Goal: Task Accomplishment & Management: Manage account settings

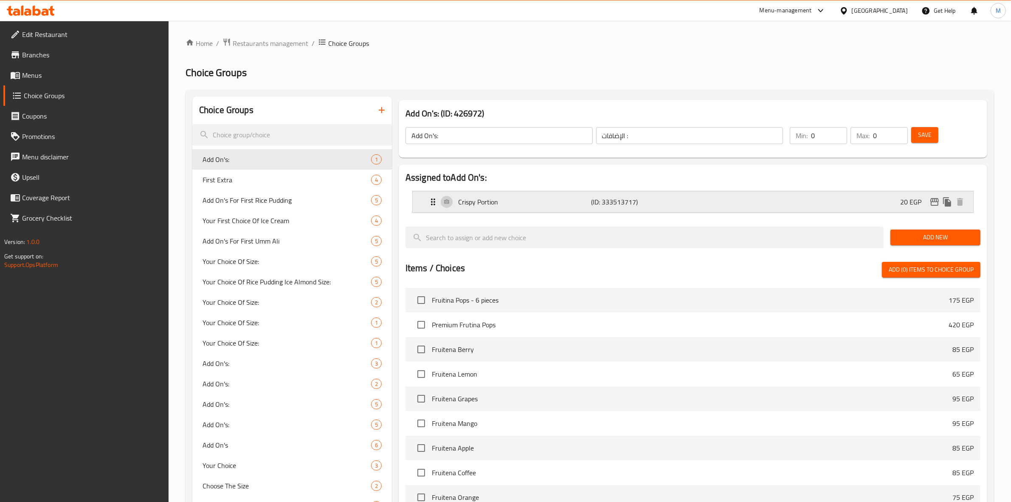
click at [869, 198] on div "Crispy Portion (ID: 333513717) 20 EGP" at bounding box center [695, 201] width 535 height 21
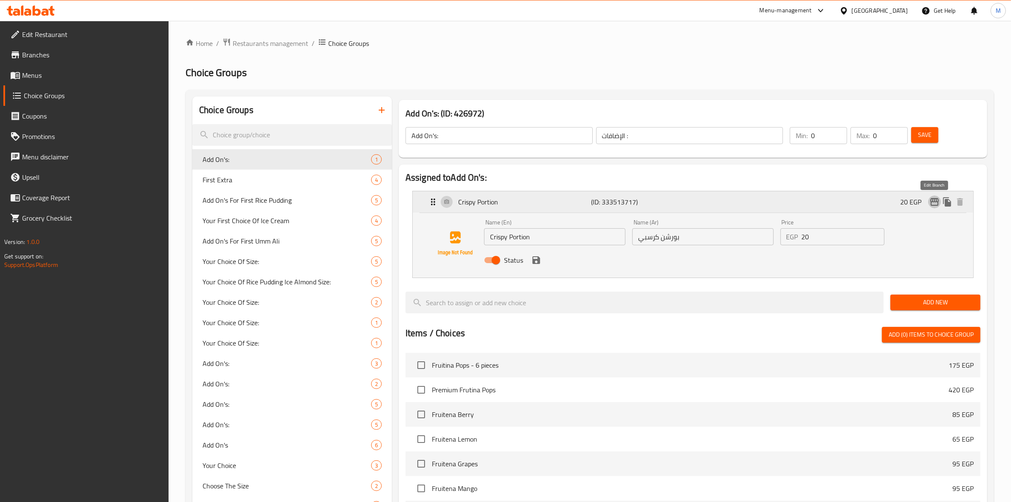
click at [935, 206] on icon "edit" at bounding box center [935, 202] width 10 height 10
click at [39, 76] on span "Menus" at bounding box center [92, 75] width 140 height 10
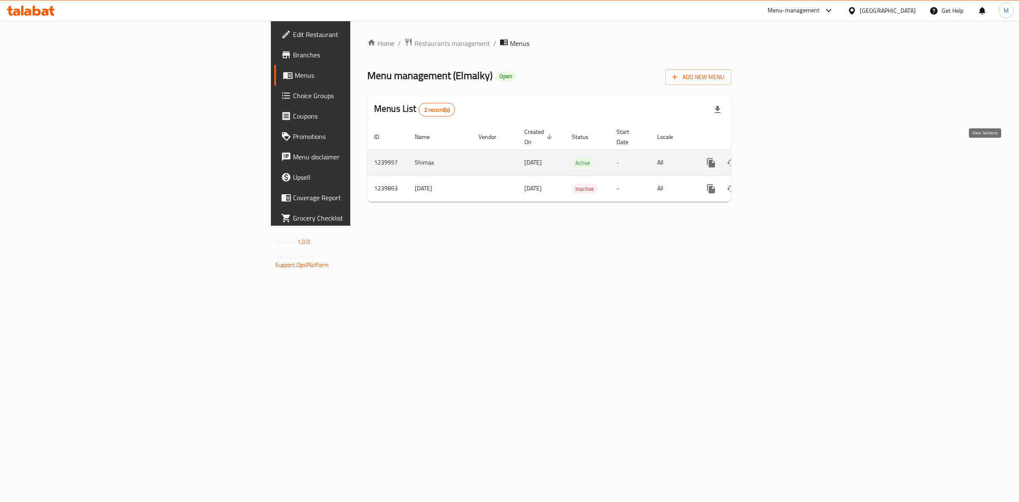
click at [778, 158] on icon "enhanced table" at bounding box center [773, 163] width 10 height 10
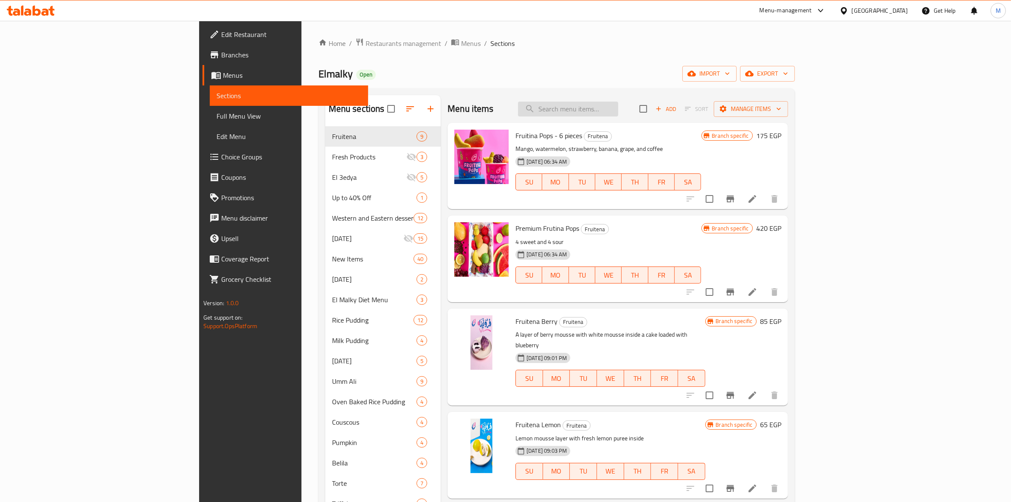
paste input "[PERSON_NAME]"
click at [618, 108] on input "[PERSON_NAME]" at bounding box center [568, 109] width 100 height 15
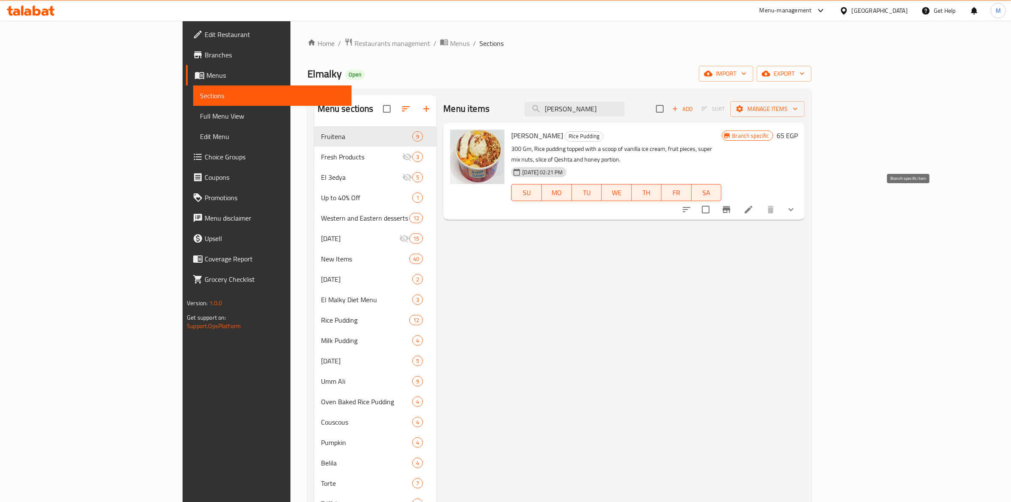
type input "[PERSON_NAME]"
click at [731, 206] on icon "Branch-specific-item" at bounding box center [727, 209] width 8 height 7
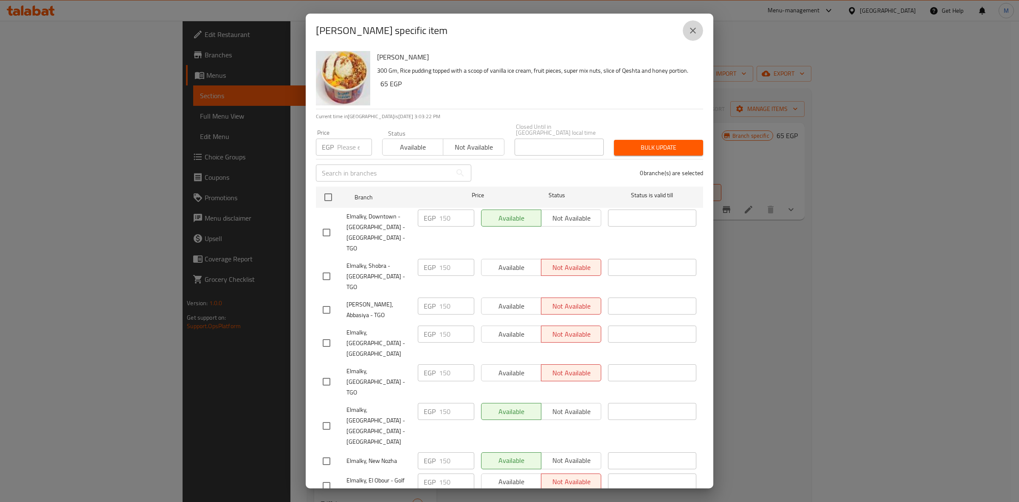
click at [695, 33] on icon "close" at bounding box center [693, 31] width 6 height 6
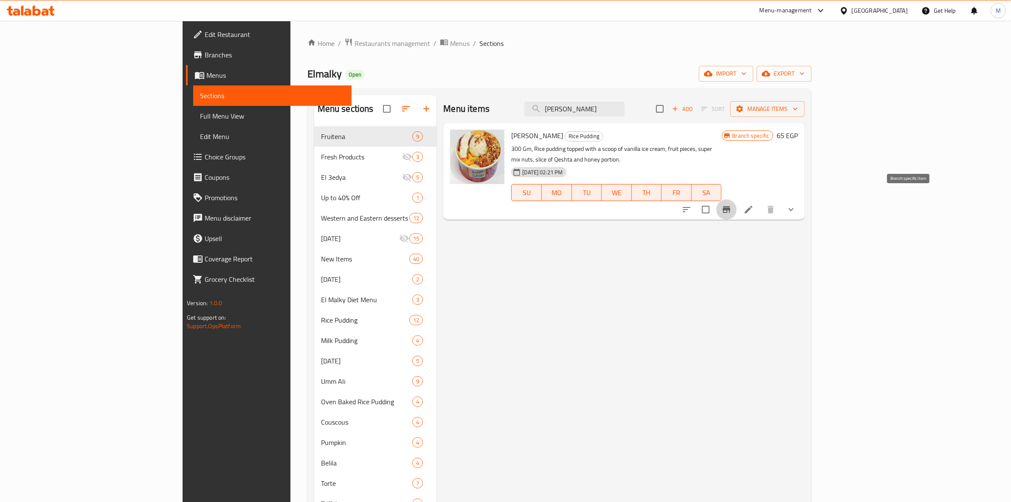
click at [732, 204] on icon "Branch-specific-item" at bounding box center [727, 209] width 10 height 10
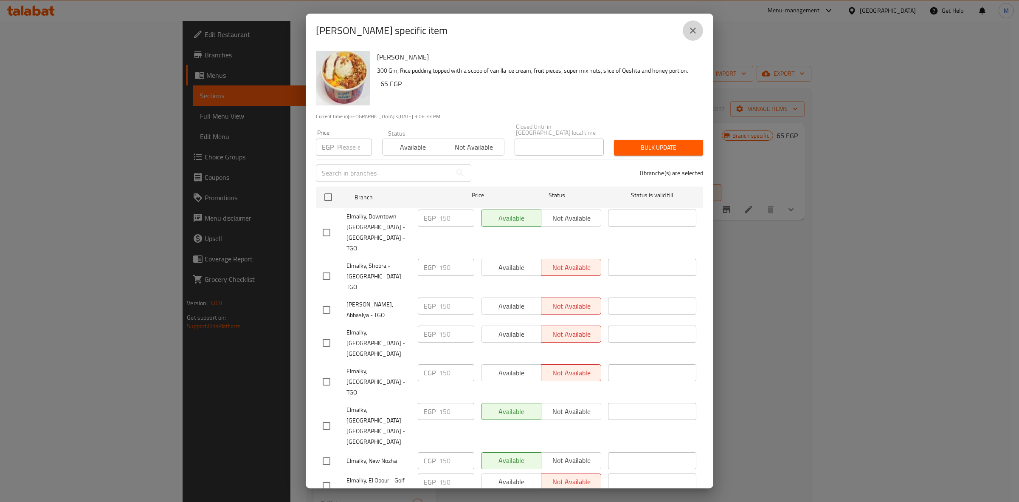
click at [694, 29] on icon "close" at bounding box center [693, 30] width 10 height 10
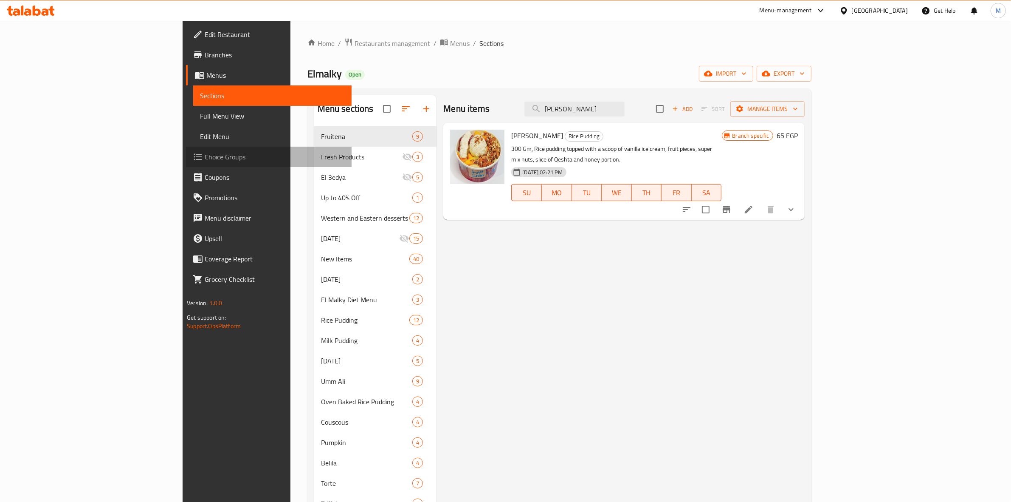
click at [205, 155] on span "Choice Groups" at bounding box center [275, 157] width 140 height 10
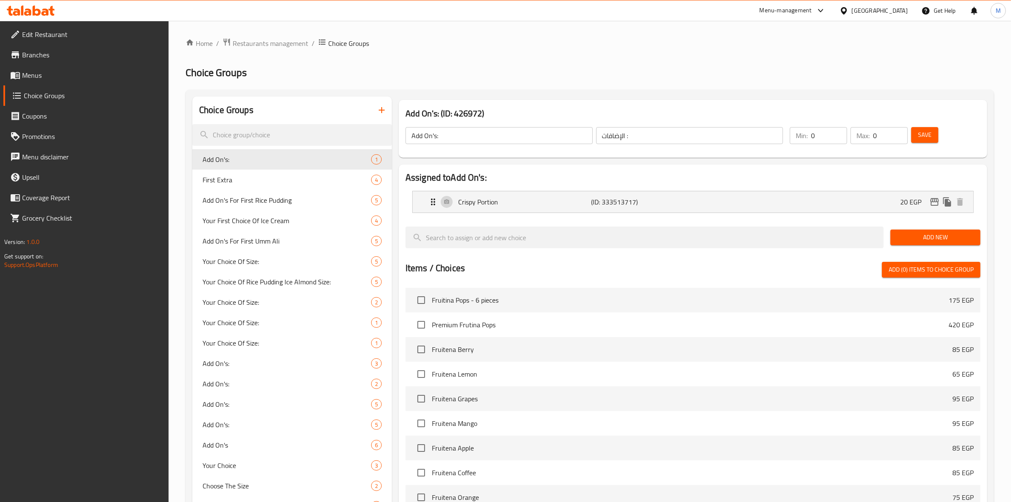
click at [305, 130] on input "search" at bounding box center [292, 135] width 200 height 22
paste input "Add Ice Cream:"
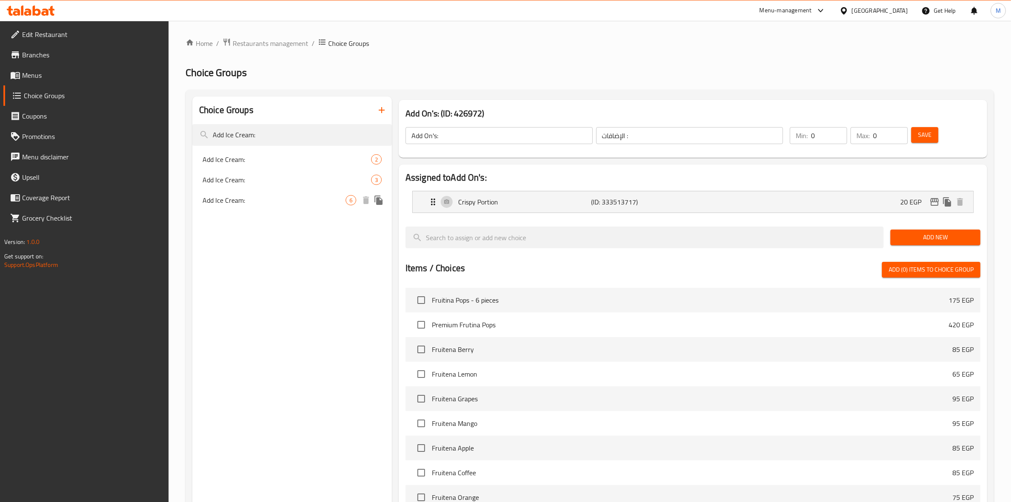
type input "Add Ice Cream:"
click at [324, 200] on span "Add Ice Cream:" at bounding box center [274, 200] width 143 height 10
type input "Add Ice Cream:"
type input "إضافة أيس كريم:"
type input "6"
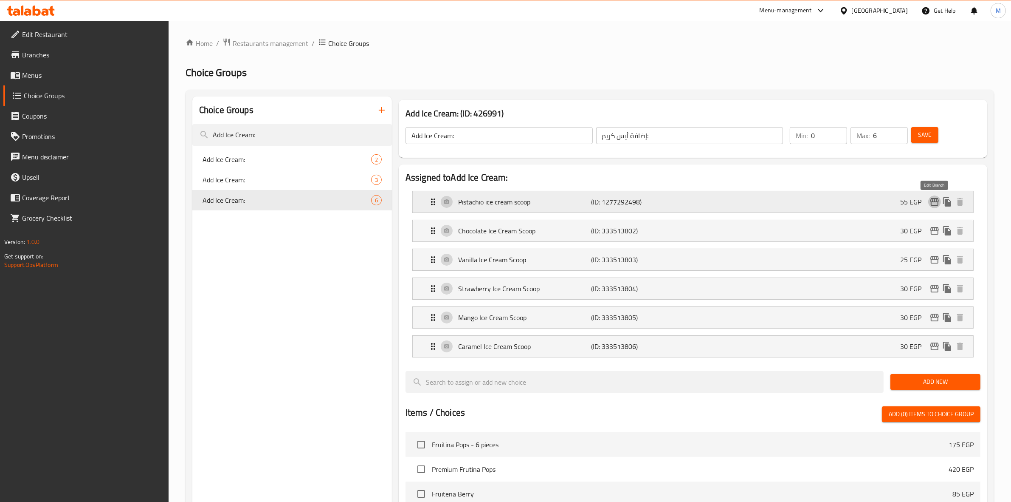
click at [935, 202] on icon "edit" at bounding box center [935, 202] width 8 height 8
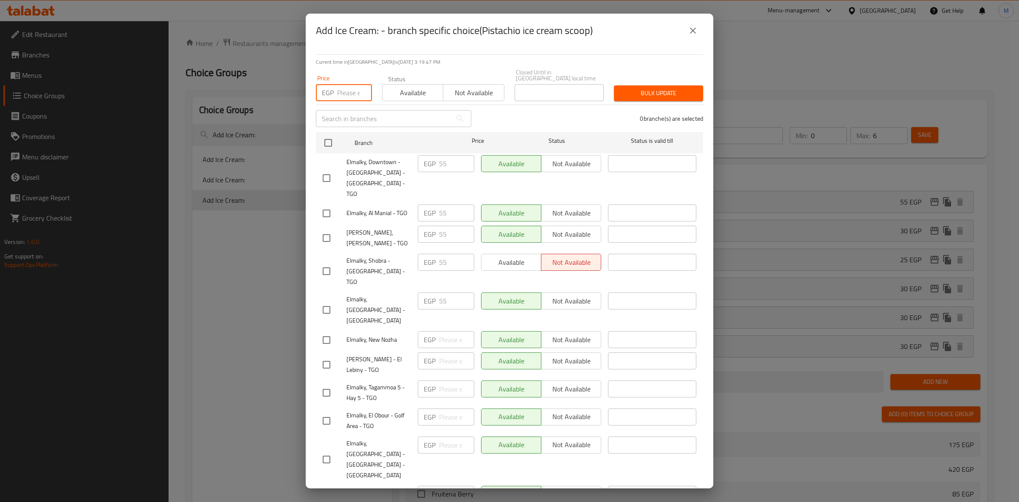
click at [341, 85] on input "number" at bounding box center [354, 92] width 35 height 17
drag, startPoint x: 375, startPoint y: 175, endPoint x: 338, endPoint y: 166, distance: 38.0
click at [338, 166] on div "Elmalky, Downtown - [GEOGRAPHIC_DATA] - [GEOGRAPHIC_DATA] - TGO" at bounding box center [366, 178] width 95 height 53
copy span "Elmalky, Downtown - [GEOGRAPHIC_DATA] - [GEOGRAPHIC_DATA] - TGO"
click at [336, 86] on div "EGP Price" at bounding box center [344, 92] width 56 height 17
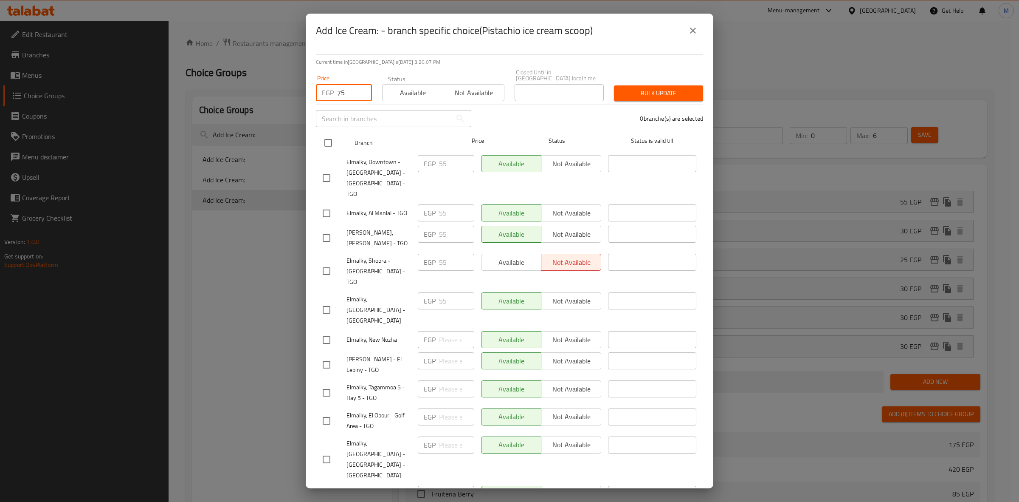
type input "75"
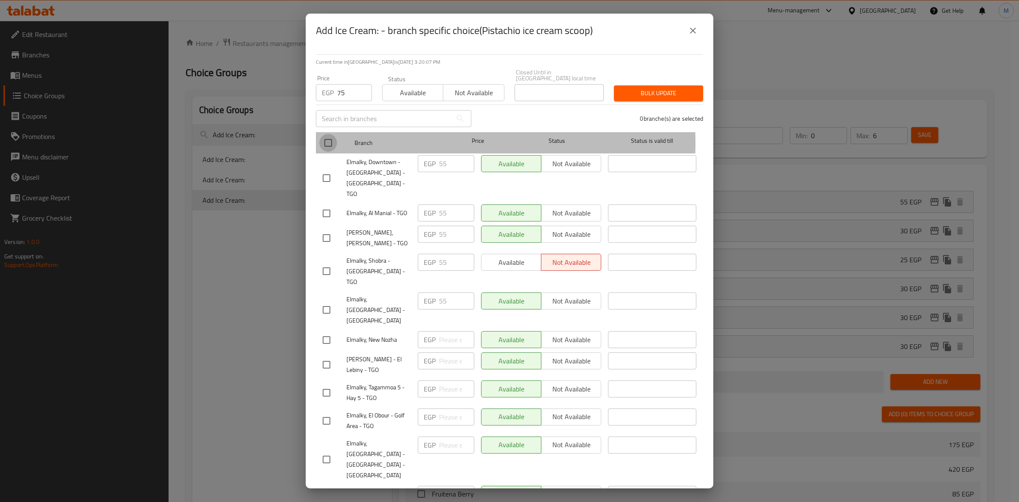
click at [330, 137] on input "checkbox" at bounding box center [328, 143] width 18 height 18
checkbox input "true"
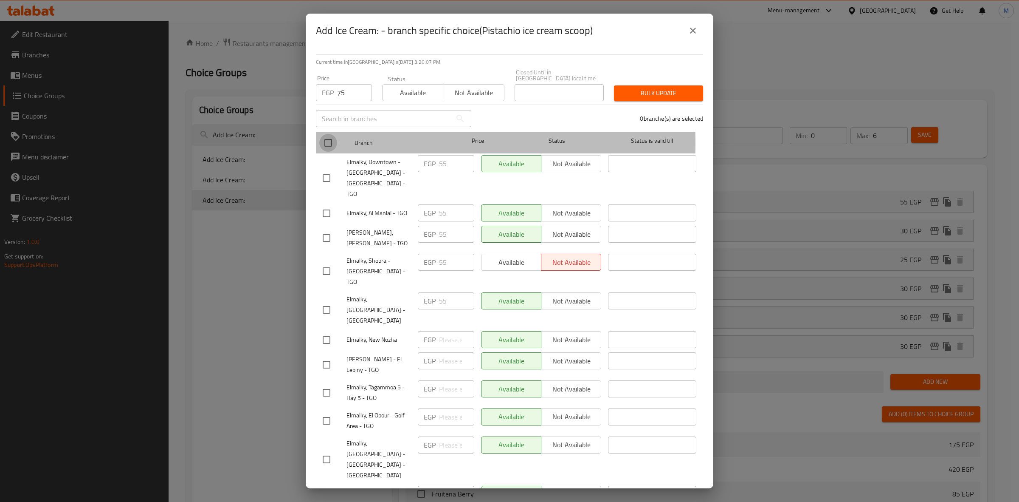
checkbox input "true"
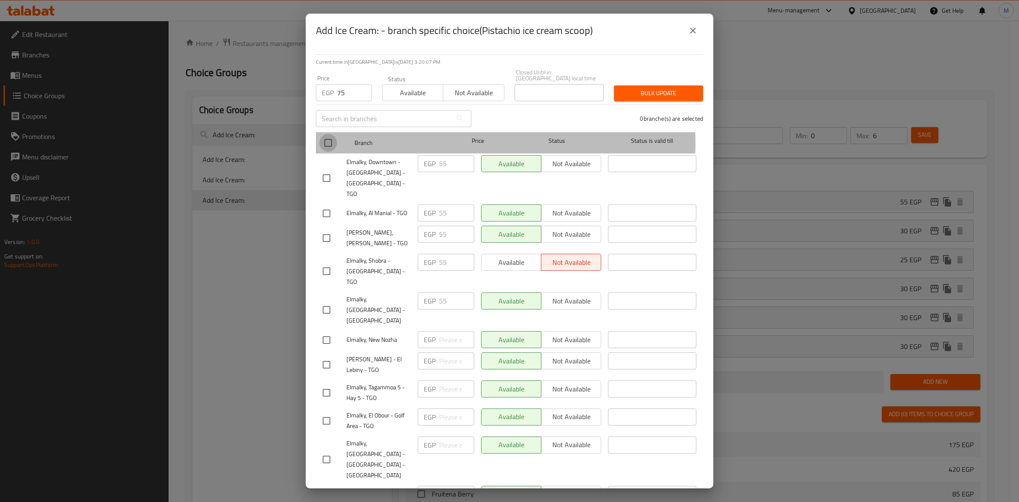
checkbox input "true"
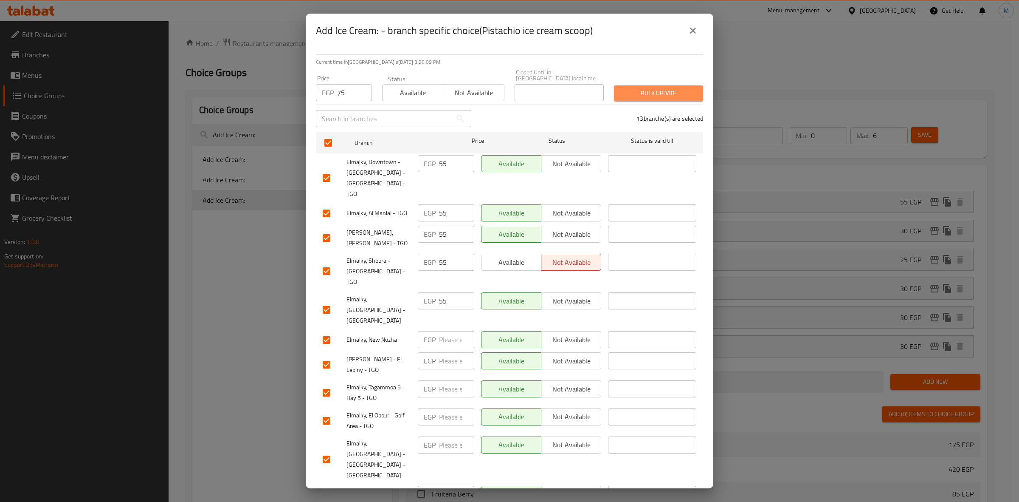
click at [677, 88] on span "Bulk update" at bounding box center [659, 93] width 76 height 11
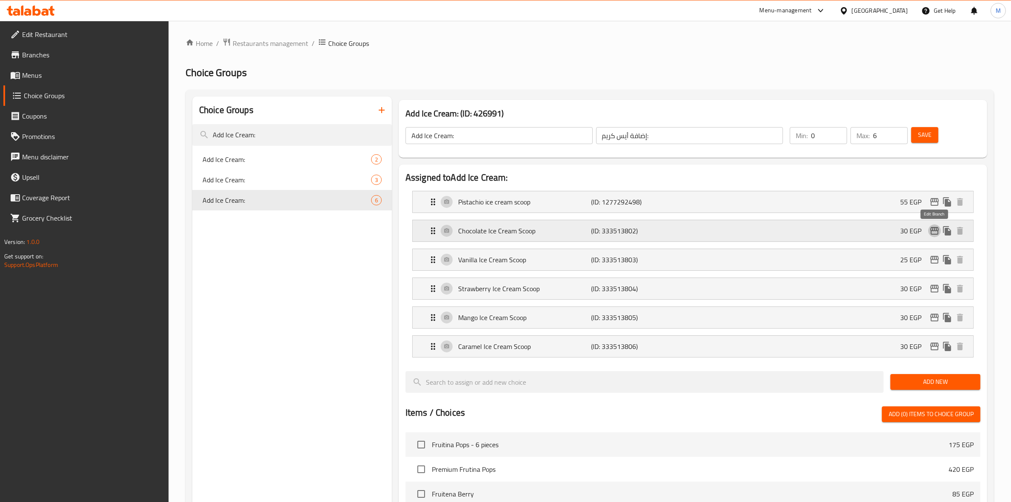
click at [936, 234] on icon "edit" at bounding box center [935, 231] width 8 height 8
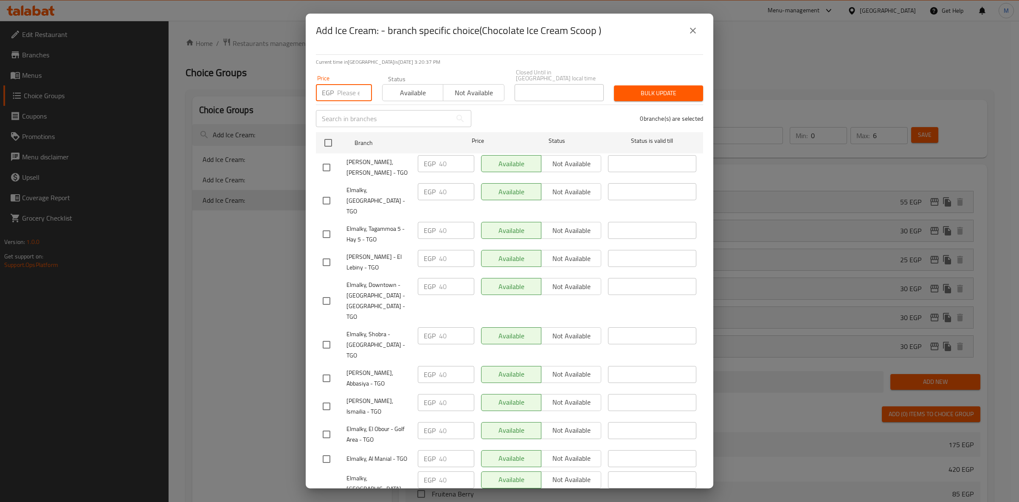
click at [342, 90] on input "number" at bounding box center [354, 92] width 35 height 17
type input "45"
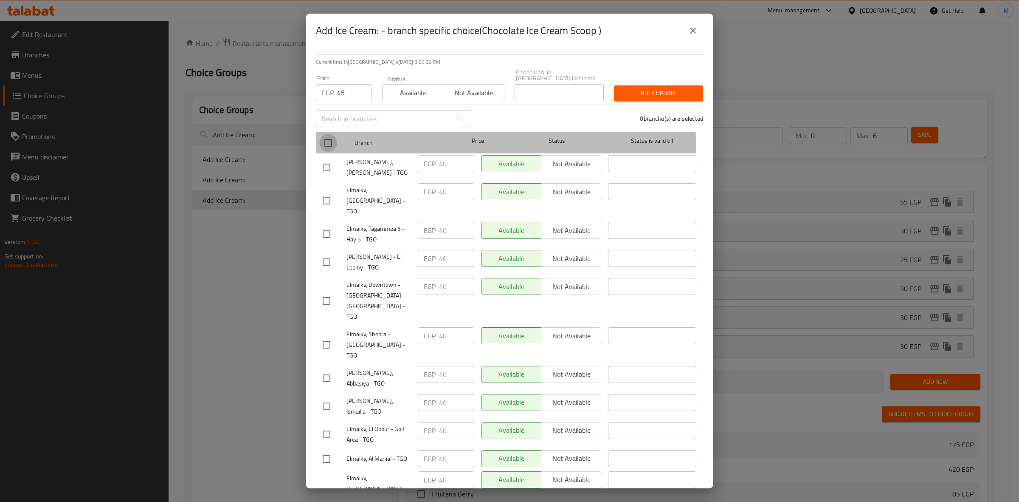
click at [324, 138] on input "checkbox" at bounding box center [328, 143] width 18 height 18
checkbox input "true"
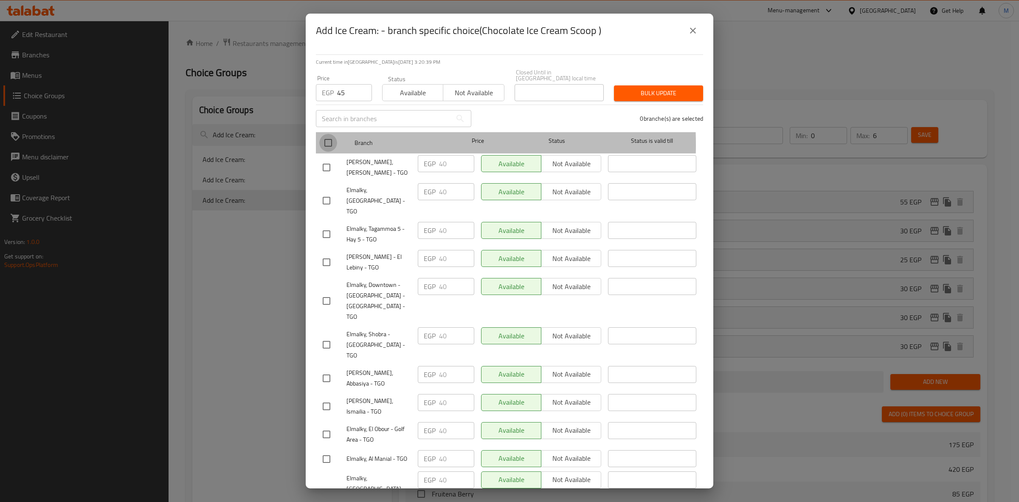
checkbox input "true"
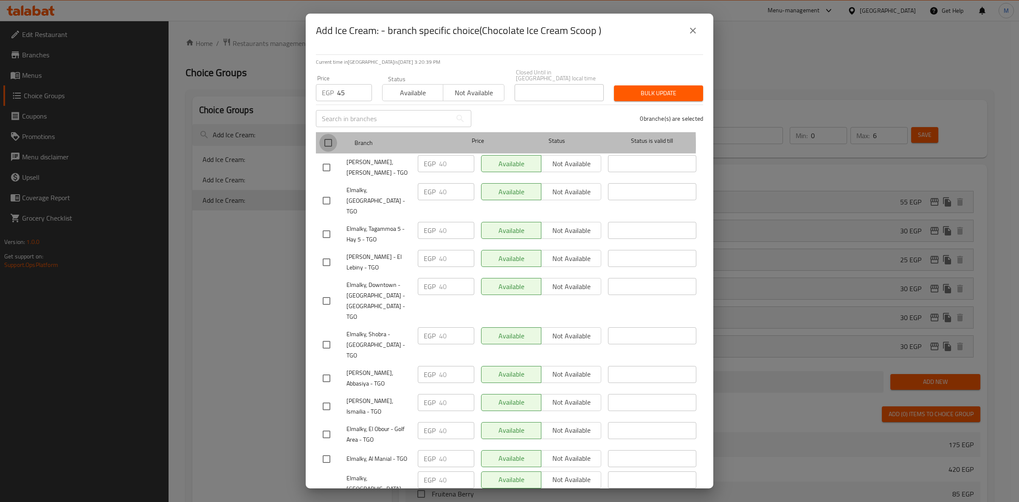
checkbox input "true"
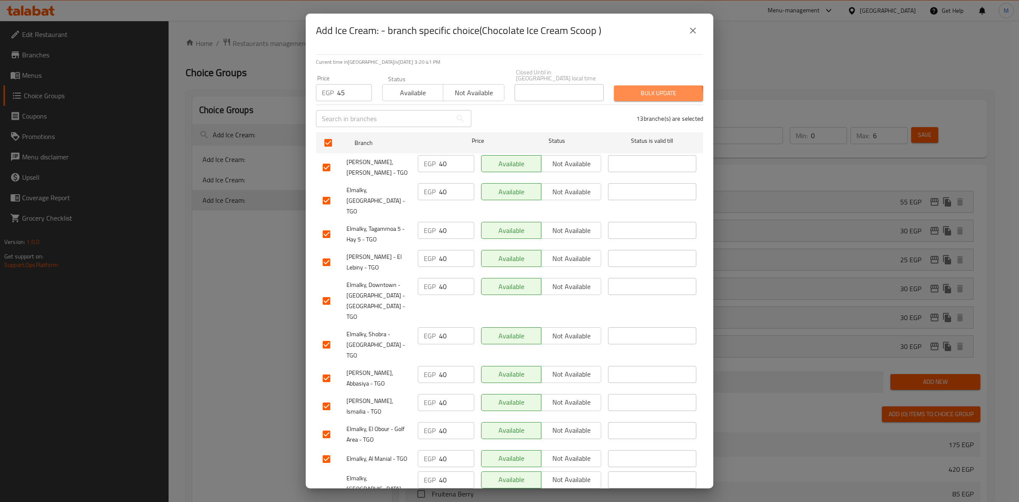
click at [649, 91] on span "Bulk update" at bounding box center [659, 93] width 76 height 11
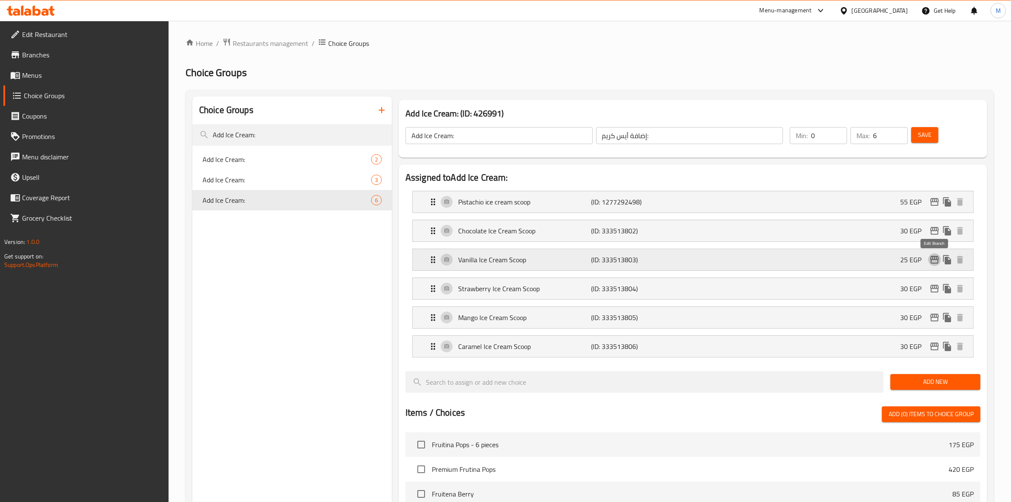
click at [936, 258] on icon "edit" at bounding box center [935, 259] width 10 height 10
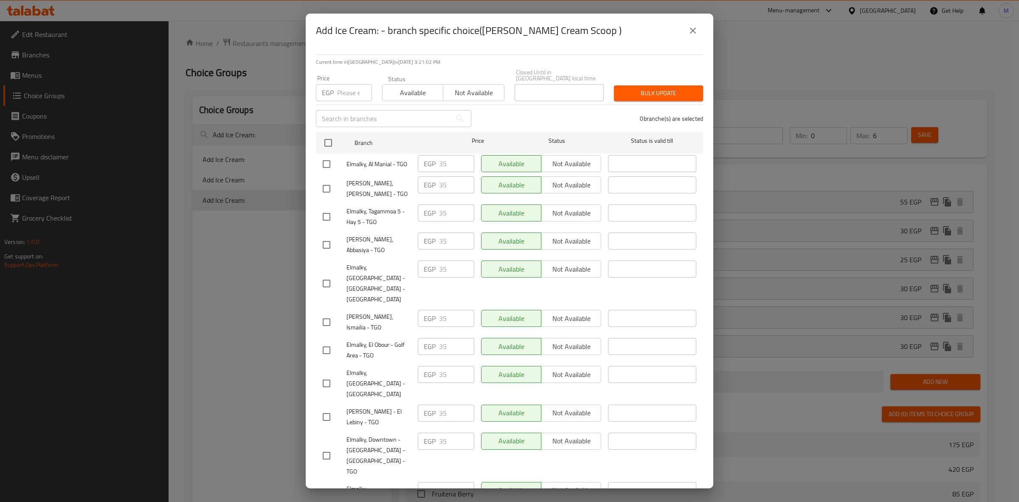
click at [350, 84] on input "number" at bounding box center [354, 92] width 35 height 17
type input "40"
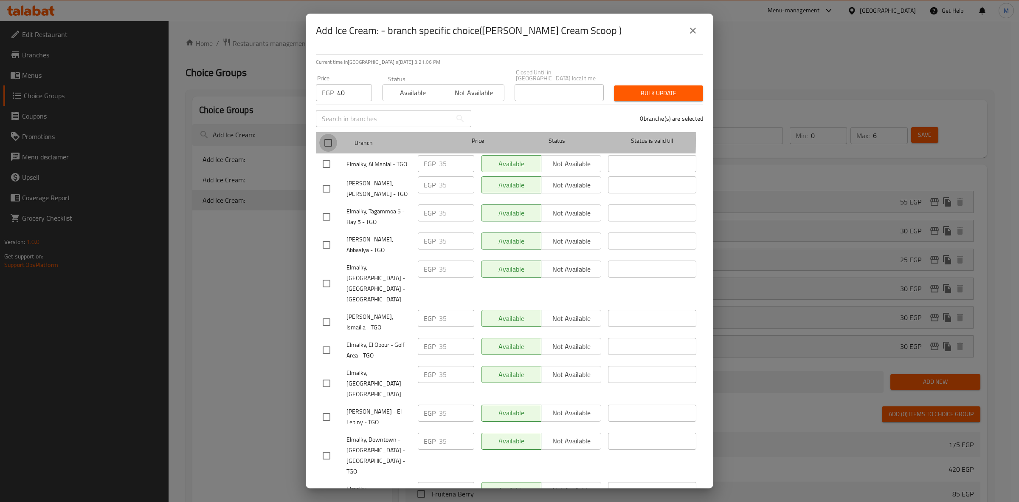
click at [325, 134] on input "checkbox" at bounding box center [328, 143] width 18 height 18
checkbox input "true"
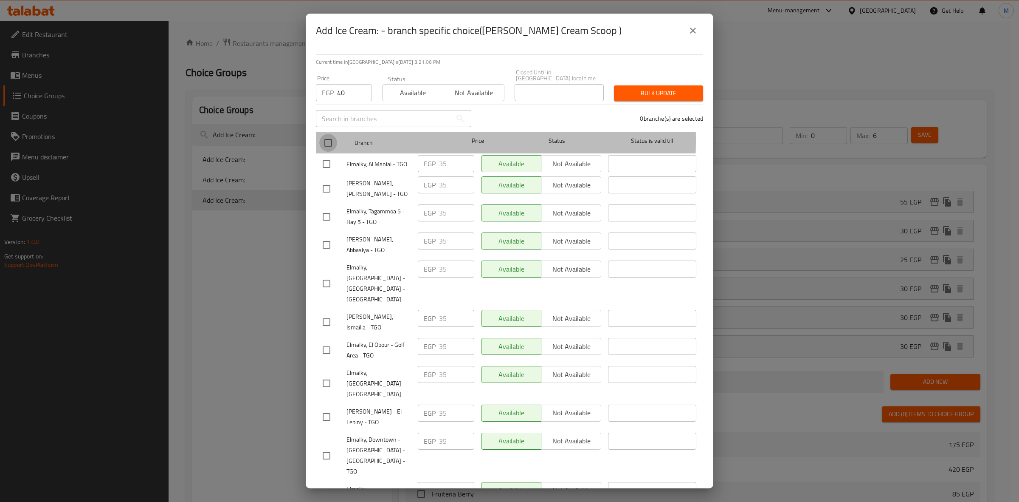
checkbox input "true"
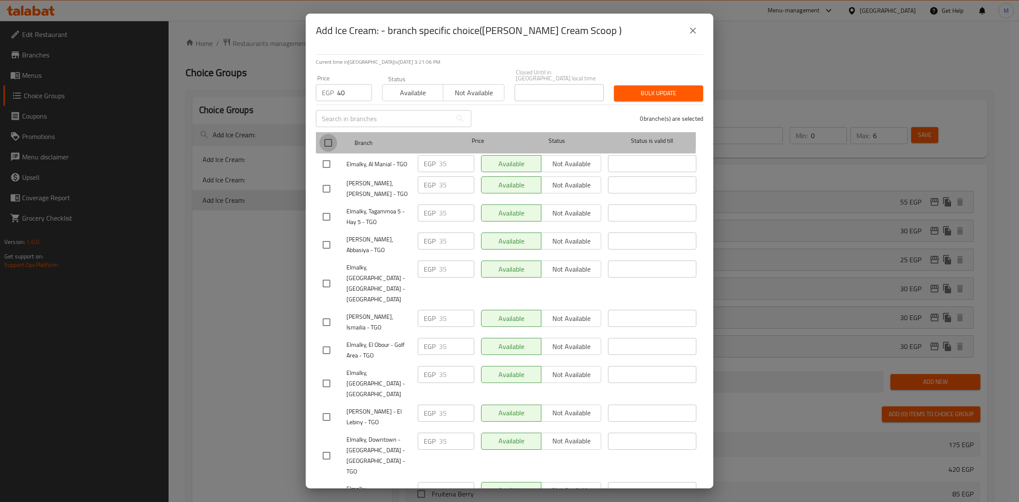
checkbox input "true"
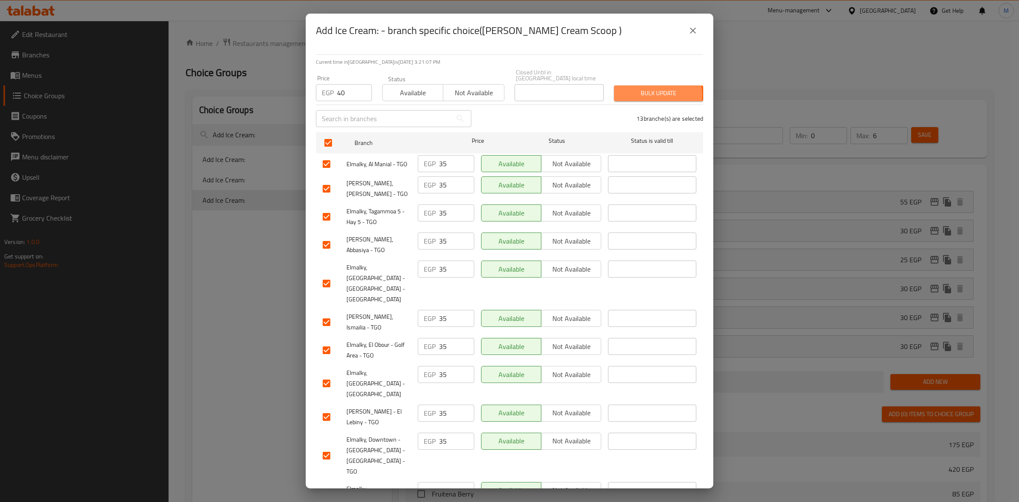
click at [645, 88] on span "Bulk update" at bounding box center [659, 93] width 76 height 11
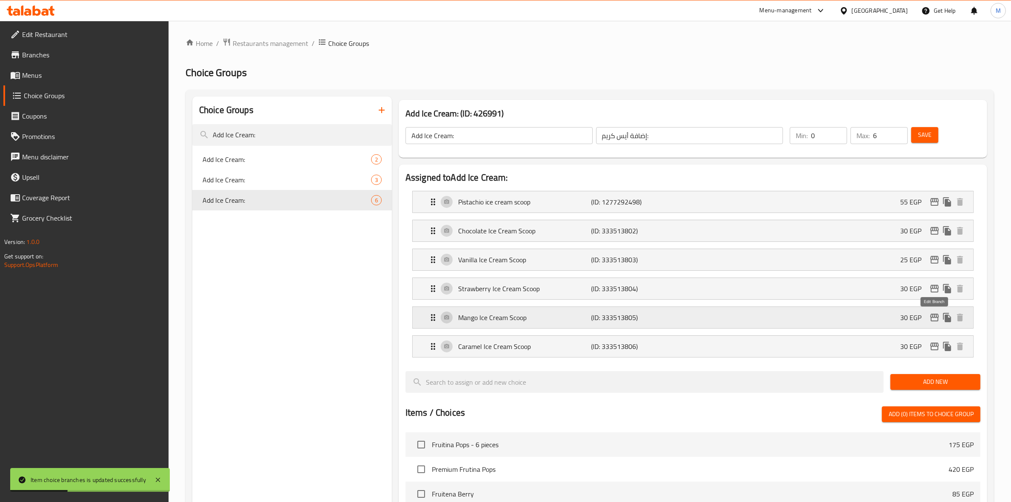
click at [937, 319] on icon "edit" at bounding box center [935, 317] width 10 height 10
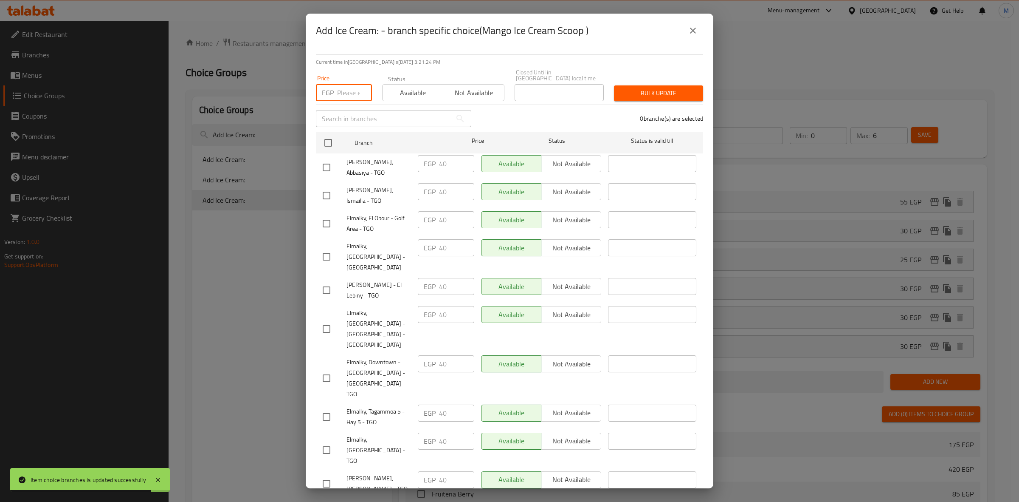
click at [346, 87] on input "number" at bounding box center [354, 92] width 35 height 17
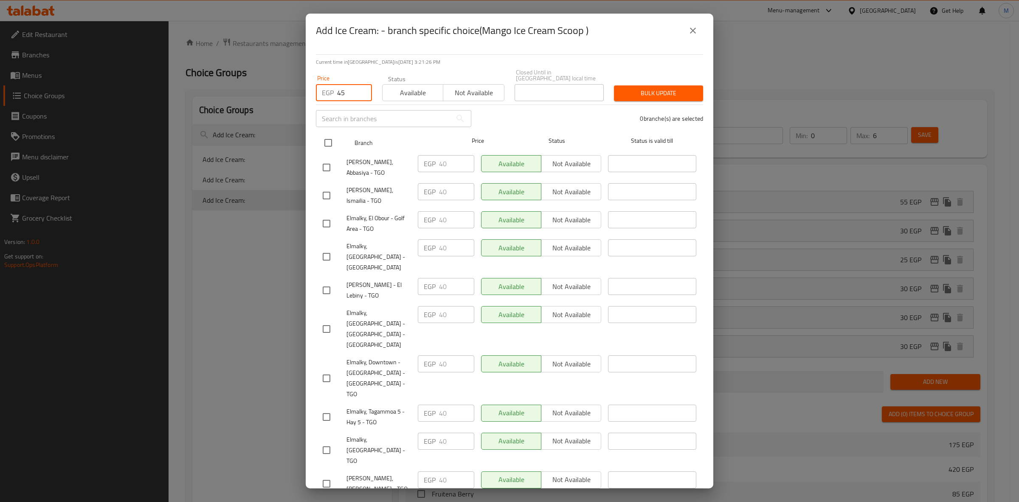
type input "45"
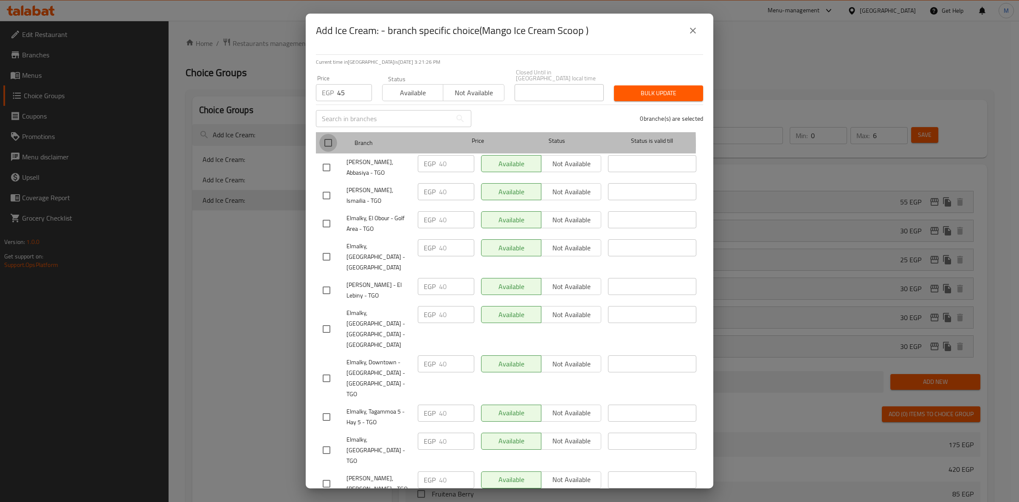
click at [328, 139] on input "checkbox" at bounding box center [328, 143] width 18 height 18
checkbox input "true"
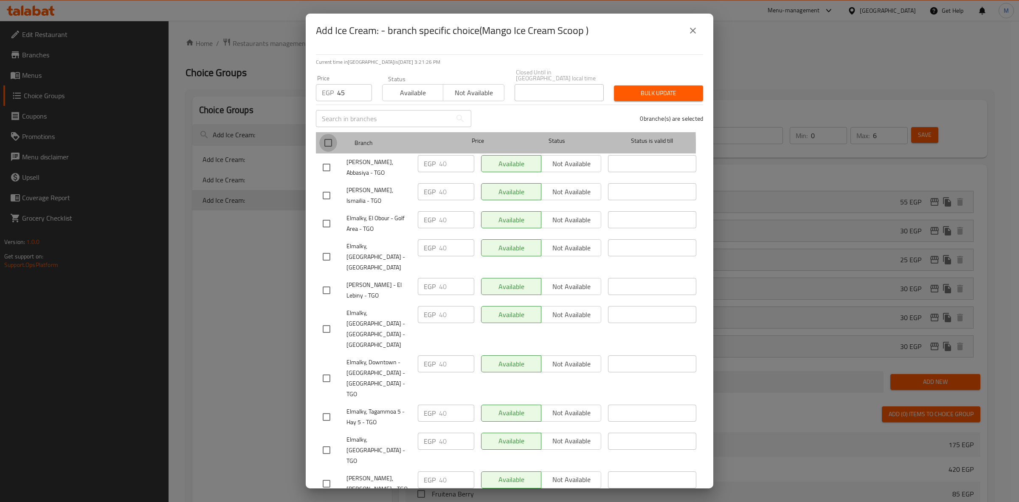
checkbox input "true"
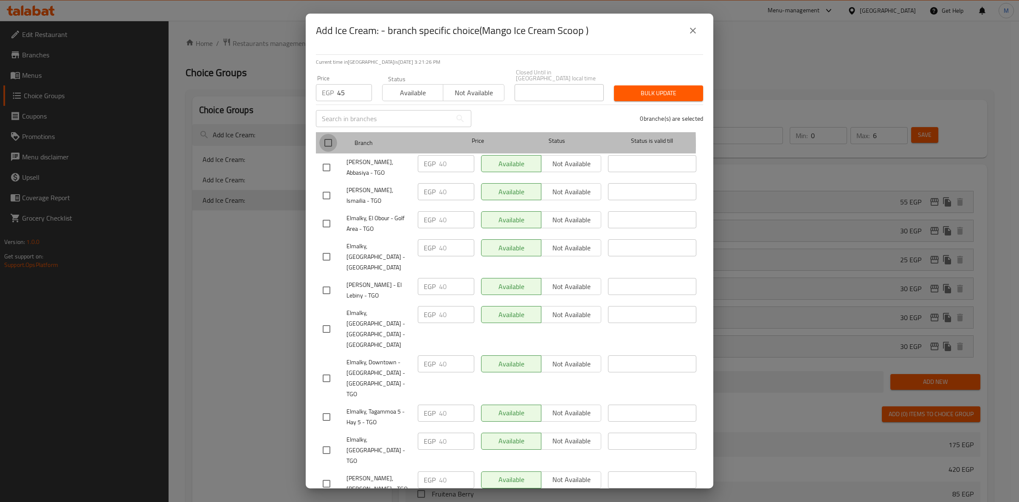
checkbox input "true"
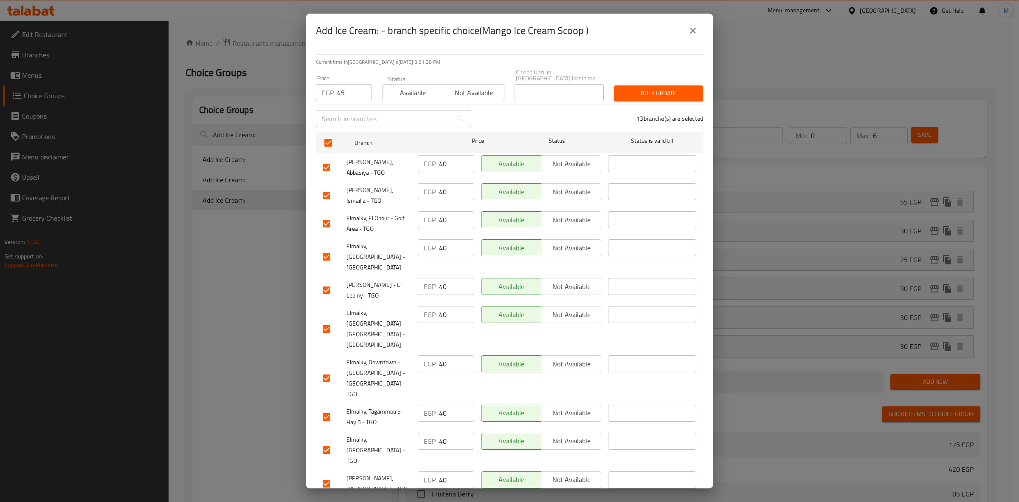
click at [656, 90] on span "Bulk update" at bounding box center [659, 93] width 76 height 11
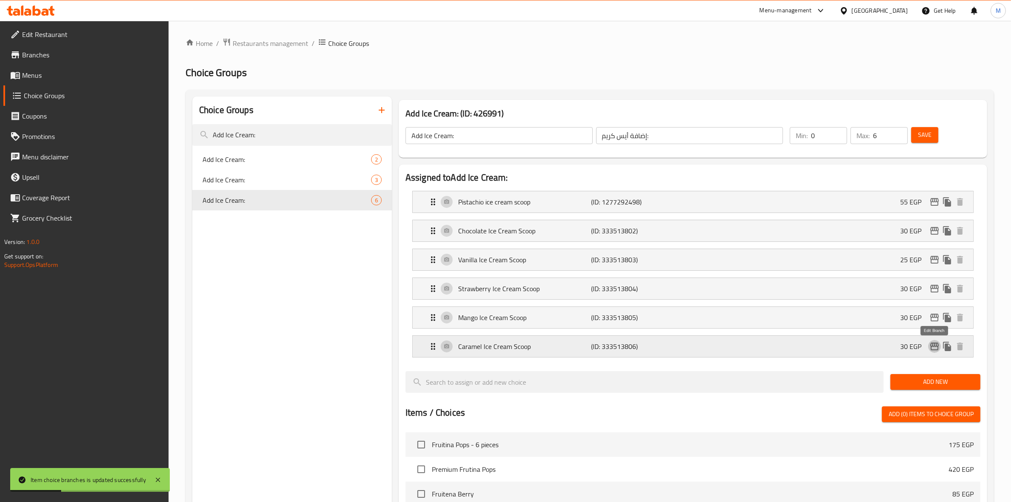
click at [936, 347] on icon "edit" at bounding box center [935, 346] width 8 height 8
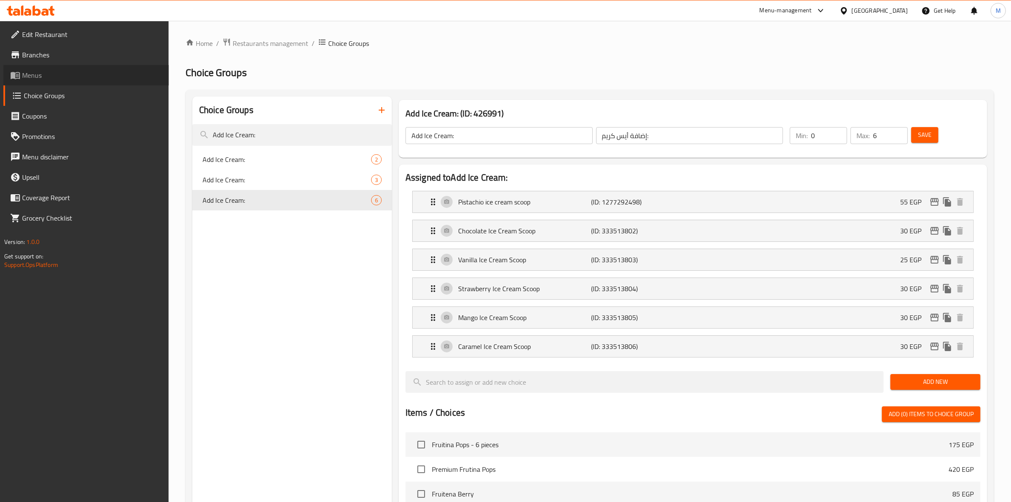
click at [48, 68] on link "Menus" at bounding box center [86, 75] width 166 height 20
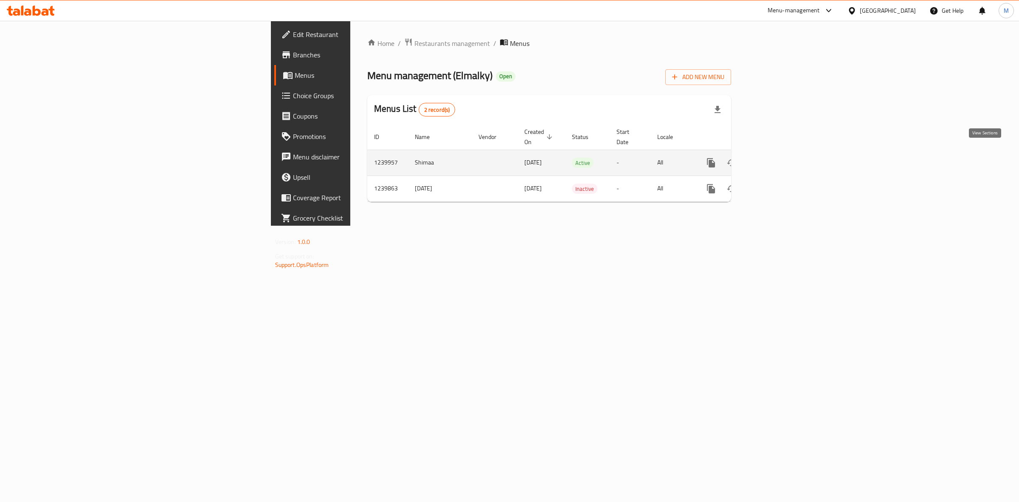
click at [783, 160] on link "enhanced table" at bounding box center [772, 162] width 20 height 20
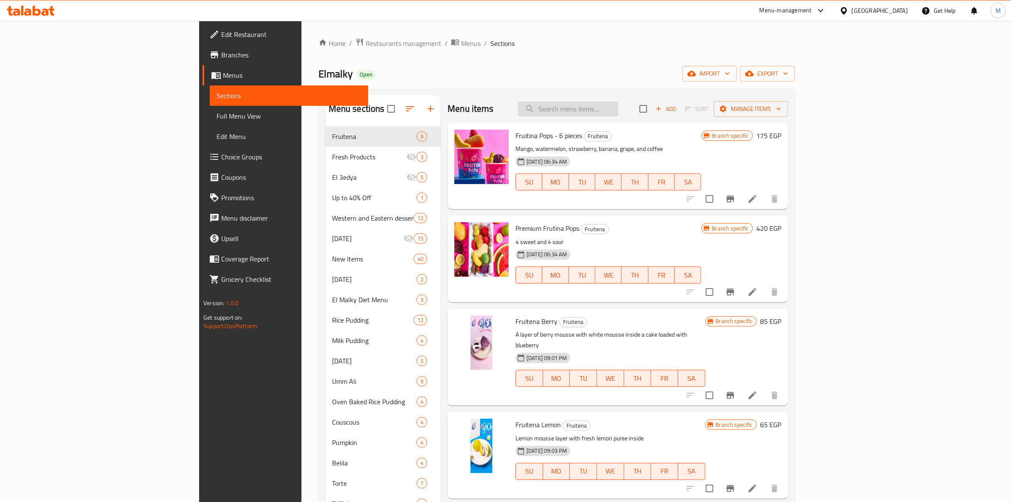
click at [618, 115] on input "search" at bounding box center [568, 109] width 100 height 15
paste input "Lotus Mini Torte"
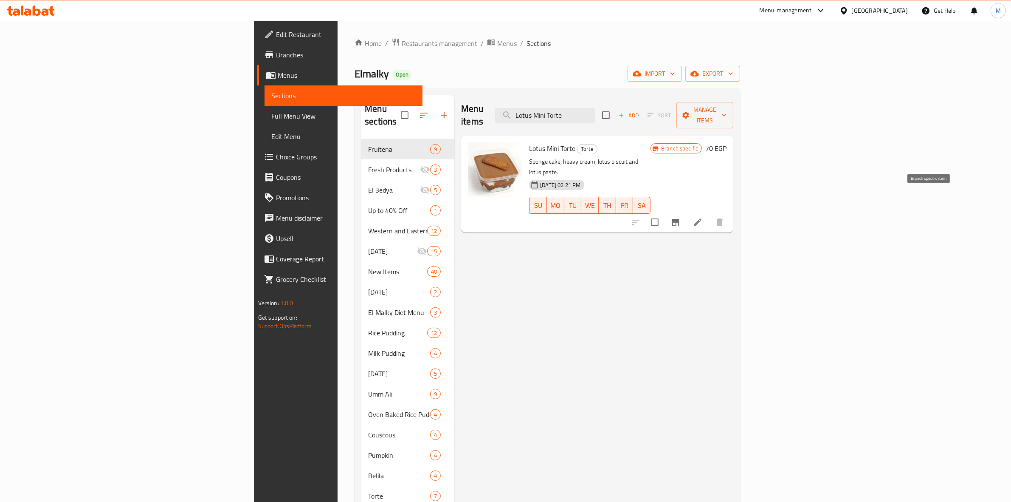
type input "Lotus Mini Torte"
click at [681, 217] on icon "Branch-specific-item" at bounding box center [676, 222] width 10 height 10
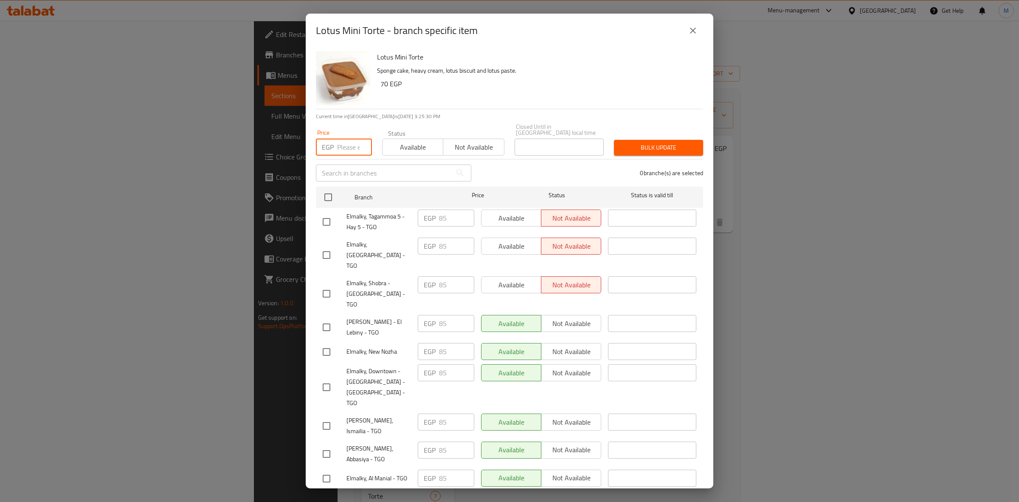
click at [345, 144] on input "number" at bounding box center [354, 146] width 35 height 17
type input "90"
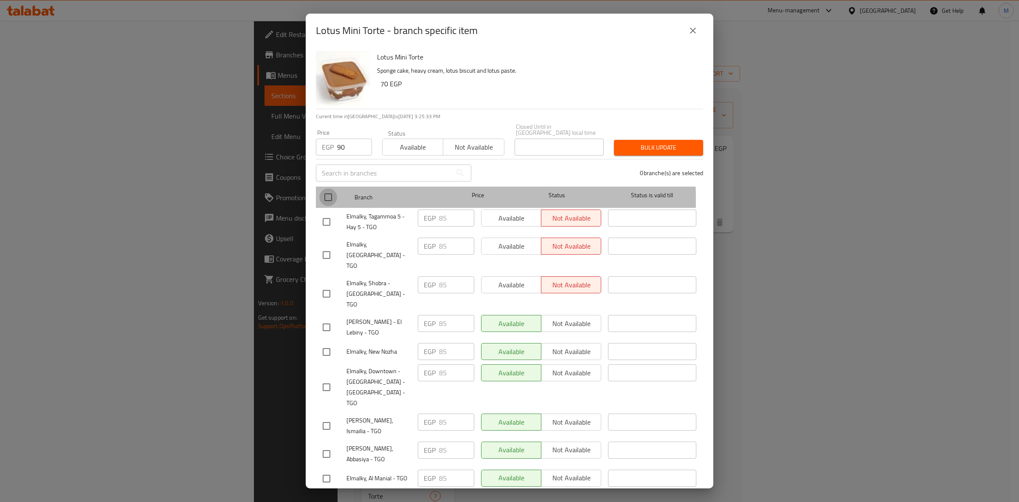
click at [331, 193] on input "checkbox" at bounding box center [328, 197] width 18 height 18
checkbox input "true"
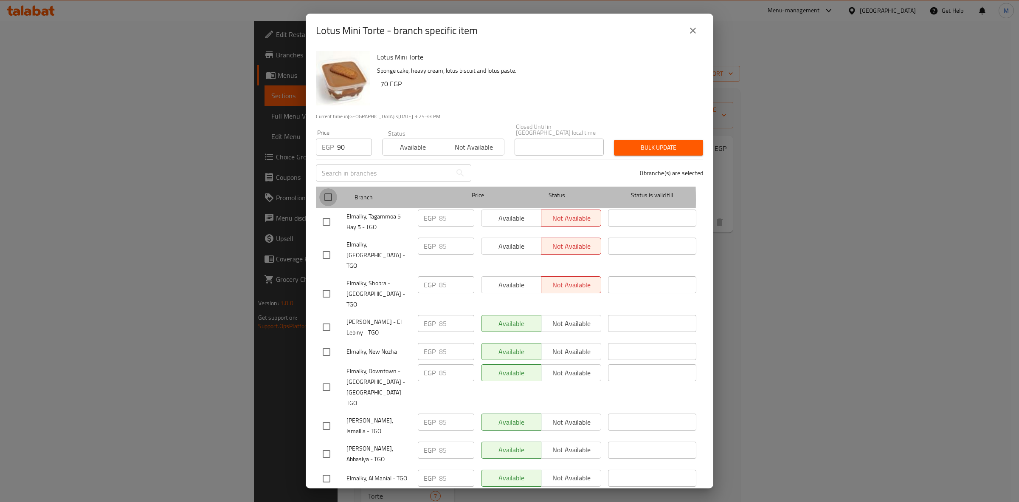
checkbox input "true"
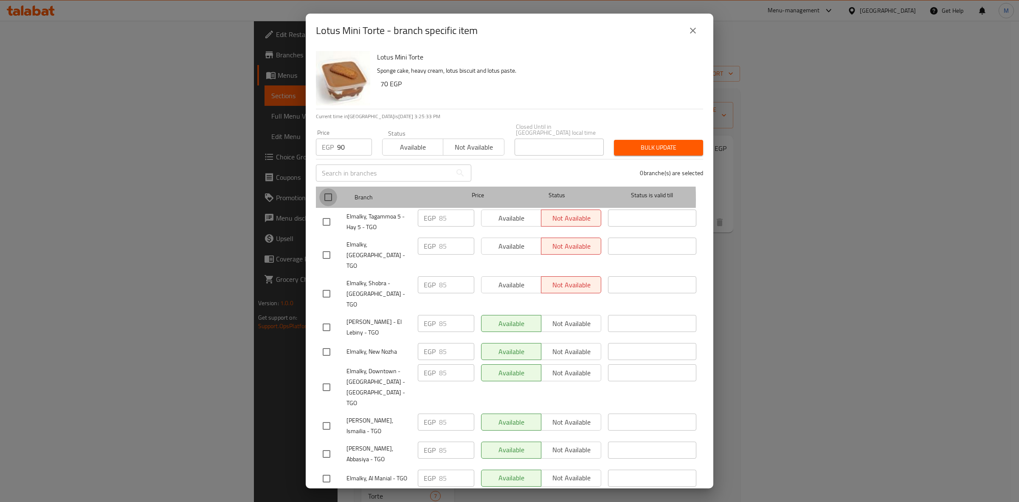
checkbox input "true"
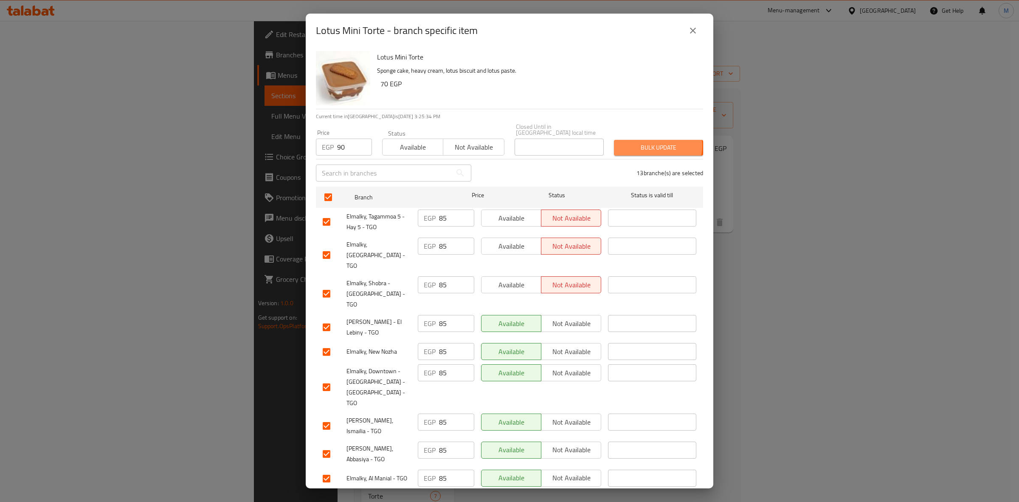
click at [650, 142] on span "Bulk update" at bounding box center [659, 147] width 76 height 11
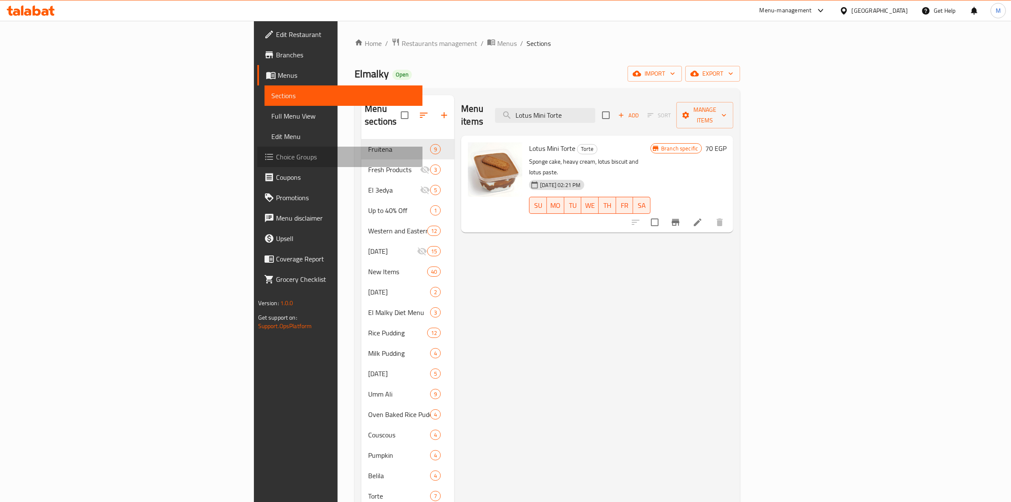
click at [276, 156] on span "Choice Groups" at bounding box center [346, 157] width 140 height 10
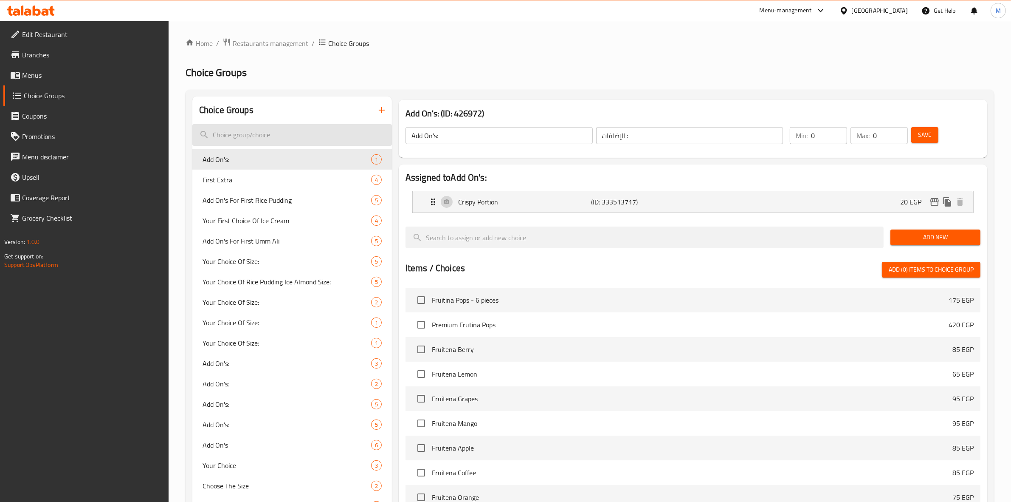
click at [277, 132] on input "search" at bounding box center [292, 135] width 200 height 22
paste input "Add On's :"
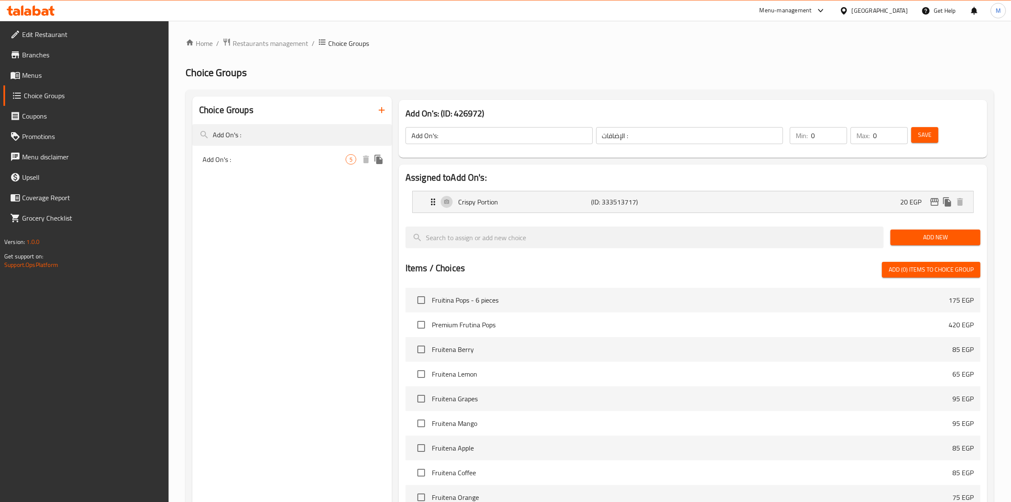
type input "Add On's :"
click at [305, 156] on span "Add On's :" at bounding box center [274, 159] width 143 height 10
type input "Add On's :"
type input "الإضافات:"
type input "4"
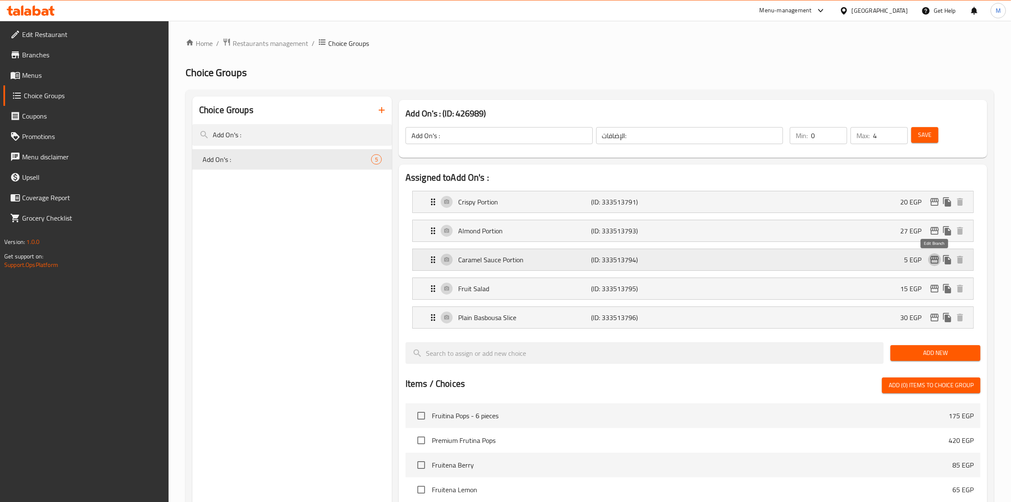
click at [936, 256] on icon "edit" at bounding box center [935, 260] width 8 height 8
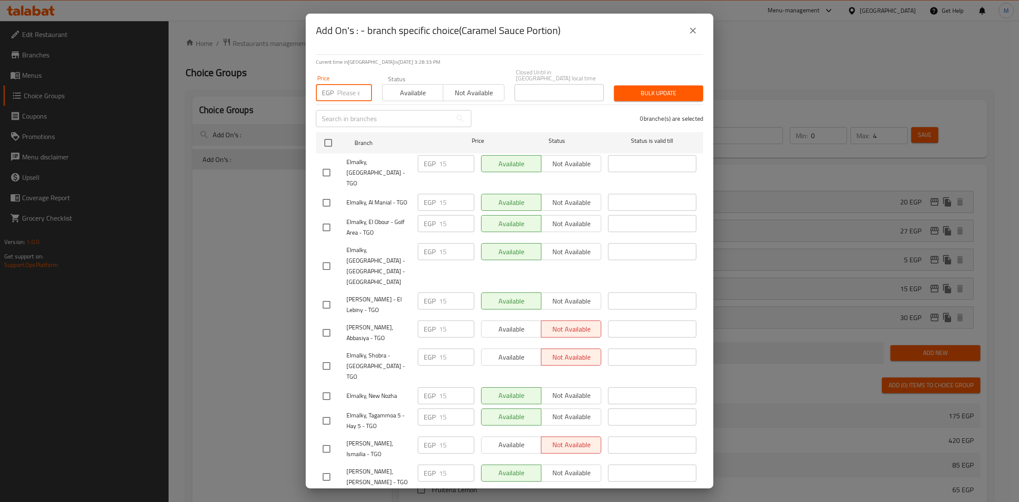
click at [341, 87] on input "number" at bounding box center [354, 92] width 35 height 17
type input "20"
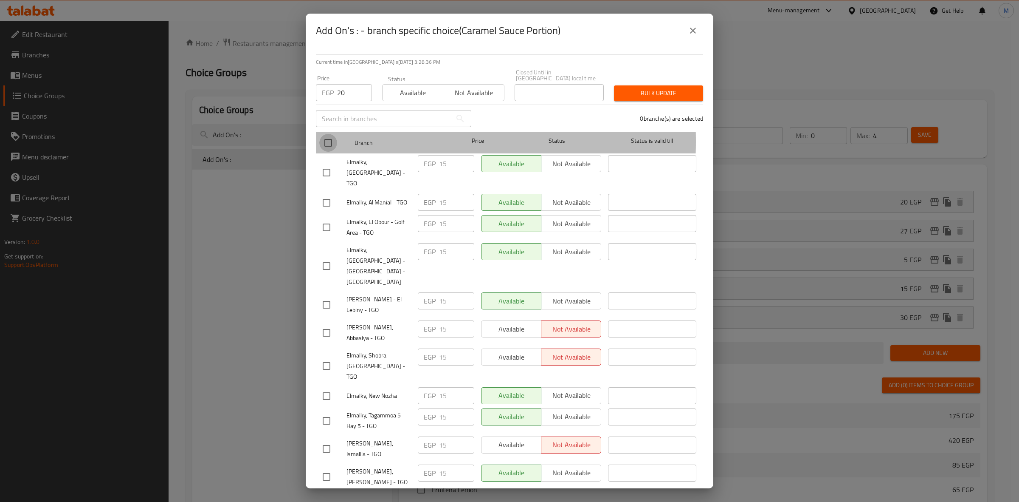
click at [330, 135] on input "checkbox" at bounding box center [328, 143] width 18 height 18
checkbox input "true"
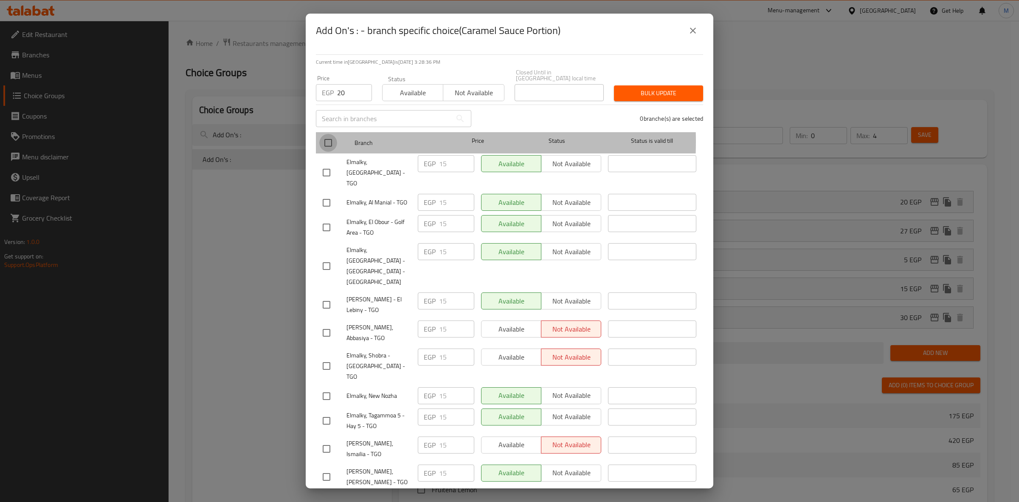
checkbox input "true"
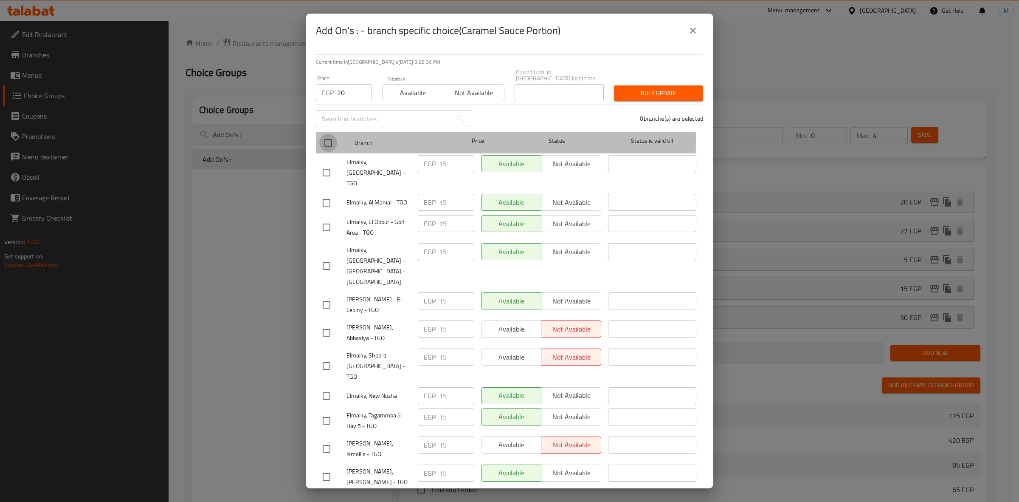
checkbox input "true"
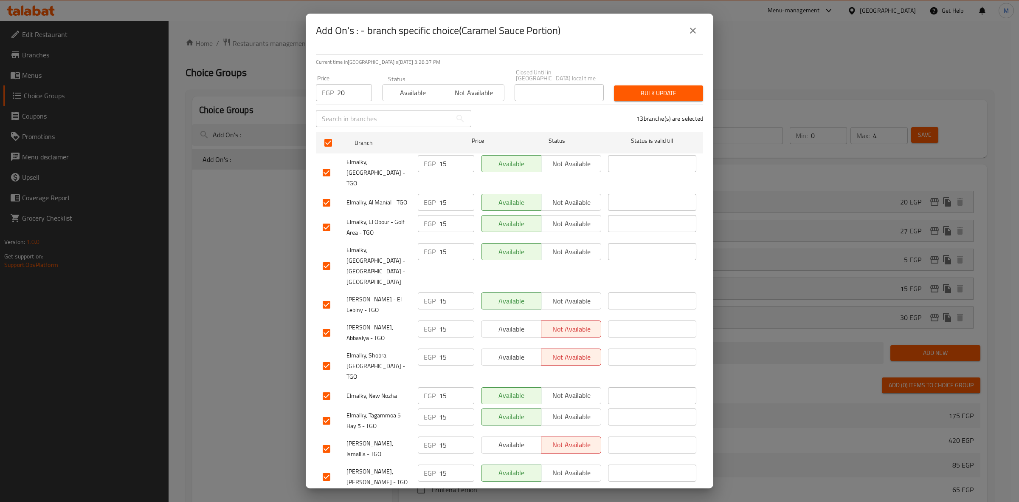
click at [653, 88] on span "Bulk update" at bounding box center [659, 93] width 76 height 11
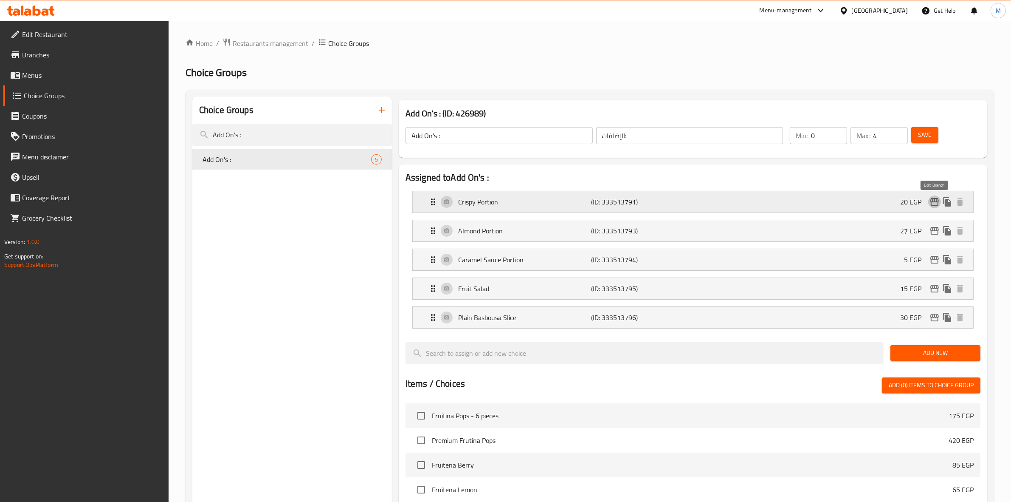
click at [936, 201] on icon "edit" at bounding box center [935, 202] width 10 height 10
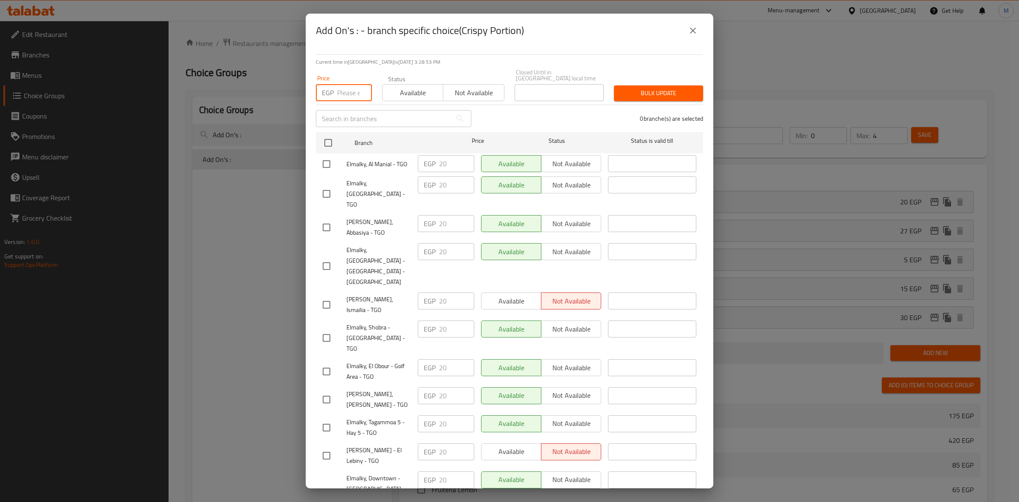
click at [347, 87] on input "number" at bounding box center [354, 92] width 35 height 17
type input "30"
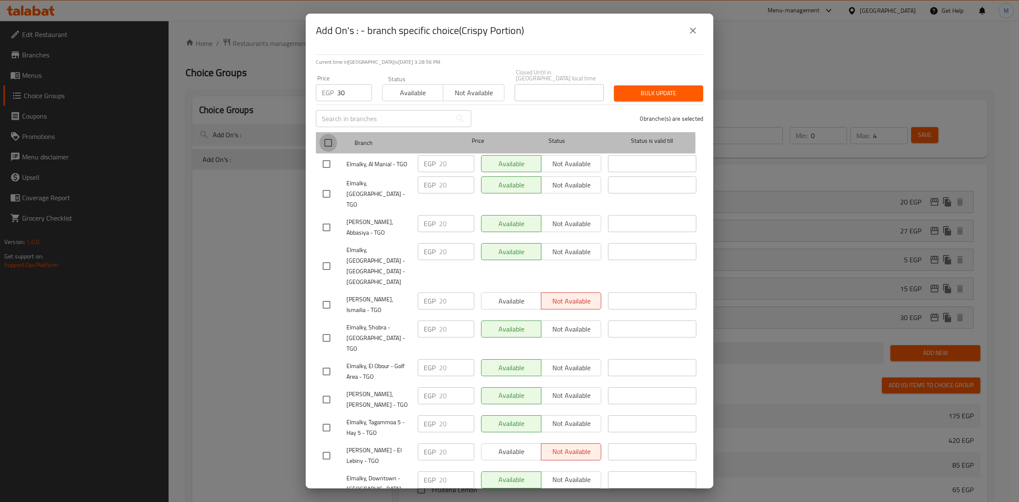
click at [328, 137] on input "checkbox" at bounding box center [328, 143] width 18 height 18
checkbox input "true"
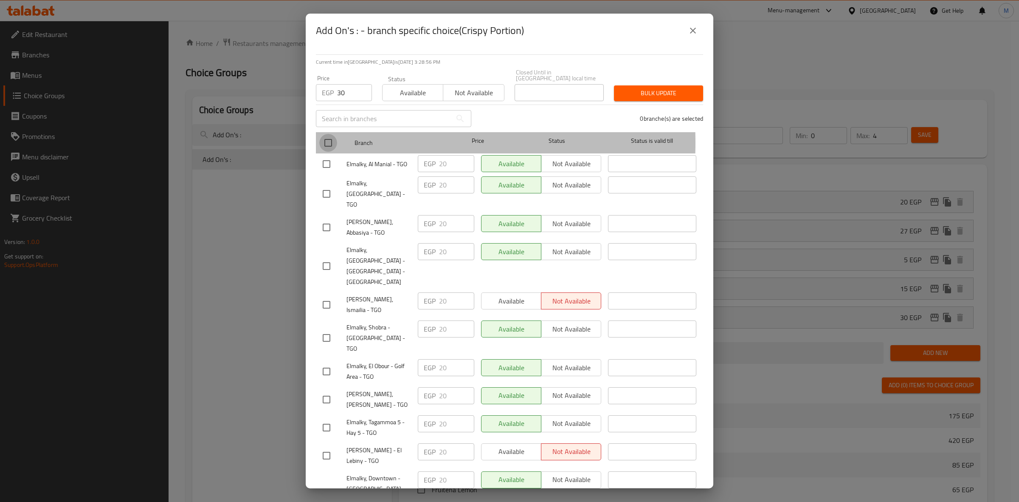
checkbox input "true"
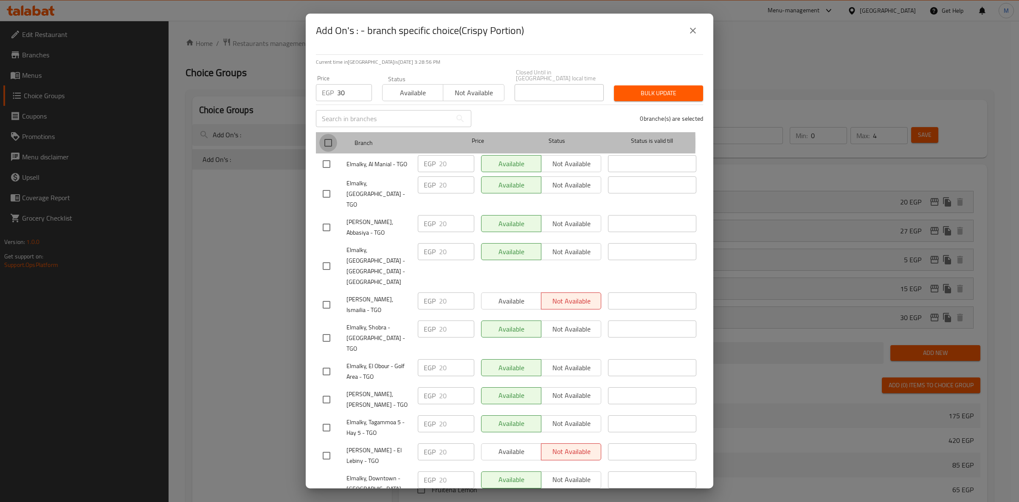
checkbox input "true"
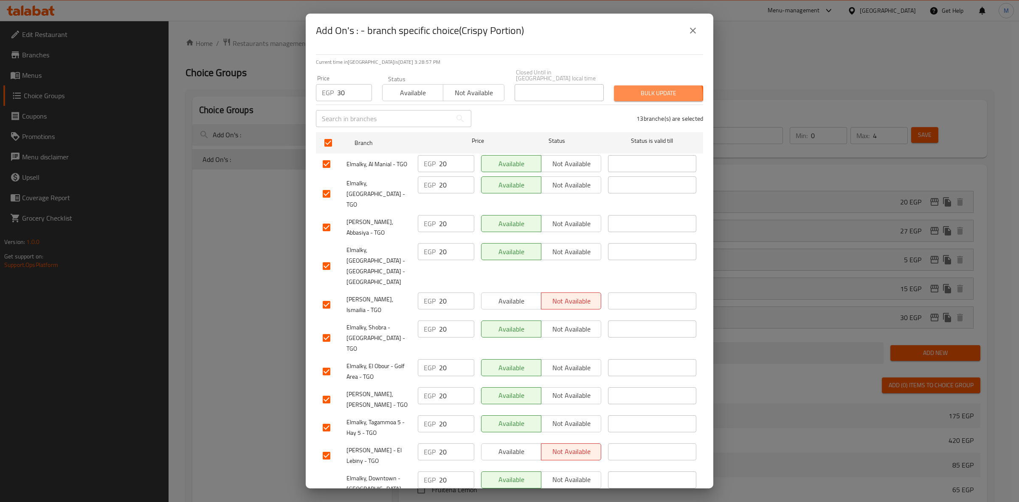
click at [650, 90] on span "Bulk update" at bounding box center [659, 93] width 76 height 11
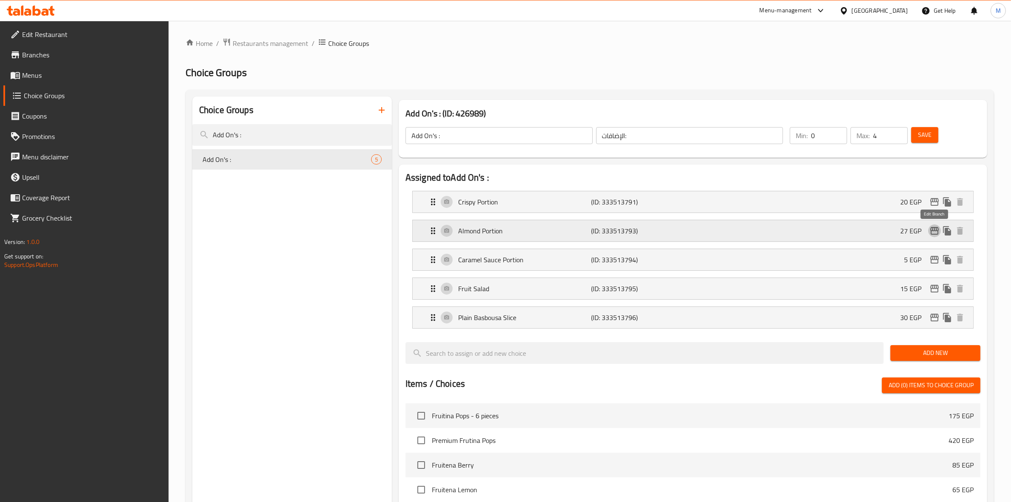
click at [938, 234] on icon "edit" at bounding box center [935, 231] width 8 height 8
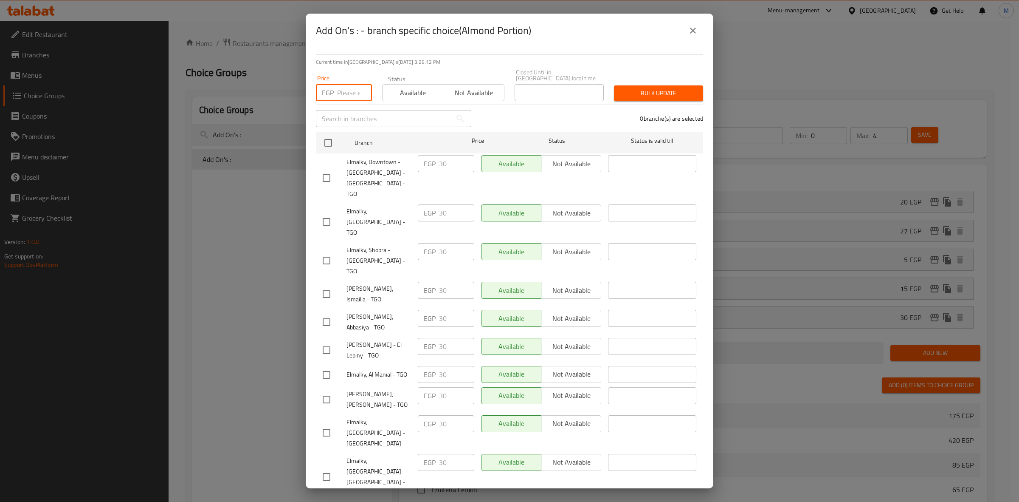
click at [340, 88] on input "number" at bounding box center [354, 92] width 35 height 17
type input "40"
click at [327, 138] on input "checkbox" at bounding box center [328, 143] width 18 height 18
checkbox input "true"
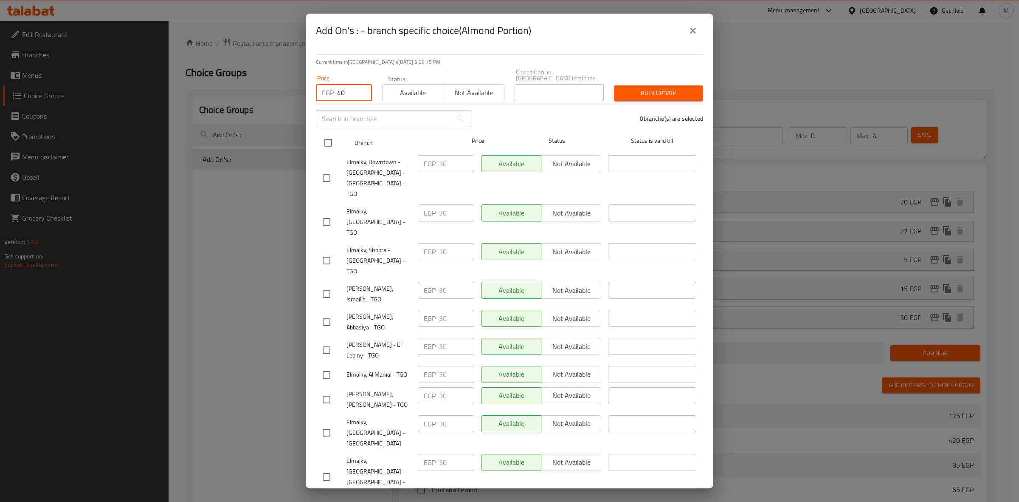
checkbox input "true"
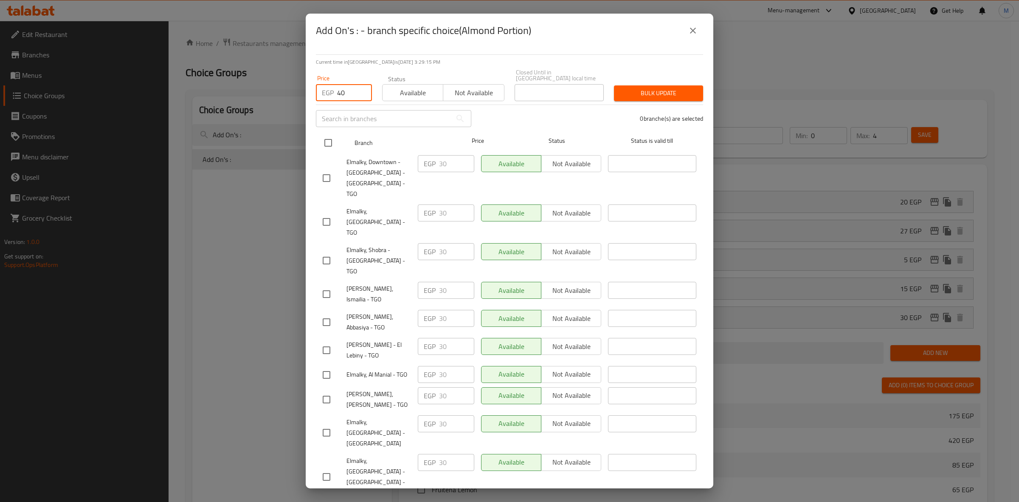
checkbox input "true"
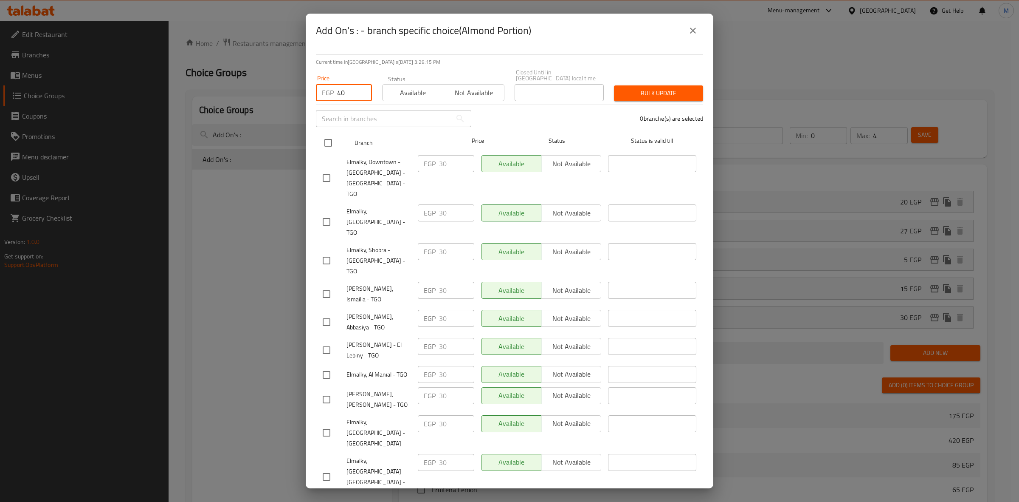
checkbox input "true"
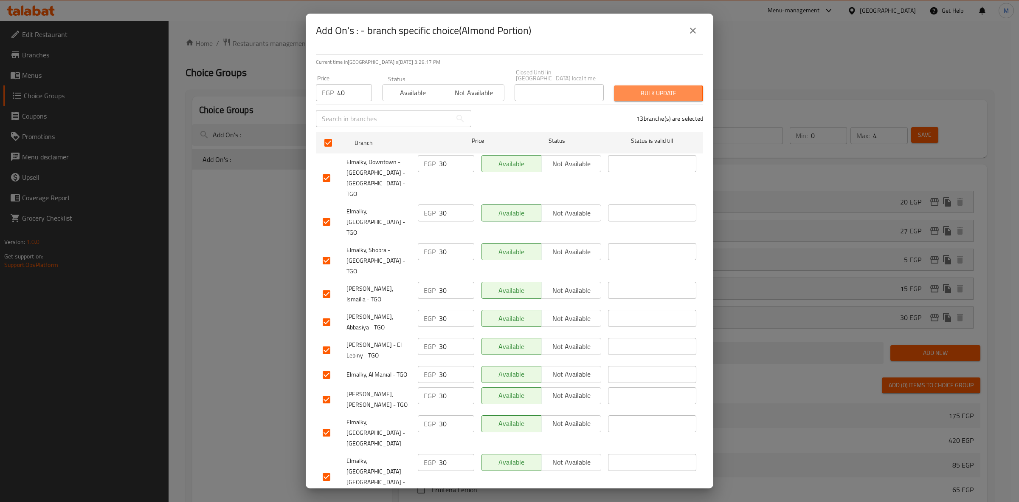
click at [651, 88] on span "Bulk update" at bounding box center [659, 93] width 76 height 11
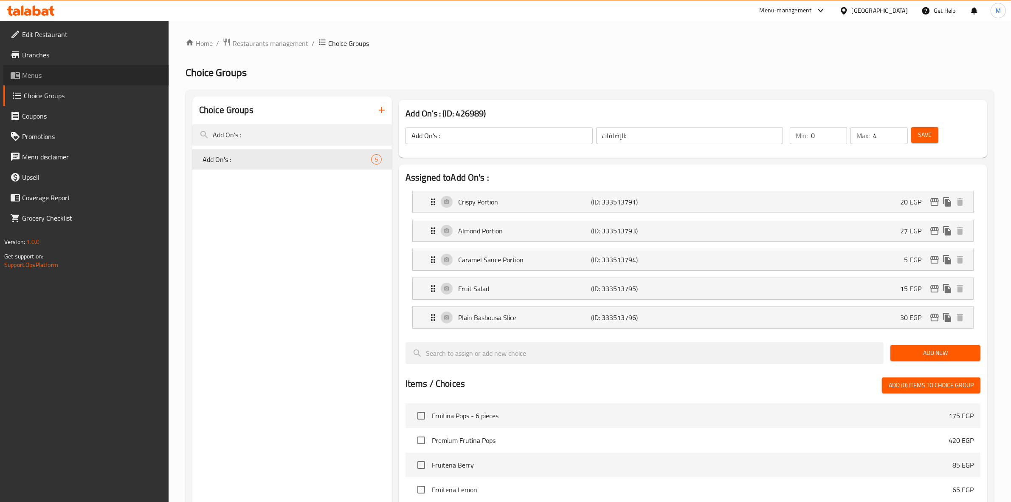
click at [59, 81] on link "Menus" at bounding box center [86, 75] width 166 height 20
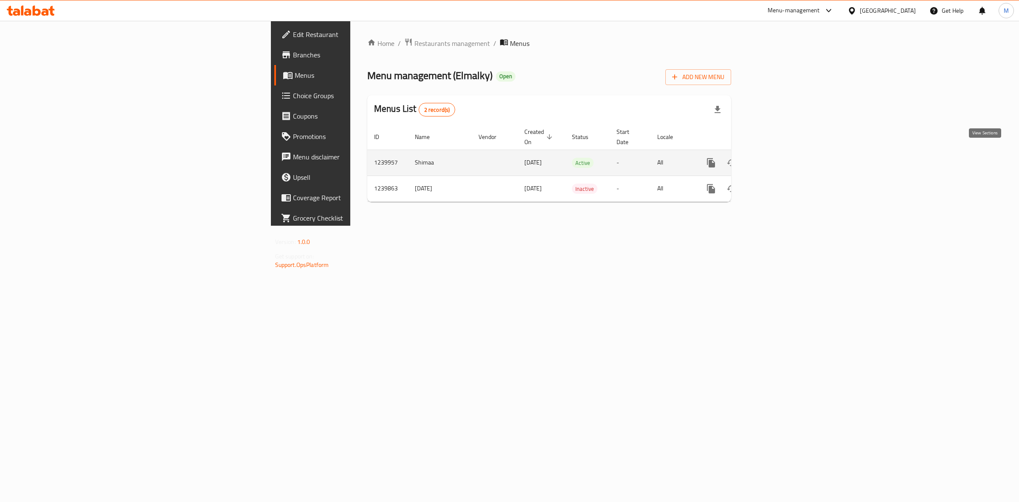
click at [778, 158] on icon "enhanced table" at bounding box center [773, 163] width 10 height 10
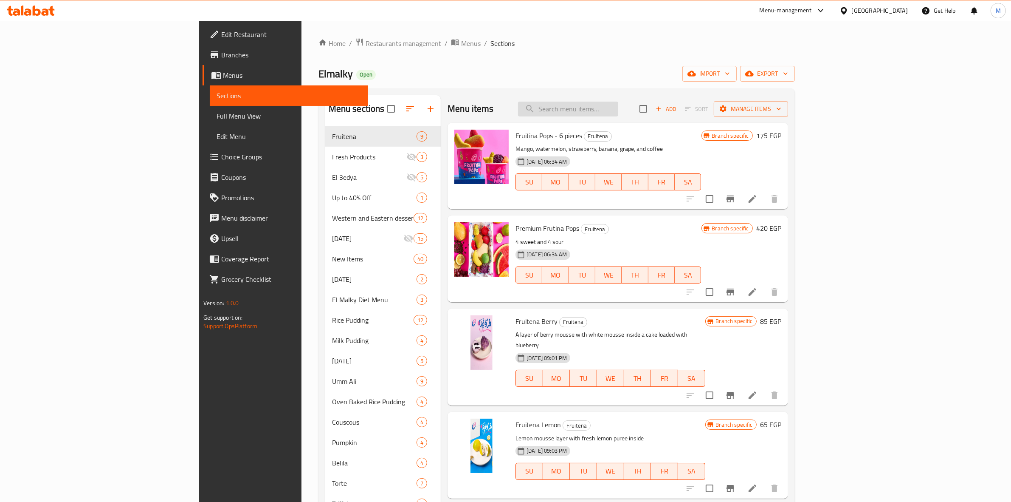
click at [618, 113] on input "search" at bounding box center [568, 109] width 100 height 15
paste input "[PERSON_NAME]"
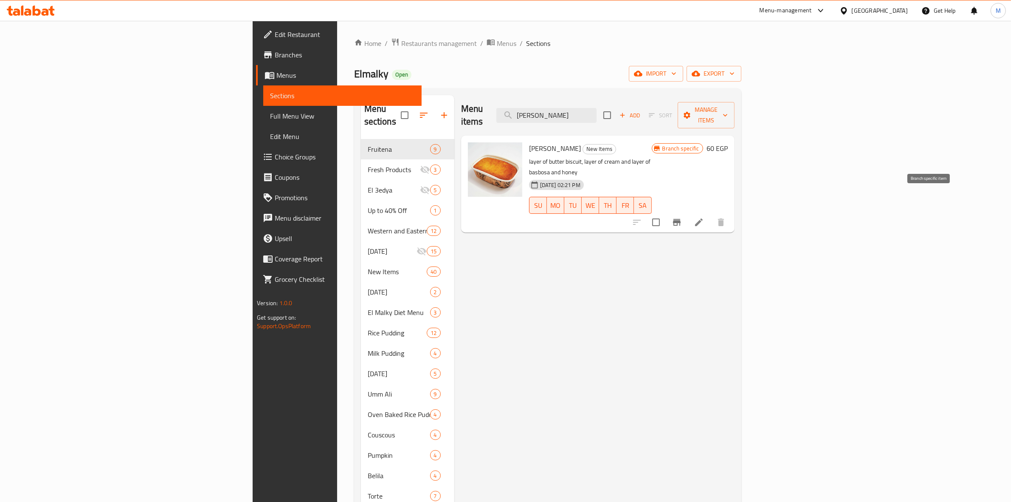
type input "[PERSON_NAME]"
click at [682, 217] on icon "Branch-specific-item" at bounding box center [677, 222] width 10 height 10
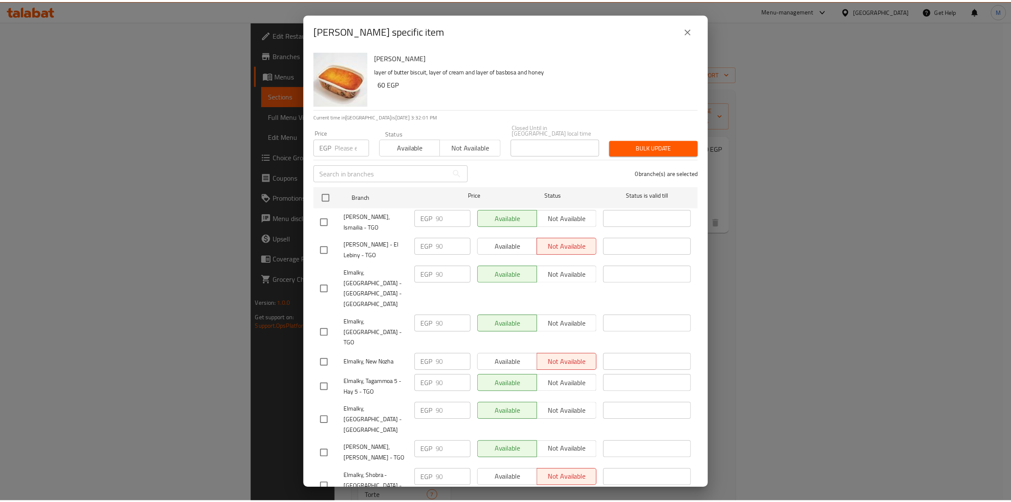
scroll to position [76, 0]
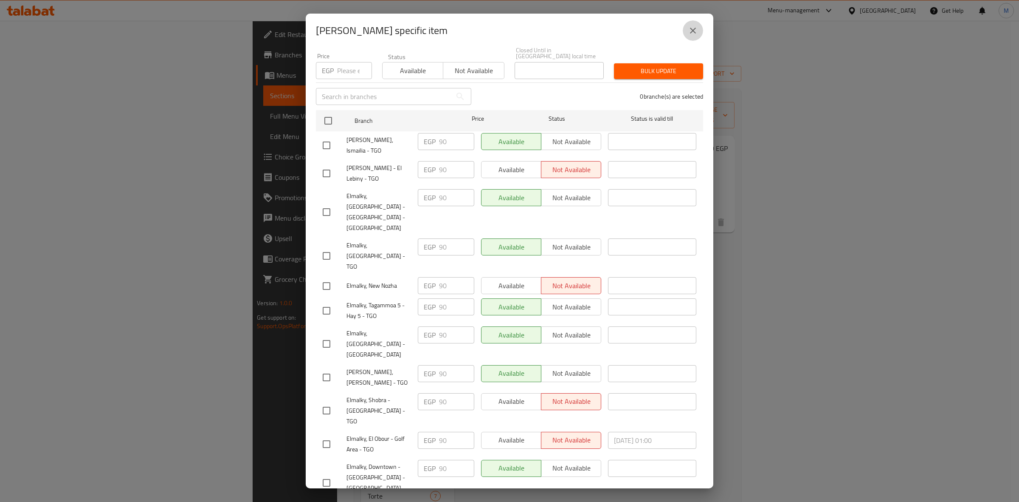
click at [689, 35] on icon "close" at bounding box center [693, 30] width 10 height 10
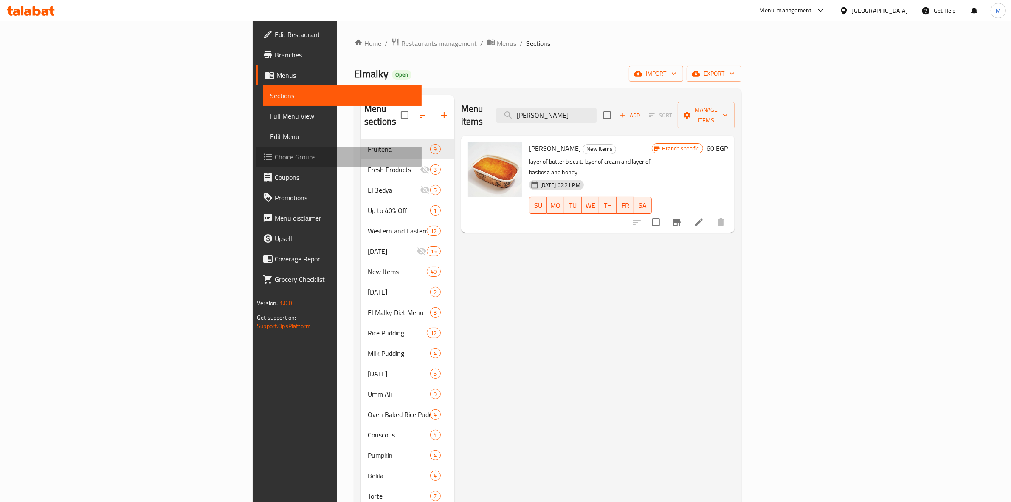
click at [275, 155] on span "Choice Groups" at bounding box center [345, 157] width 140 height 10
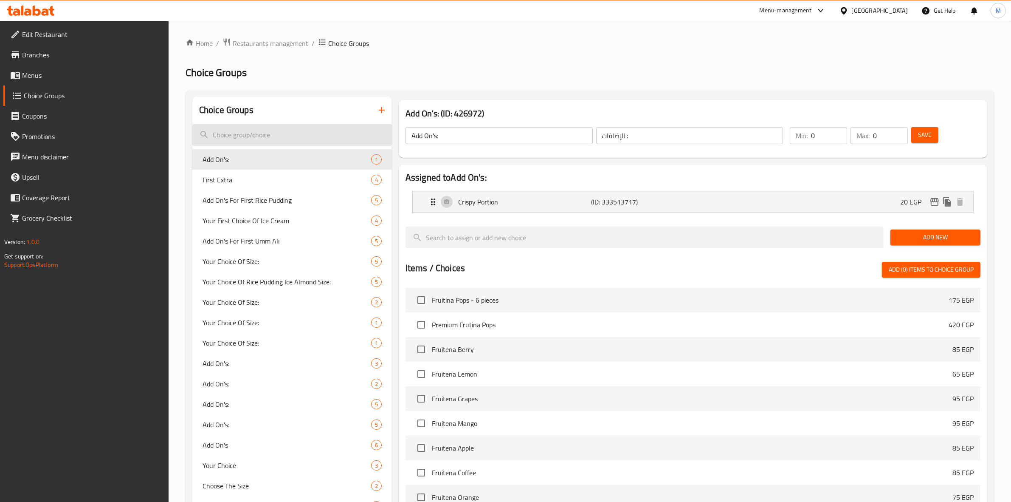
click at [315, 134] on input "search" at bounding box center [292, 135] width 200 height 22
paste input "Rice Pudding Almond Sizes:"
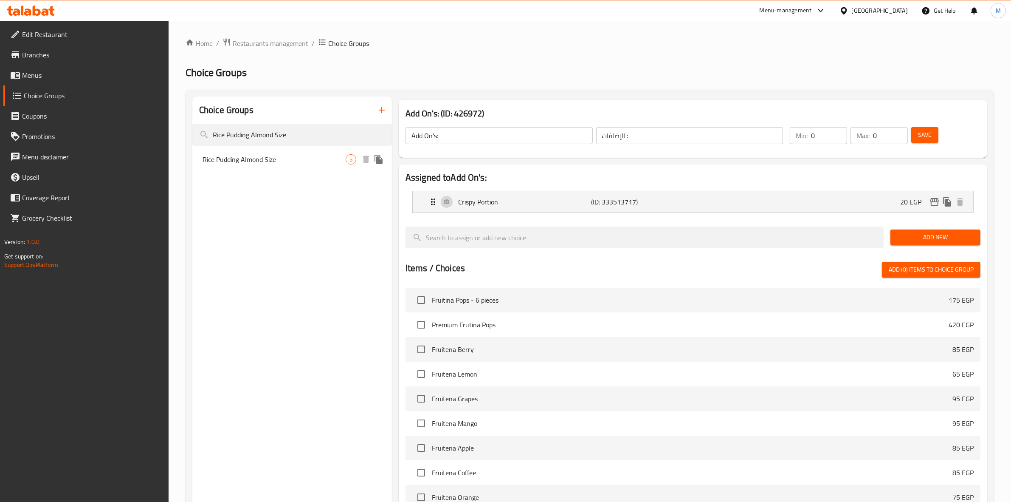
type input "Rice Pudding Almond Size"
click at [291, 158] on span "Rice Pudding Almond Size" at bounding box center [274, 159] width 143 height 10
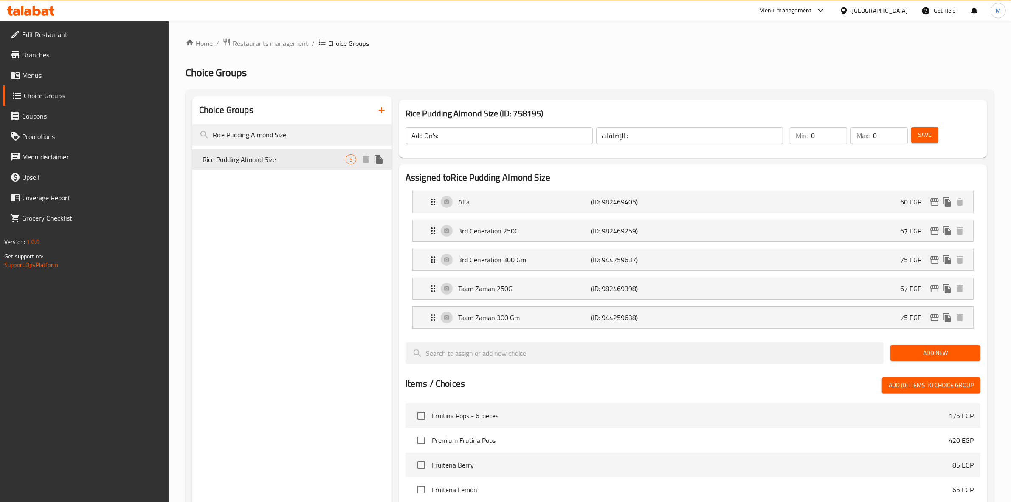
type input "Rice Pudding Almond Size"
type input "حجم أرز باللبن لوز"
type input "1"
click at [935, 289] on icon "edit" at bounding box center [935, 288] width 10 height 10
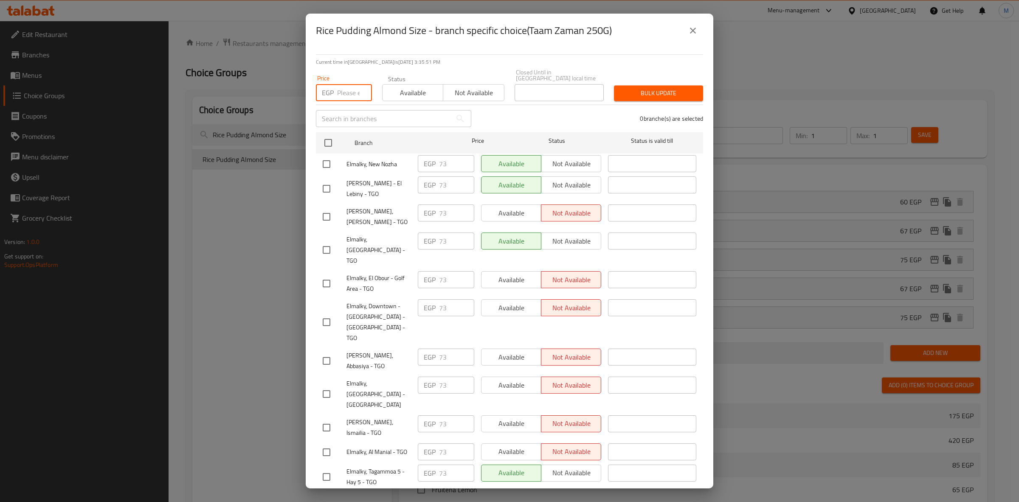
click at [342, 84] on input "number" at bounding box center [354, 92] width 35 height 17
type input "9"
type input "88"
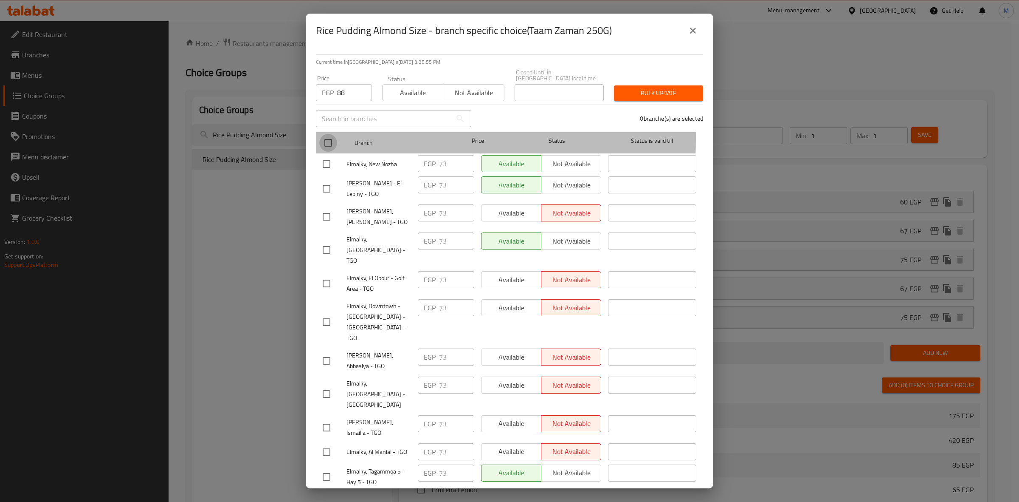
click at [325, 134] on input "checkbox" at bounding box center [328, 143] width 18 height 18
checkbox input "true"
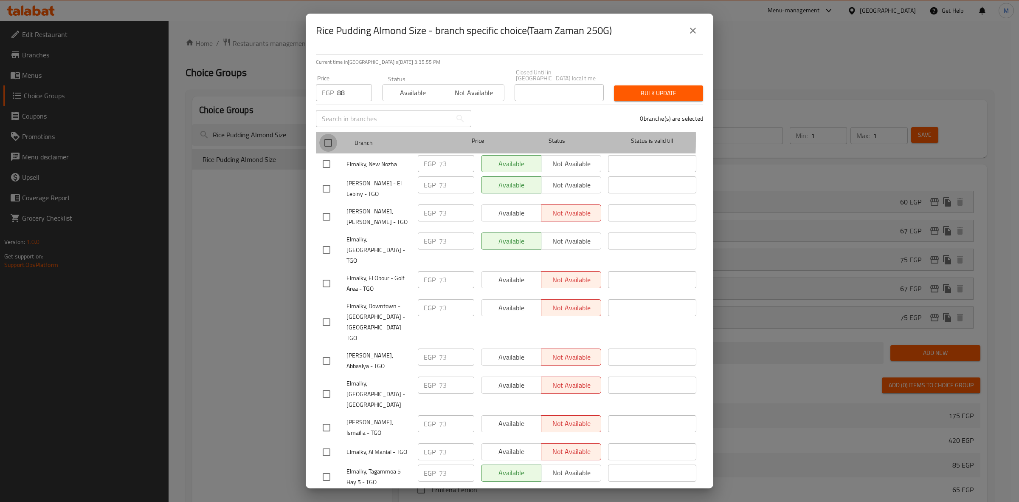
checkbox input "true"
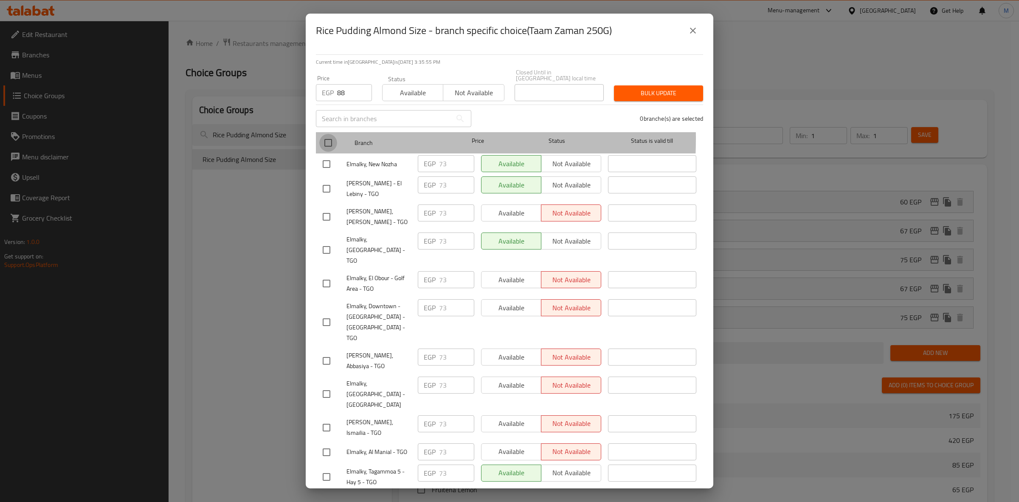
checkbox input "true"
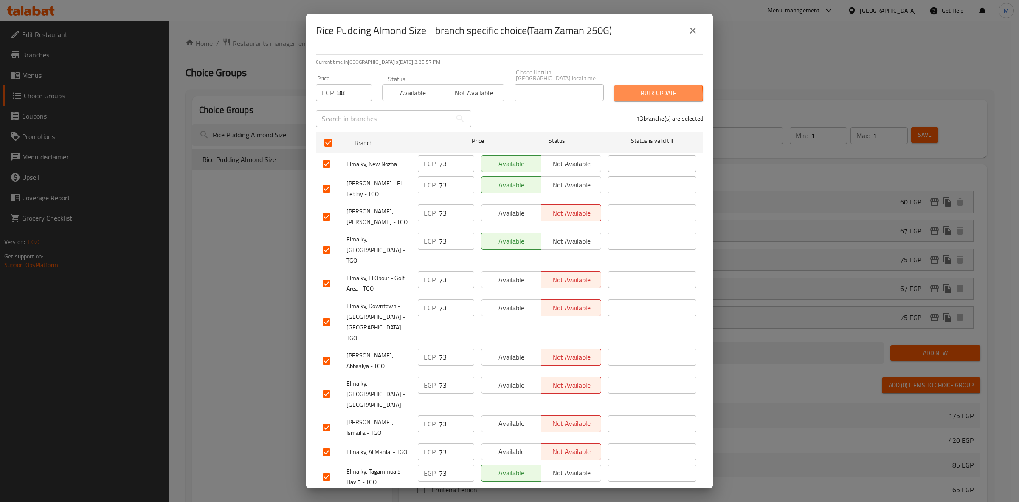
click at [648, 89] on span "Bulk update" at bounding box center [659, 93] width 76 height 11
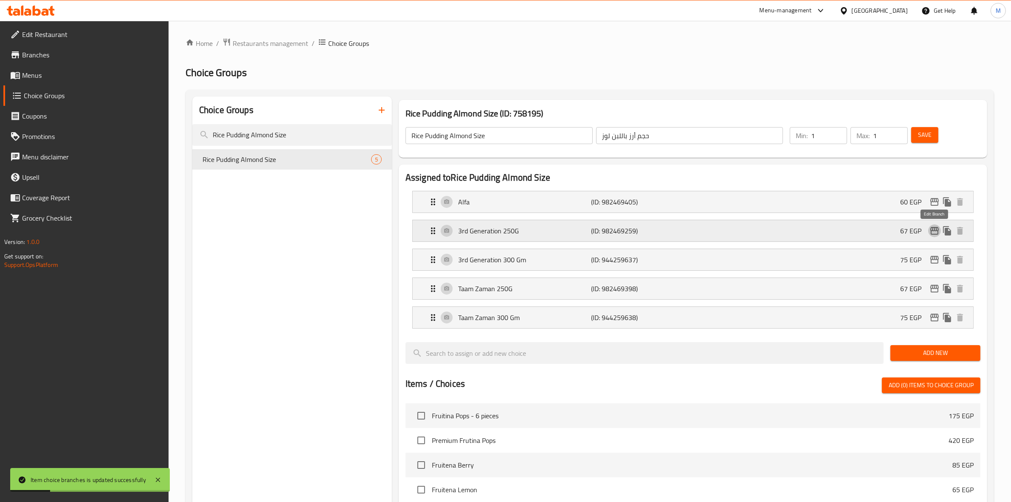
click at [931, 228] on icon "edit" at bounding box center [935, 231] width 8 height 8
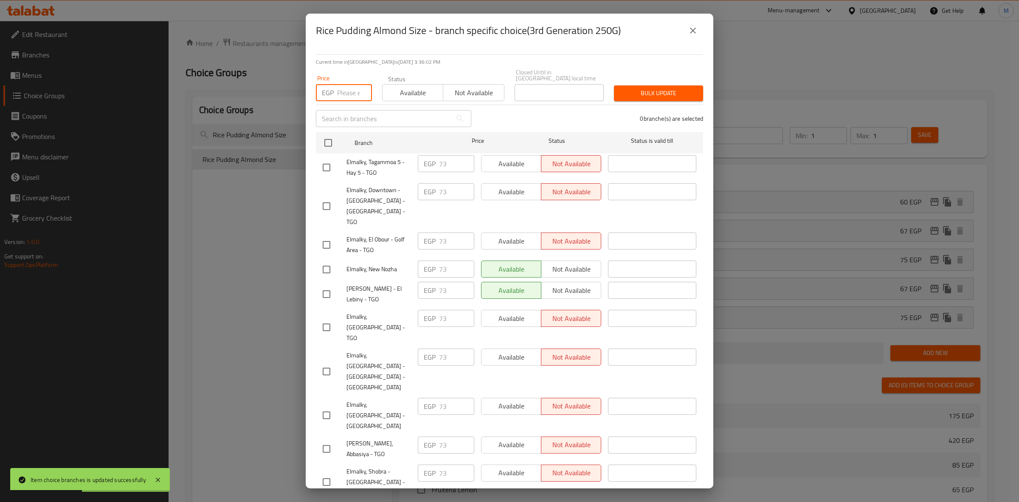
click at [349, 89] on input "number" at bounding box center [354, 92] width 35 height 17
type input "88"
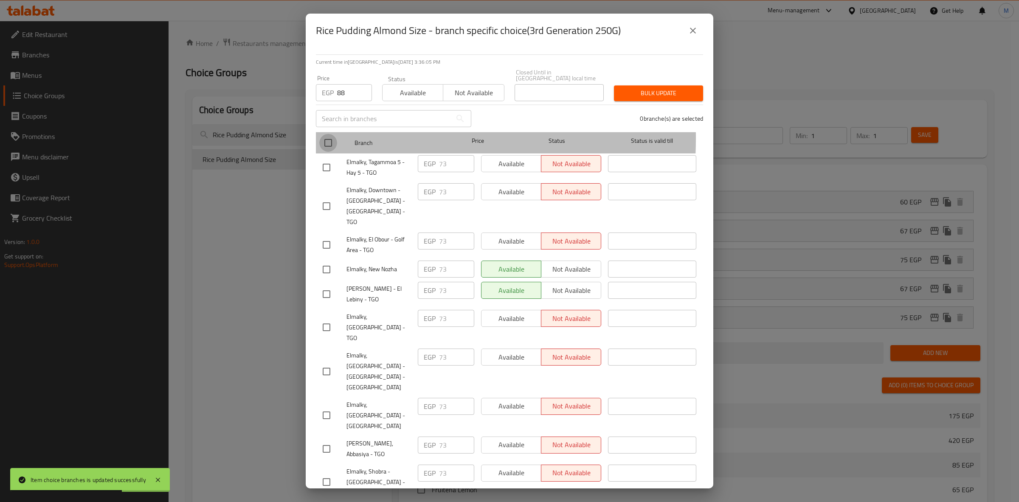
click at [324, 134] on input "checkbox" at bounding box center [328, 143] width 18 height 18
checkbox input "true"
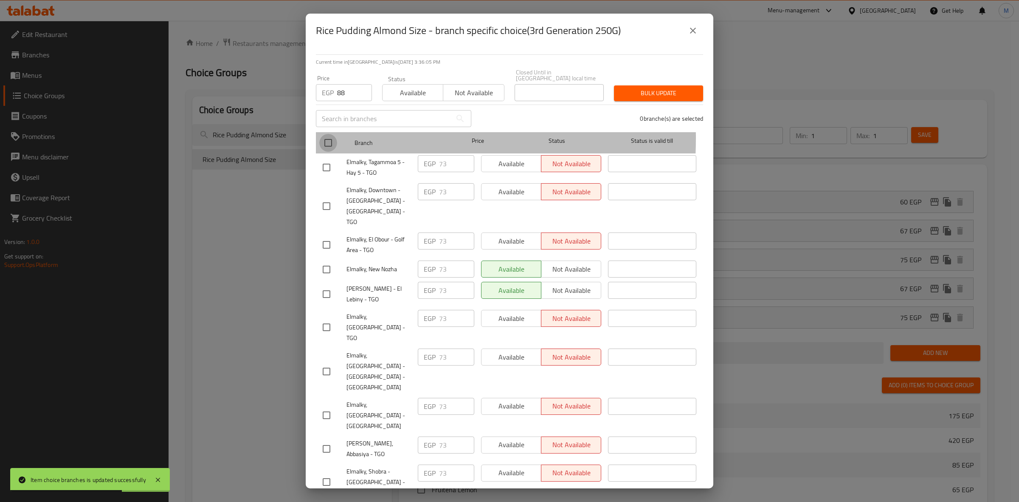
checkbox input "true"
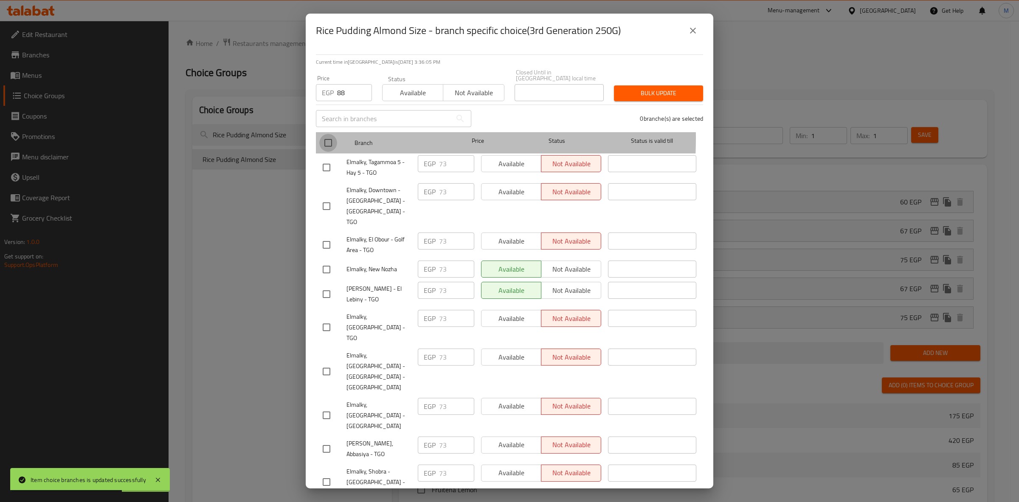
checkbox input "true"
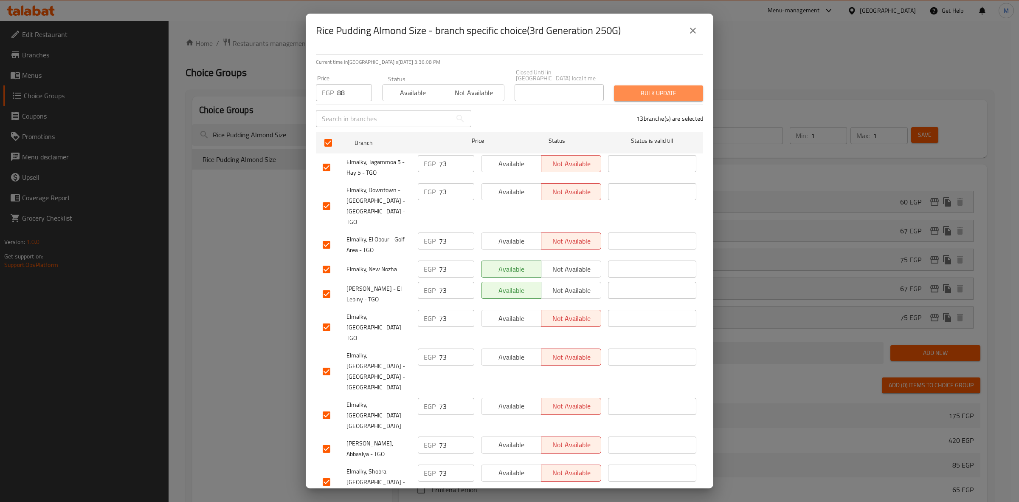
click at [653, 88] on span "Bulk update" at bounding box center [659, 93] width 76 height 11
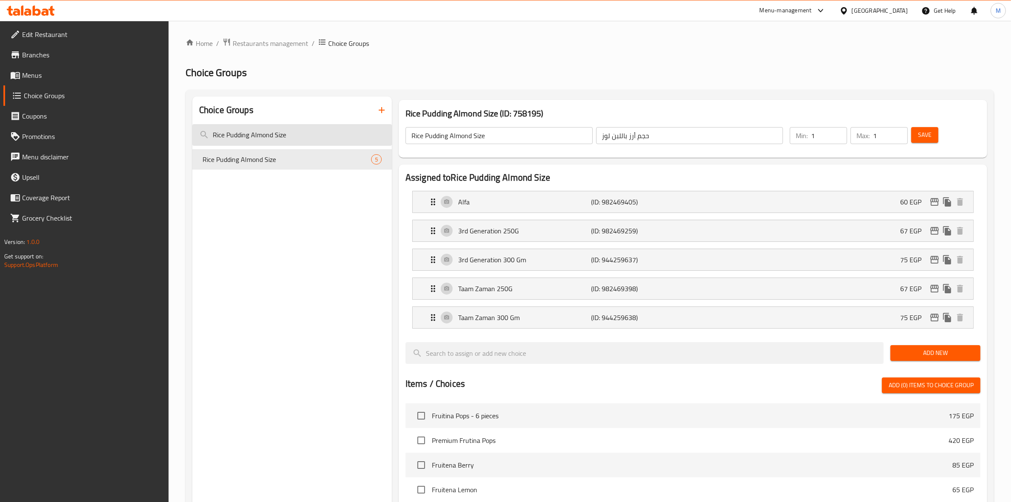
click at [320, 127] on input "Rice Pudding Almond Size" at bounding box center [292, 135] width 200 height 22
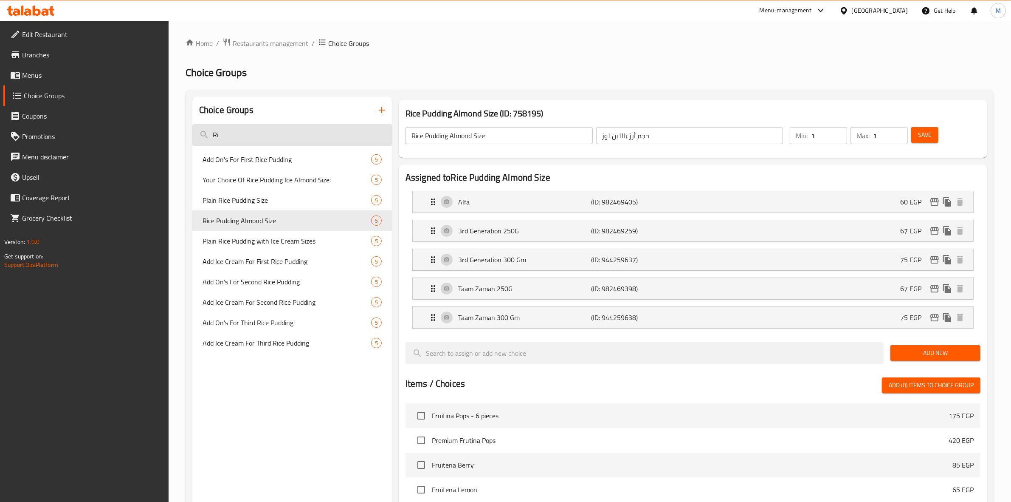
type input "R"
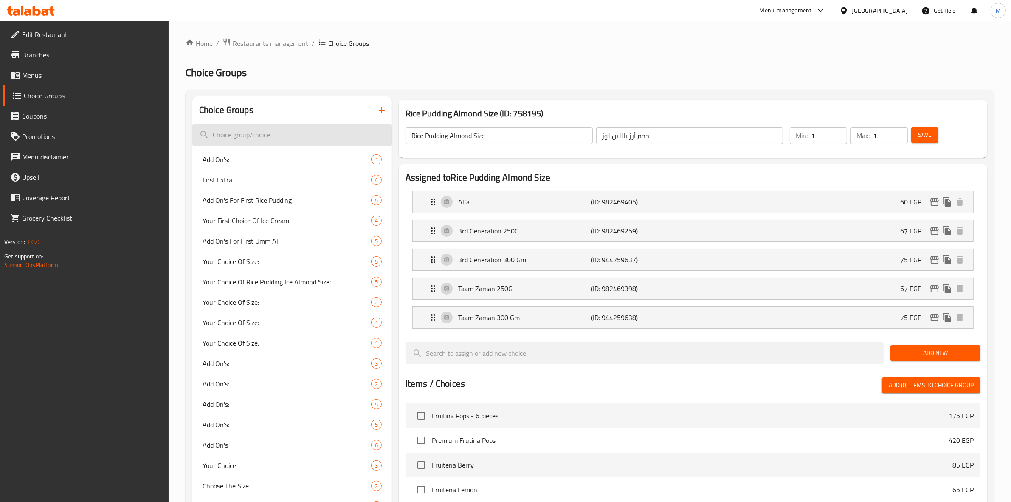
paste input "Add On's:"
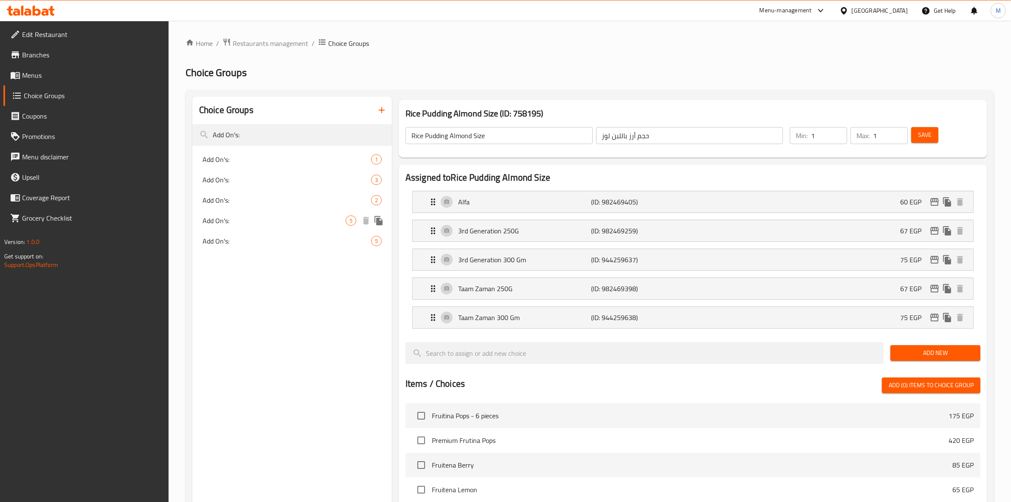
type input "Add On's:"
click at [336, 211] on div "Add On's: 5" at bounding box center [292, 220] width 200 height 20
type input "Add On's:"
type input "الإضافات :"
type input "0"
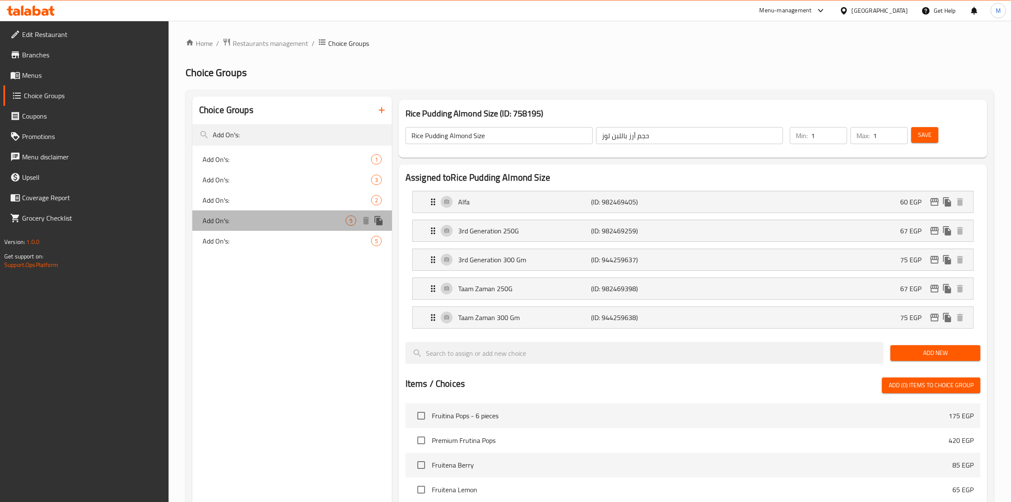
type input "5"
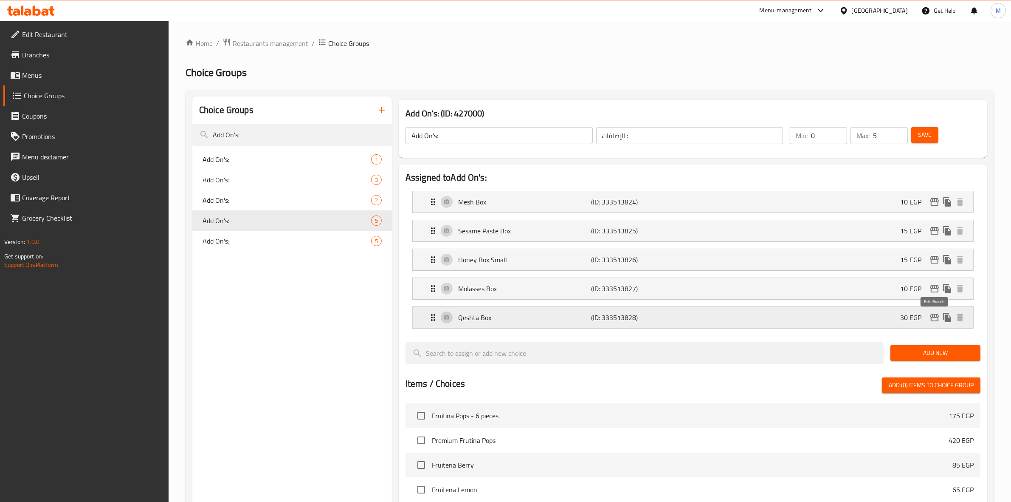
click at [937, 315] on icon "edit" at bounding box center [935, 317] width 10 height 10
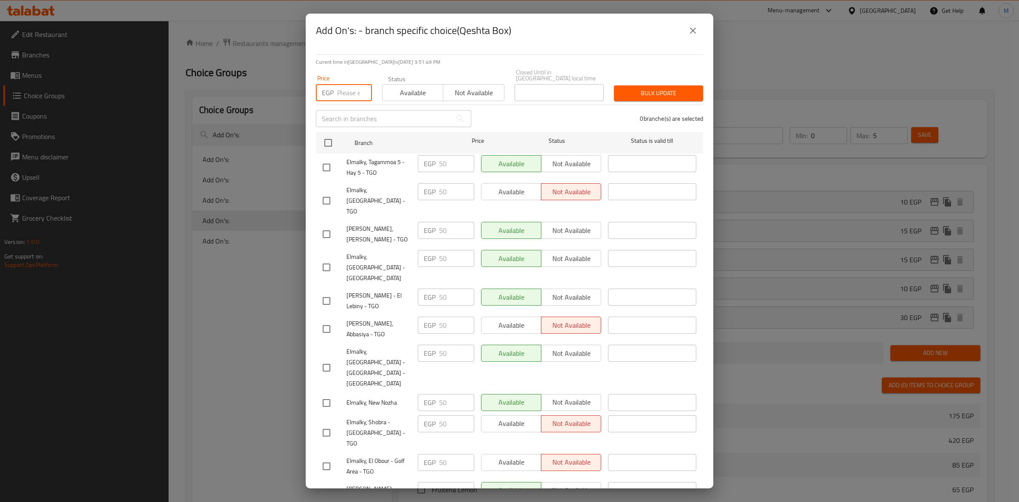
click at [355, 85] on input "number" at bounding box center [354, 92] width 35 height 17
type input "60"
click at [332, 138] on input "checkbox" at bounding box center [328, 143] width 18 height 18
checkbox input "true"
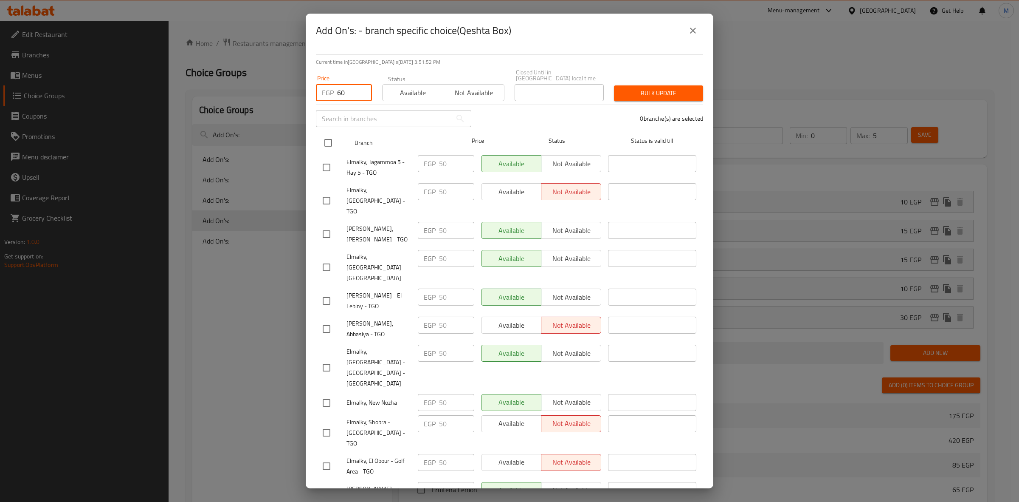
checkbox input "true"
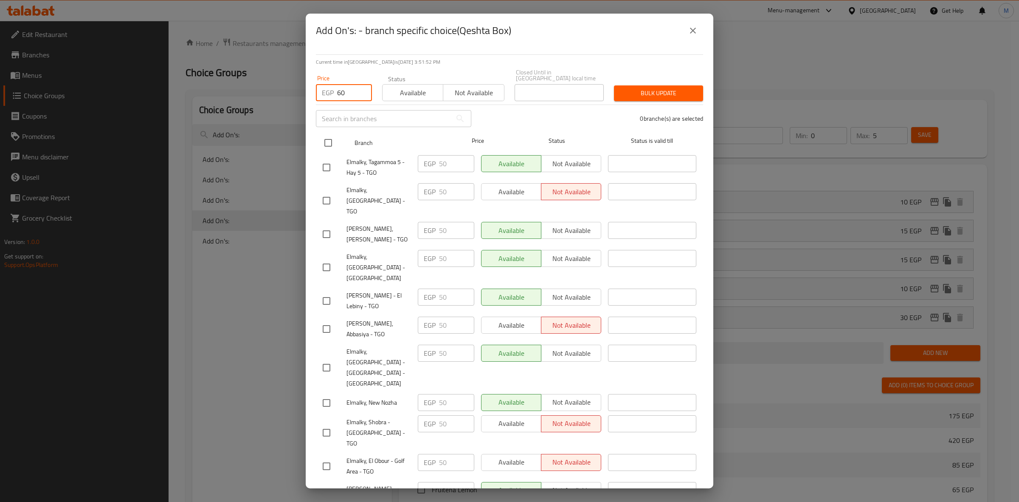
checkbox input "true"
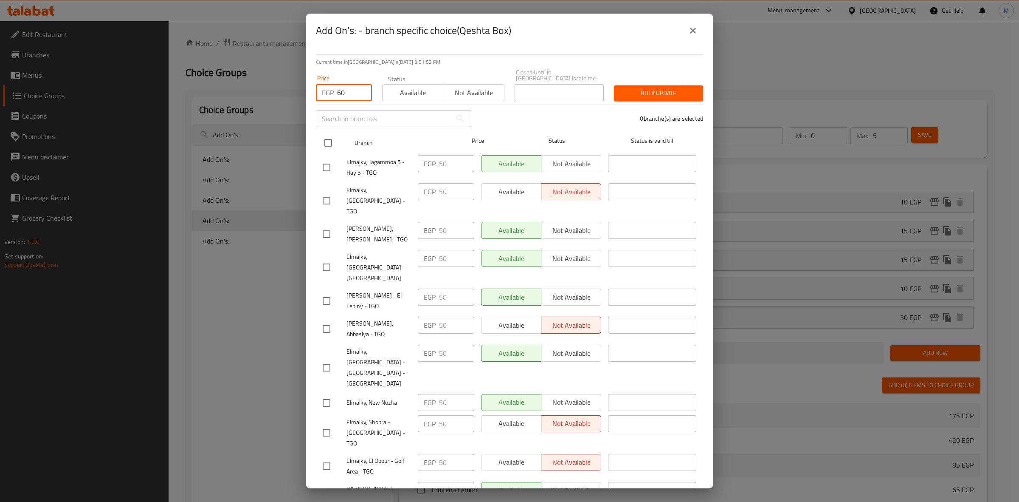
checkbox input "true"
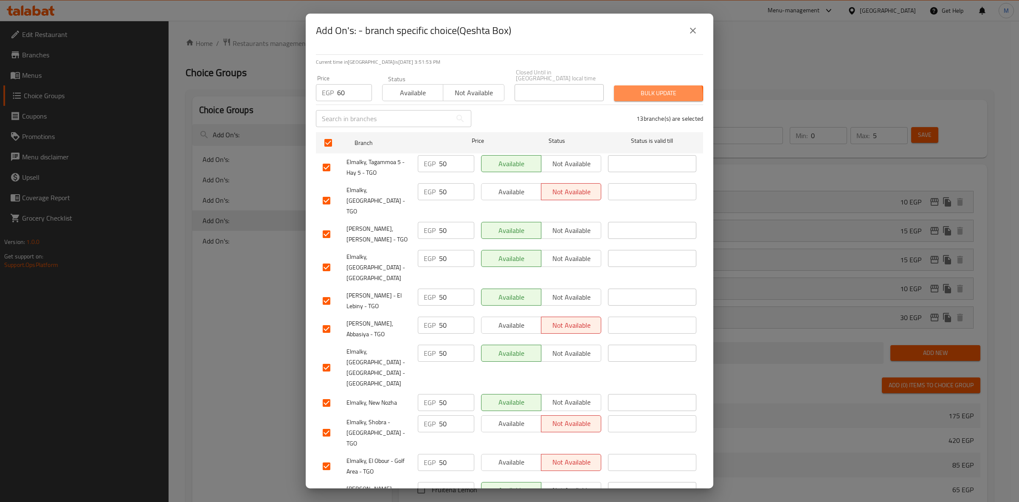
click at [648, 90] on span "Bulk update" at bounding box center [659, 93] width 76 height 11
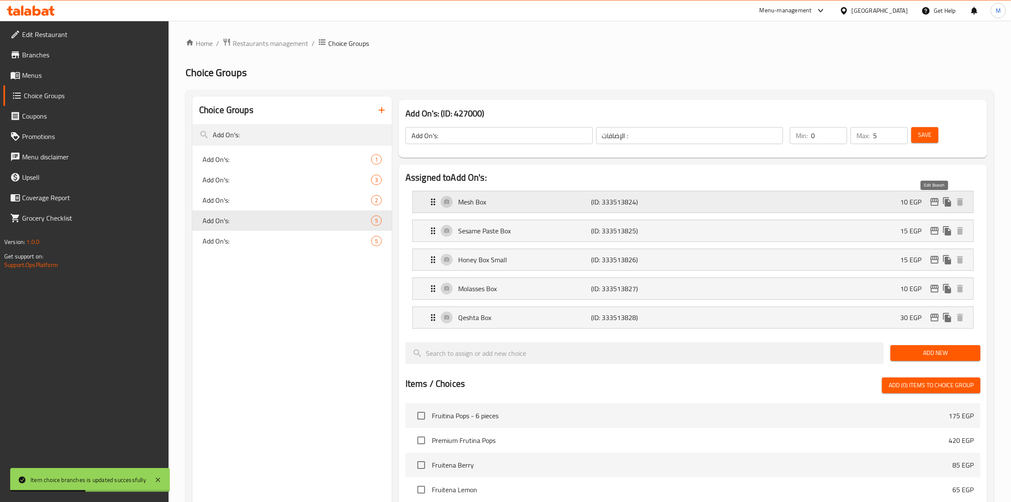
click at [933, 201] on icon "edit" at bounding box center [935, 202] width 8 height 8
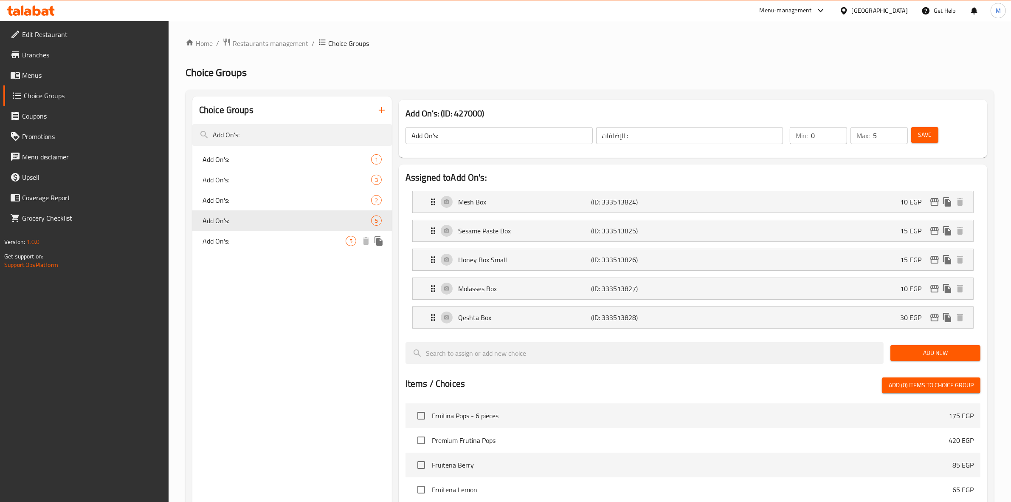
click at [289, 237] on span "Add On's:" at bounding box center [274, 241] width 143 height 10
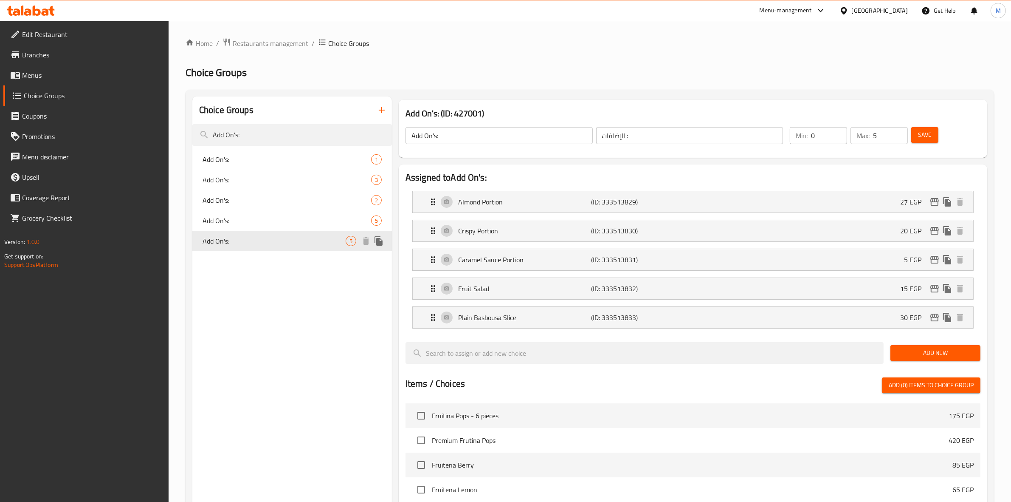
type input "0"
click at [931, 205] on icon "edit" at bounding box center [935, 202] width 10 height 10
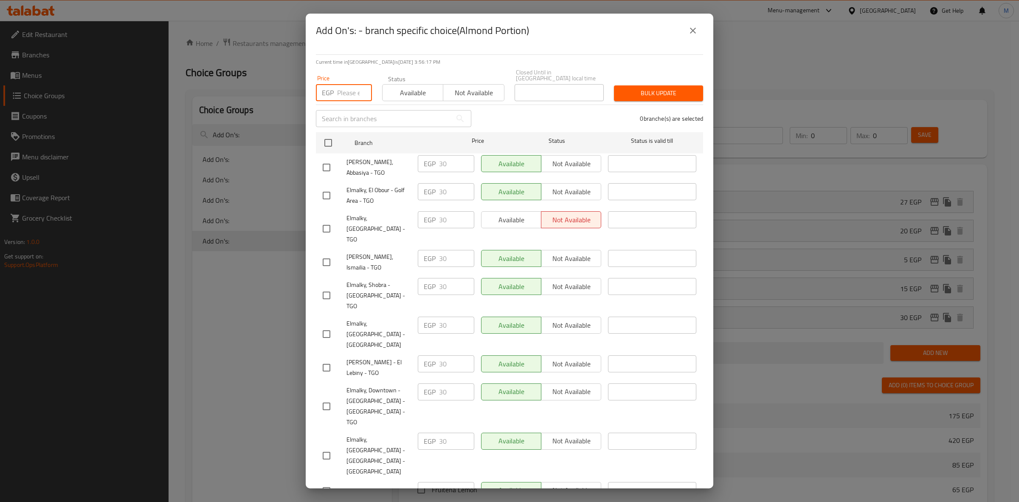
click at [350, 84] on input "number" at bounding box center [354, 92] width 35 height 17
type input "40"
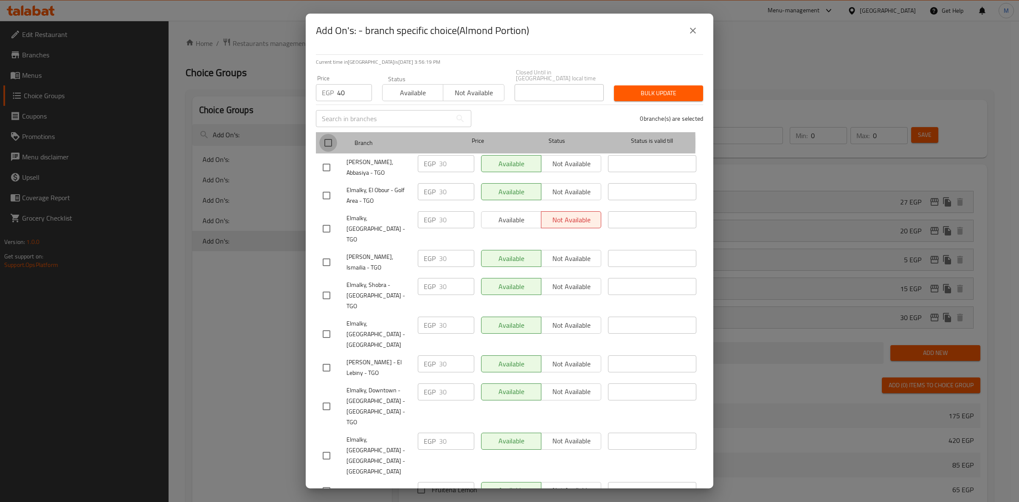
click at [332, 137] on input "checkbox" at bounding box center [328, 143] width 18 height 18
checkbox input "true"
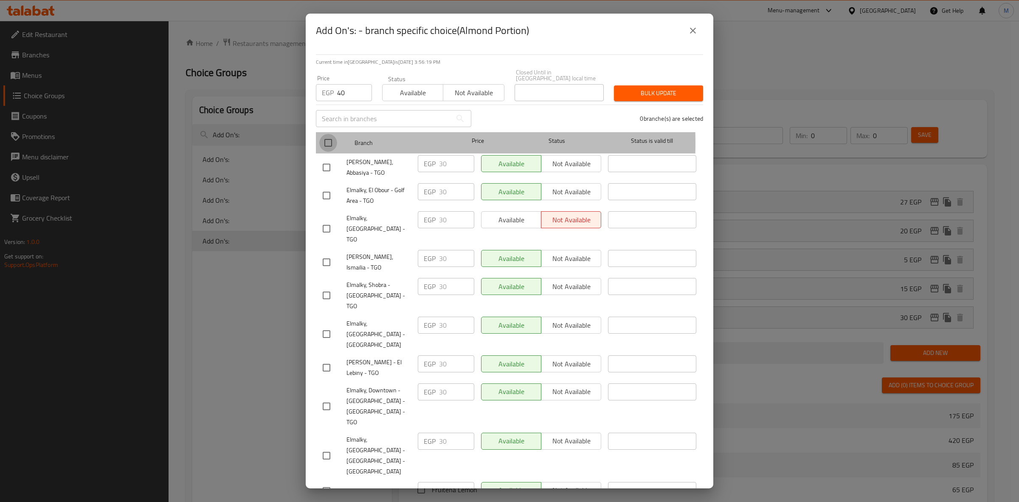
checkbox input "true"
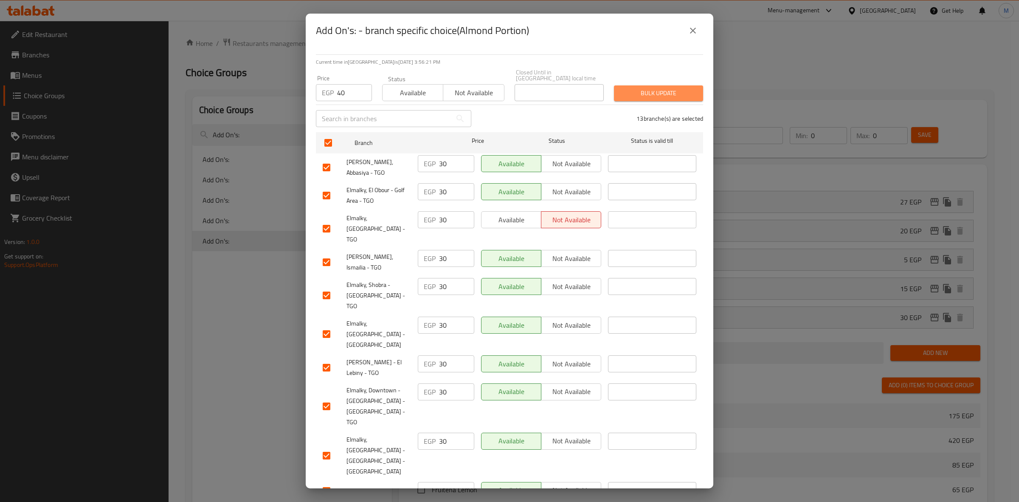
click at [663, 88] on span "Bulk update" at bounding box center [659, 93] width 76 height 11
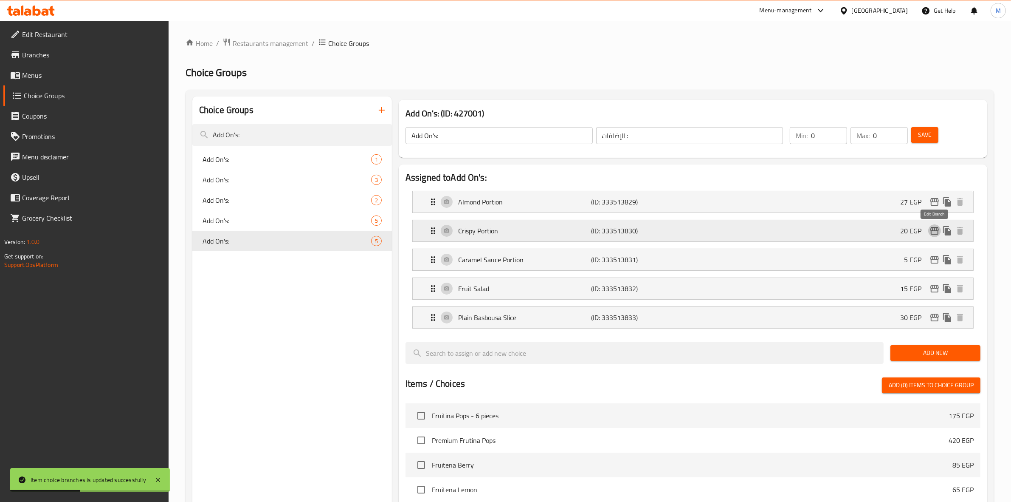
click at [931, 232] on icon "edit" at bounding box center [935, 231] width 8 height 8
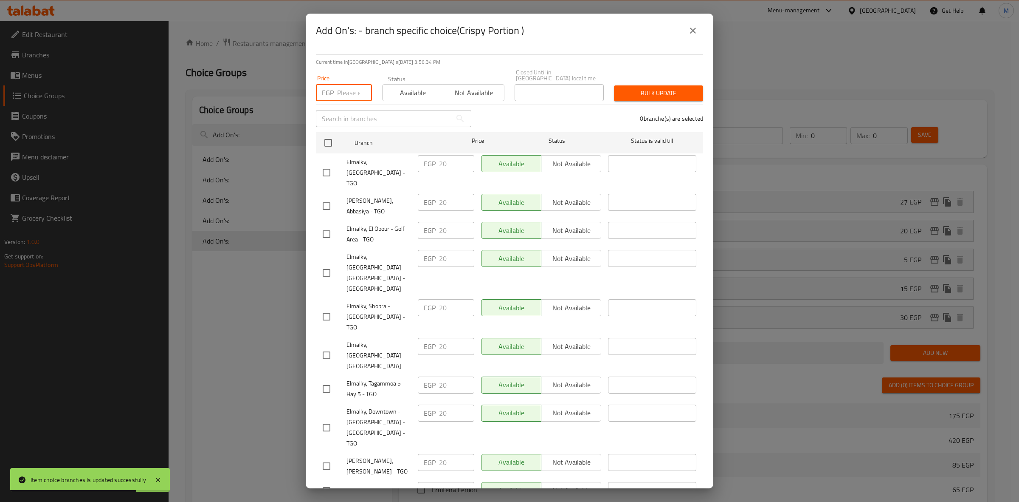
click at [345, 90] on input "number" at bounding box center [354, 92] width 35 height 17
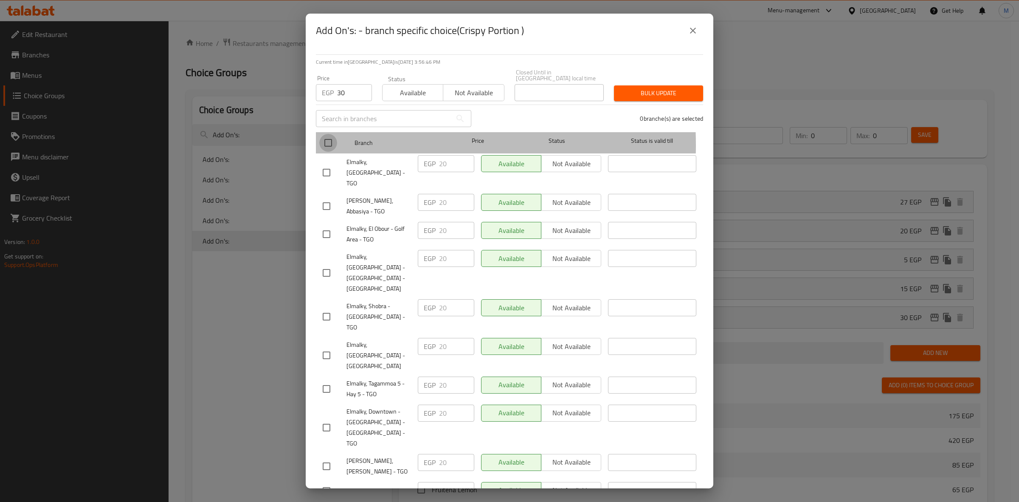
click at [324, 139] on input "checkbox" at bounding box center [328, 143] width 18 height 18
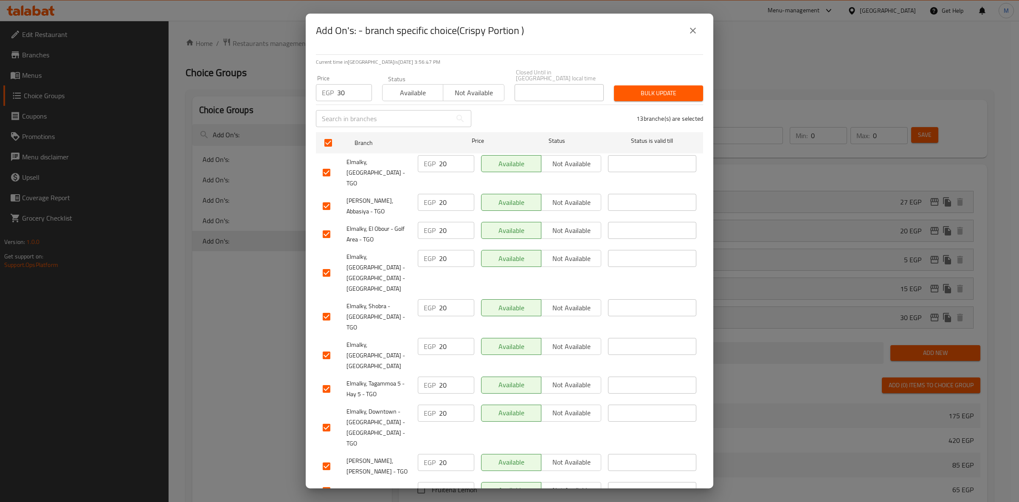
click at [675, 88] on span "Bulk update" at bounding box center [659, 93] width 76 height 11
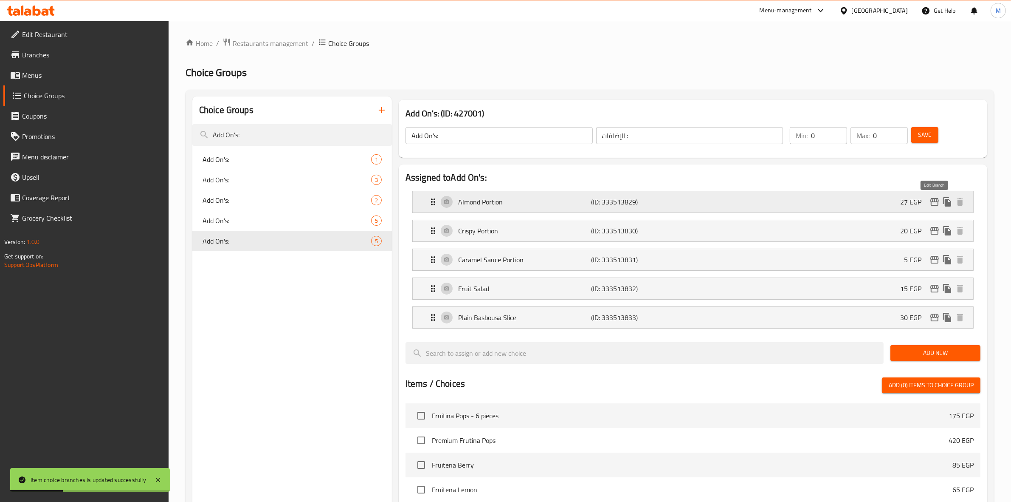
click at [934, 205] on icon "edit" at bounding box center [935, 202] width 8 height 8
click at [932, 230] on icon "edit" at bounding box center [935, 231] width 10 height 10
click at [933, 255] on icon "edit" at bounding box center [935, 259] width 10 height 10
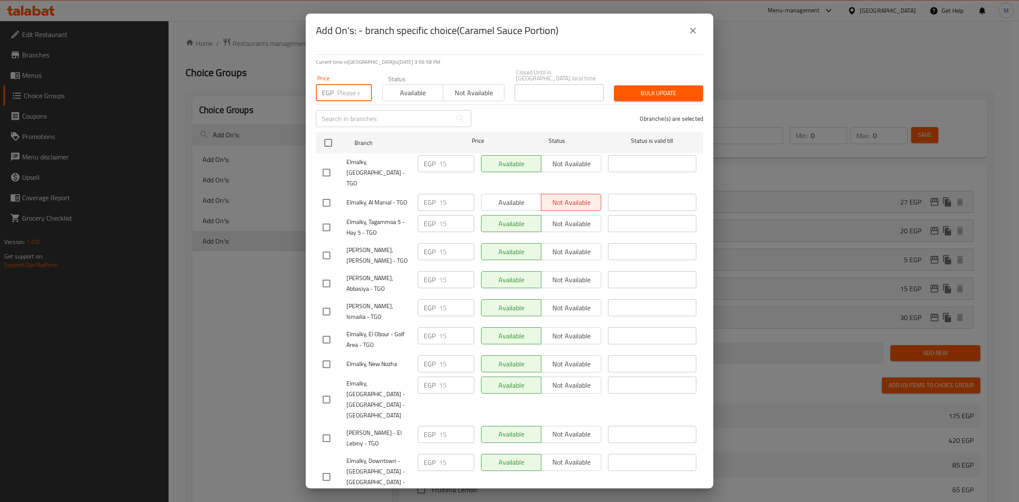
click at [349, 88] on input "number" at bounding box center [354, 92] width 35 height 17
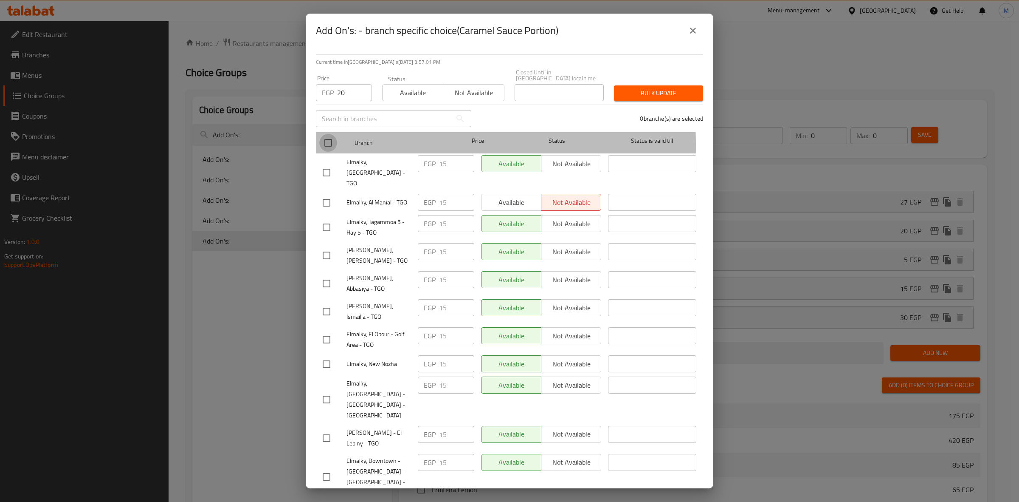
click at [330, 139] on input "checkbox" at bounding box center [328, 143] width 18 height 18
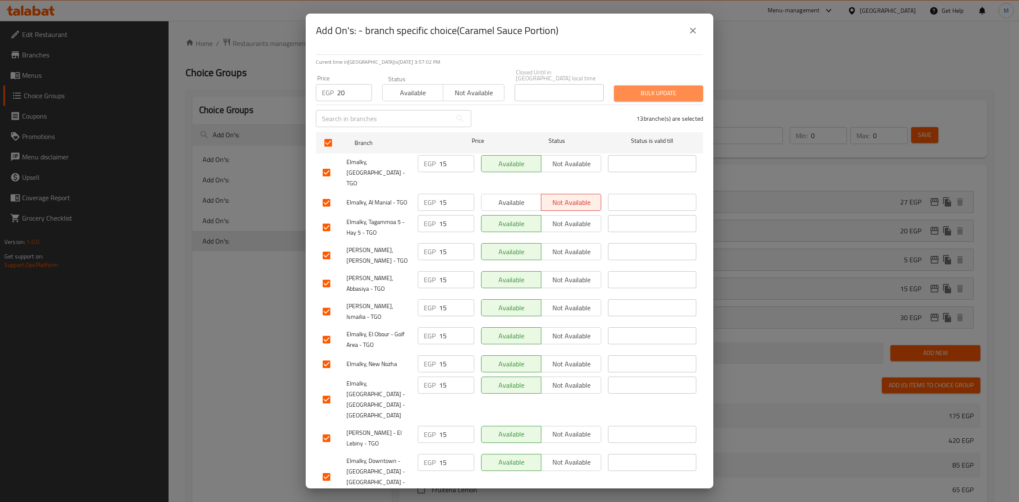
click at [661, 90] on span "Bulk update" at bounding box center [659, 93] width 76 height 11
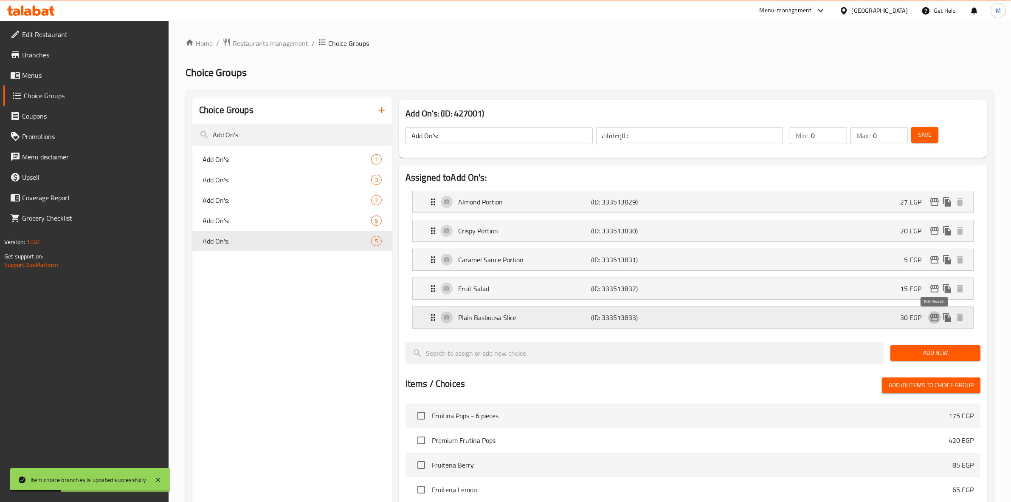
click at [935, 315] on icon "edit" at bounding box center [935, 317] width 8 height 8
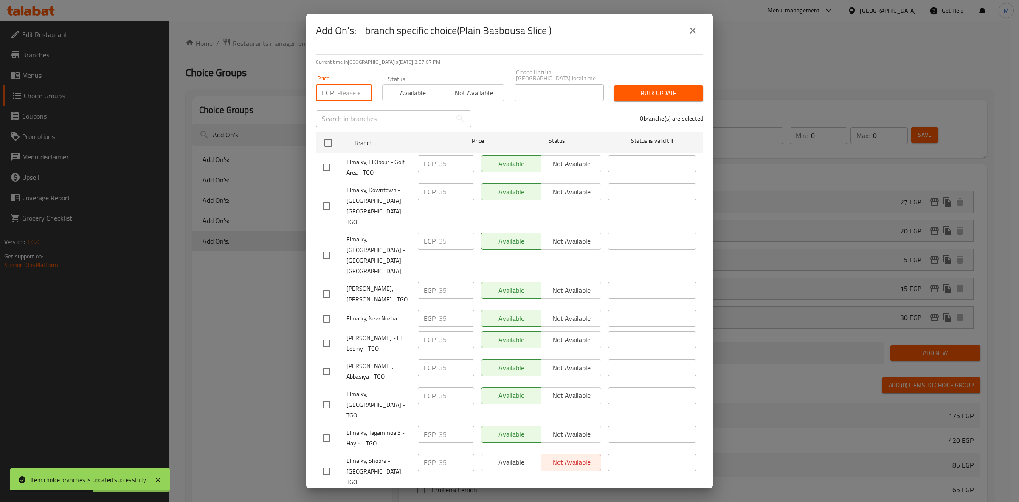
click at [344, 84] on input "number" at bounding box center [354, 92] width 35 height 17
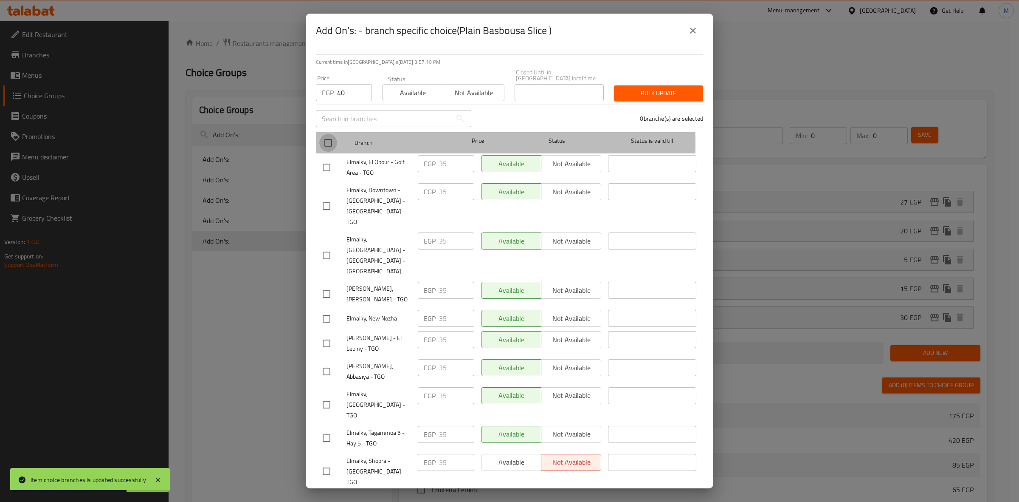
click at [328, 137] on input "checkbox" at bounding box center [328, 143] width 18 height 18
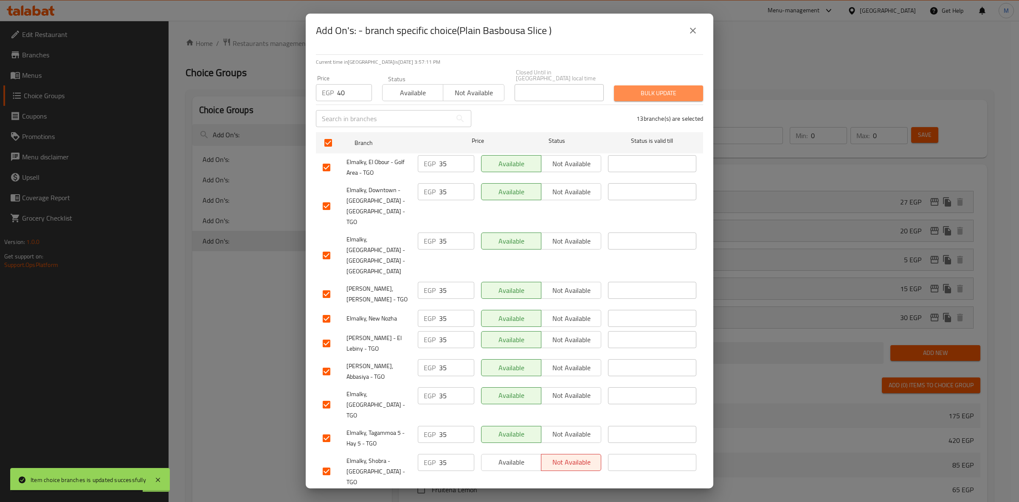
click at [655, 88] on span "Bulk update" at bounding box center [659, 93] width 76 height 11
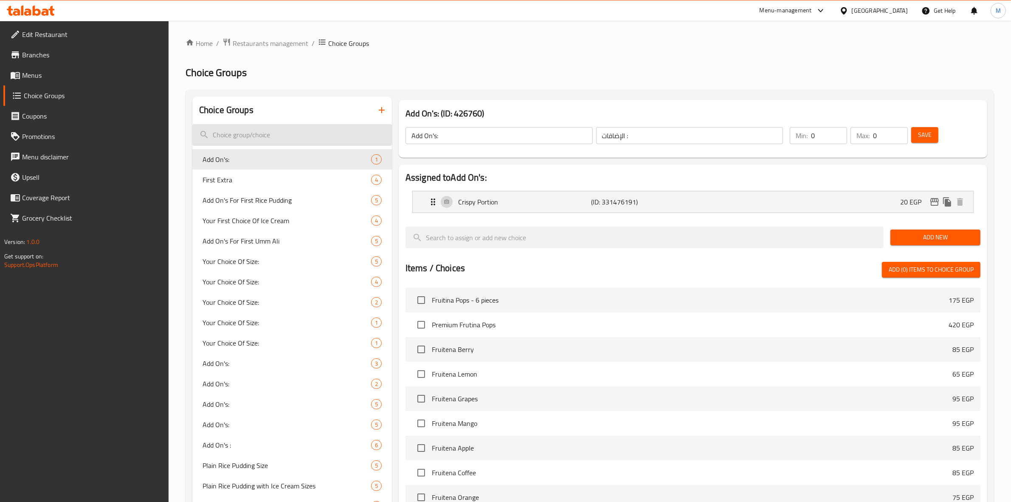
click at [251, 134] on input "search" at bounding box center [292, 135] width 200 height 22
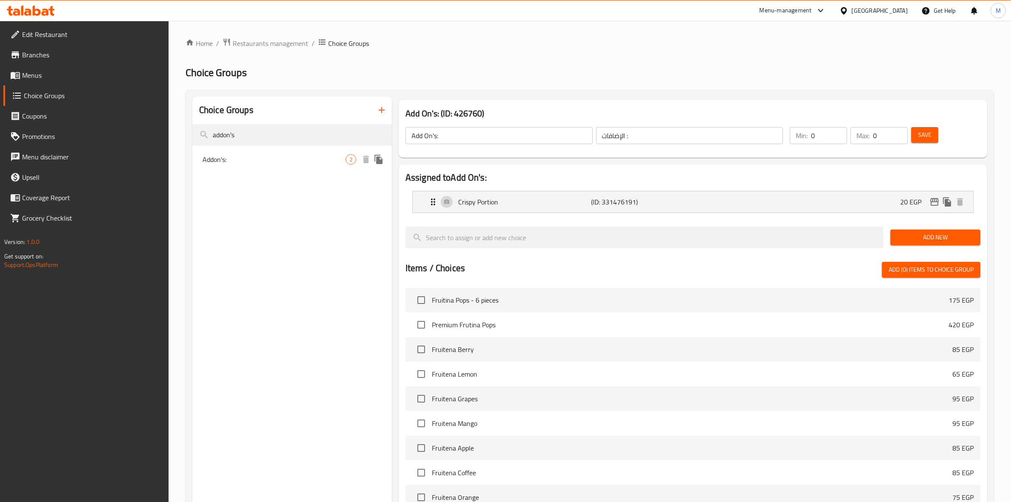
type input "addon's"
click at [262, 161] on span "Addon's:" at bounding box center [274, 159] width 143 height 10
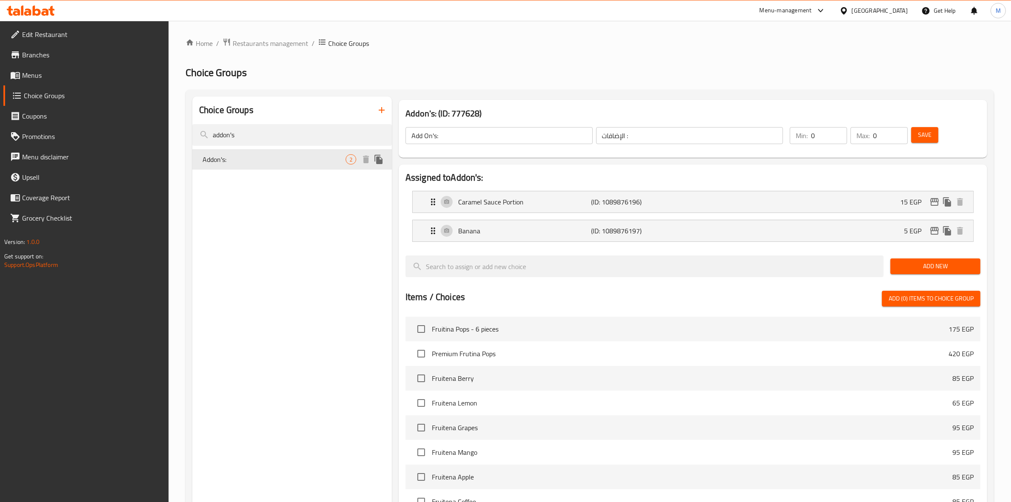
type input "Addon's:"
type input "اضافات:"
click at [24, 71] on span "Menus" at bounding box center [92, 75] width 140 height 10
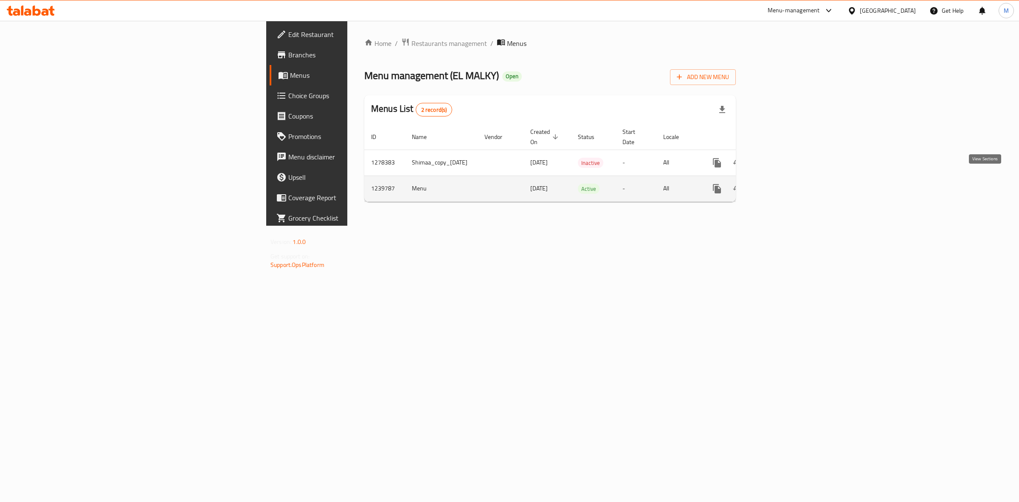
click at [784, 185] on icon "enhanced table" at bounding box center [778, 188] width 10 height 10
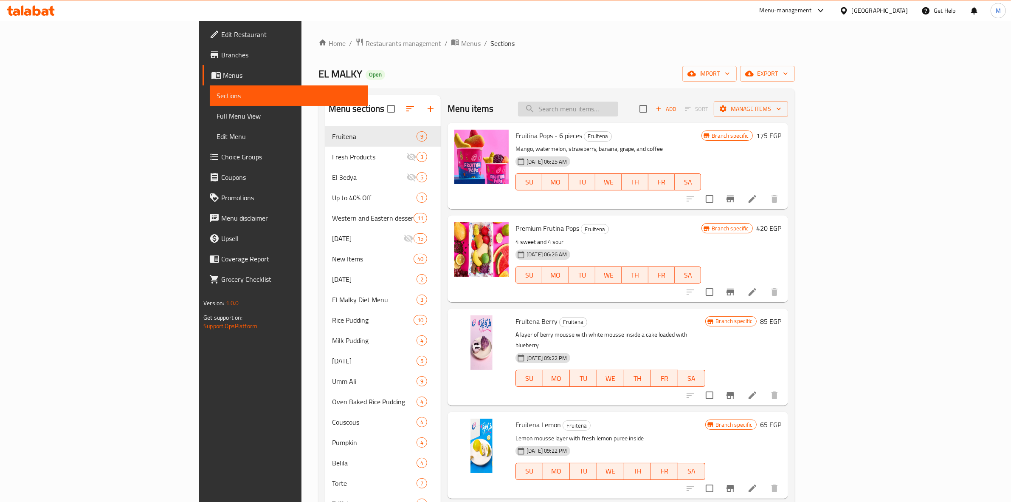
paste input "[PERSON_NAME]"
click at [618, 105] on input "[PERSON_NAME]" at bounding box center [568, 109] width 100 height 15
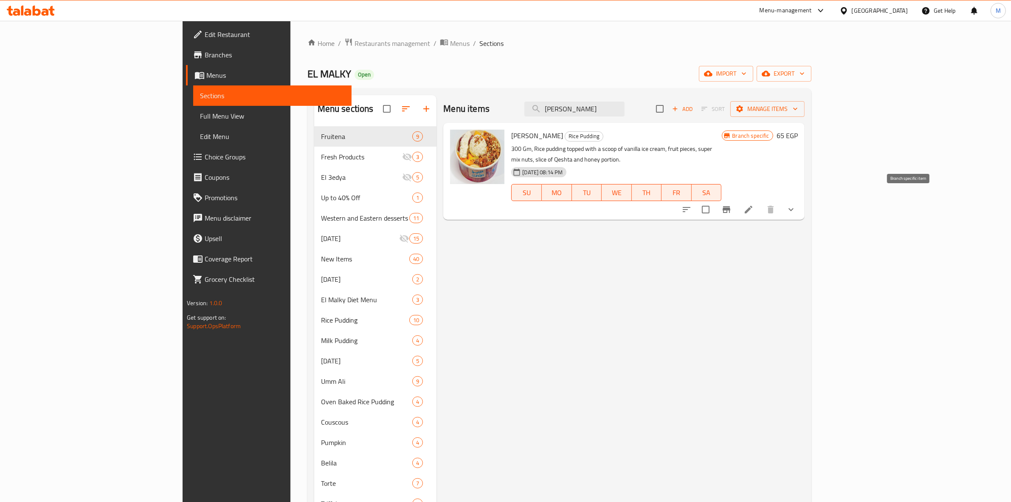
type input "[PERSON_NAME]"
click at [731, 206] on icon "Branch-specific-item" at bounding box center [727, 209] width 8 height 7
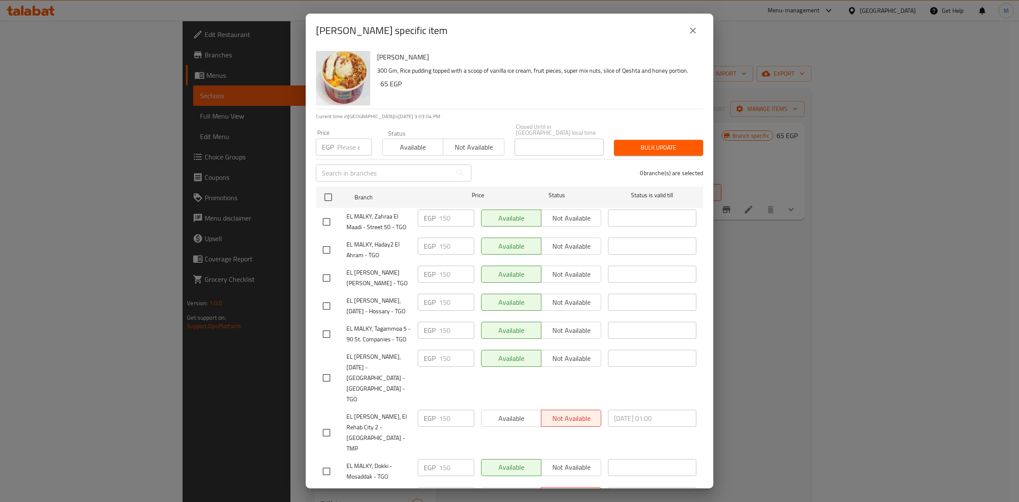
click at [691, 29] on icon "close" at bounding box center [693, 30] width 10 height 10
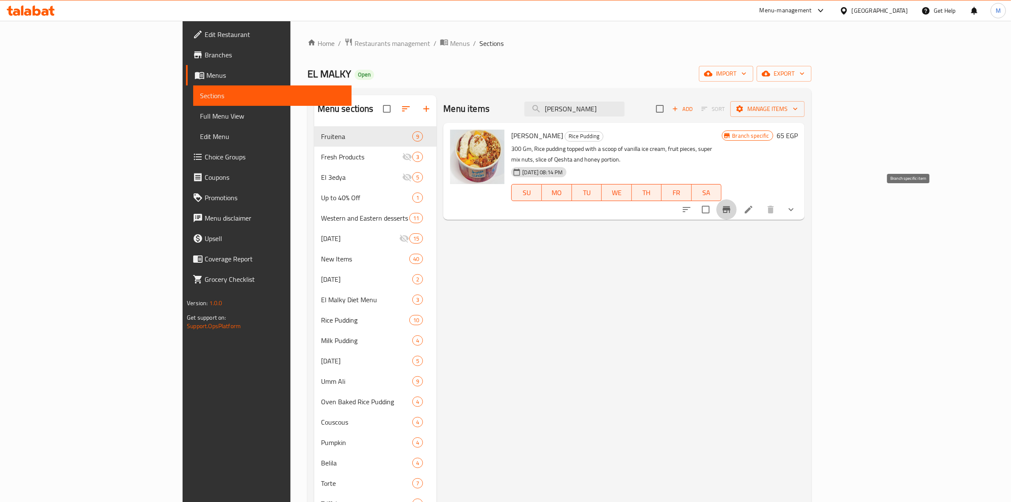
click at [731, 206] on icon "Branch-specific-item" at bounding box center [727, 209] width 8 height 7
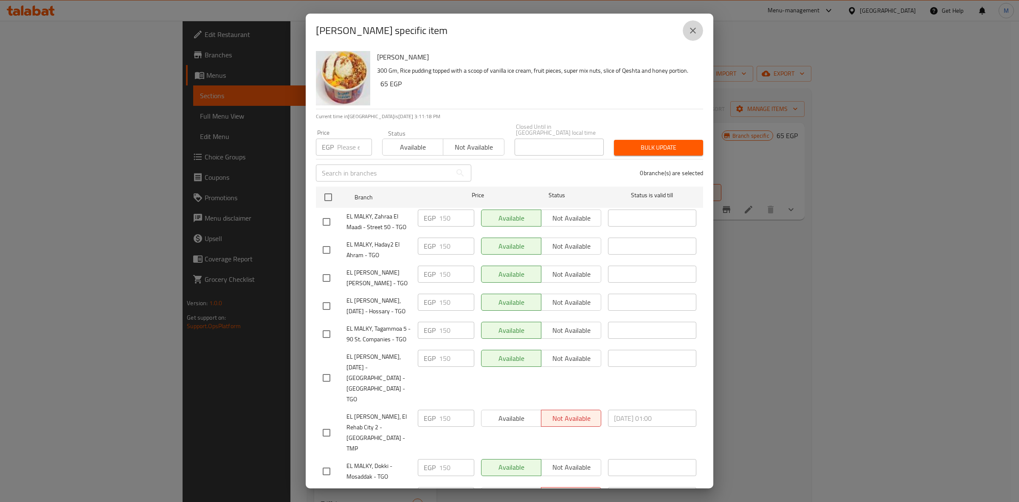
click at [696, 33] on icon "close" at bounding box center [693, 31] width 6 height 6
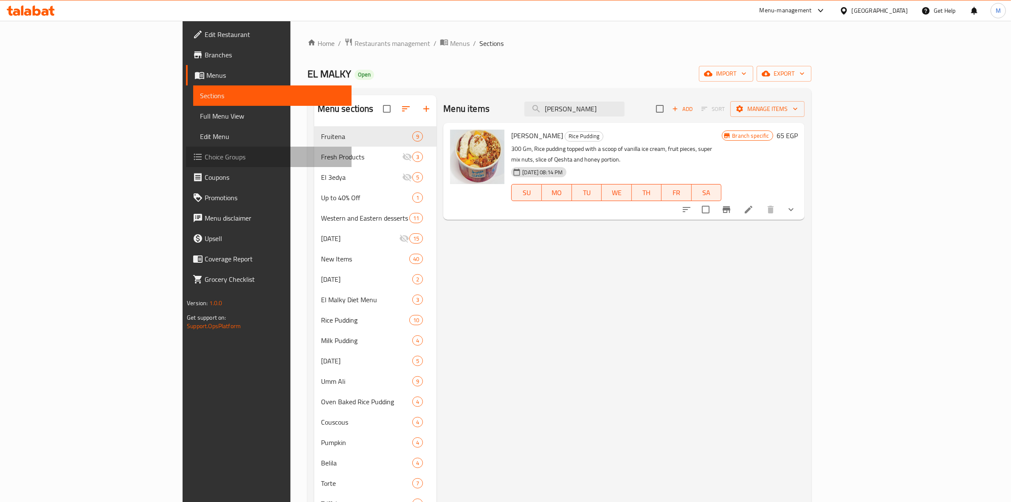
click at [205, 156] on span "Choice Groups" at bounding box center [275, 157] width 140 height 10
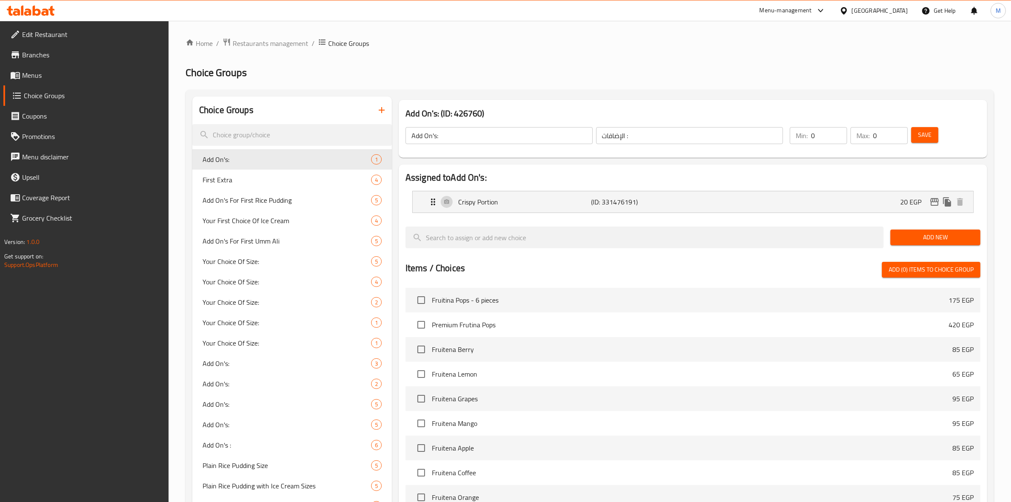
click at [292, 131] on input "search" at bounding box center [292, 135] width 200 height 22
paste input "Your Choice Of Size:"
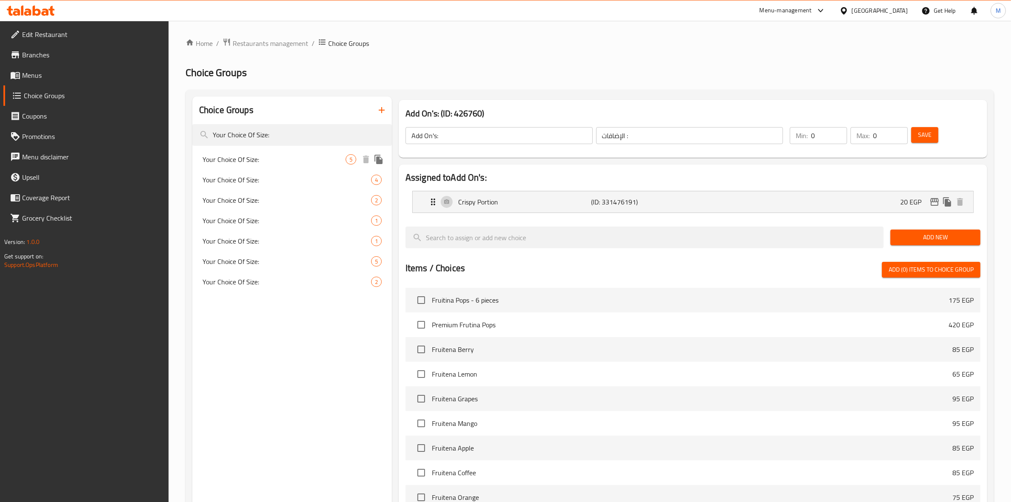
type input "Your Choice Of Size:"
click at [327, 162] on span "Your Choice Of Size:" at bounding box center [274, 159] width 143 height 10
type input "Your Choice Of Size:"
type input "إختيارك من الحجم:"
type input "1"
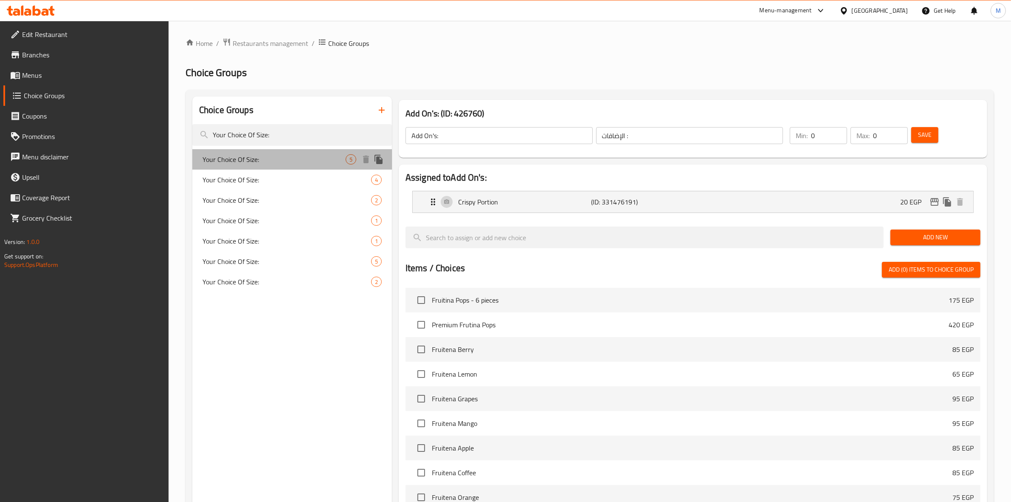
type input "1"
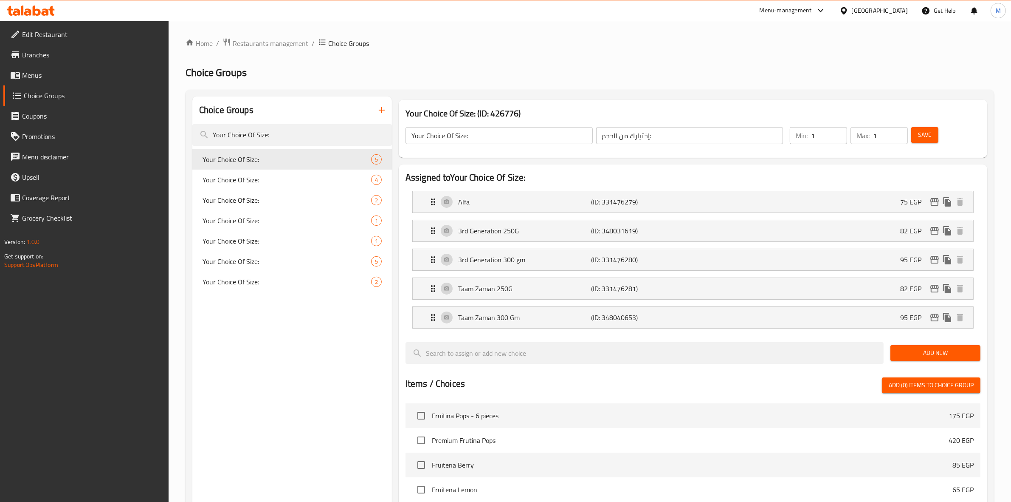
scroll to position [294, 0]
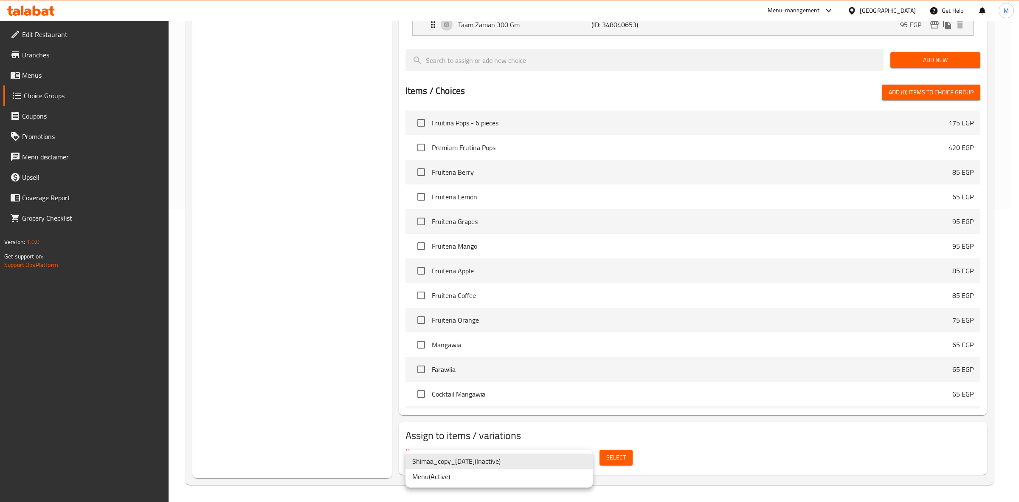
click at [545, 475] on li "Menu ( Active )" at bounding box center [499, 476] width 187 height 15
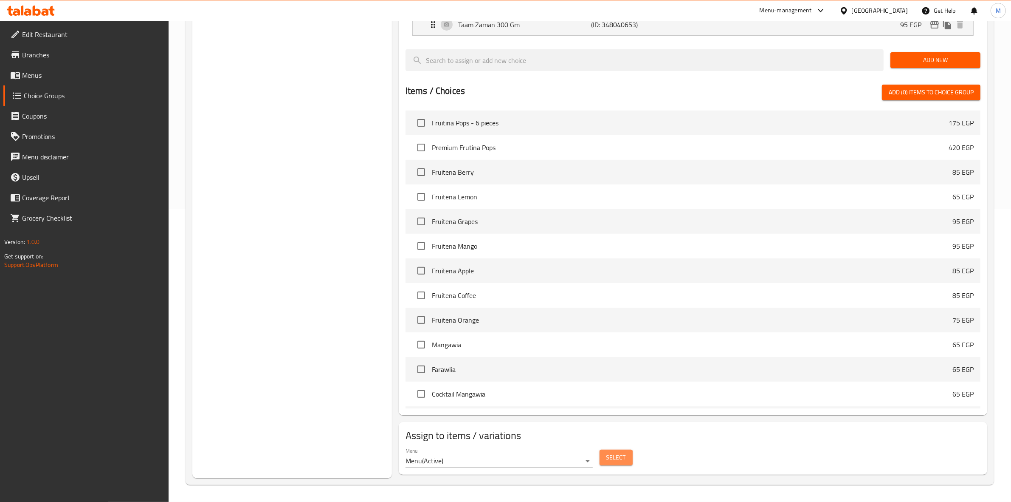
click at [609, 460] on span "Select" at bounding box center [617, 457] width 20 height 11
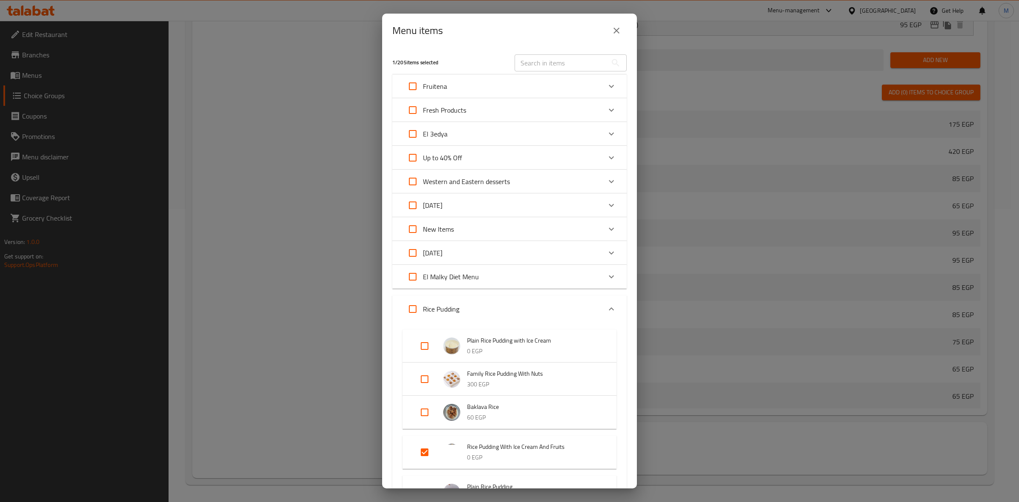
click at [1011, 192] on div "Menu items 1 / 205 items selected ​ Fruitena Fruitina Pops - 6 pieces 175 EGP P…" at bounding box center [509, 251] width 1019 height 502
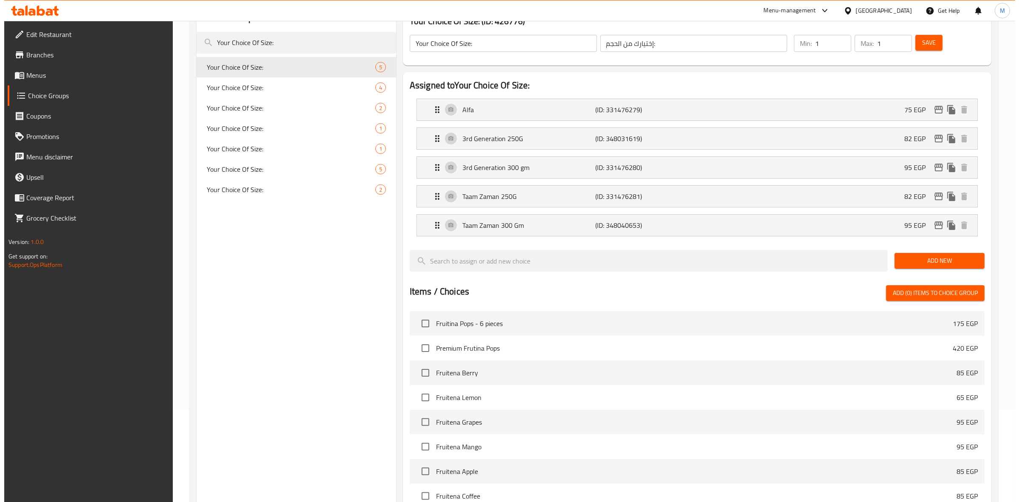
scroll to position [87, 0]
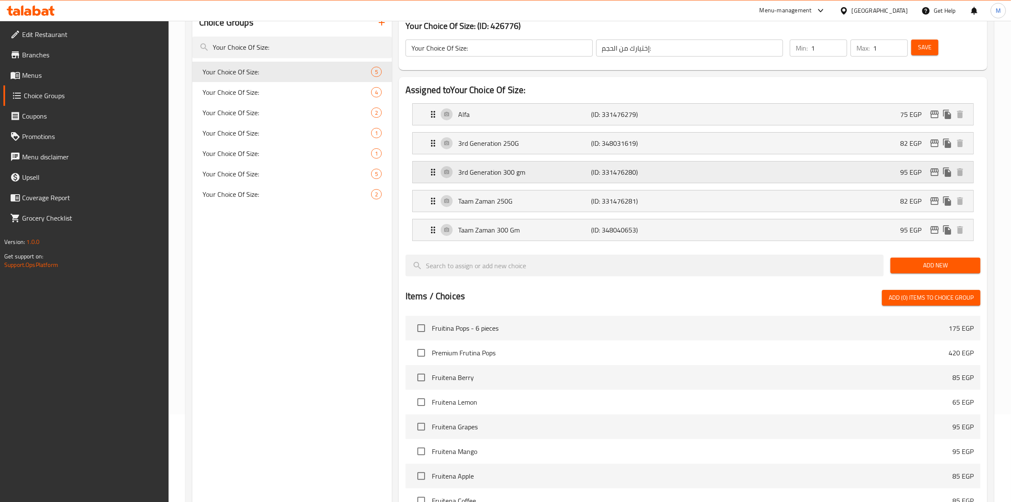
click at [854, 175] on div "3rd Generation 300 gm (ID: 331476280) 95 EGP" at bounding box center [695, 171] width 535 height 21
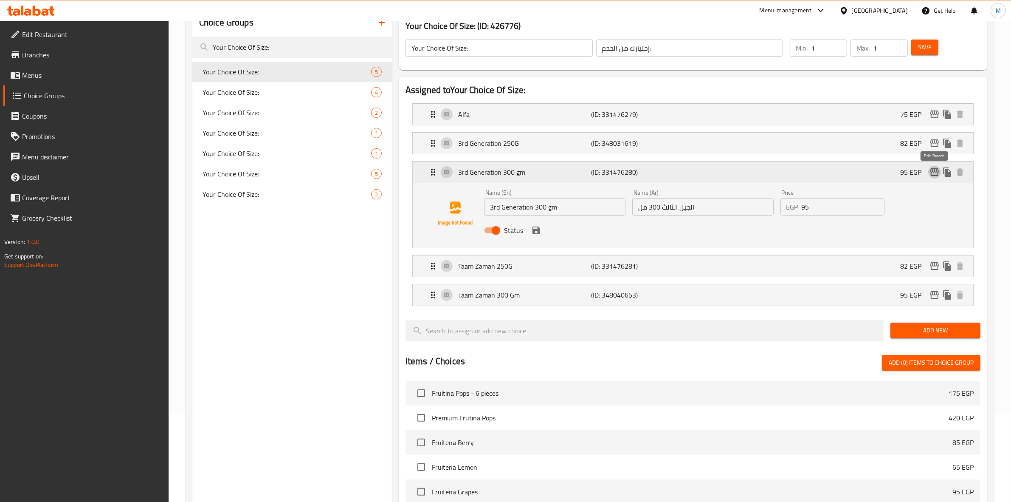
click at [939, 171] on icon "edit" at bounding box center [935, 172] width 8 height 8
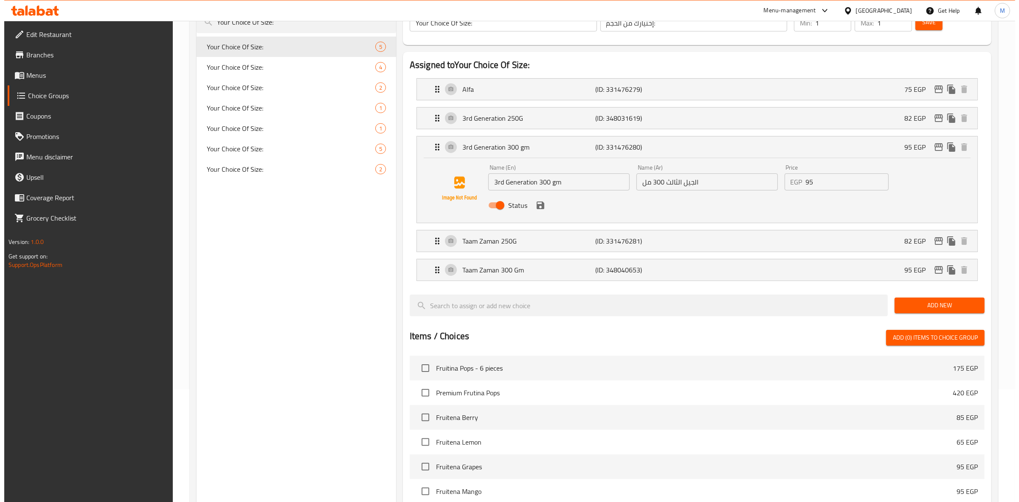
scroll to position [111, 0]
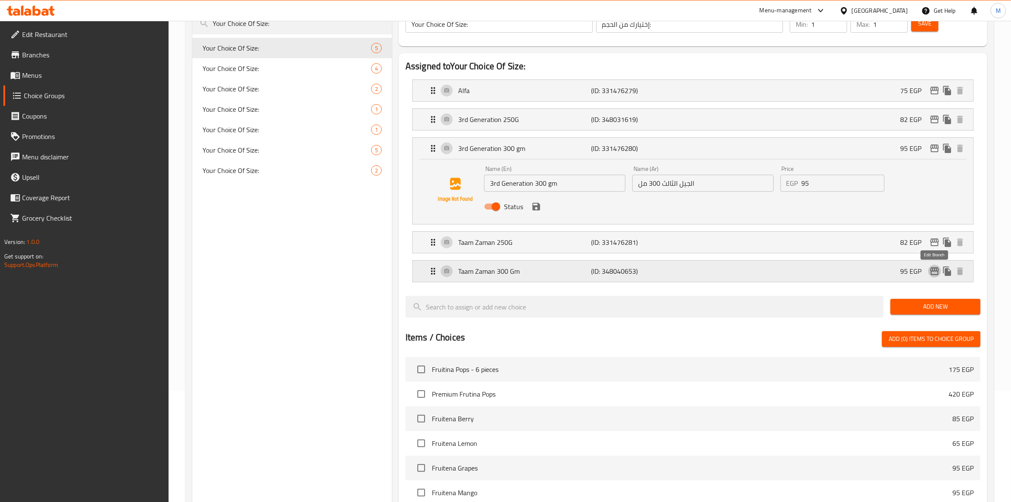
click at [936, 266] on icon "edit" at bounding box center [935, 271] width 10 height 10
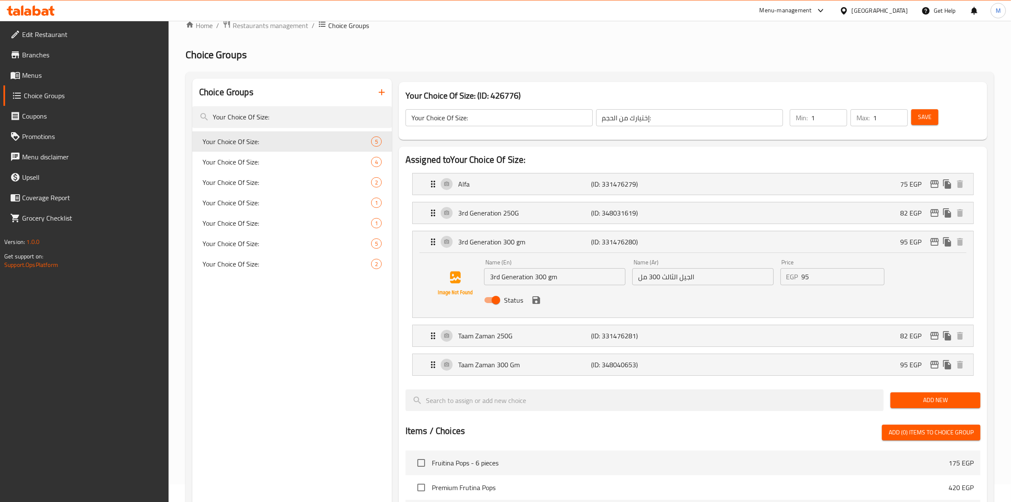
scroll to position [0, 0]
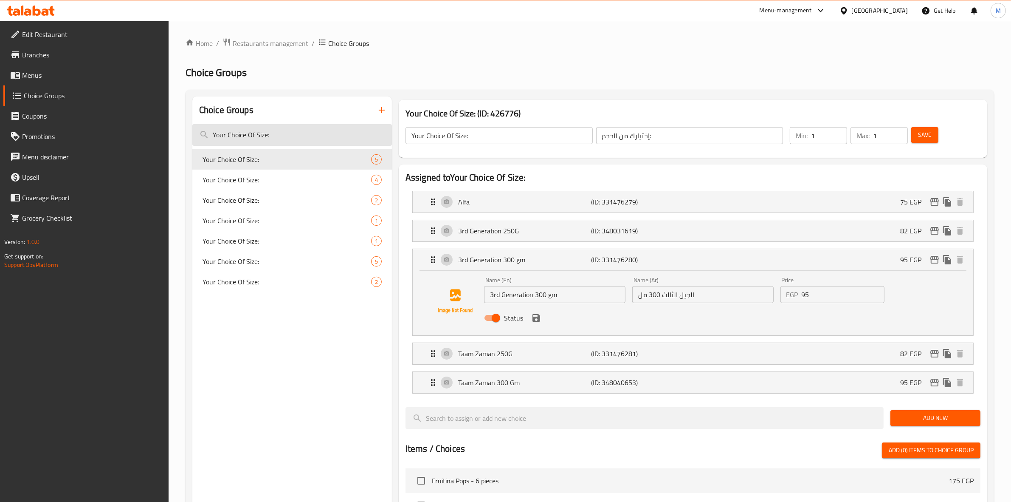
click at [255, 140] on input "Your Choice Of Size:" at bounding box center [292, 135] width 200 height 22
paste input "Add Ice Cream"
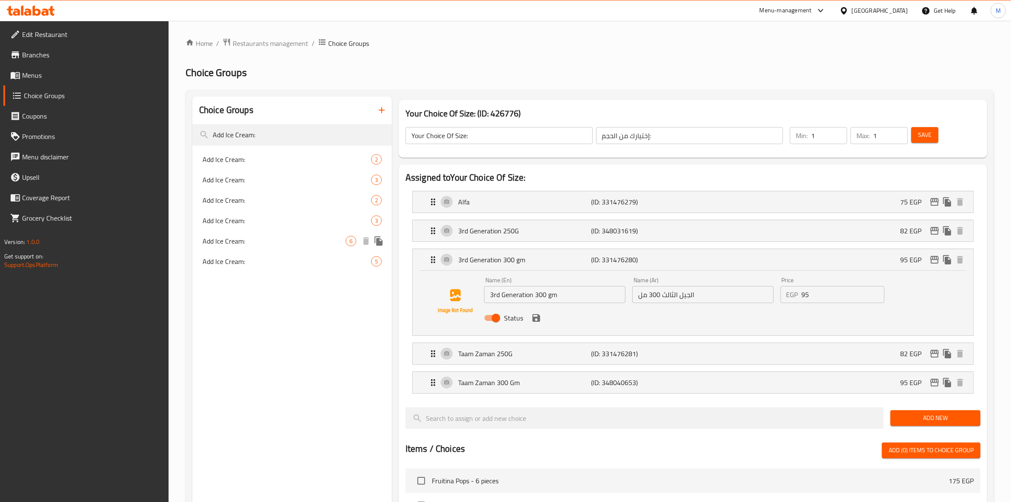
type input "Add Ice Cream:"
click at [290, 245] on span "Add Ice Cream:" at bounding box center [274, 241] width 143 height 10
type input "Add Ice Cream:"
type input "إضافة أيس كريم:"
type input "0"
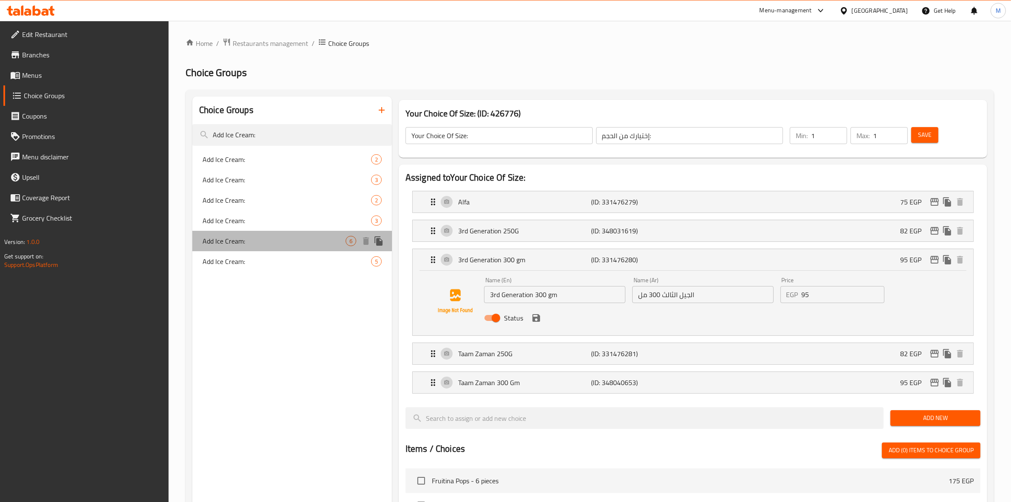
type input "6"
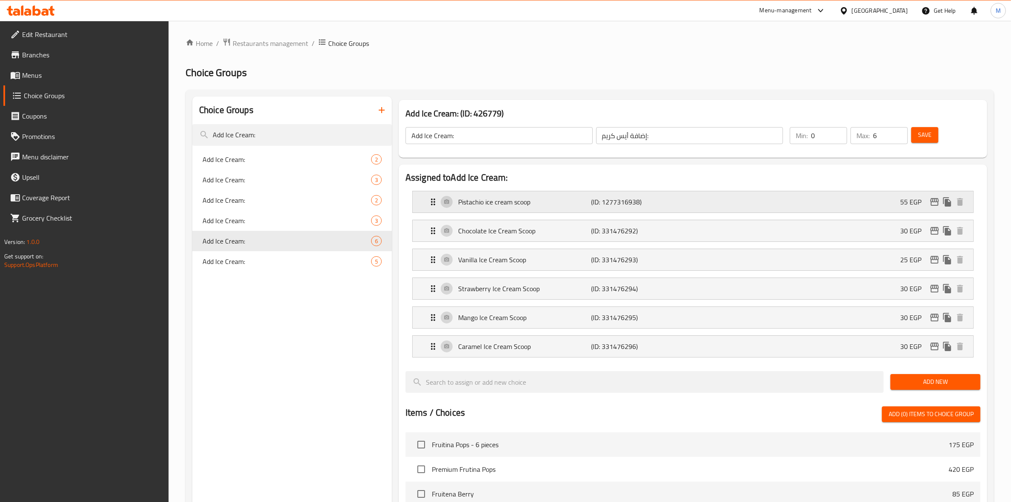
click at [867, 198] on div "Pistachio ice cream scoop (ID: 1277316938) 55 EGP" at bounding box center [695, 201] width 535 height 21
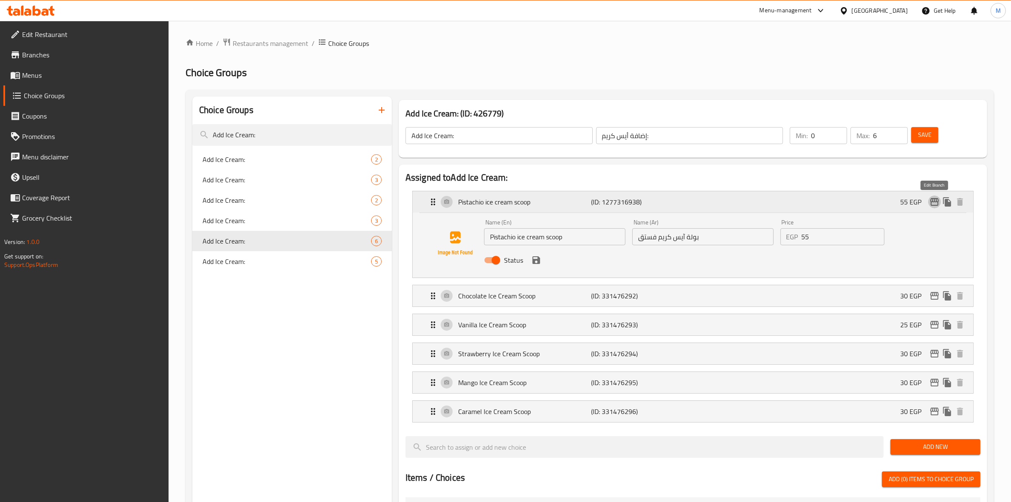
click at [935, 201] on icon "edit" at bounding box center [935, 202] width 10 height 10
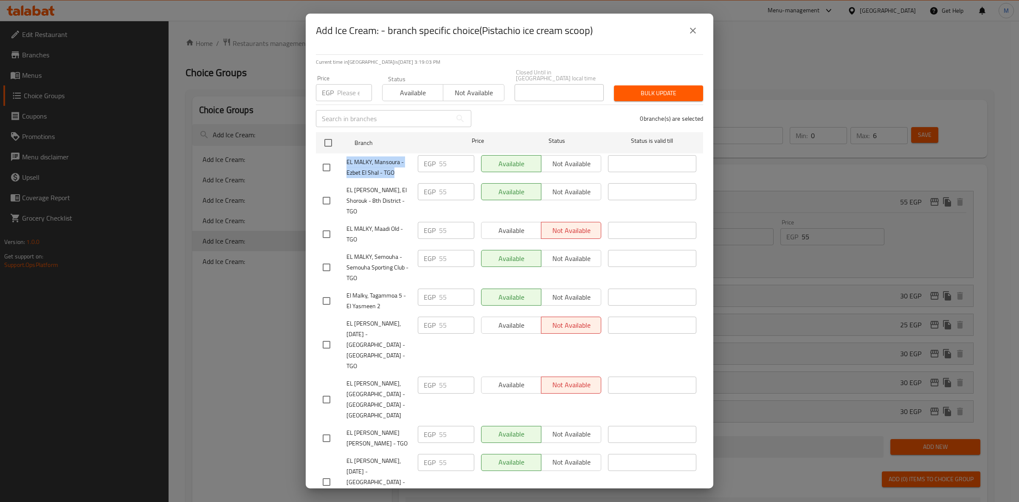
drag, startPoint x: 401, startPoint y: 167, endPoint x: 340, endPoint y: 159, distance: 60.7
click at [340, 159] on div "EL MALKY, Mansoura - Ezbet El Shal - TGO" at bounding box center [366, 167] width 95 height 31
copy span "EL MALKY, Mansoura - Ezbet El Shal - TGO"
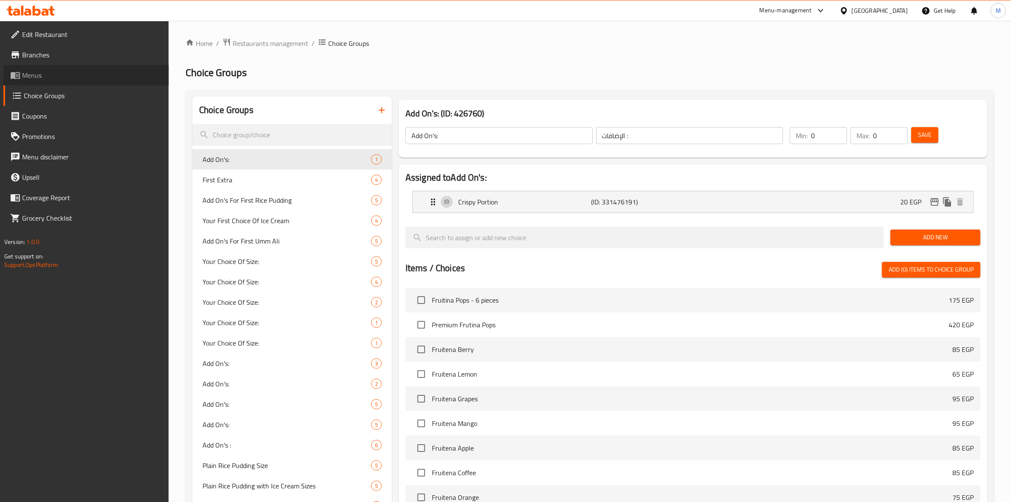
click at [34, 75] on span "Menus" at bounding box center [92, 75] width 140 height 10
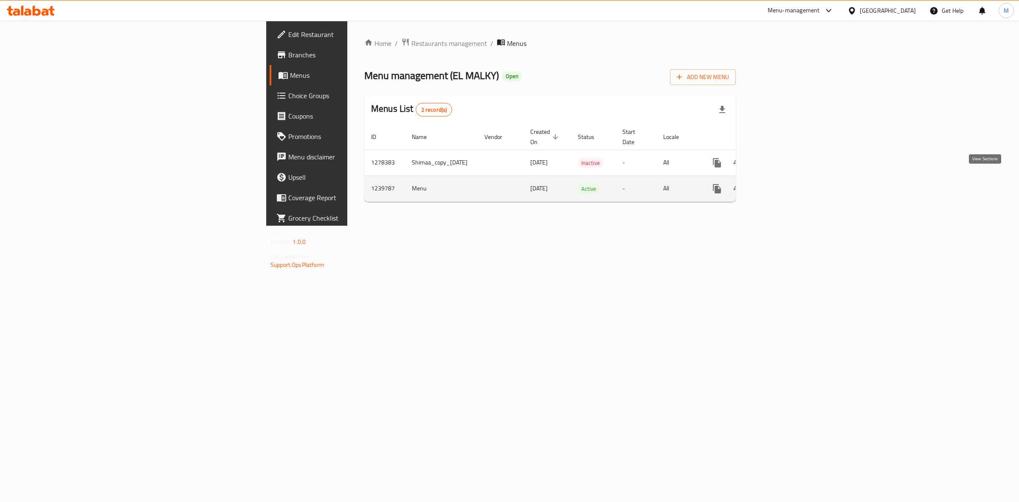
click at [784, 183] on icon "enhanced table" at bounding box center [778, 188] width 10 height 10
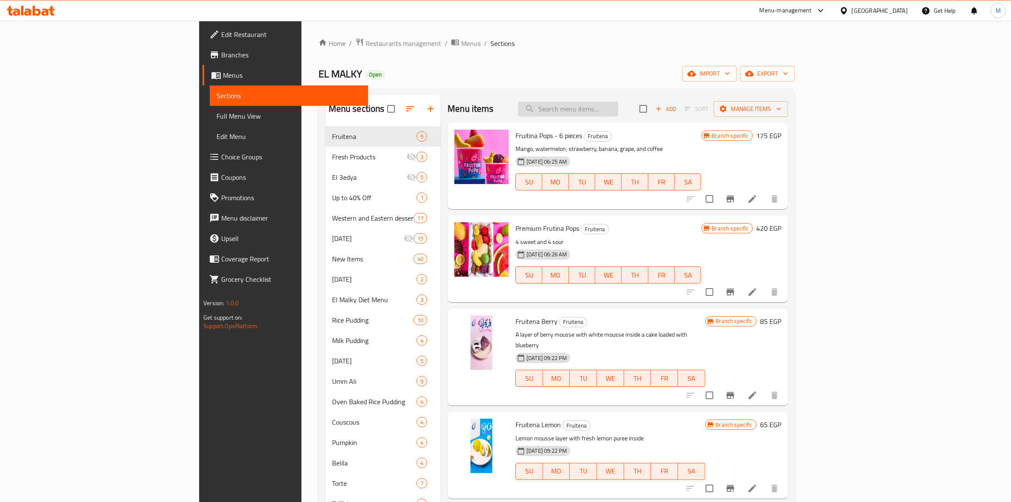
paste input "Plain Caramelino"
click at [618, 110] on input "Plain Caramelino" at bounding box center [568, 109] width 100 height 15
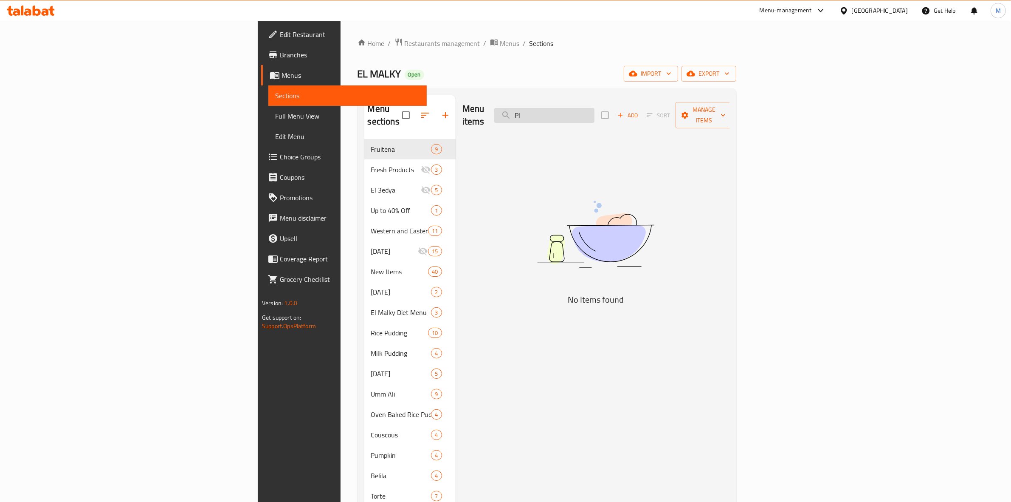
type input "P"
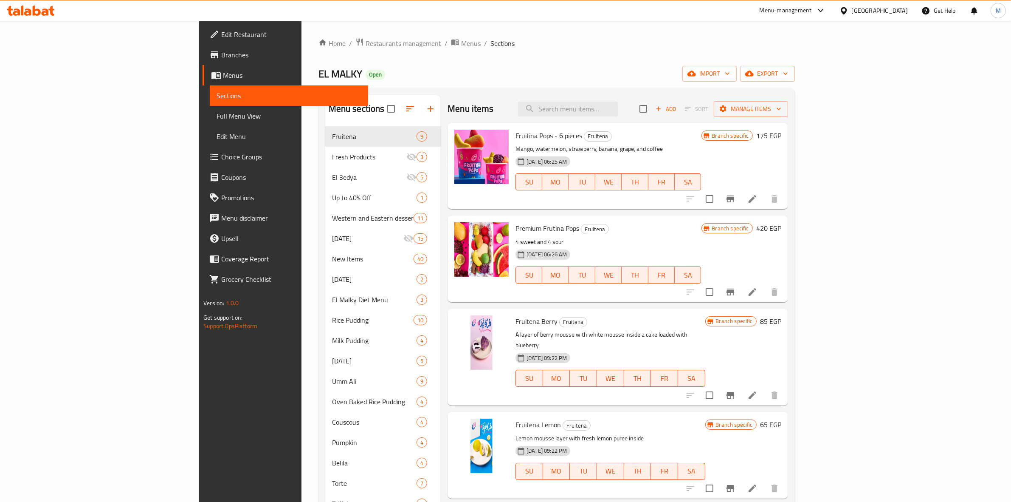
paste input "كراميلينو سادة"
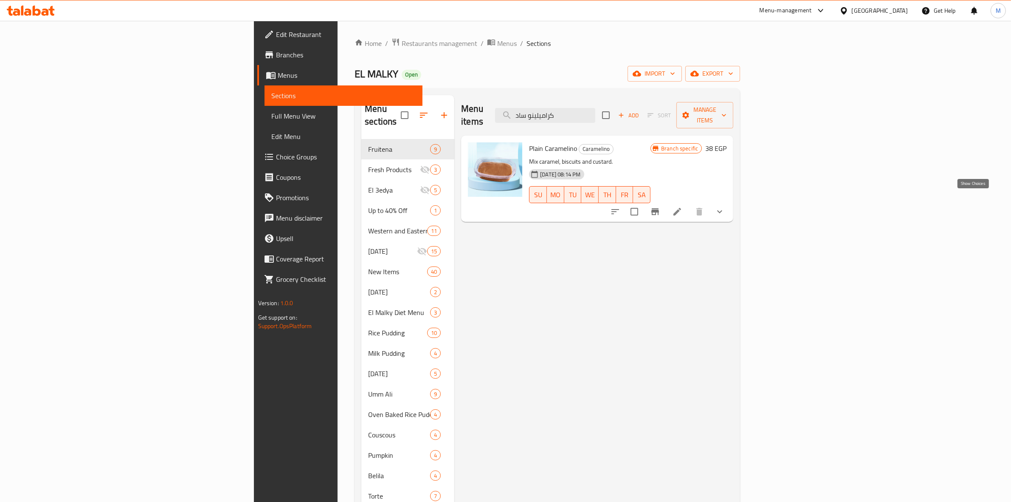
type input "كراميلينو ساد"
click at [725, 206] on icon "show more" at bounding box center [720, 211] width 10 height 10
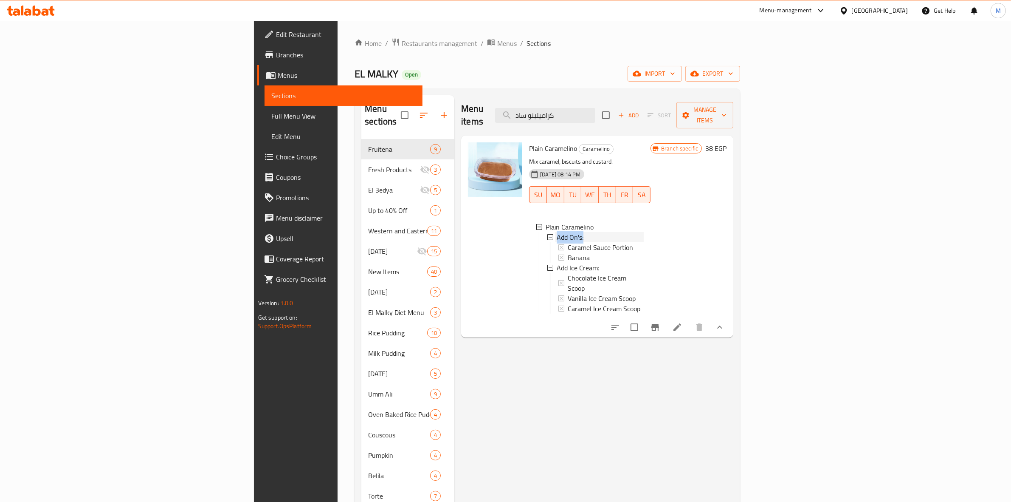
drag, startPoint x: 527, startPoint y: 224, endPoint x: 494, endPoint y: 228, distance: 33.3
click at [557, 232] on div "Add On's:" at bounding box center [600, 237] width 87 height 10
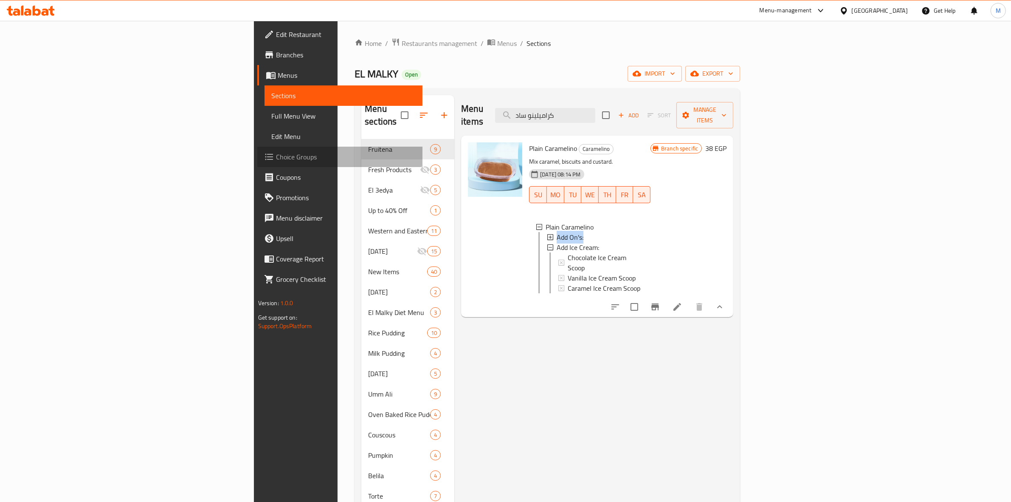
click at [276, 160] on span "Choice Groups" at bounding box center [346, 157] width 140 height 10
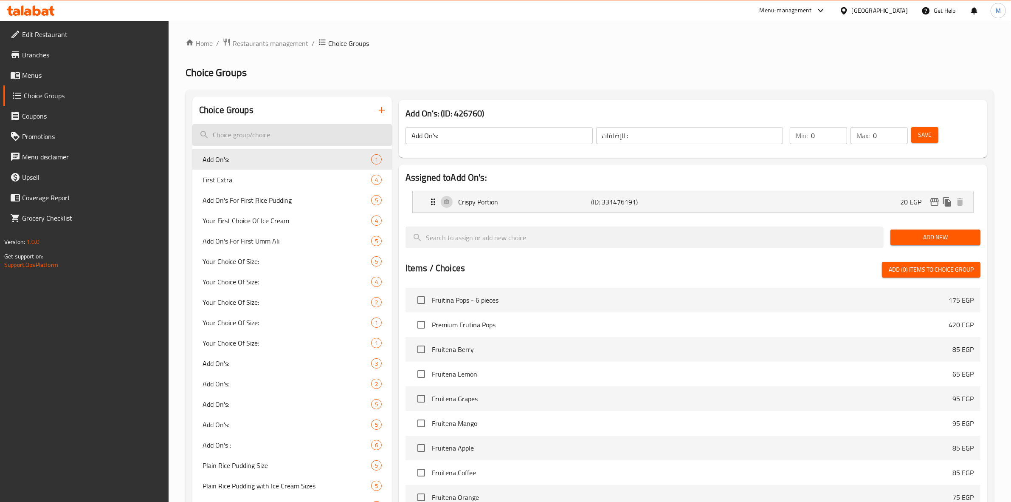
paste input "كراميلينو سادة"
click at [290, 137] on input "search" at bounding box center [292, 135] width 200 height 22
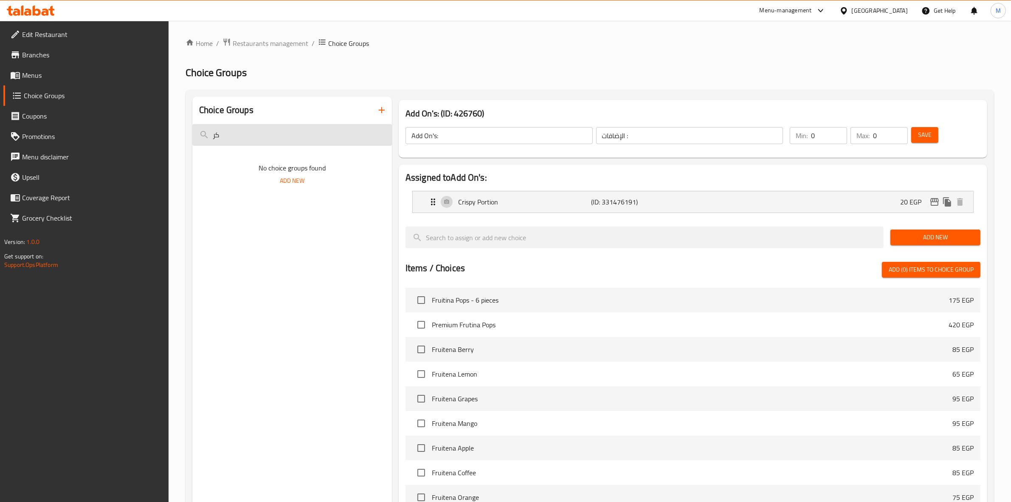
type input "ك"
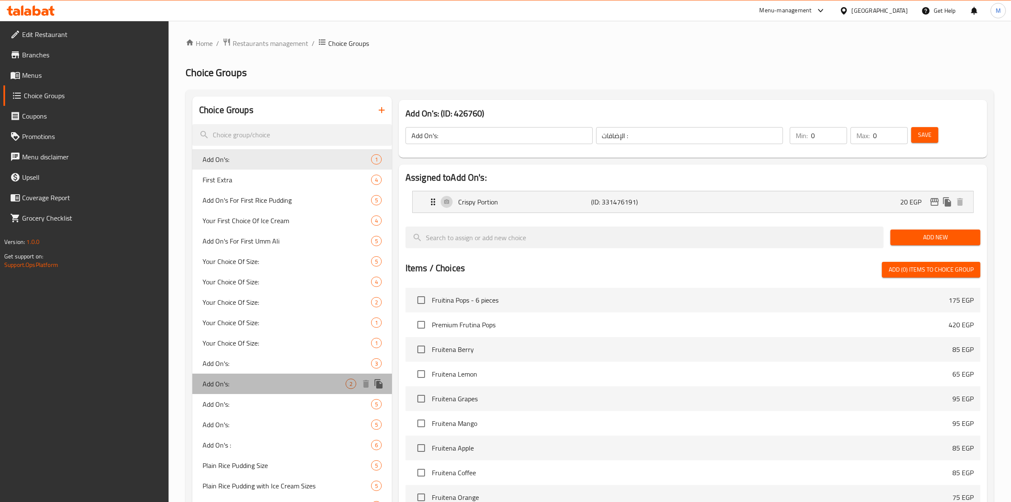
click at [296, 389] on div "Add On's: 2" at bounding box center [292, 383] width 200 height 20
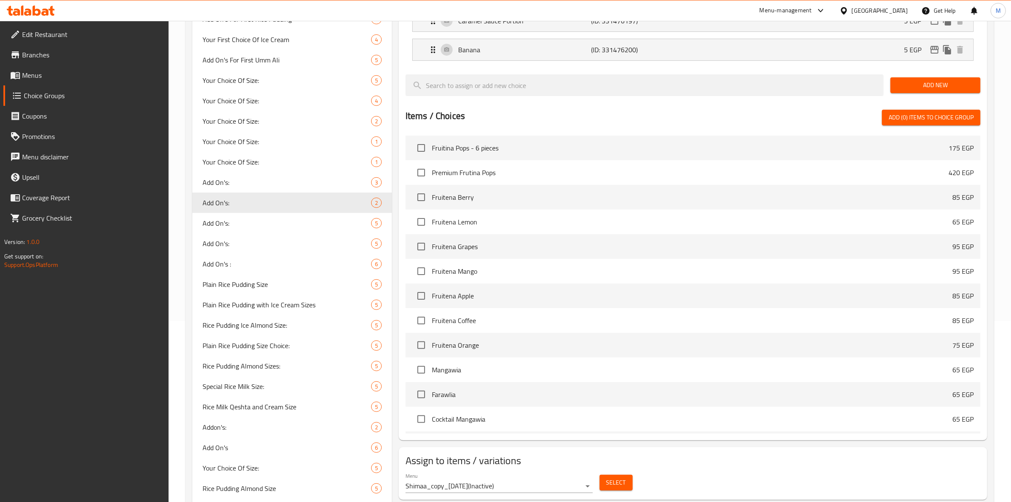
scroll to position [282, 0]
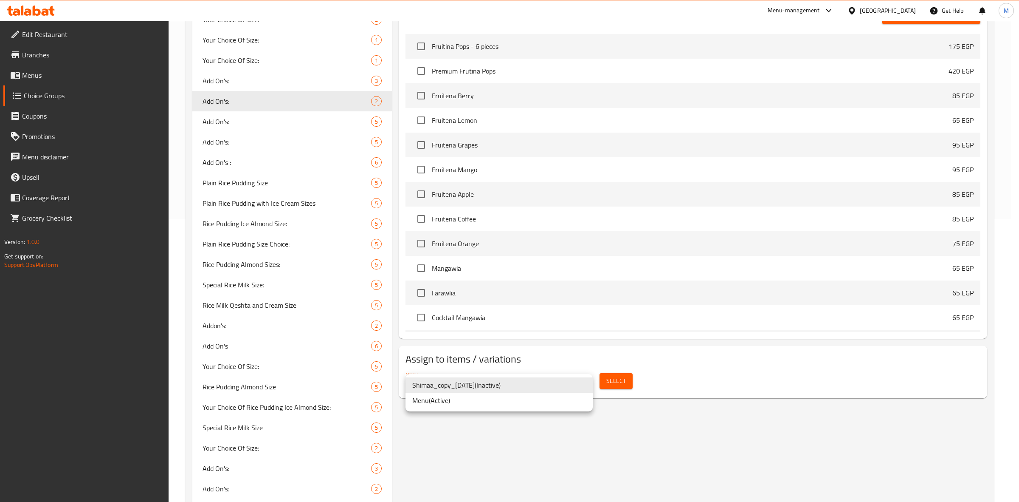
click at [529, 406] on li "Menu ( Active )" at bounding box center [499, 399] width 187 height 15
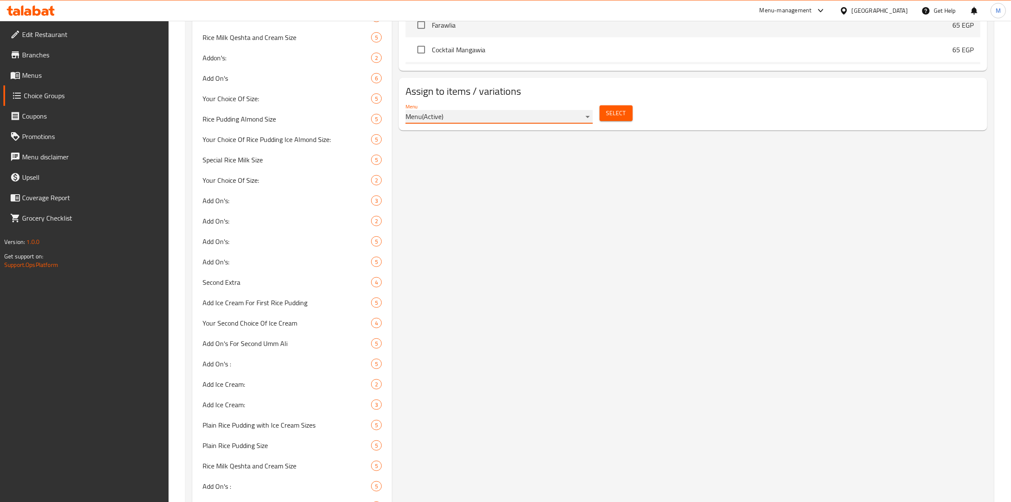
scroll to position [562, 0]
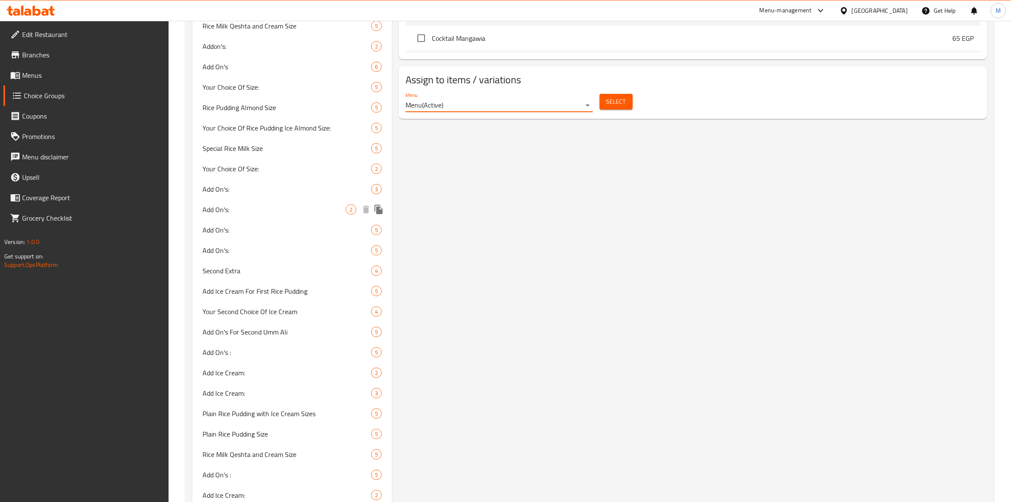
click at [288, 205] on span "Add On's:" at bounding box center [274, 209] width 143 height 10
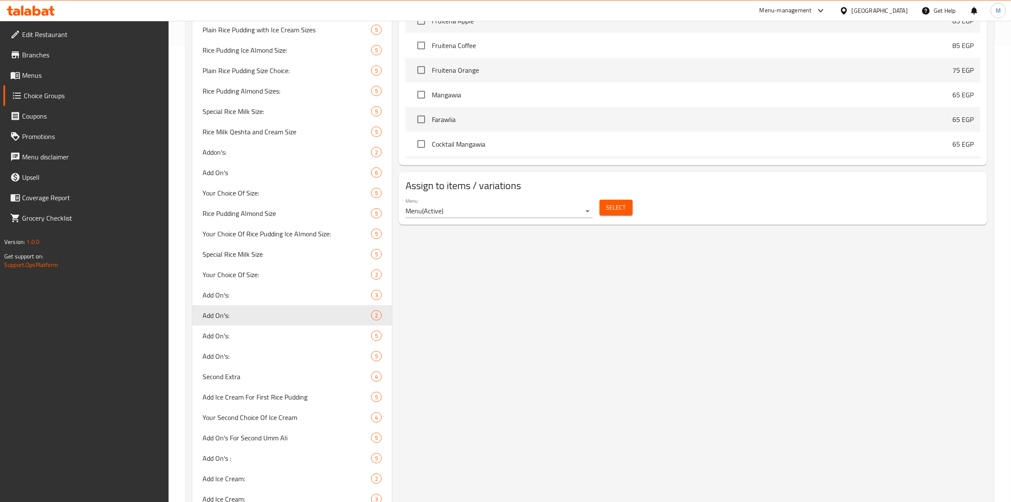
scroll to position [429, 0]
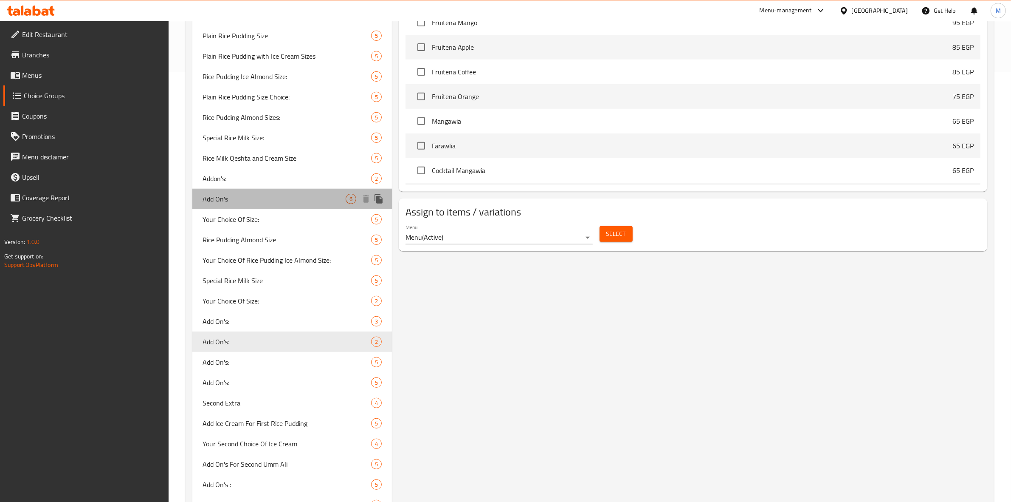
drag, startPoint x: 234, startPoint y: 195, endPoint x: 660, endPoint y: 215, distance: 427.3
click at [198, 200] on div "Add On's 6" at bounding box center [292, 199] width 200 height 20
type input "Add On's"
type input "الإضافات:"
type input "4"
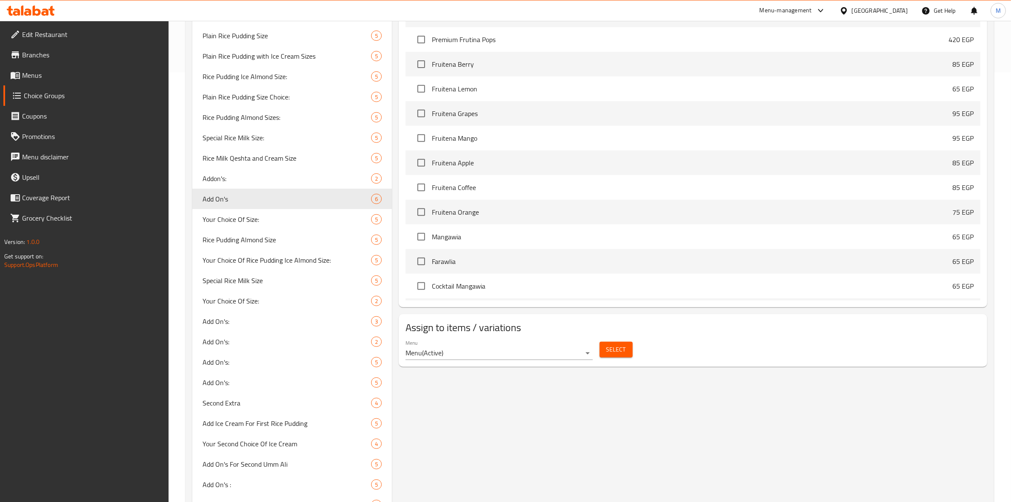
scroll to position [0, 0]
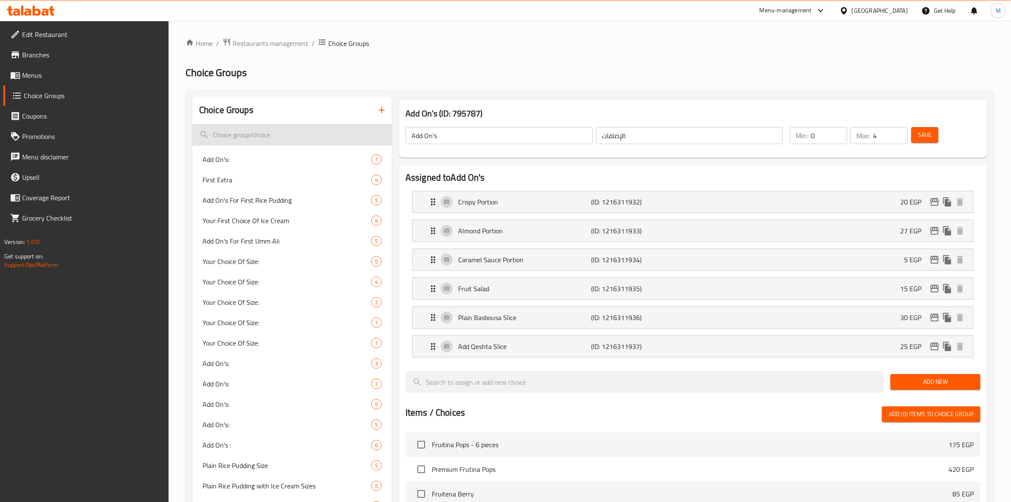
click at [266, 133] on input "search" at bounding box center [292, 135] width 200 height 22
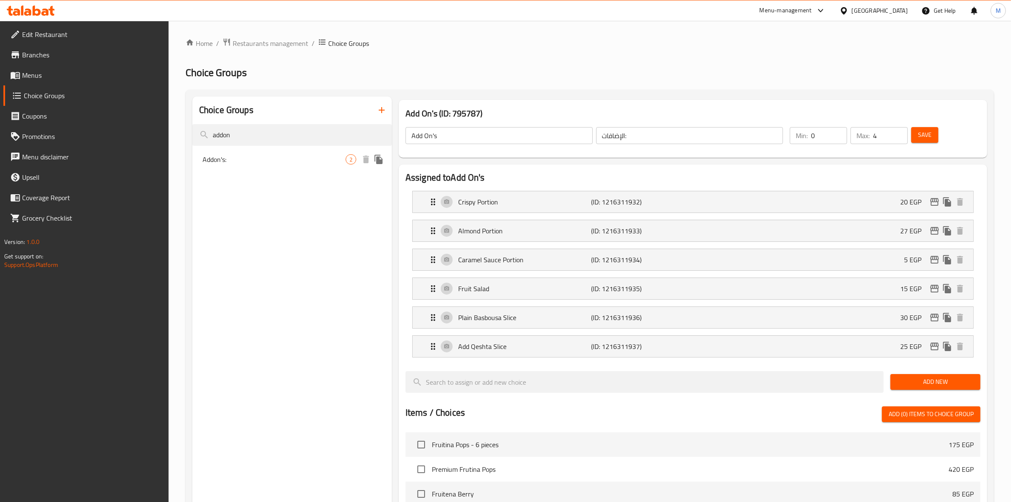
type input "addon"
click at [254, 158] on span "Addon's:" at bounding box center [274, 159] width 143 height 10
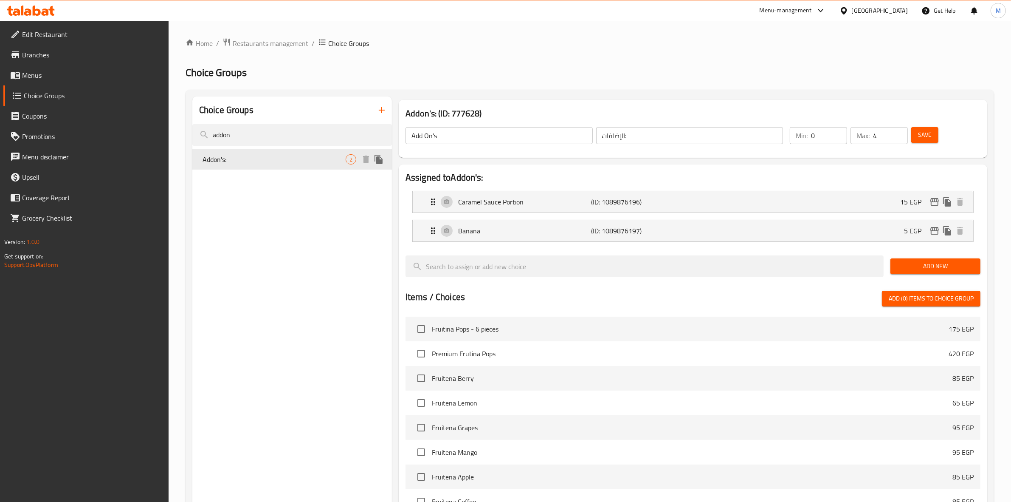
type input "Addon's:"
type input "اضافات:"
type input "0"
click at [791, 198] on div "Caramel Sauce Portion (ID: 1089876196) 15 EGP" at bounding box center [695, 201] width 535 height 21
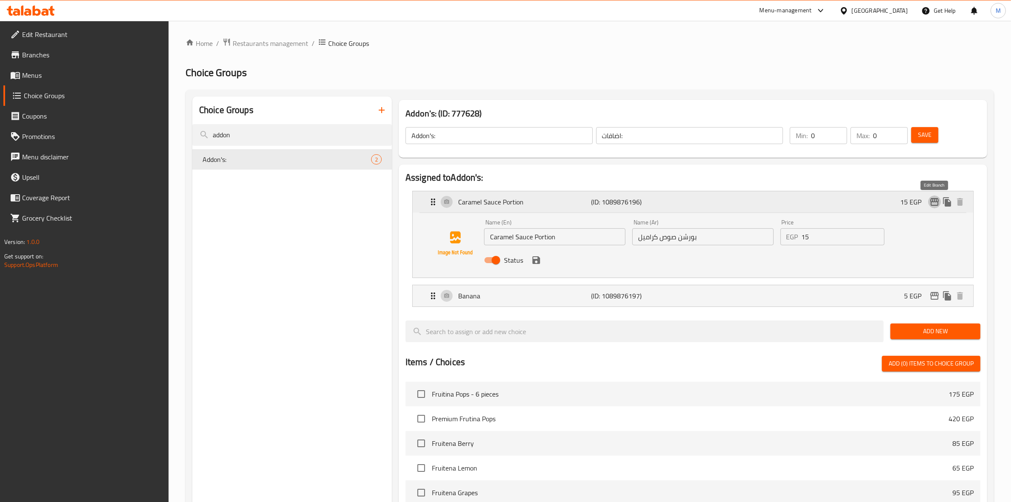
click at [931, 202] on icon "edit" at bounding box center [935, 202] width 10 height 10
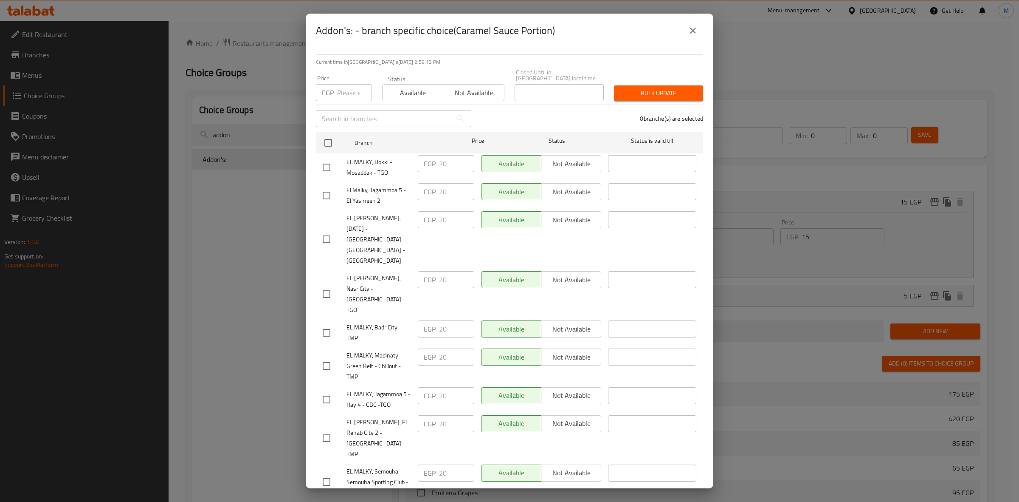
click at [692, 32] on icon "close" at bounding box center [693, 31] width 6 height 6
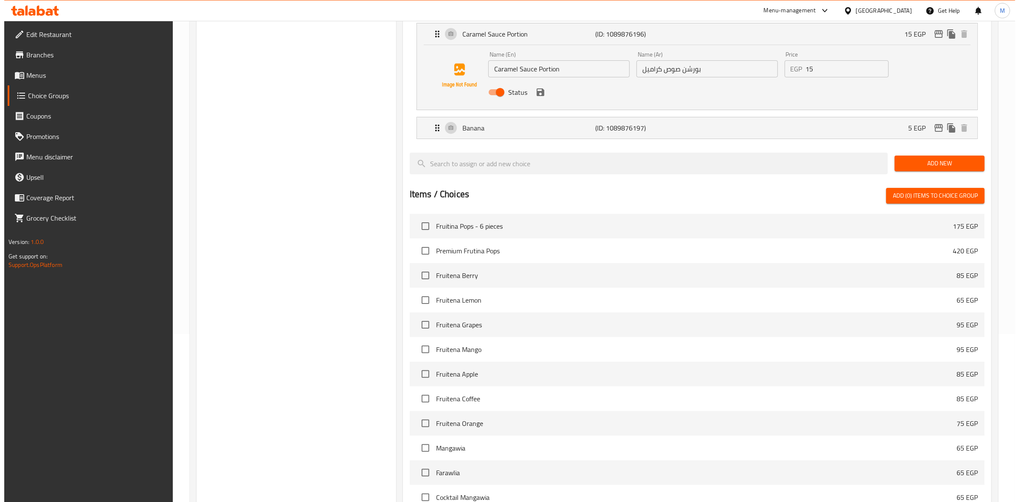
scroll to position [271, 0]
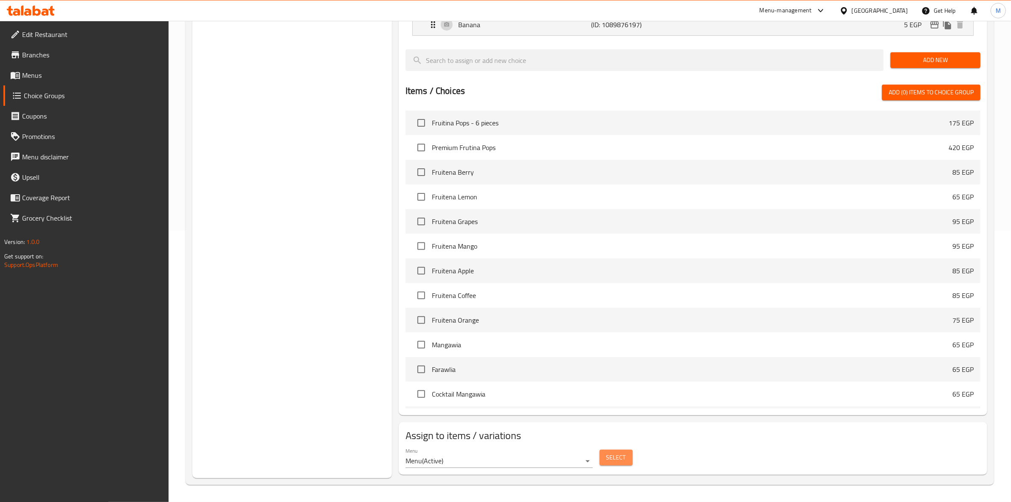
click at [614, 462] on span "Select" at bounding box center [617, 457] width 20 height 11
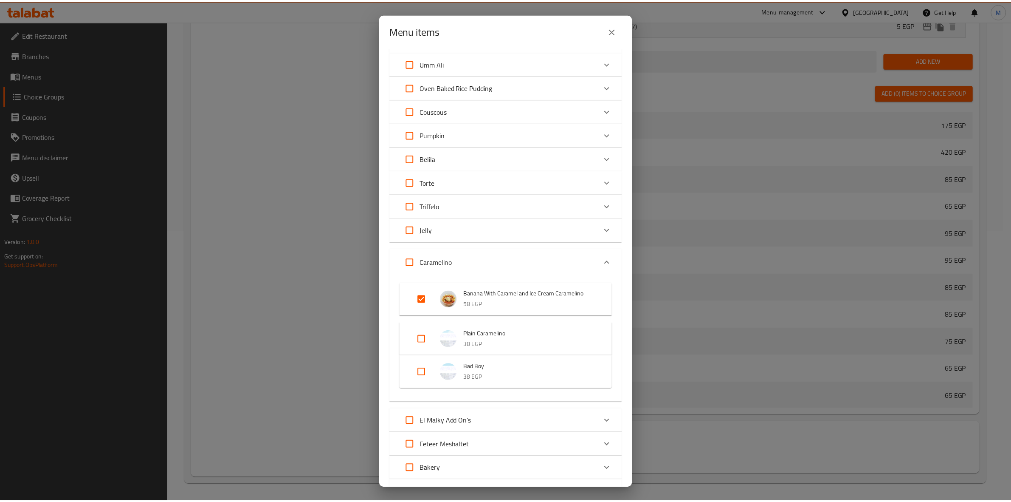
scroll to position [292, 0]
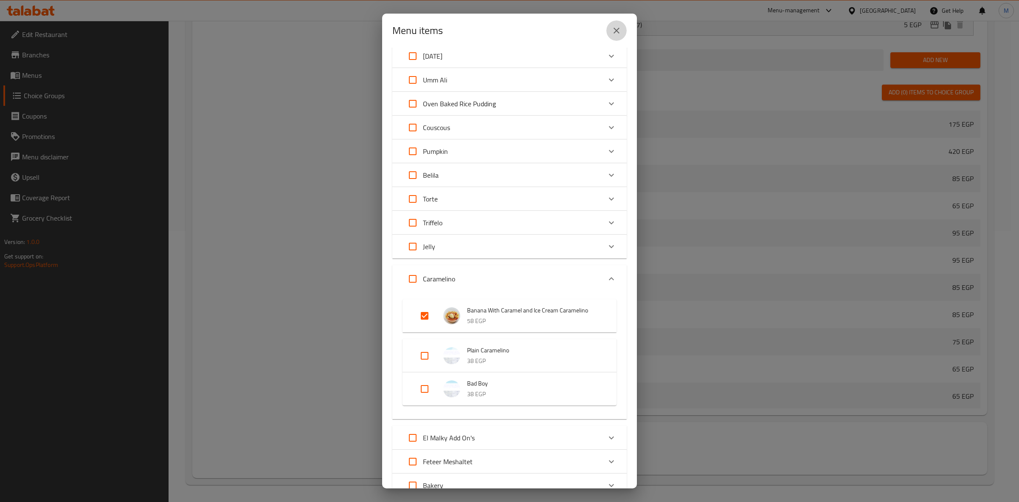
click at [618, 30] on icon "close" at bounding box center [617, 30] width 10 height 10
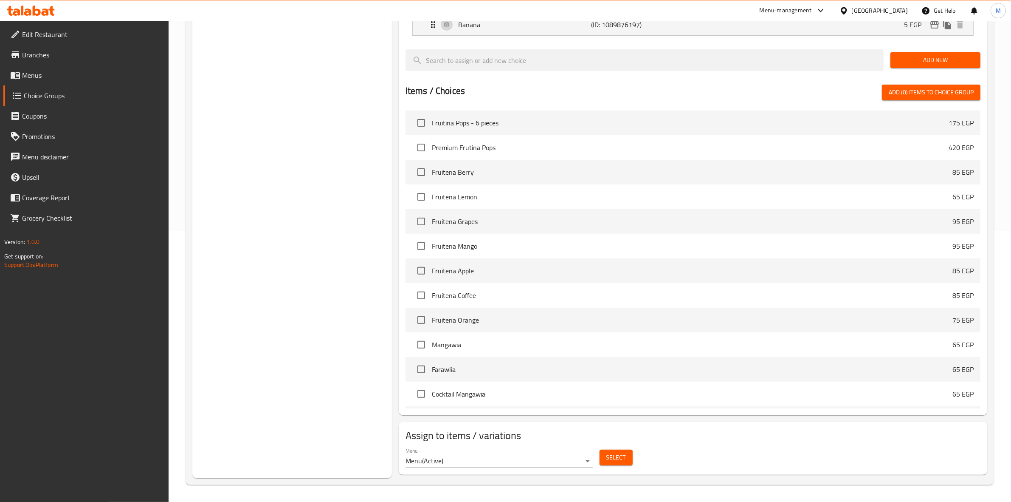
scroll to position [0, 0]
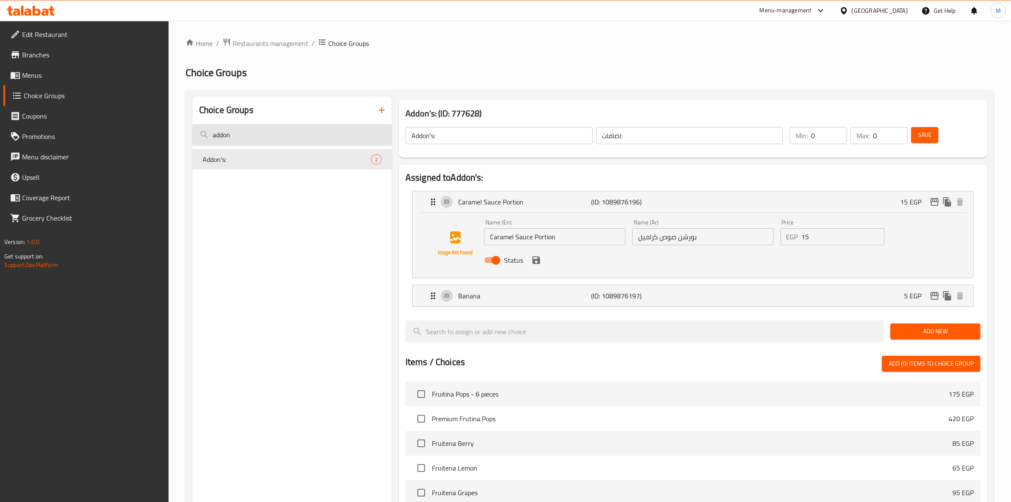
click at [266, 136] on input "addon" at bounding box center [292, 135] width 200 height 22
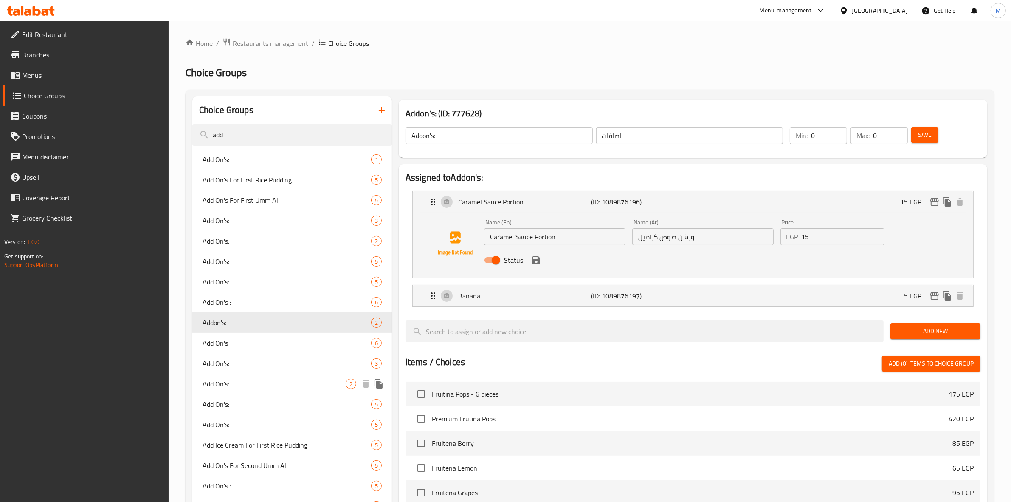
type input "add"
click at [314, 387] on span "Add On's:" at bounding box center [274, 383] width 143 height 10
type input "Add On's:"
type input "الإضافات :"
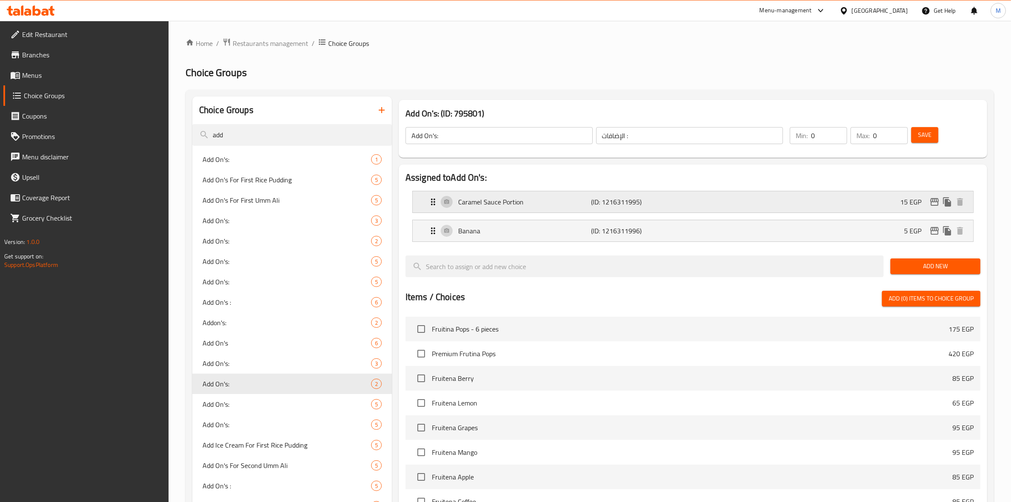
click at [874, 201] on div "Caramel Sauce Portion (ID: 1216311995) 15 EGP" at bounding box center [695, 201] width 535 height 21
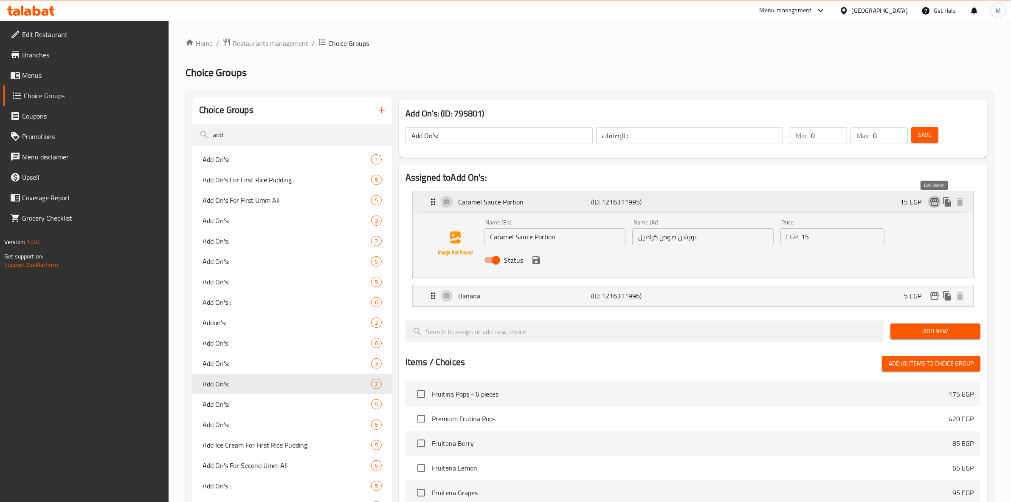
click at [937, 206] on icon "edit" at bounding box center [935, 202] width 10 height 10
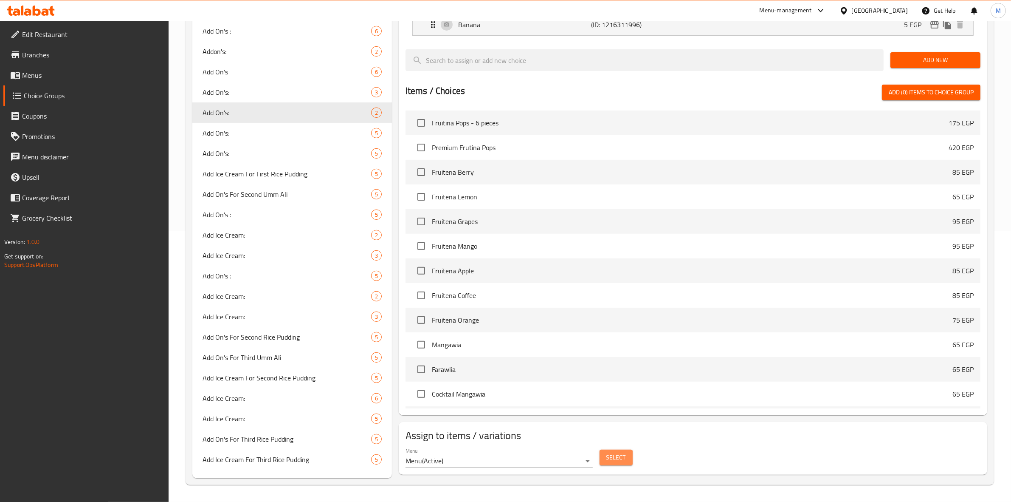
click at [615, 458] on span "Select" at bounding box center [617, 457] width 20 height 11
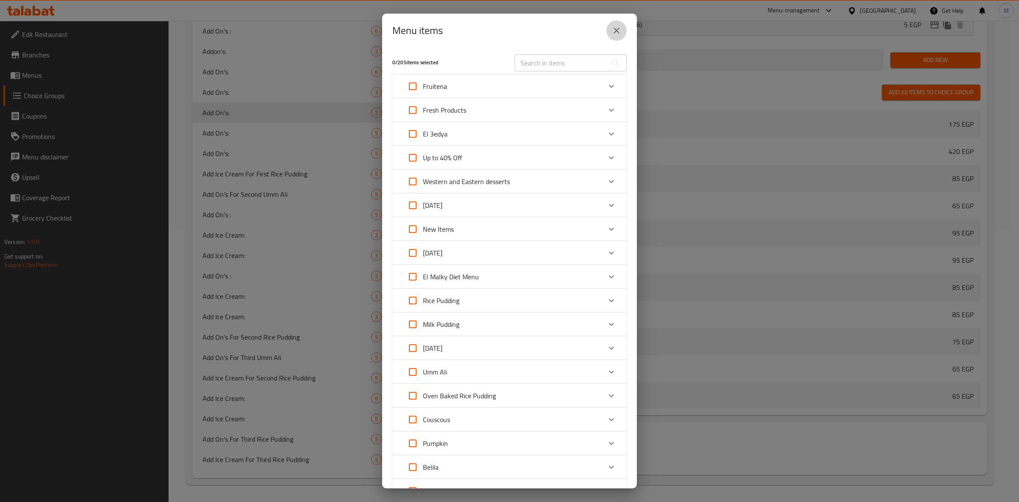
click at [617, 36] on button "close" at bounding box center [617, 30] width 20 height 20
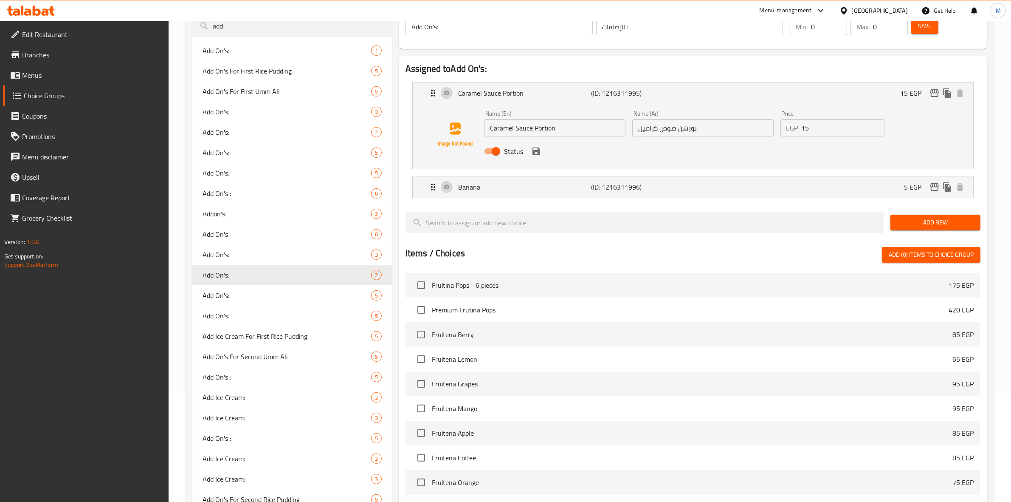
scroll to position [100, 0]
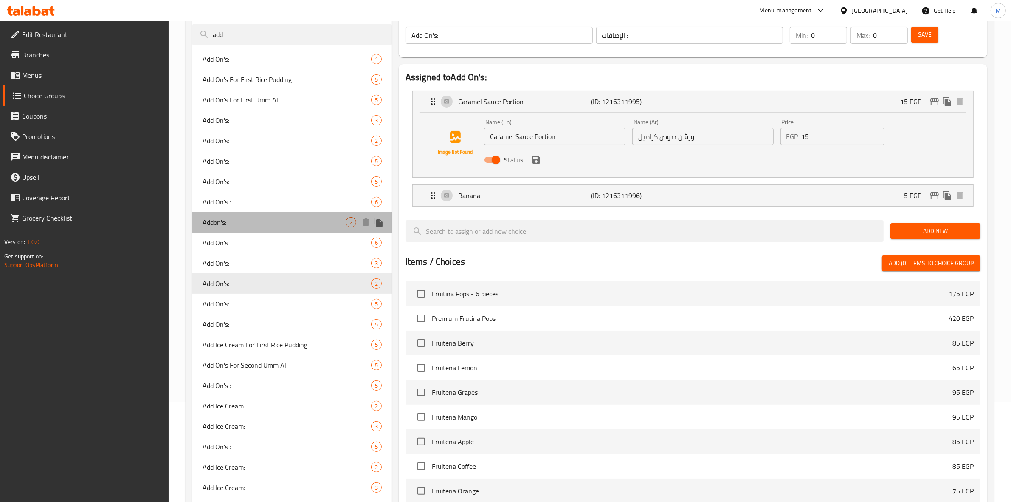
click at [306, 226] on span "Addon's:" at bounding box center [274, 222] width 143 height 10
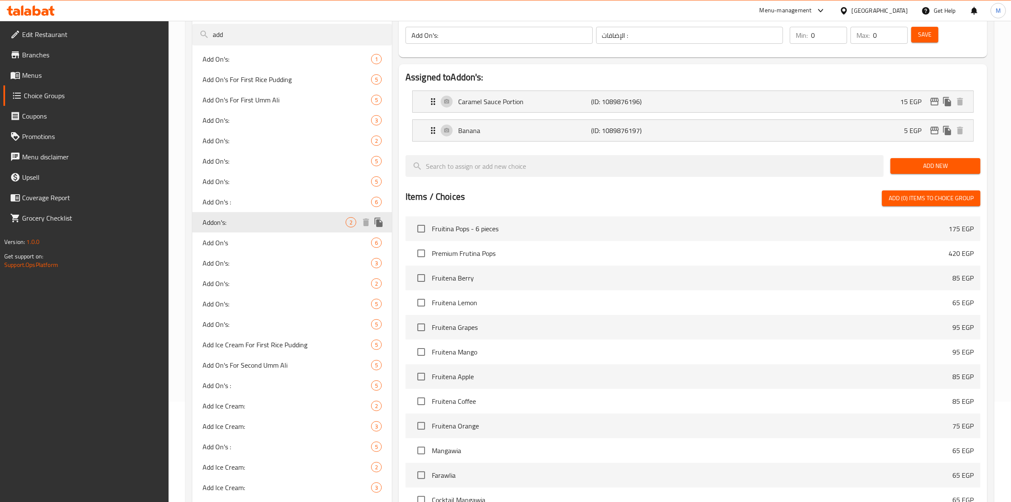
type input "Addon's:"
type input "اضافات:"
click at [872, 107] on div "Caramel Sauce Portion (ID: 1089876196) 15 EGP" at bounding box center [695, 101] width 535 height 21
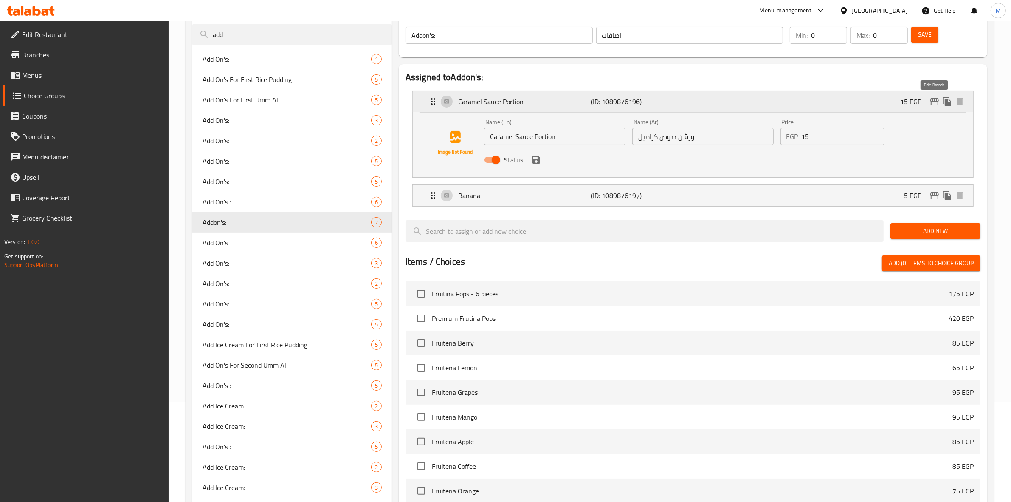
click at [935, 100] on icon "edit" at bounding box center [935, 101] width 10 height 10
click at [313, 141] on span "Add On's:" at bounding box center [274, 140] width 143 height 10
type input "Add On's:"
type input "الإضافات :"
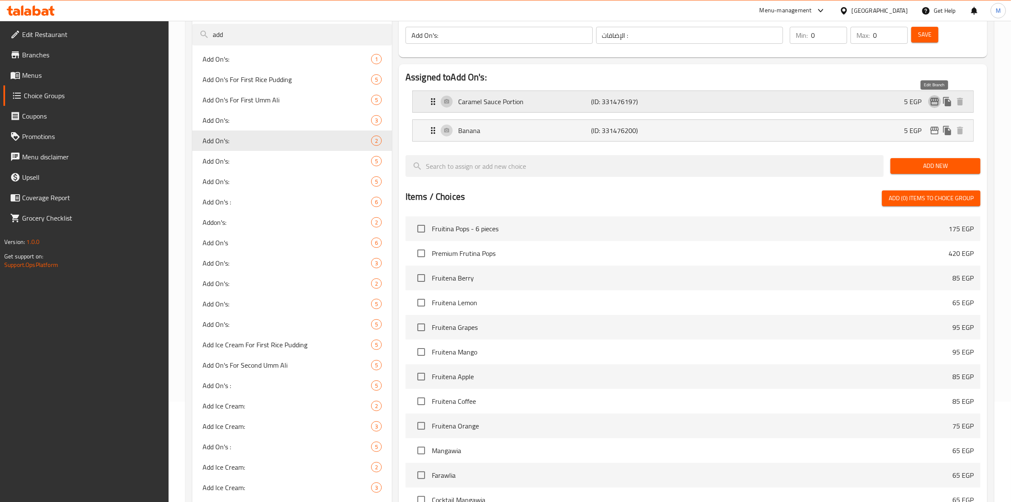
click at [935, 99] on icon "edit" at bounding box center [935, 102] width 8 height 8
click at [49, 75] on span "Menus" at bounding box center [92, 75] width 140 height 10
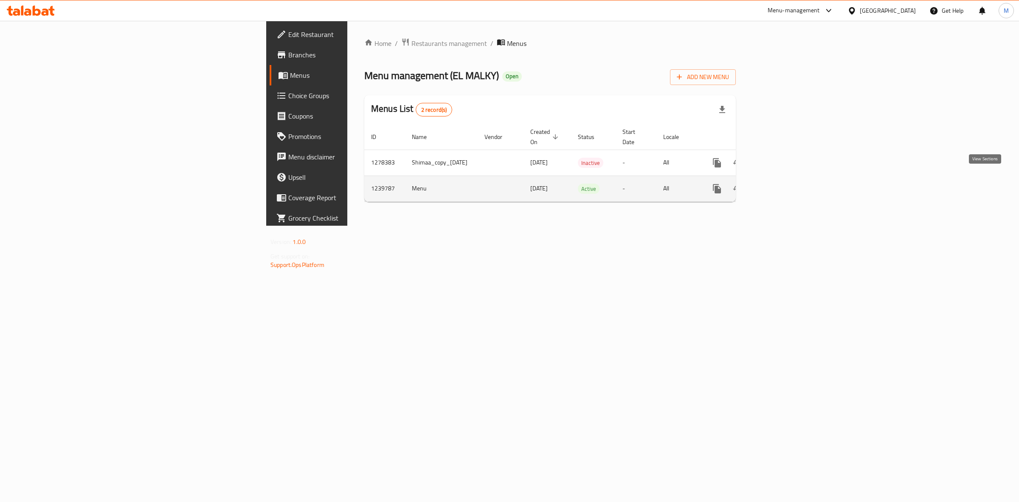
click at [784, 183] on icon "enhanced table" at bounding box center [778, 188] width 10 height 10
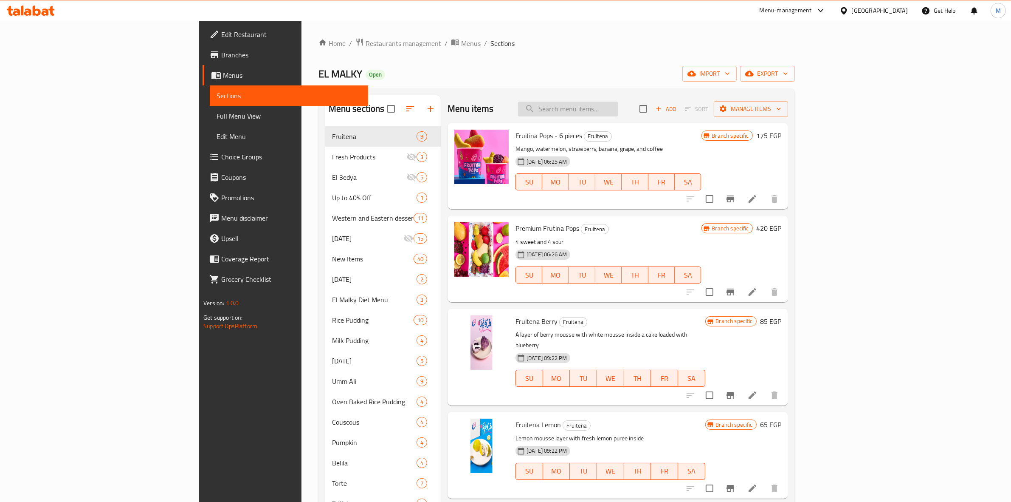
click at [618, 110] on input "search" at bounding box center [568, 109] width 100 height 15
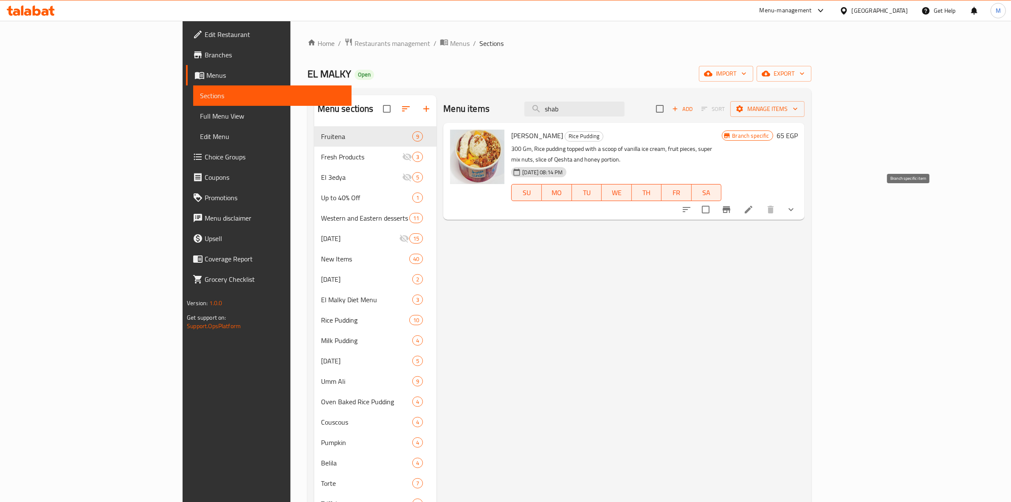
type input "shab"
click at [732, 204] on icon "Branch-specific-item" at bounding box center [727, 209] width 10 height 10
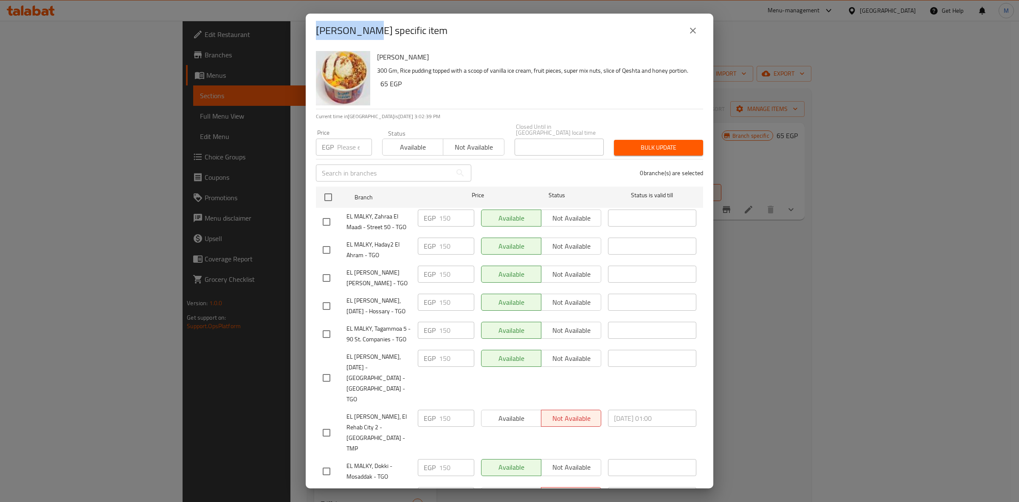
drag, startPoint x: 368, startPoint y: 32, endPoint x: 314, endPoint y: 28, distance: 53.7
click at [314, 28] on div "Shabah Rice - branch specific item" at bounding box center [510, 31] width 408 height 34
copy h2 "[PERSON_NAME]"
click at [694, 31] on icon "close" at bounding box center [693, 31] width 6 height 6
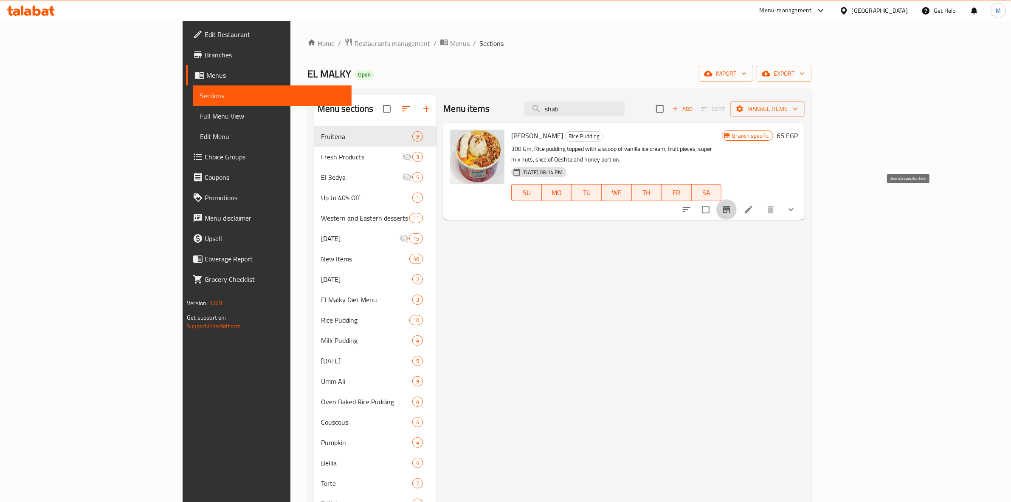
click at [731, 206] on icon "Branch-specific-item" at bounding box center [727, 209] width 8 height 7
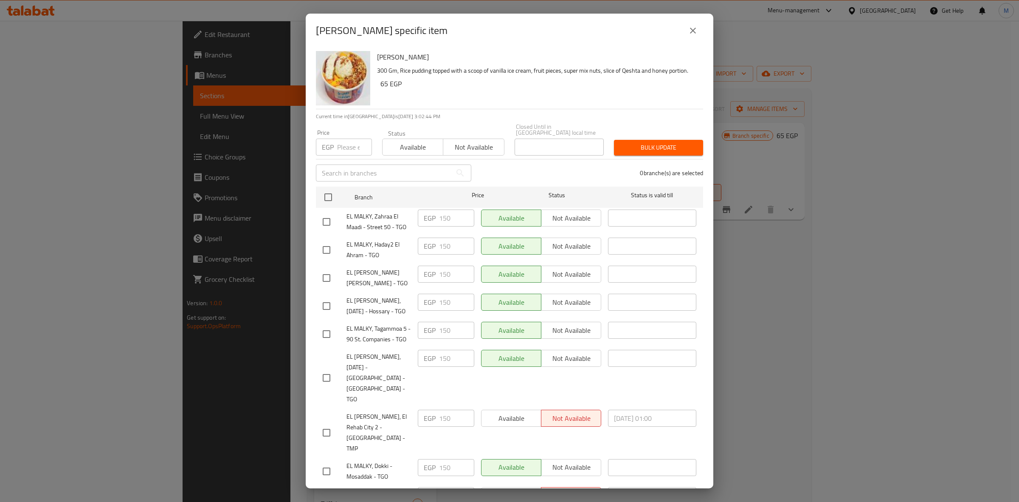
click at [695, 29] on icon "close" at bounding box center [693, 30] width 10 height 10
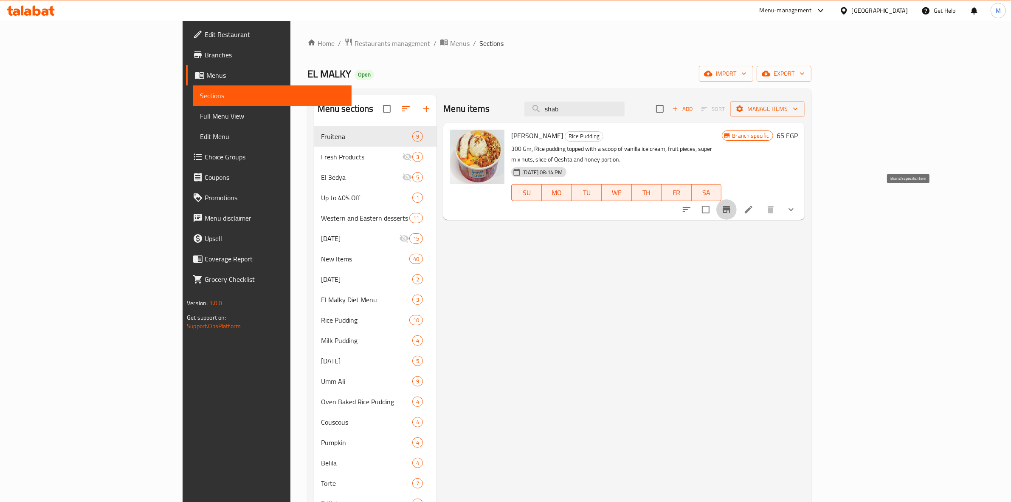
click at [732, 204] on icon "Branch-specific-item" at bounding box center [727, 209] width 10 height 10
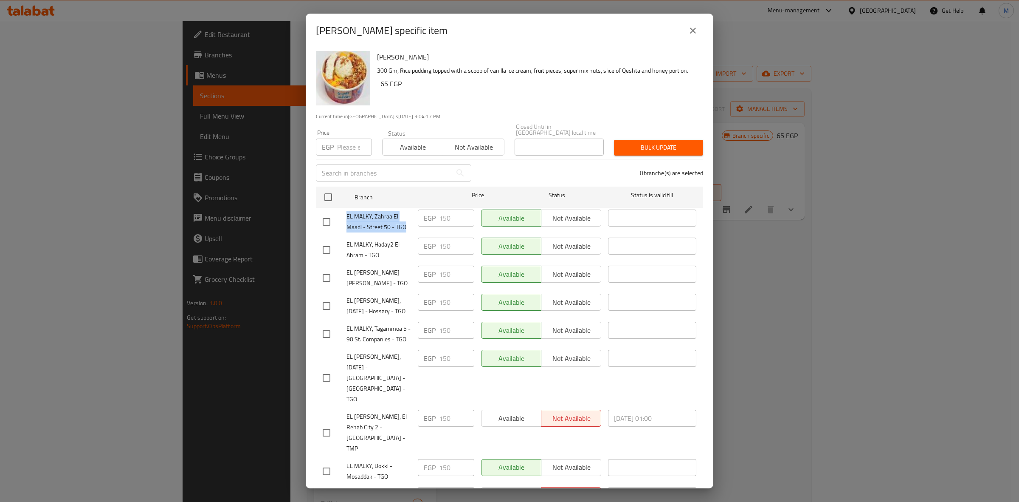
drag, startPoint x: 404, startPoint y: 221, endPoint x: 336, endPoint y: 215, distance: 69.1
click at [336, 215] on div "EL MALKY, Zahraa El Maadi - Street 50 - TGO" at bounding box center [366, 221] width 95 height 31
copy span "EL MALKY, Zahraa El Maadi - Street 50 - TGO"
click at [695, 34] on icon "close" at bounding box center [693, 30] width 10 height 10
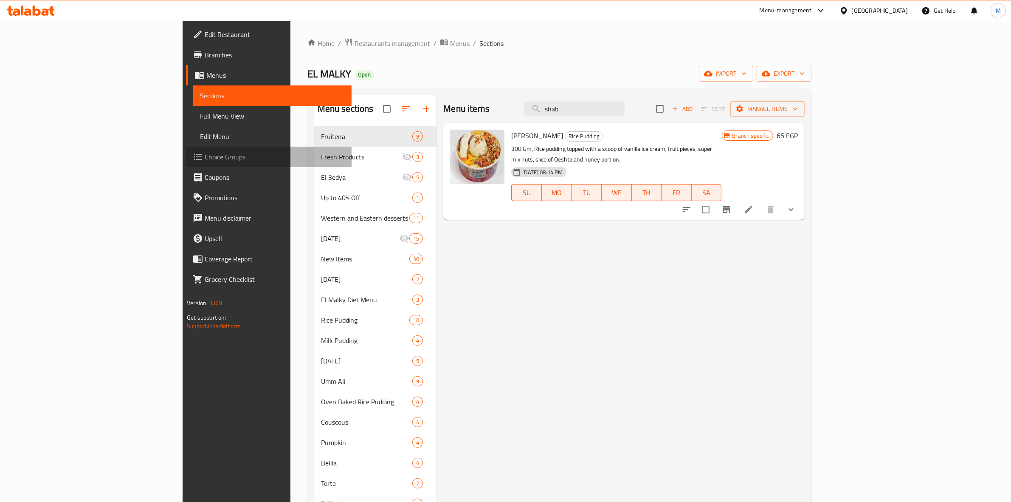
click at [205, 153] on span "Choice Groups" at bounding box center [275, 157] width 140 height 10
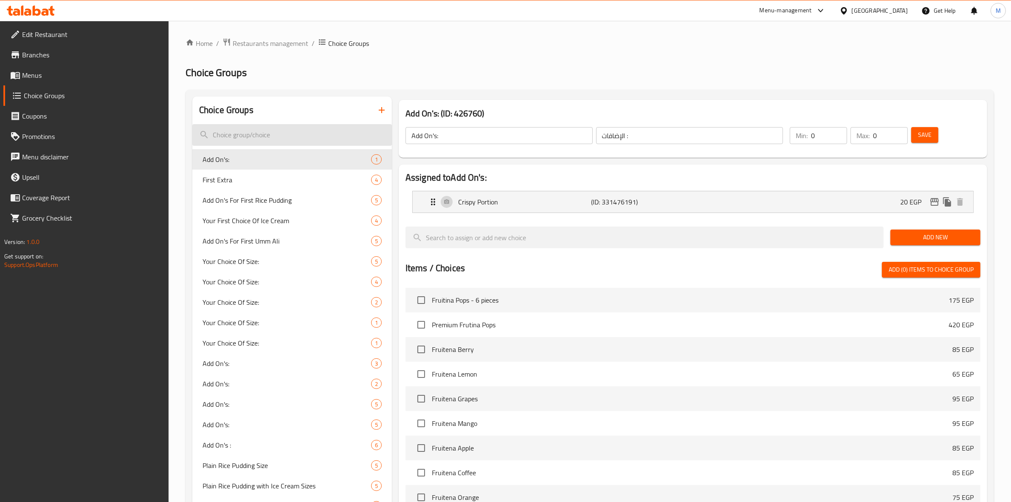
click at [309, 135] on input "search" at bounding box center [292, 135] width 200 height 22
paste input "Your Choice Of Size:"
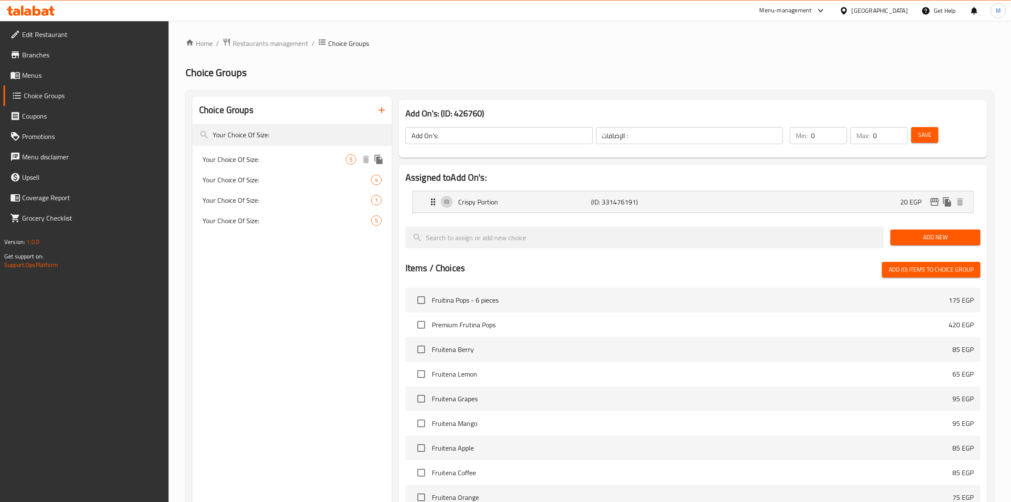
type input "Your Choice Of Size:"
click at [336, 154] on span "Your Choice Of Size:" at bounding box center [274, 159] width 143 height 10
type input "Your Choice Of Size:"
type input "إختيارك من الحجم:"
type input "1"
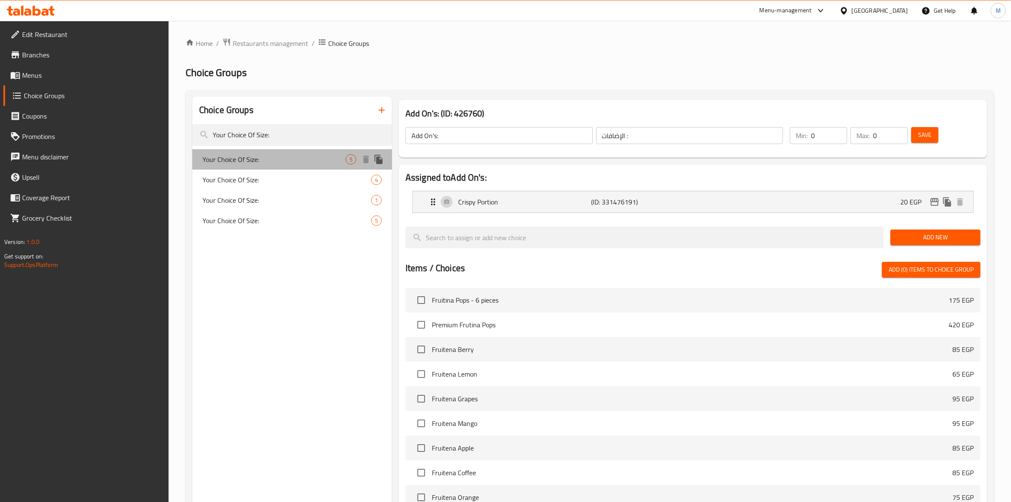
type input "1"
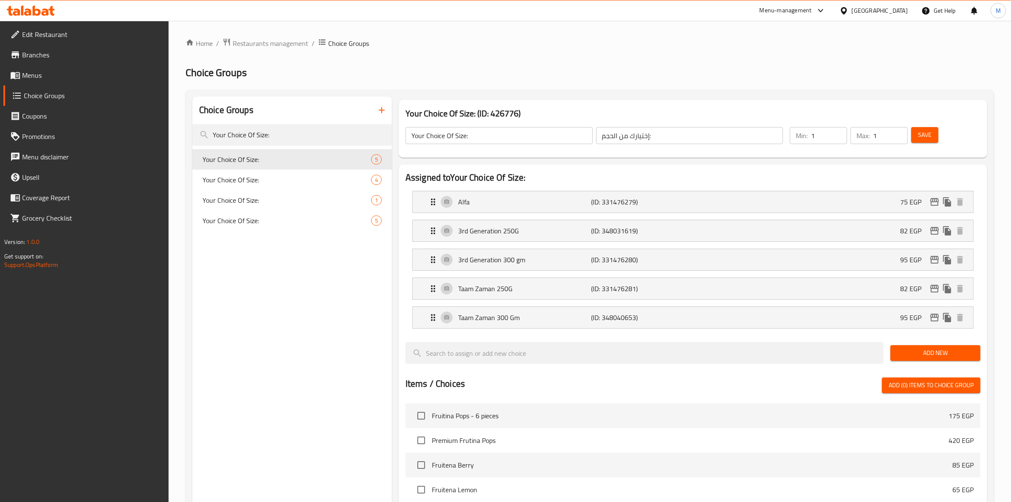
scroll to position [294, 0]
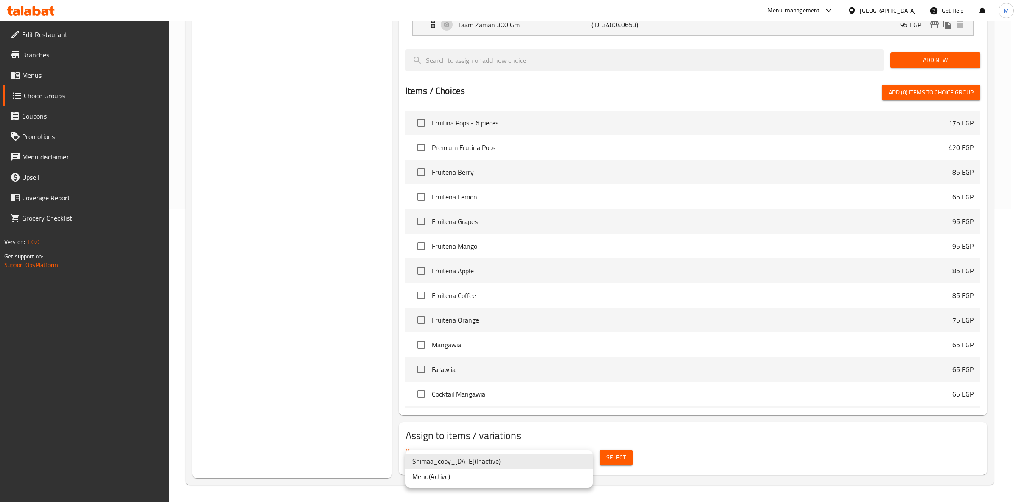
click at [515, 480] on li "Menu ( Active )" at bounding box center [499, 476] width 187 height 15
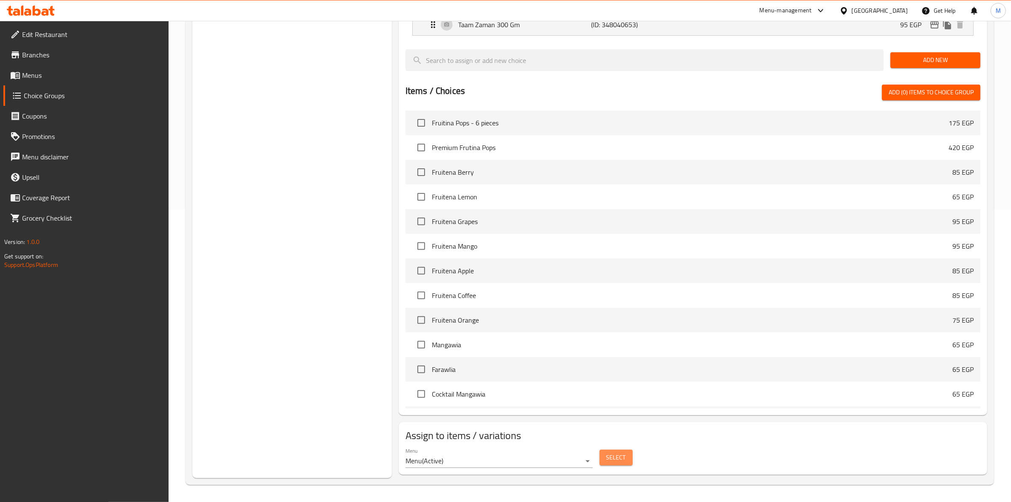
click at [607, 454] on span "Select" at bounding box center [617, 457] width 20 height 11
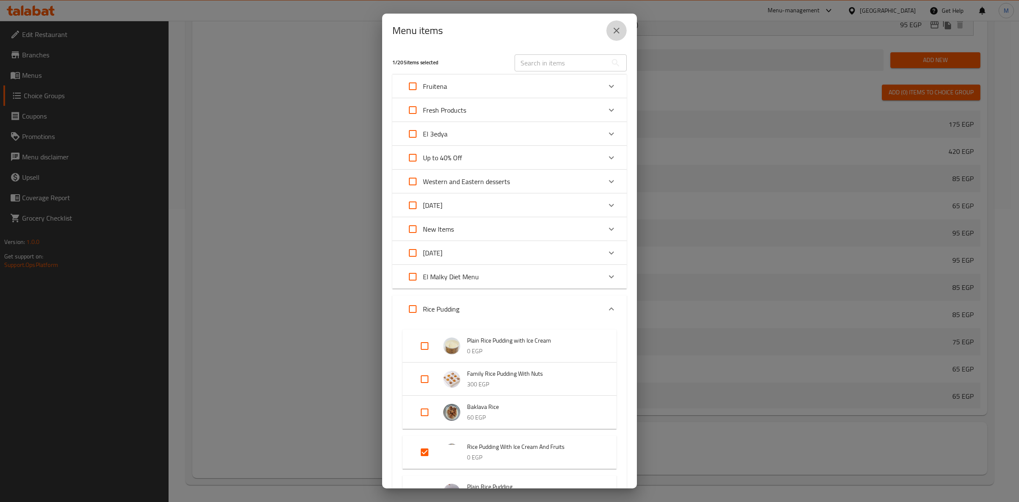
click at [617, 32] on icon "close" at bounding box center [617, 30] width 10 height 10
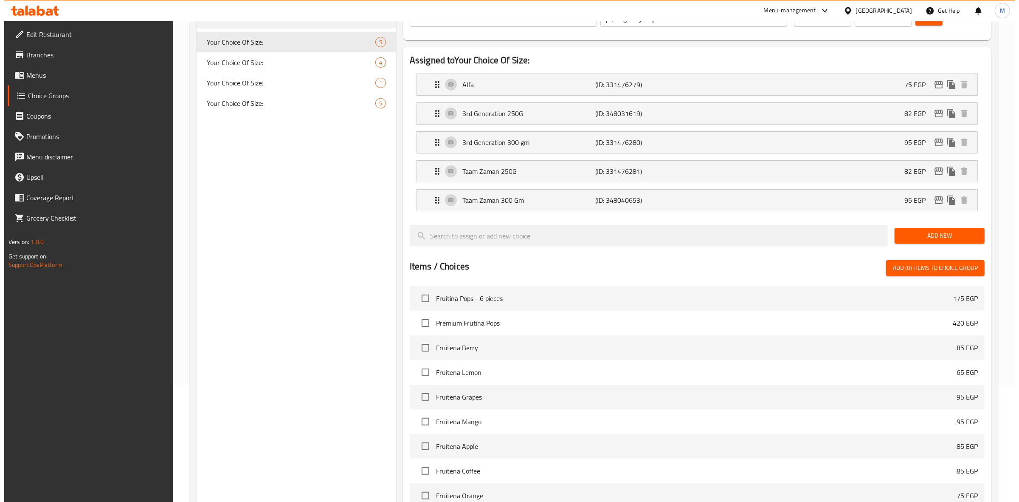
scroll to position [105, 0]
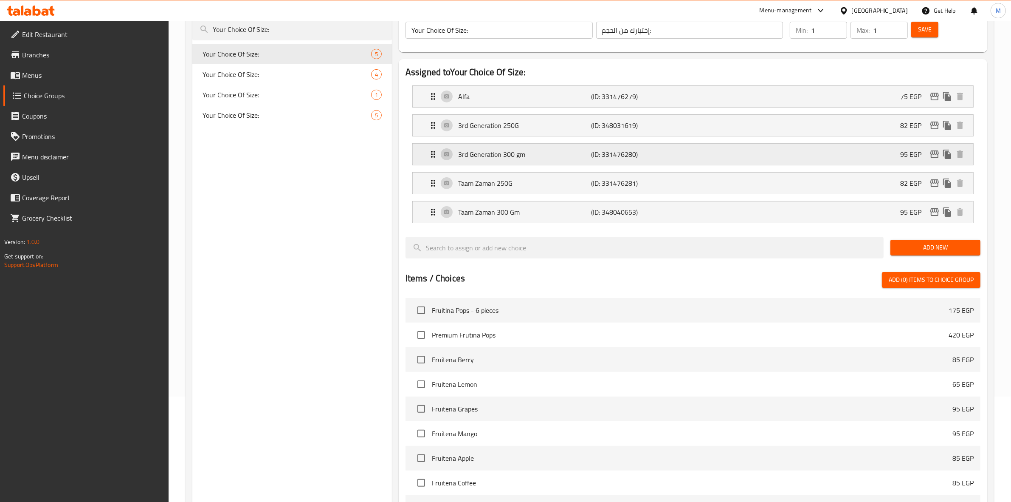
click at [860, 161] on div "3rd Generation 300 gm (ID: 331476280) 95 EGP" at bounding box center [695, 154] width 535 height 21
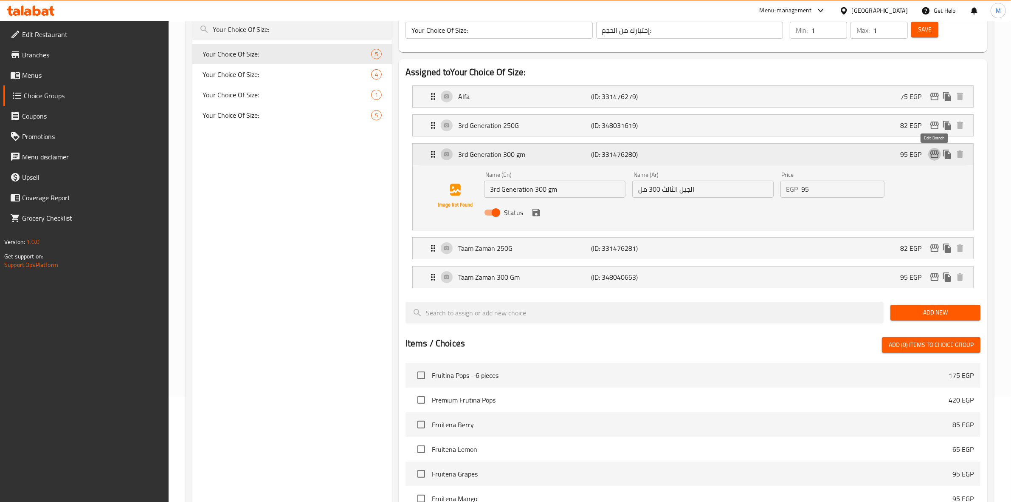
click at [931, 154] on icon "edit" at bounding box center [935, 154] width 10 height 10
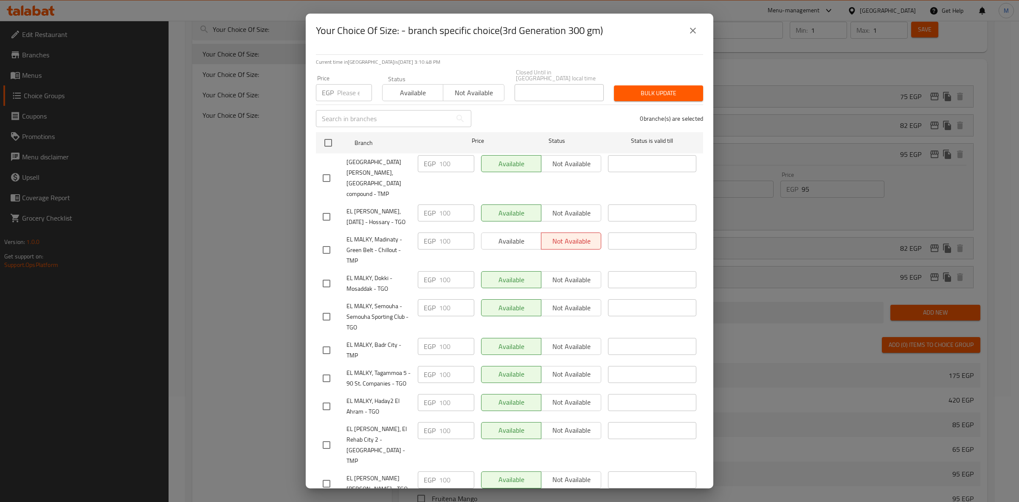
click at [349, 84] on input "number" at bounding box center [354, 92] width 35 height 17
type input "110"
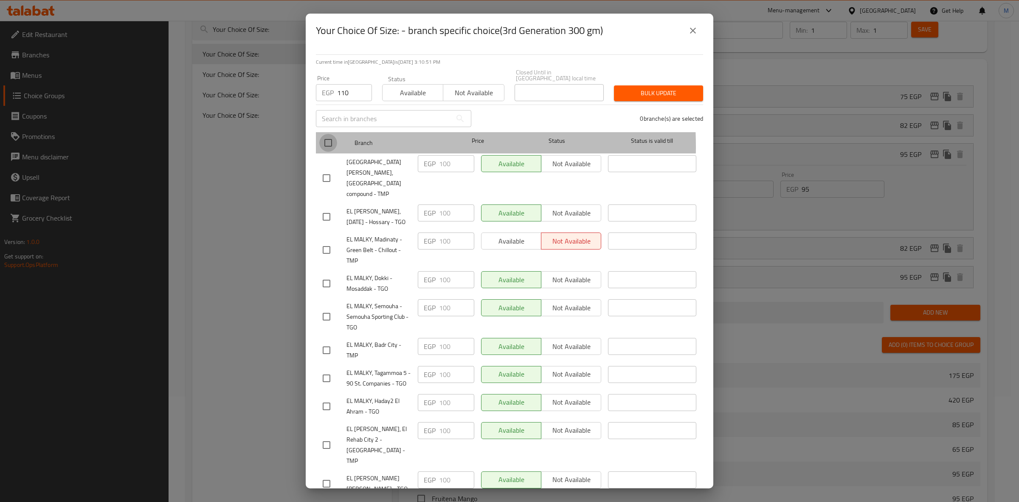
click at [333, 141] on input "checkbox" at bounding box center [328, 143] width 18 height 18
checkbox input "true"
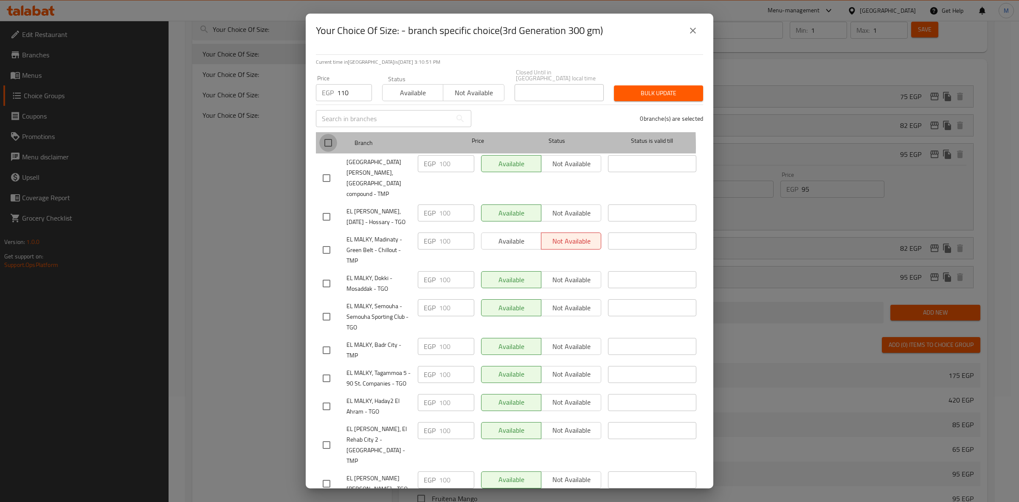
checkbox input "true"
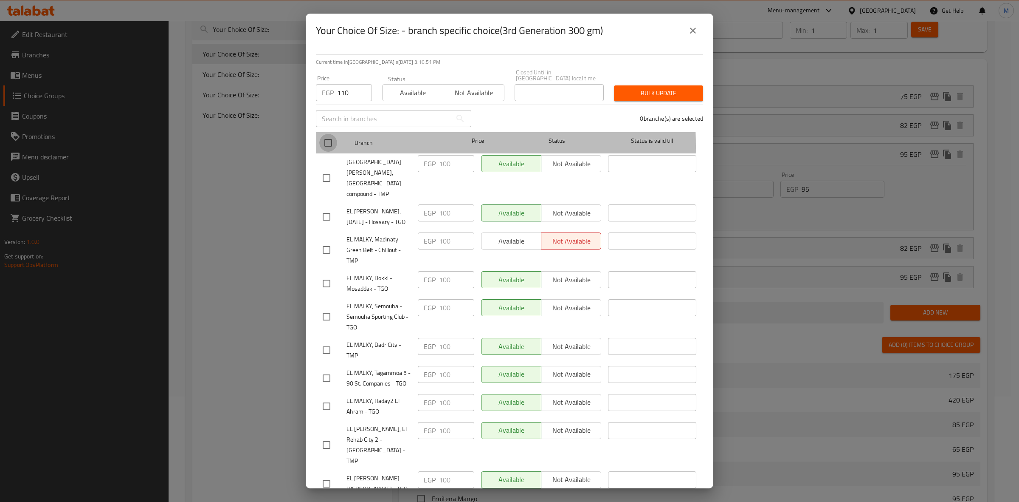
checkbox input "true"
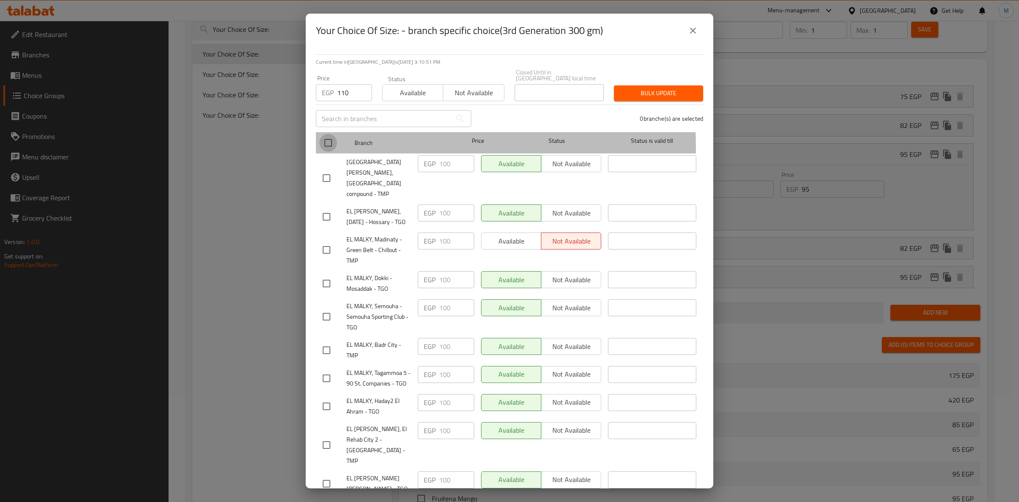
checkbox input "true"
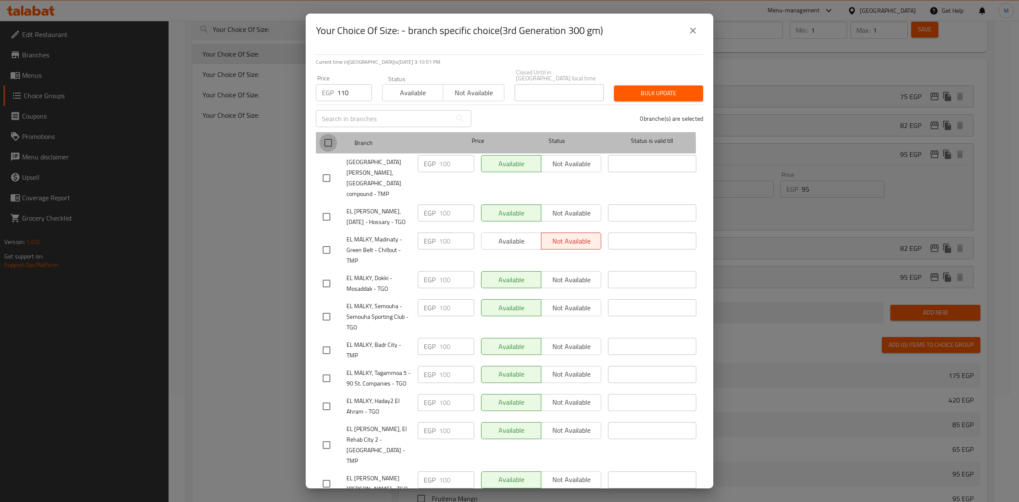
checkbox input "true"
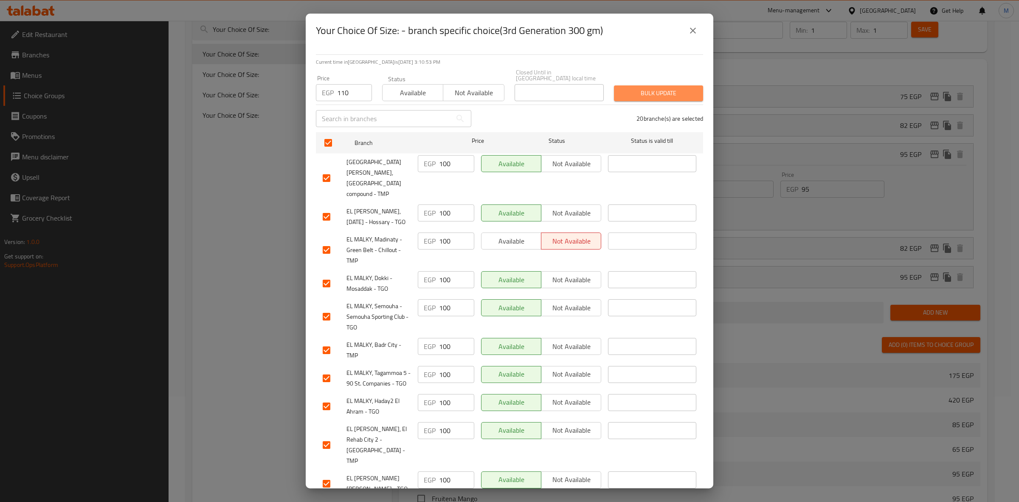
click at [669, 88] on span "Bulk update" at bounding box center [659, 93] width 76 height 11
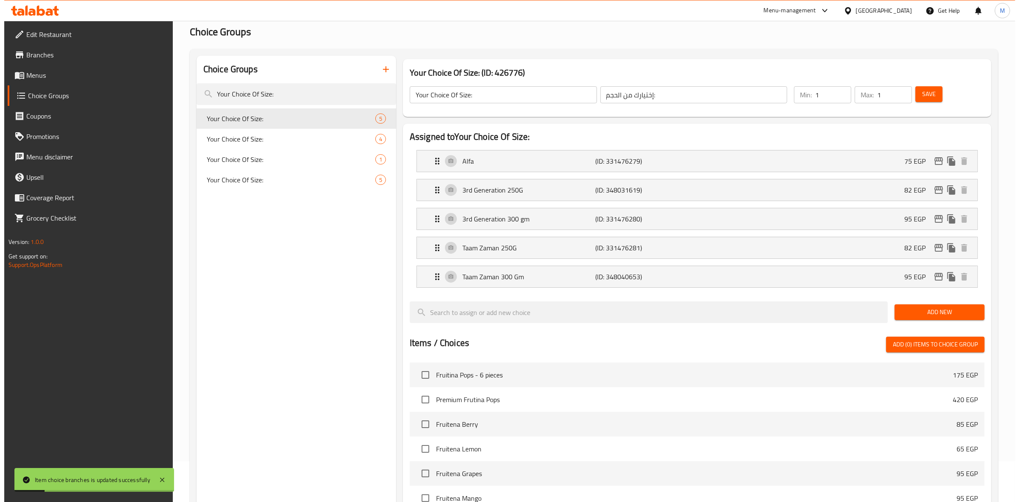
scroll to position [39, 0]
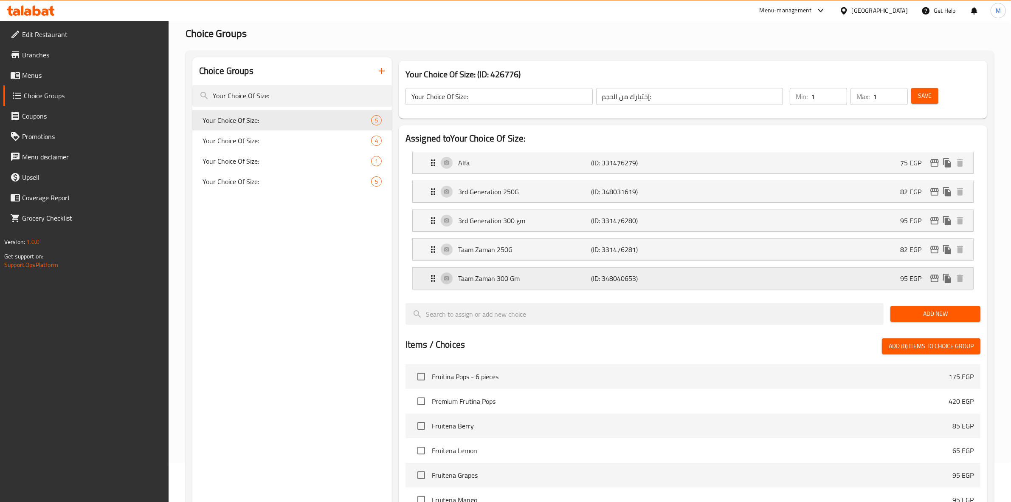
click at [869, 277] on div "Taam Zaman 300 Gm (ID: 348040653) 95 EGP" at bounding box center [695, 278] width 535 height 21
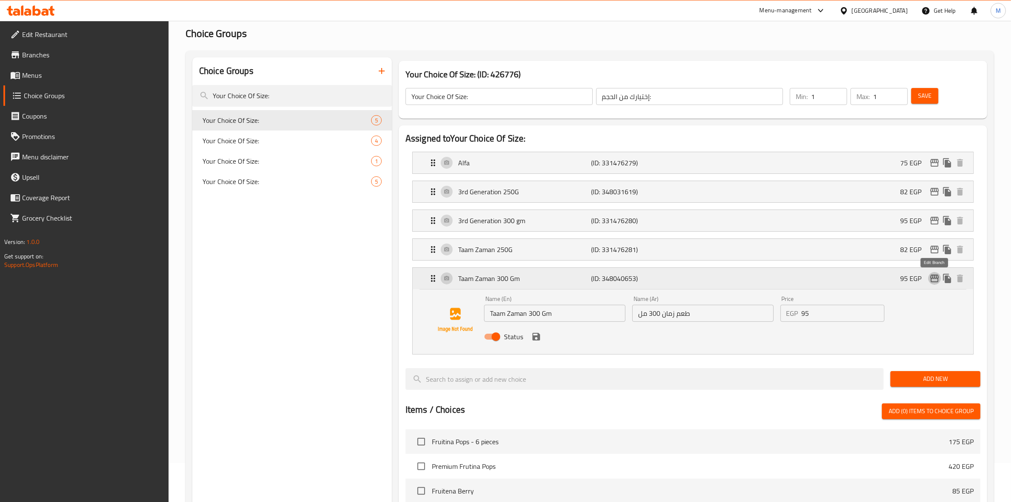
click at [937, 279] on icon "edit" at bounding box center [935, 278] width 8 height 8
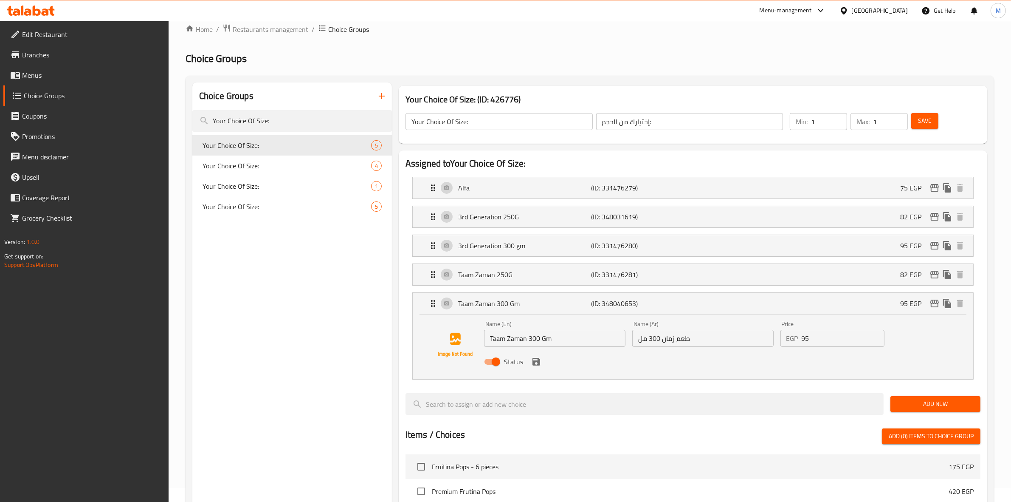
scroll to position [0, 0]
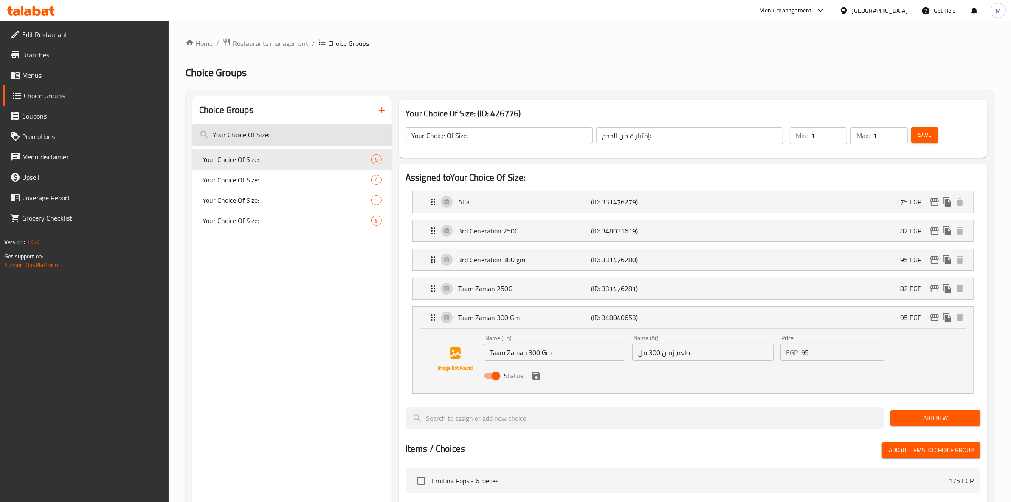
click at [248, 133] on input "Your Choice Of Size:" at bounding box center [292, 135] width 200 height 22
paste input "Add Ice Cream:"
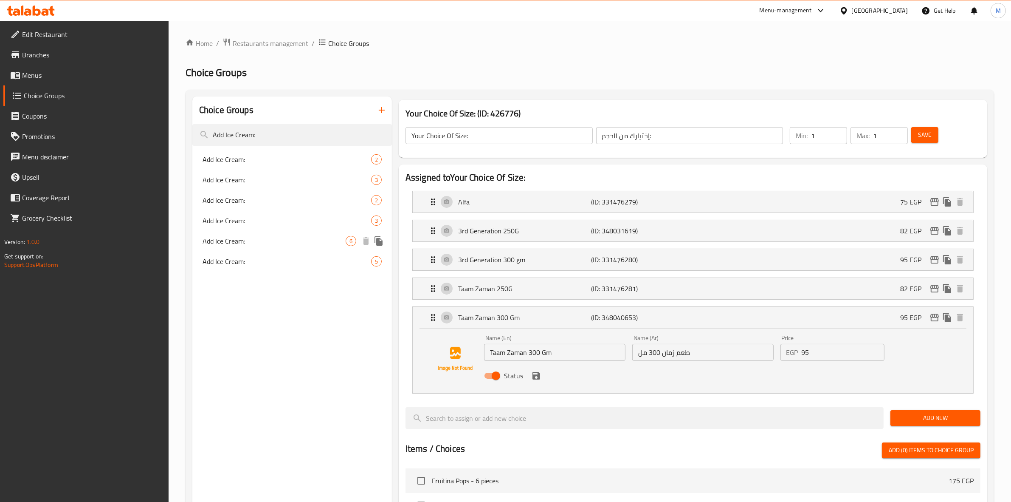
type input "Add Ice Cream:"
click at [328, 243] on span "Add Ice Cream:" at bounding box center [274, 241] width 143 height 10
type input "Add Ice Cream:"
type input "إضافة أيس كريم:"
type input "0"
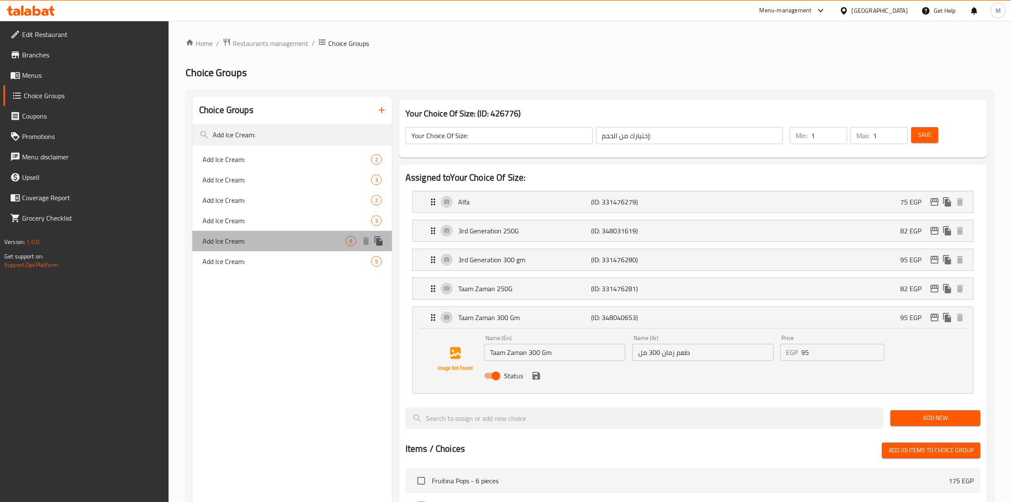
type input "6"
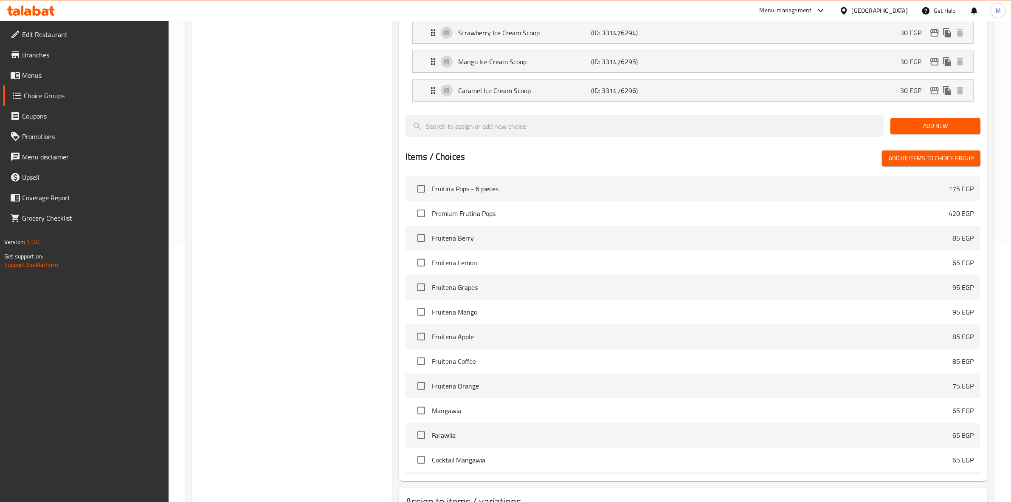
scroll to position [323, 0]
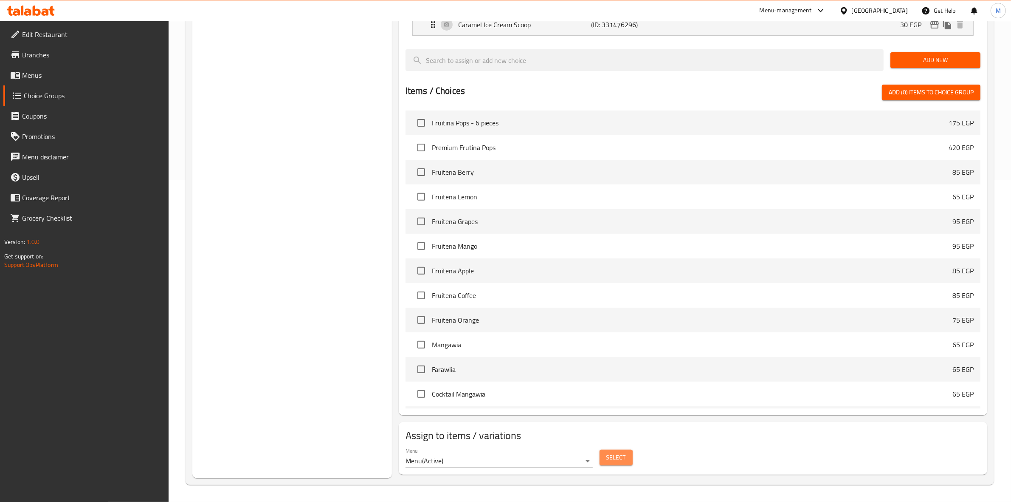
click at [611, 460] on span "Select" at bounding box center [617, 457] width 20 height 11
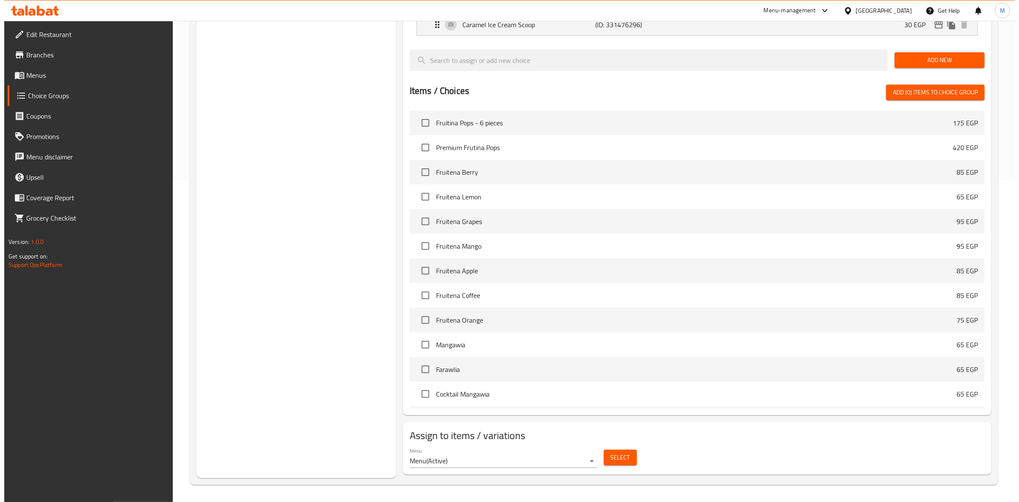
scroll to position [0, 0]
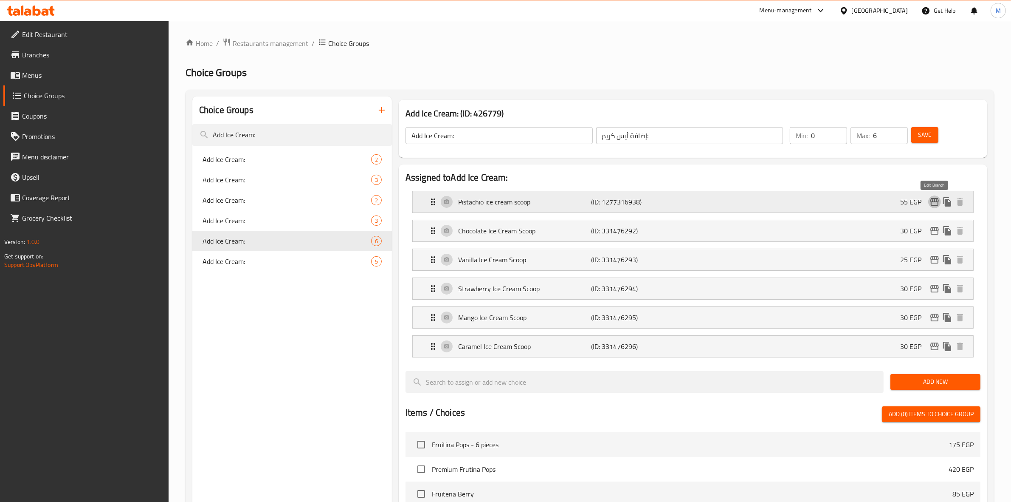
click at [934, 202] on icon "edit" at bounding box center [935, 202] width 8 height 8
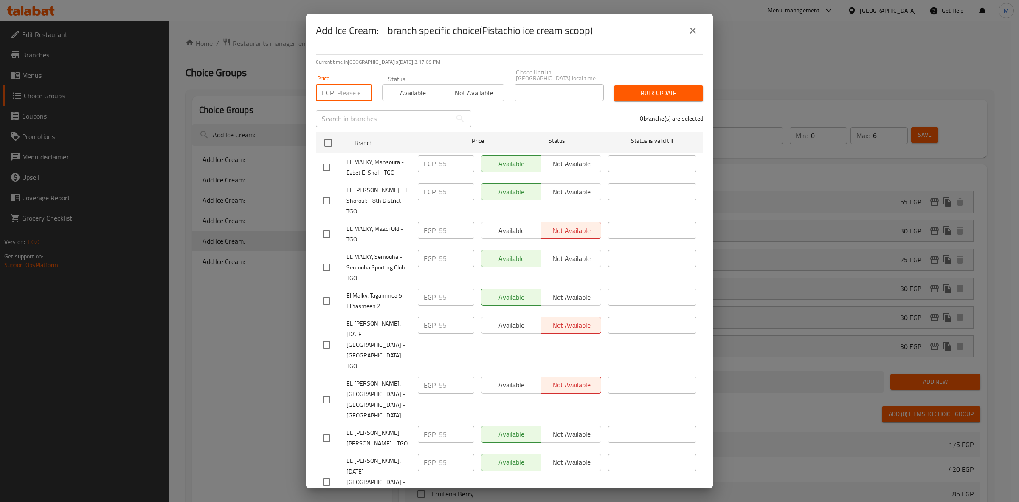
click at [350, 84] on input "number" at bounding box center [354, 92] width 35 height 17
type input "75"
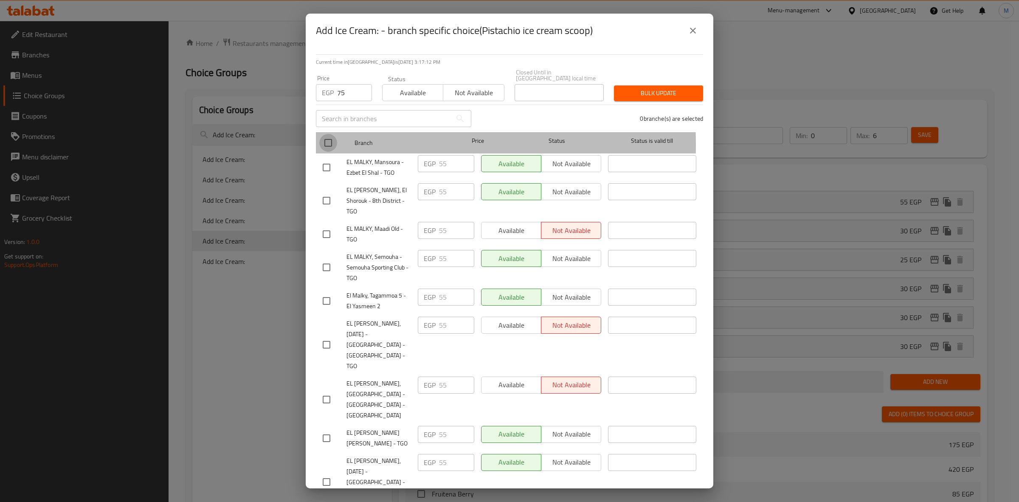
click at [326, 139] on input "checkbox" at bounding box center [328, 143] width 18 height 18
checkbox input "true"
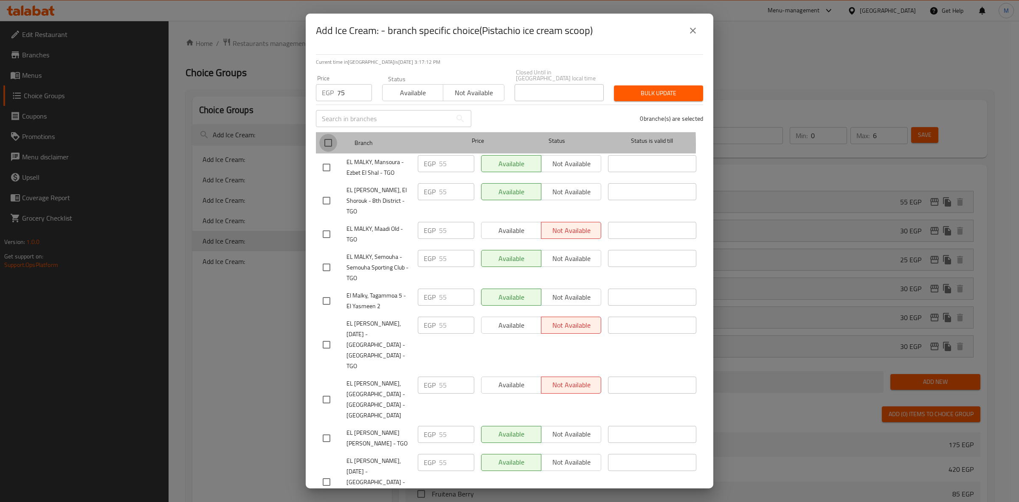
checkbox input "true"
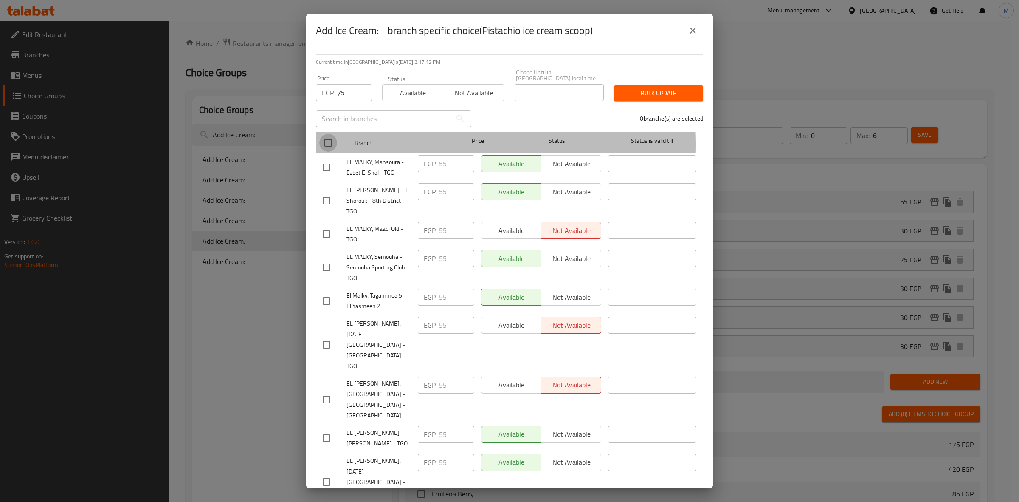
checkbox input "true"
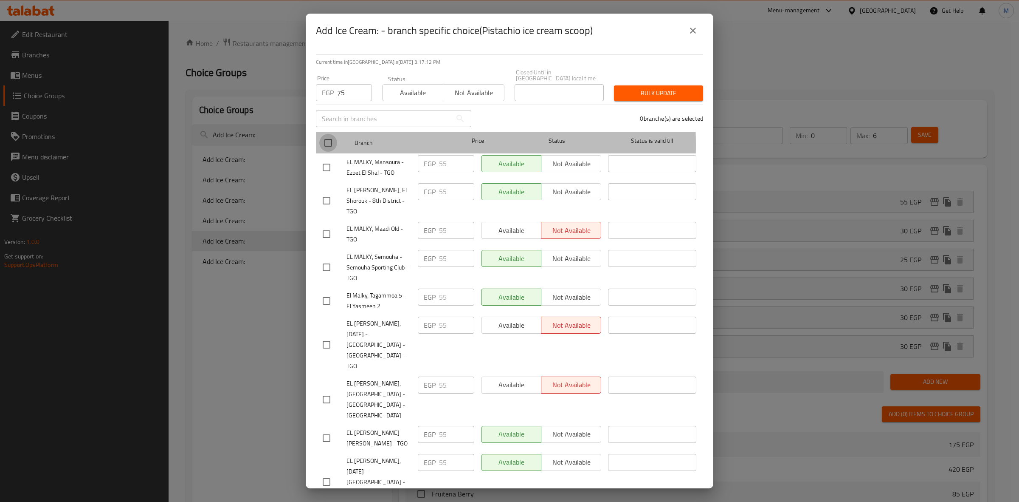
checkbox input "true"
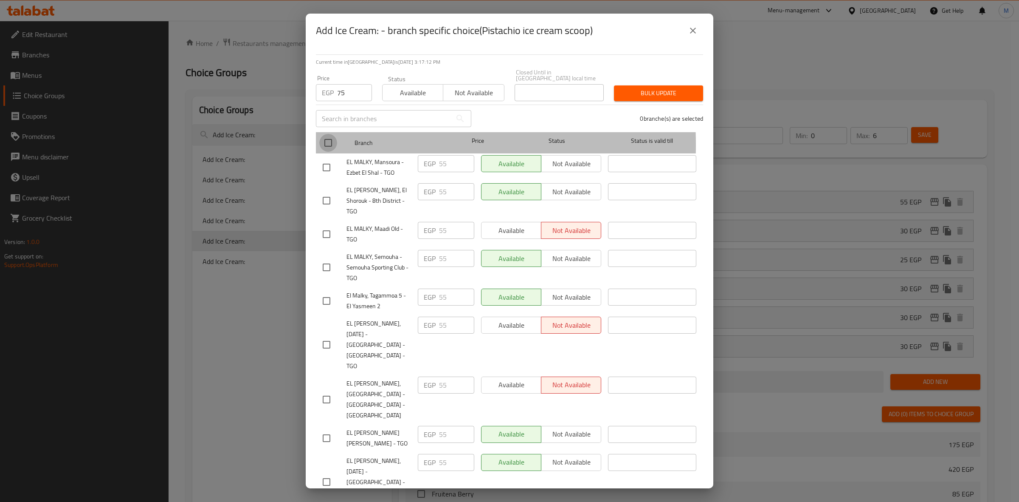
checkbox input "true"
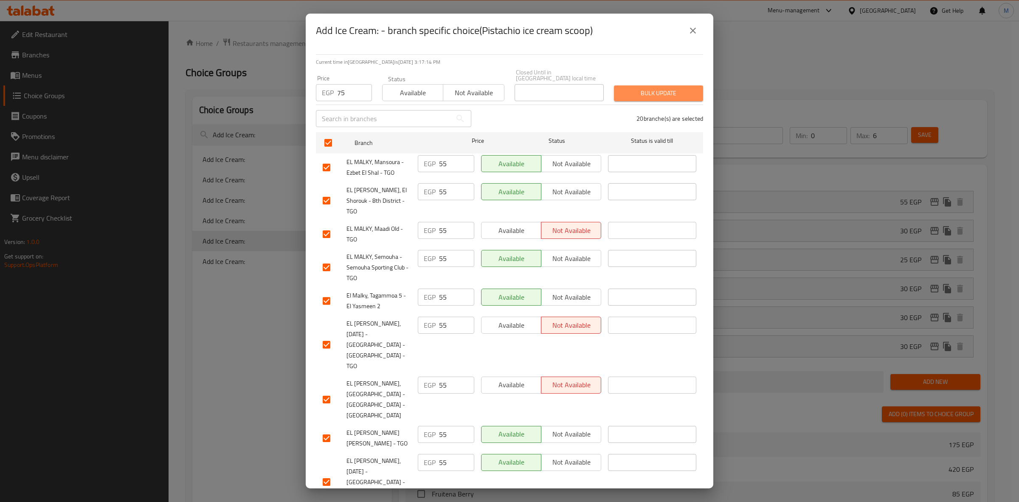
click at [652, 89] on span "Bulk update" at bounding box center [659, 93] width 76 height 11
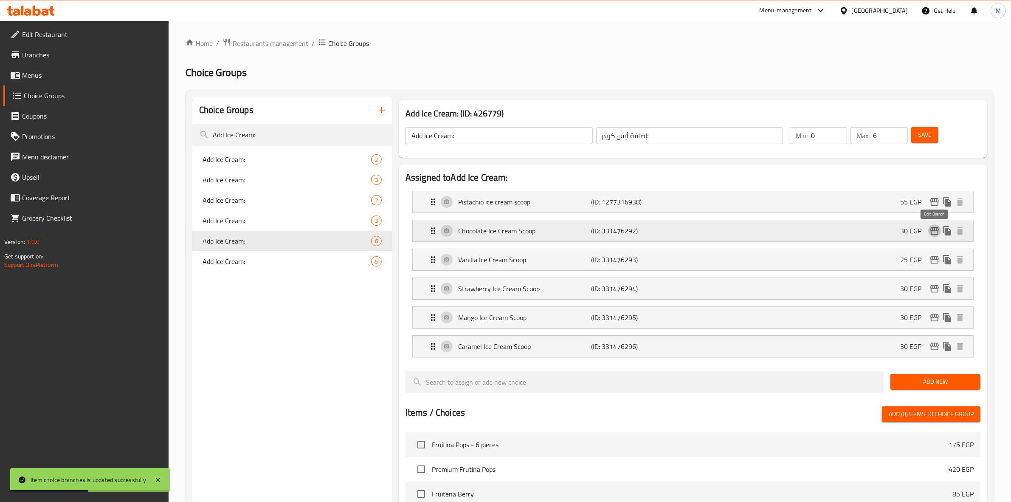
click at [933, 229] on icon "edit" at bounding box center [935, 231] width 8 height 8
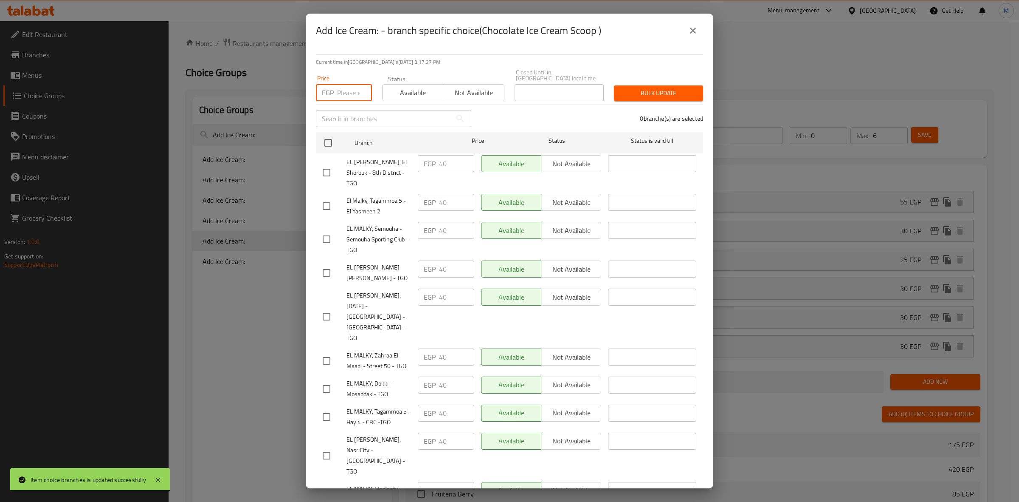
click at [337, 85] on input "number" at bounding box center [354, 92] width 35 height 17
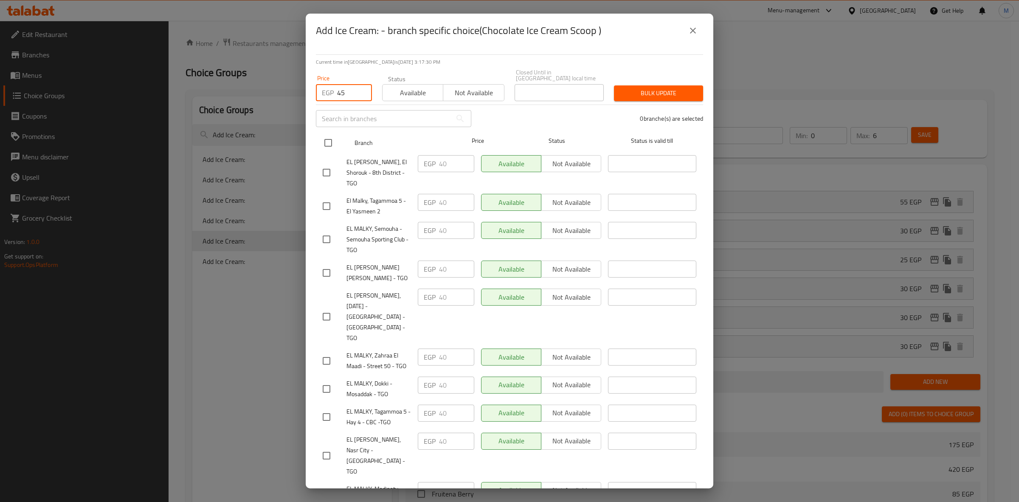
type input "45"
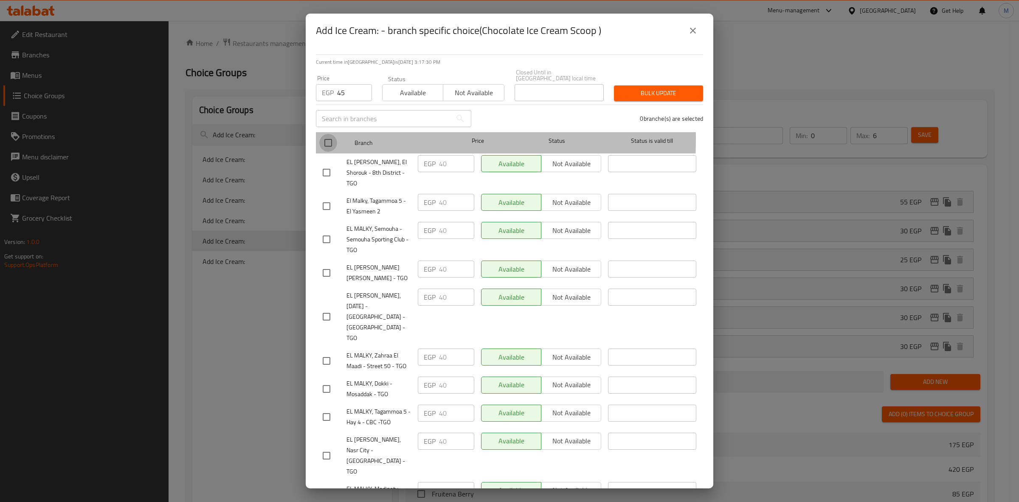
click at [330, 134] on input "checkbox" at bounding box center [328, 143] width 18 height 18
checkbox input "true"
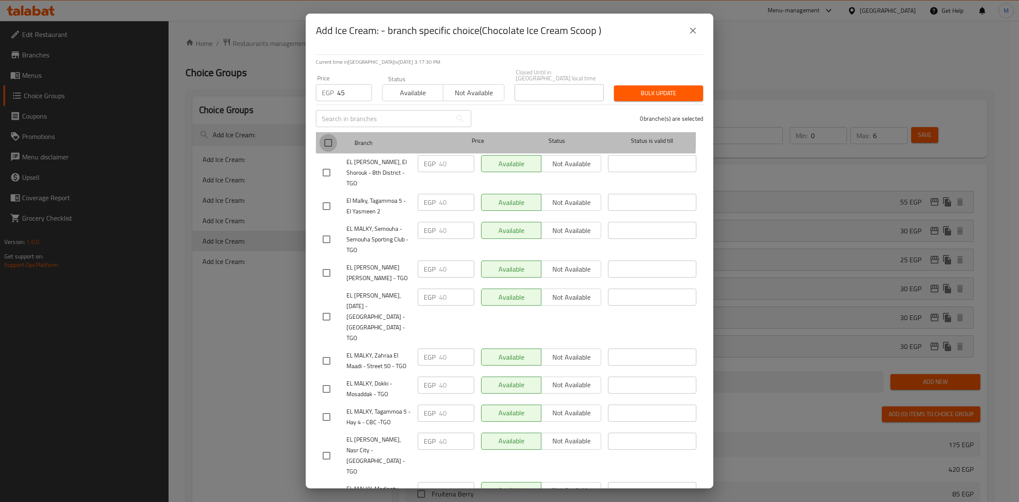
checkbox input "true"
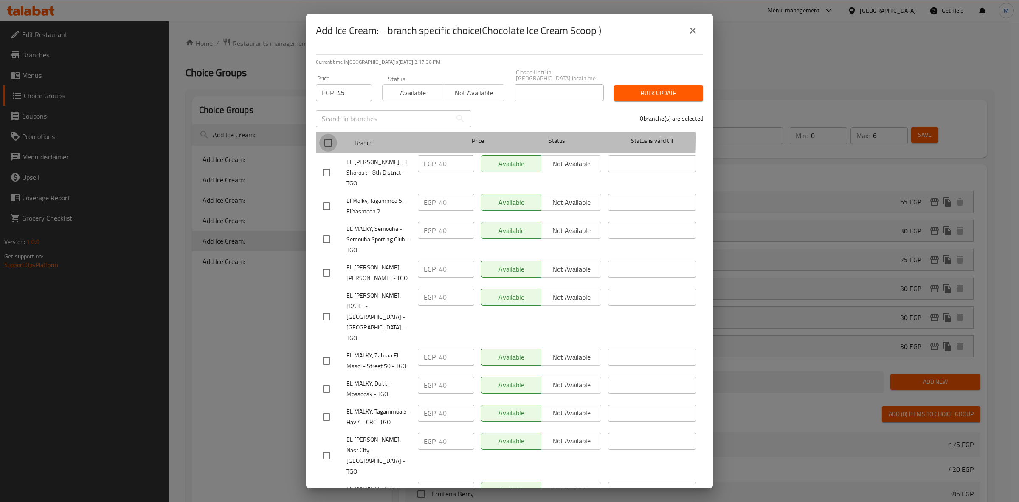
checkbox input "true"
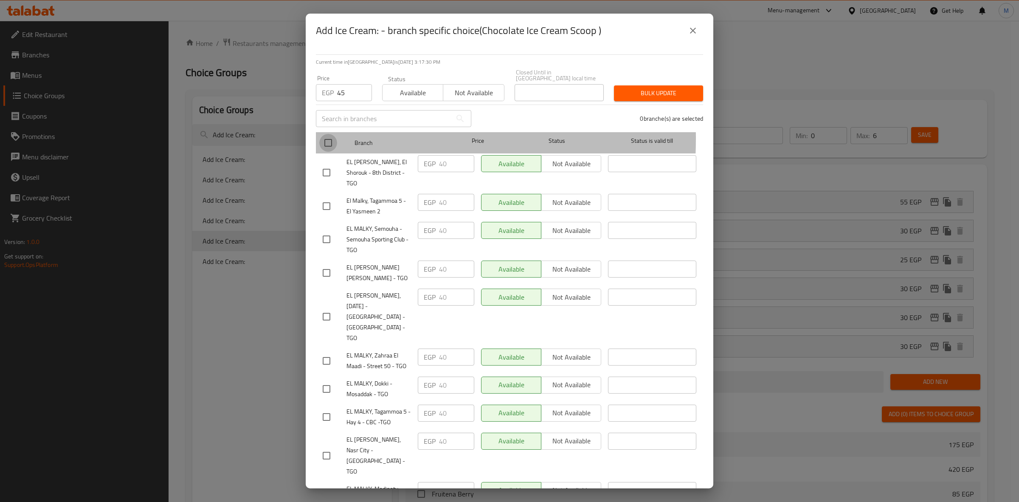
checkbox input "true"
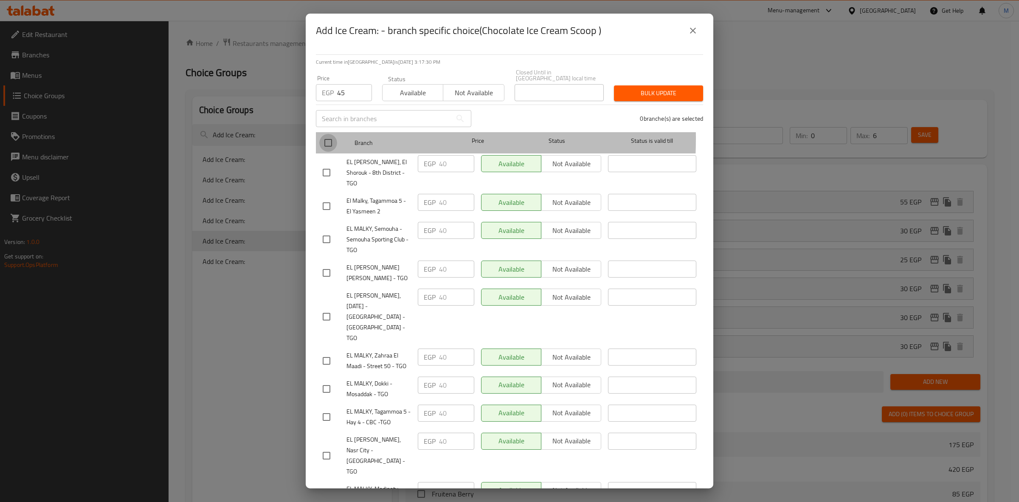
checkbox input "true"
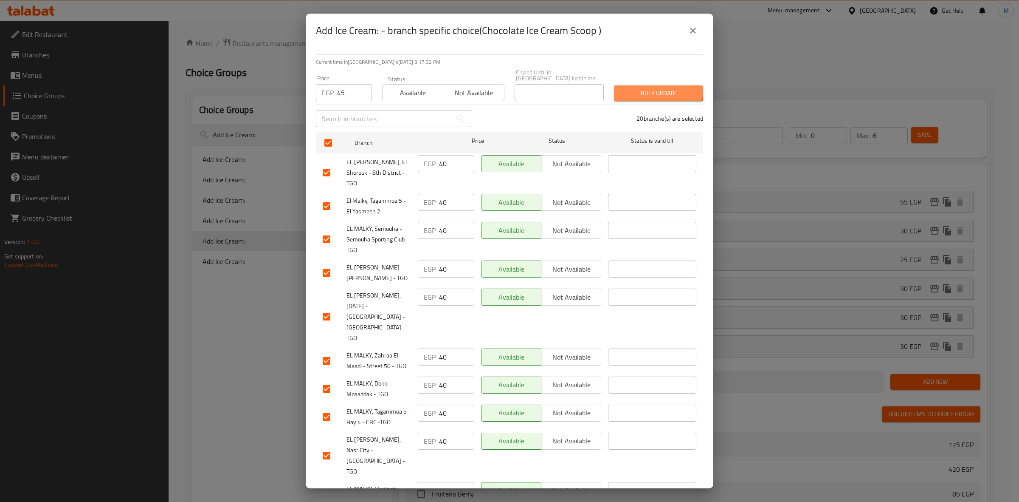
click at [651, 88] on span "Bulk update" at bounding box center [659, 93] width 76 height 11
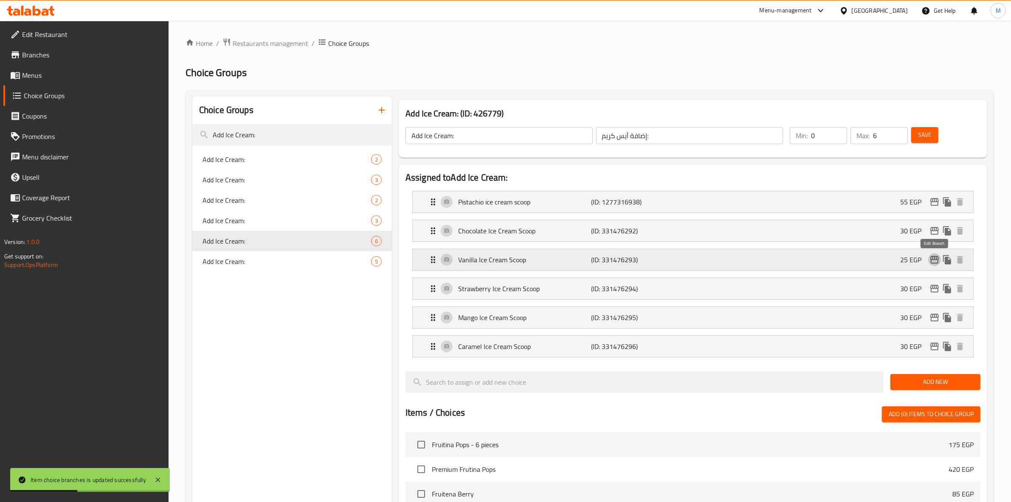
click at [935, 263] on icon "edit" at bounding box center [935, 260] width 8 height 8
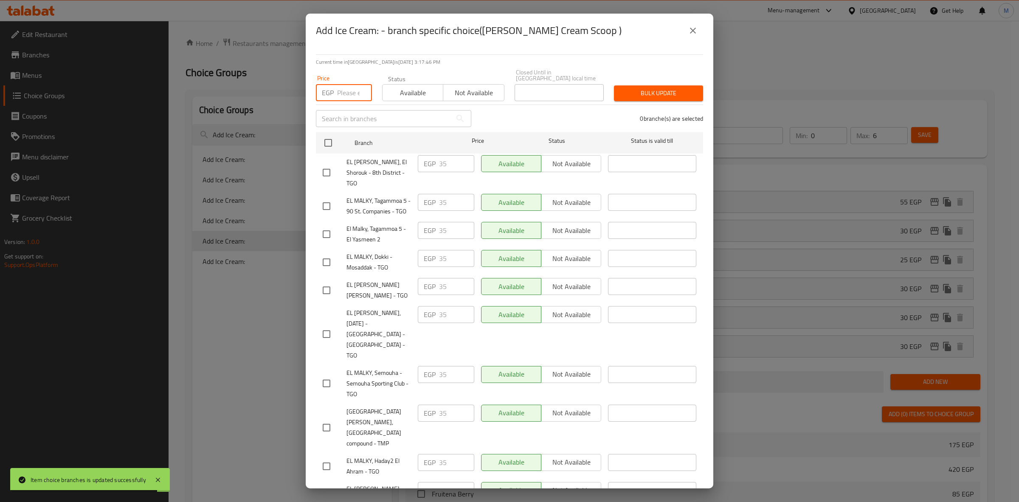
click at [347, 87] on input "number" at bounding box center [354, 92] width 35 height 17
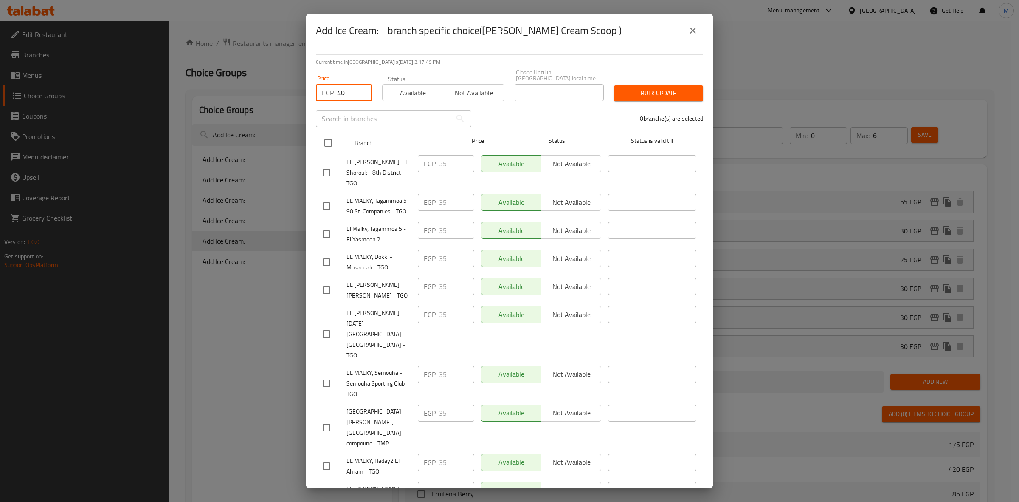
type input "40"
click at [325, 142] on input "checkbox" at bounding box center [328, 143] width 18 height 18
checkbox input "true"
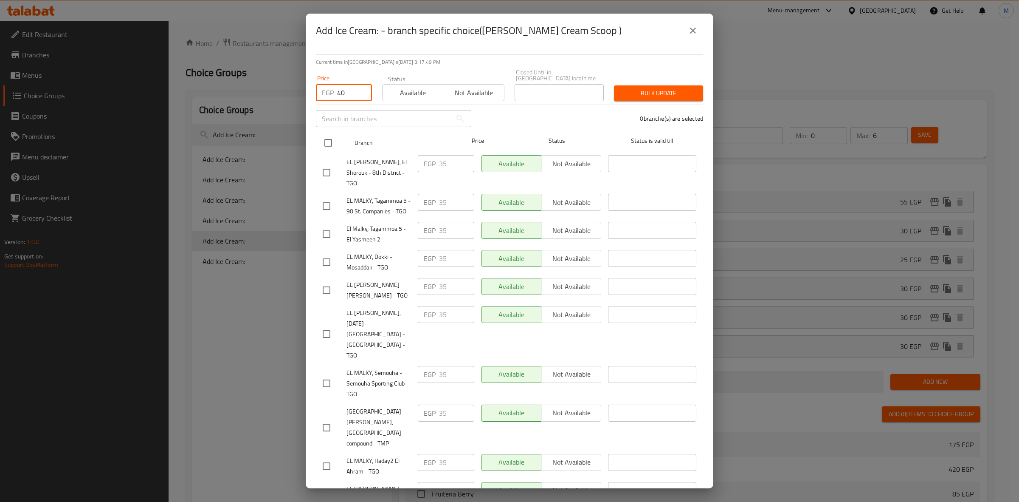
checkbox input "true"
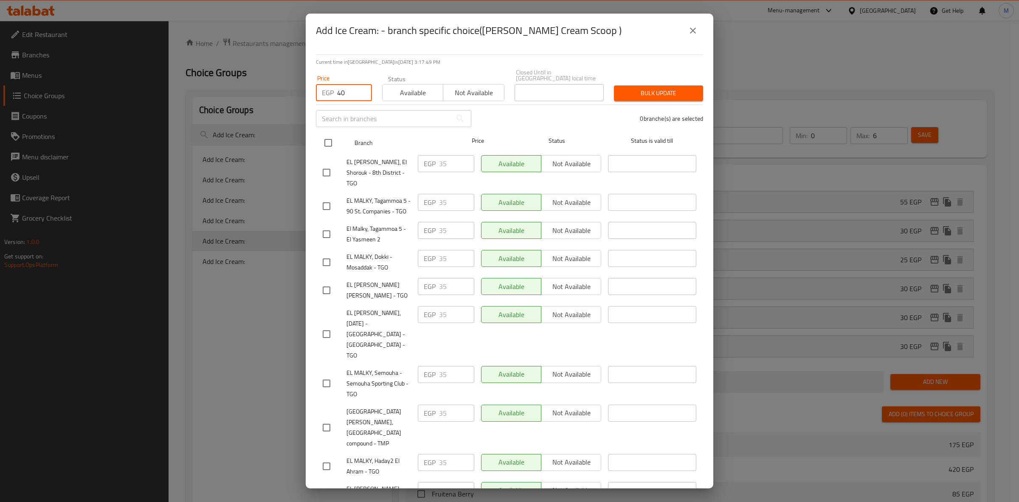
checkbox input "true"
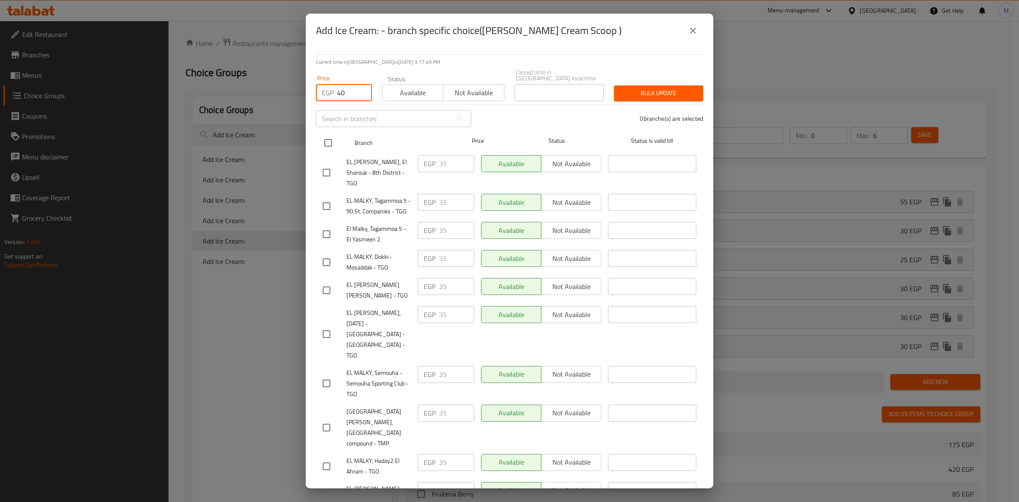
checkbox input "true"
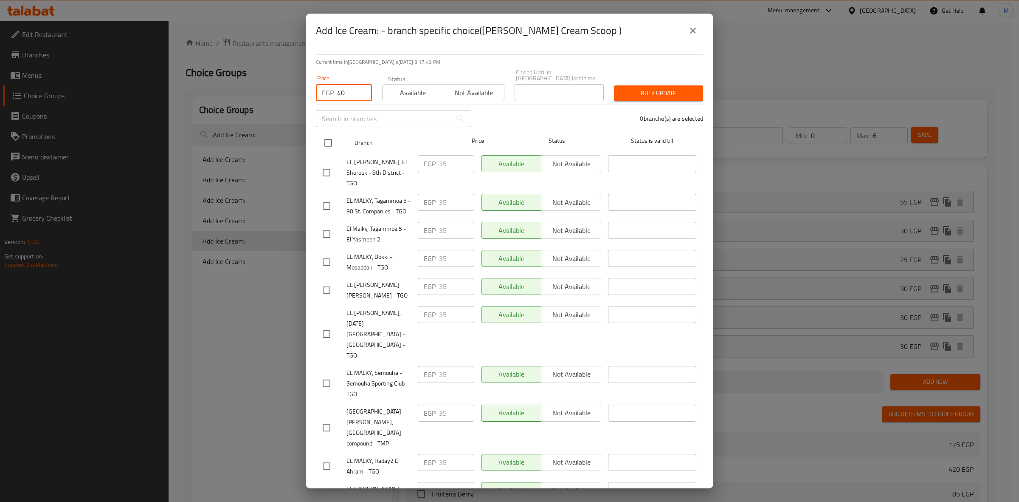
checkbox input "true"
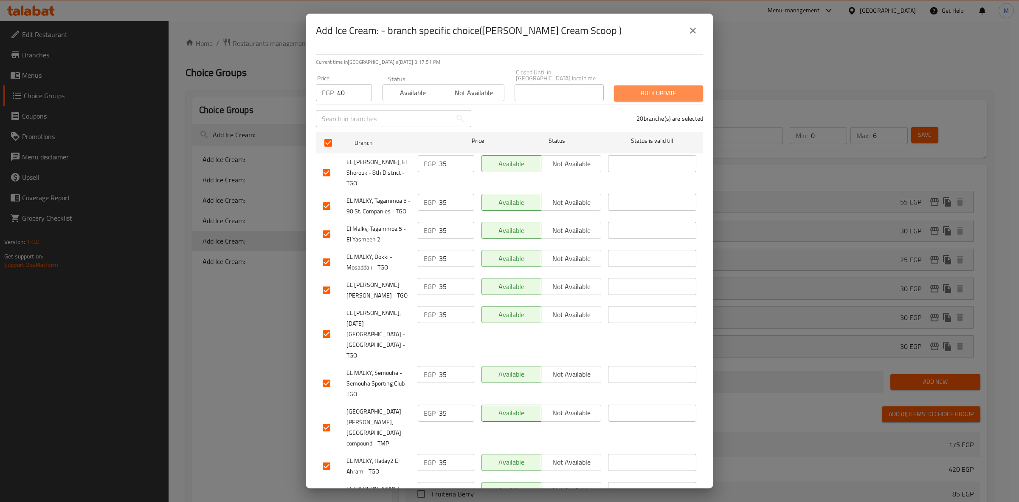
click at [663, 93] on button "Bulk update" at bounding box center [658, 93] width 89 height 16
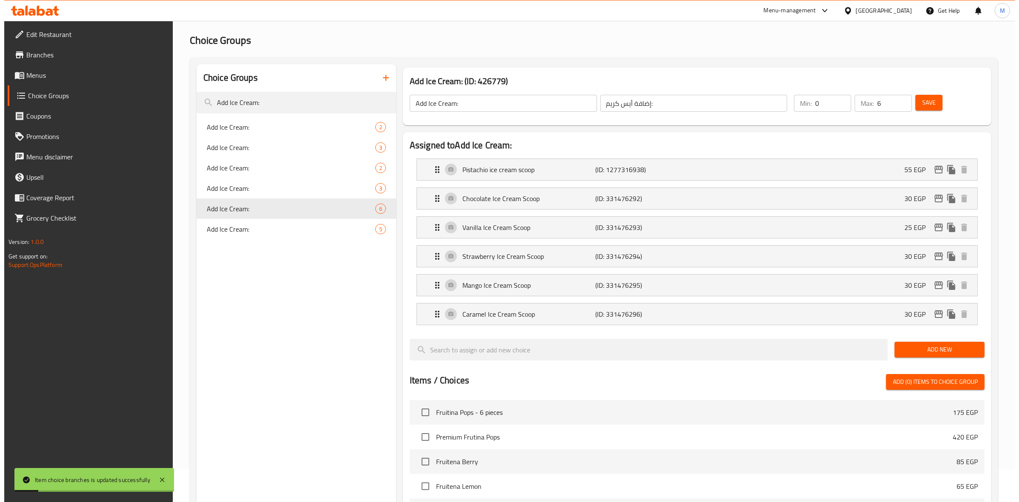
scroll to position [7, 0]
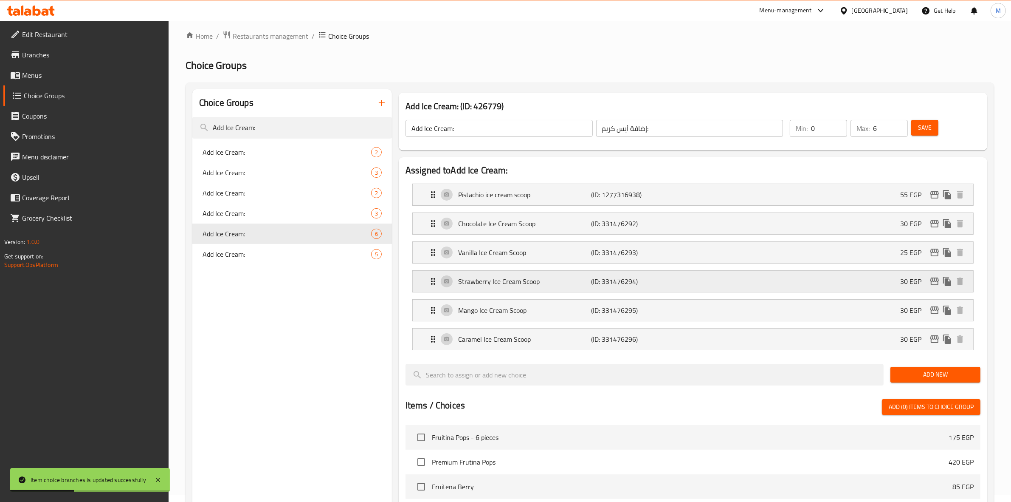
click at [892, 280] on div "Strawberry Ice Cream Scoop (ID: 331476294) 30 EGP" at bounding box center [695, 281] width 535 height 21
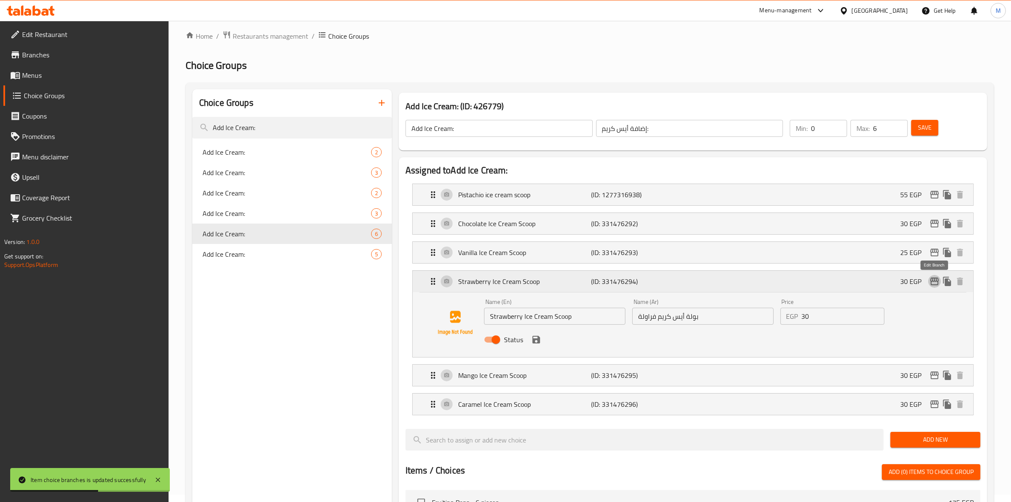
click at [934, 285] on icon "edit" at bounding box center [935, 281] width 8 height 8
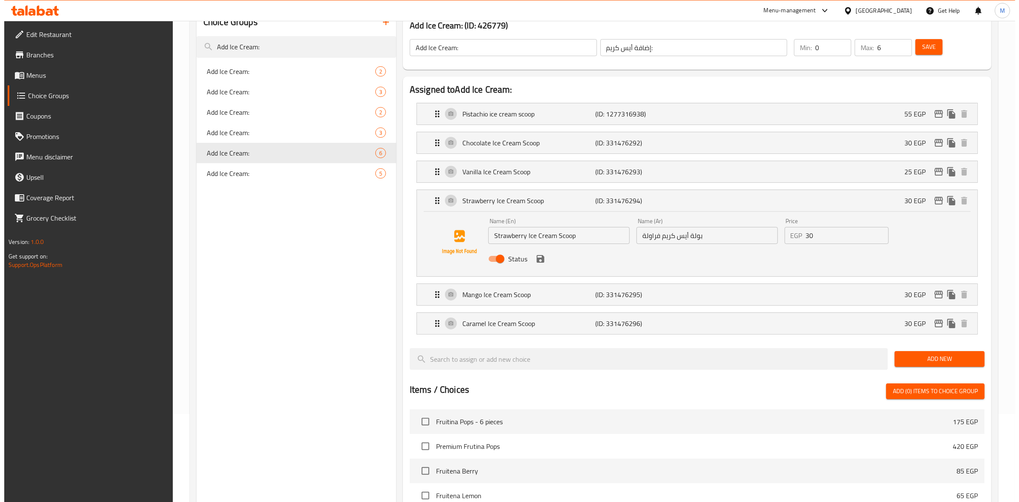
scroll to position [87, 0]
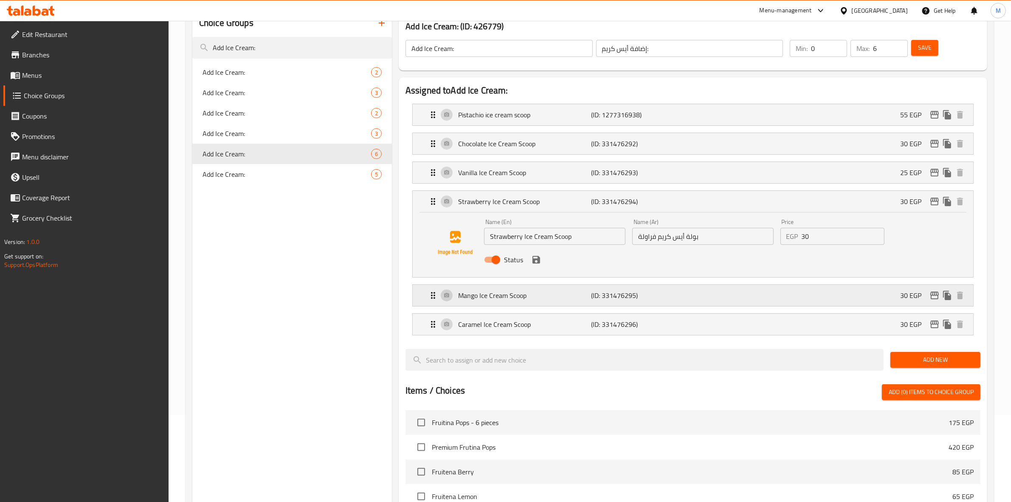
click at [872, 296] on div "Mango Ice Cream Scoop (ID: 331476295) 30 EGP" at bounding box center [695, 295] width 535 height 21
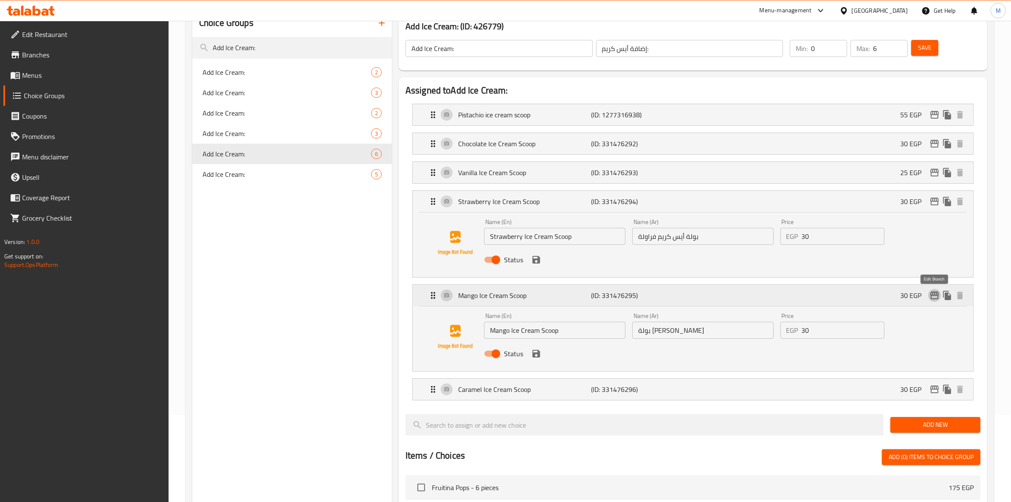
click at [933, 300] on icon "edit" at bounding box center [935, 295] width 10 height 10
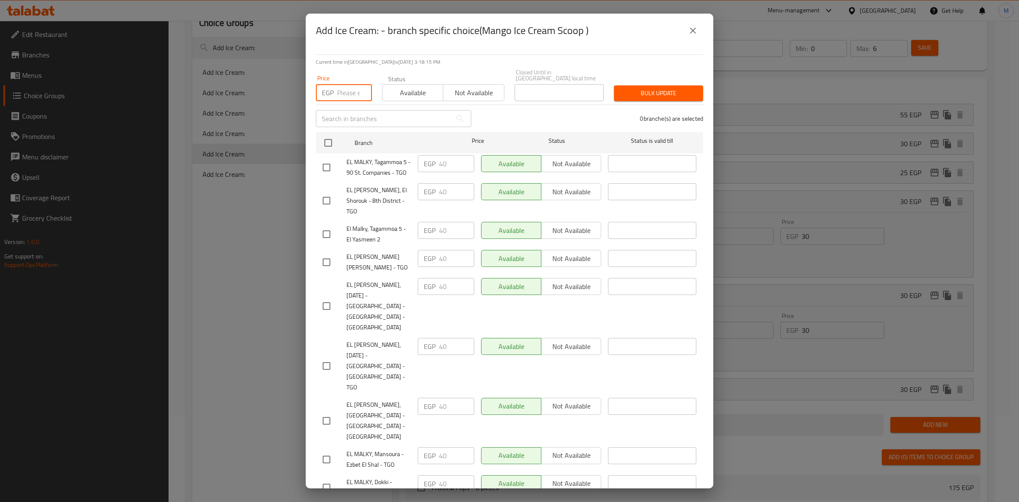
click at [349, 84] on input "number" at bounding box center [354, 92] width 35 height 17
type input "45"
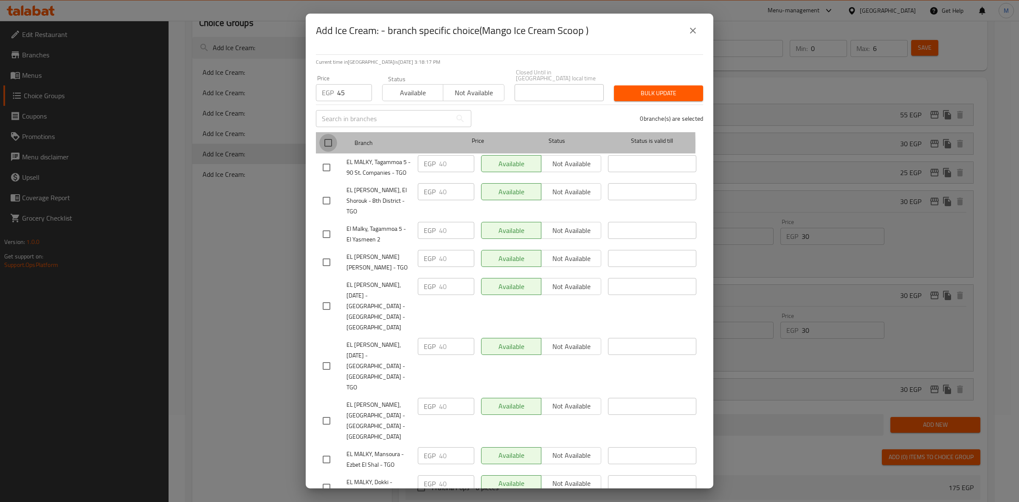
click at [325, 138] on input "checkbox" at bounding box center [328, 143] width 18 height 18
checkbox input "true"
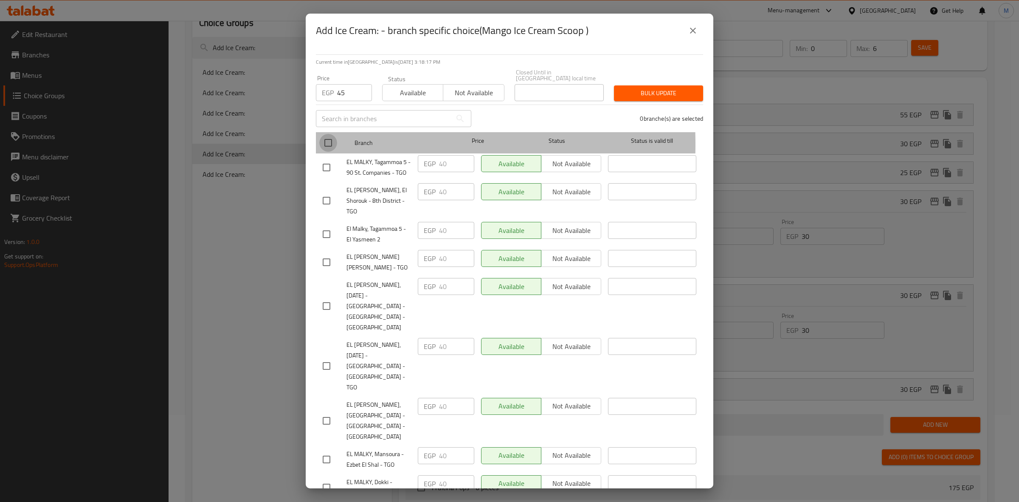
checkbox input "true"
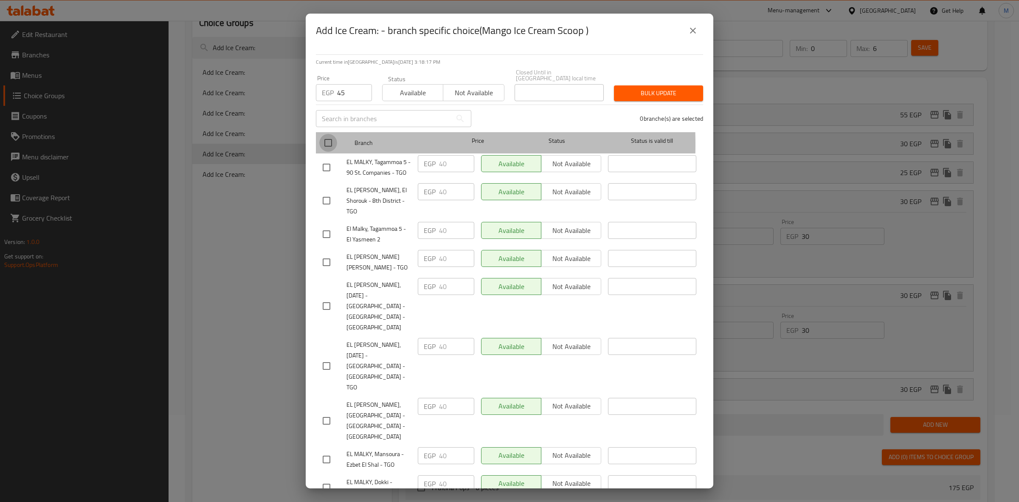
checkbox input "true"
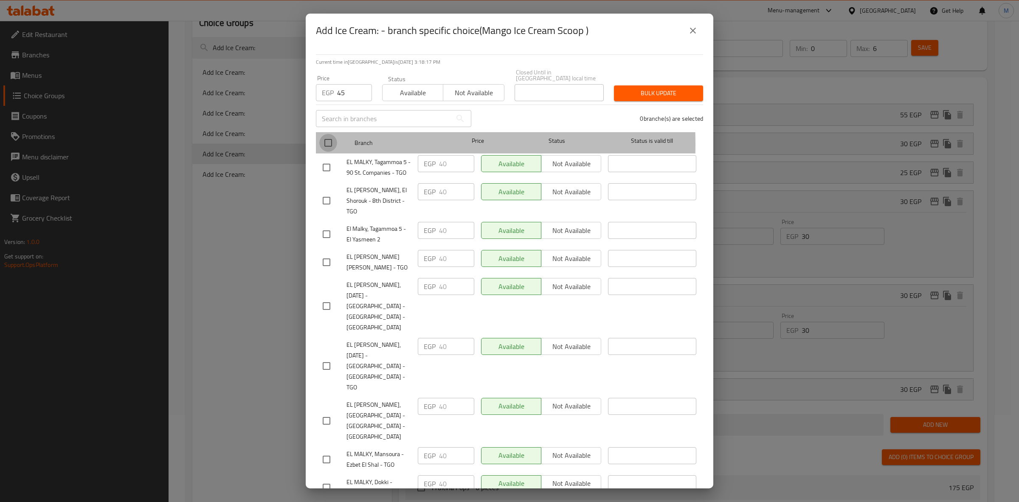
checkbox input "true"
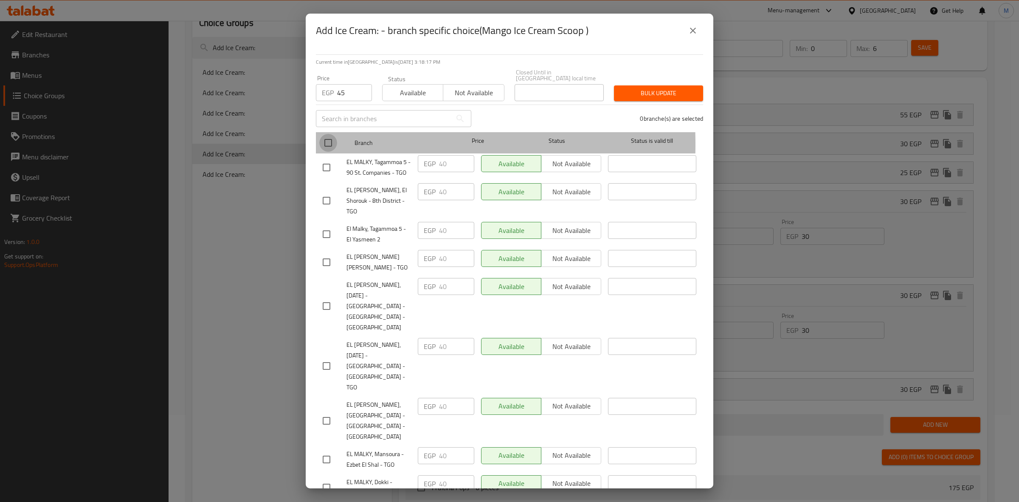
checkbox input "true"
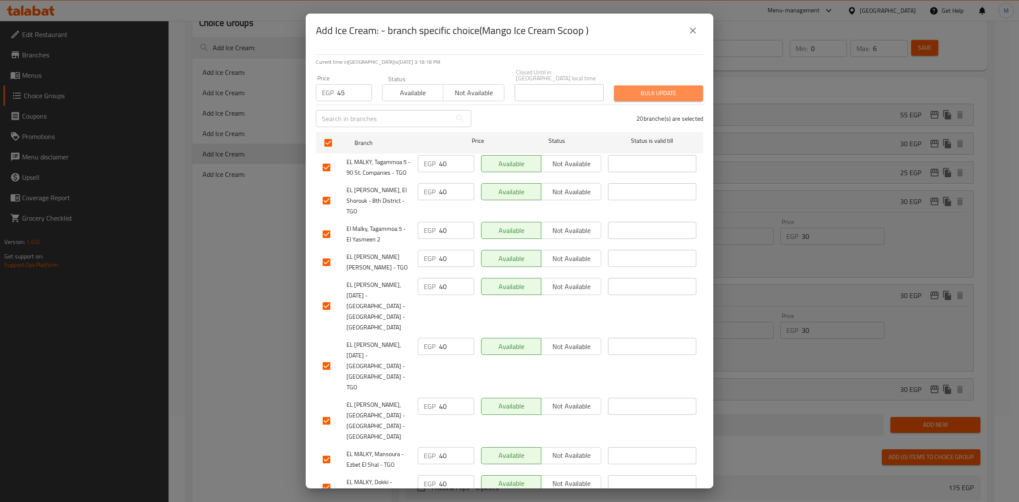
click at [660, 88] on span "Bulk update" at bounding box center [659, 93] width 76 height 11
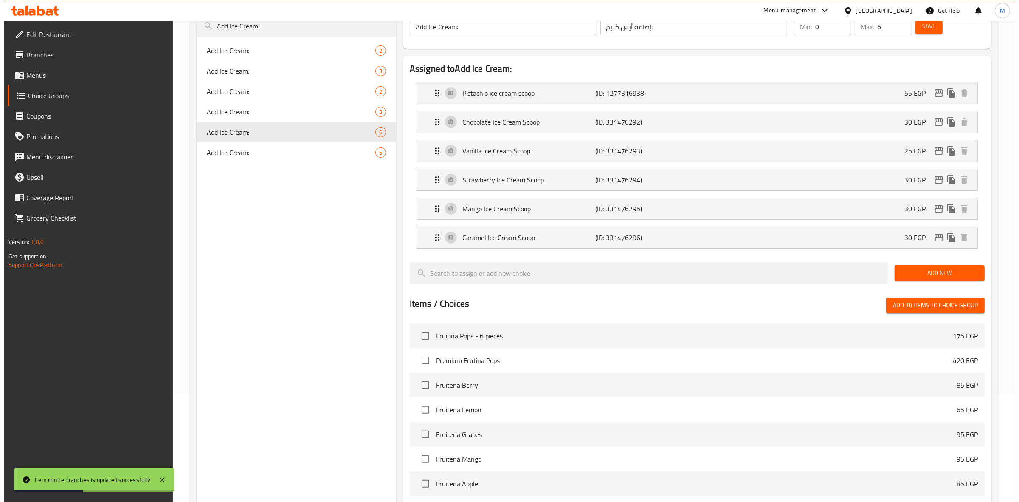
scroll to position [59, 0]
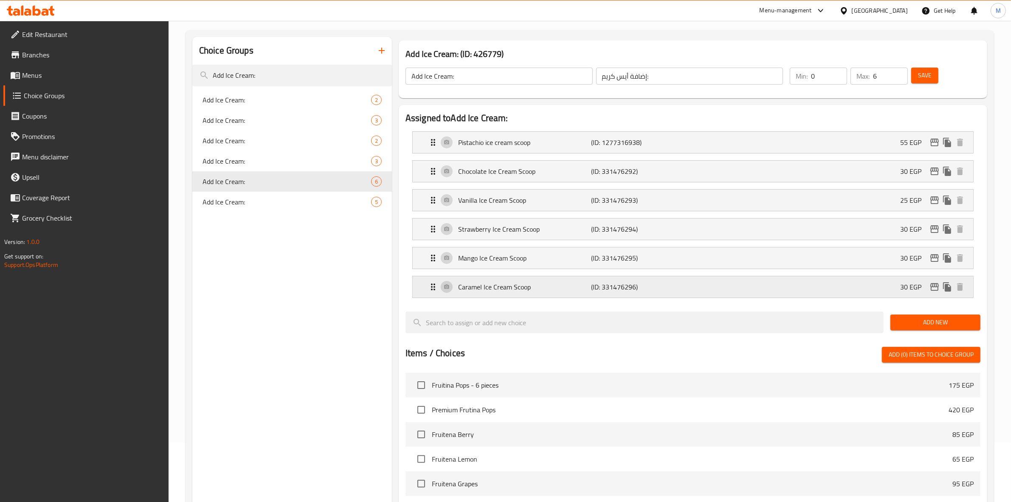
click at [848, 288] on div "Caramel Ice Cream Scoop (ID: 331476296) 30 EGP" at bounding box center [695, 286] width 535 height 21
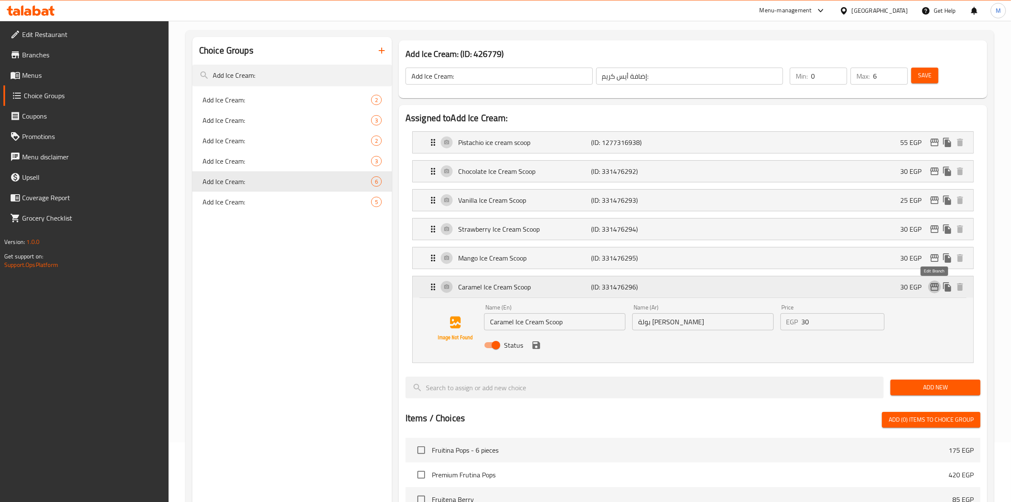
click at [936, 286] on icon "edit" at bounding box center [935, 287] width 10 height 10
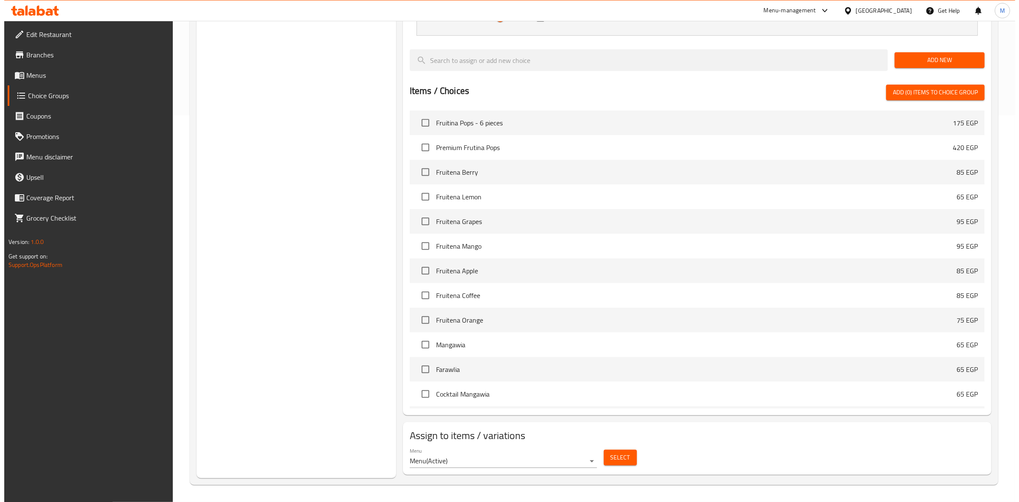
scroll to position [0, 0]
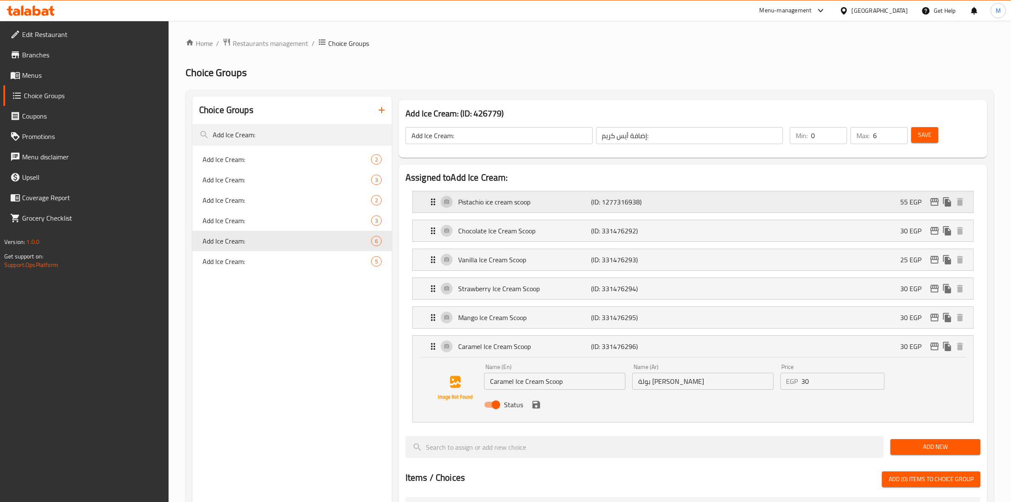
click at [818, 202] on div "Pistachio ice cream scoop (ID: 1277316938) 55 EGP" at bounding box center [695, 201] width 535 height 21
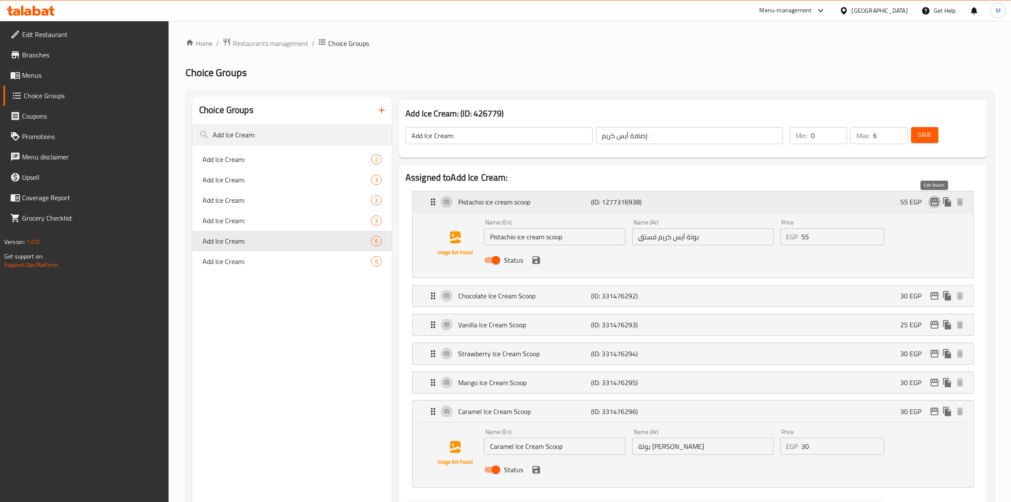
click at [937, 205] on icon "edit" at bounding box center [935, 202] width 8 height 8
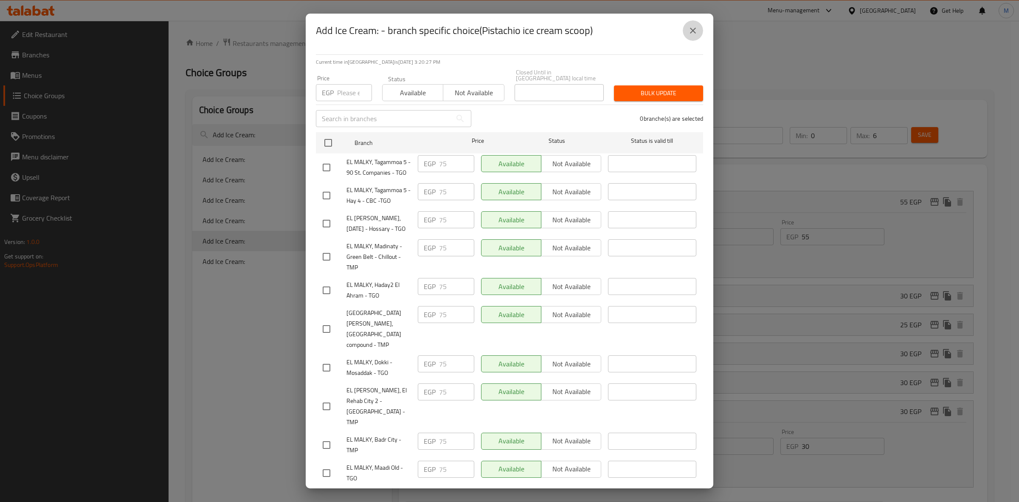
click at [697, 31] on icon "close" at bounding box center [693, 30] width 10 height 10
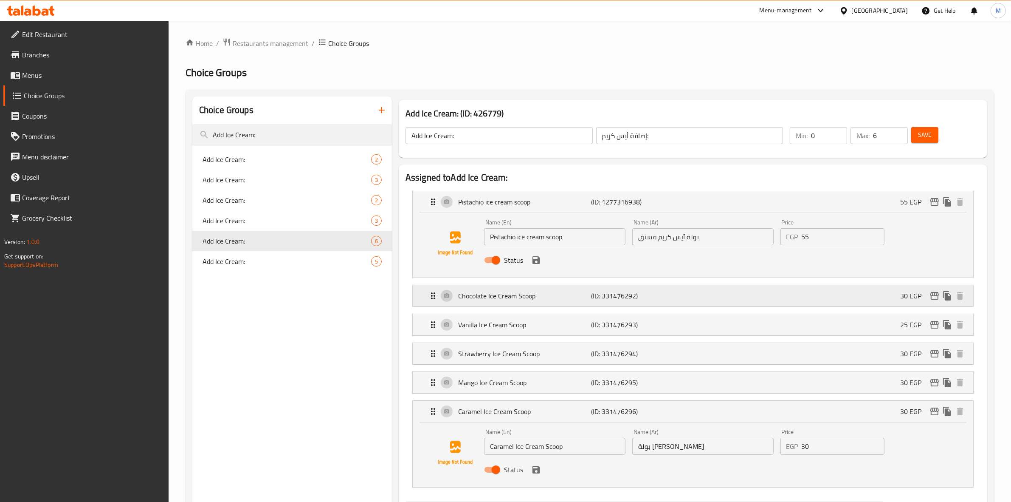
click at [880, 302] on div "Chocolate Ice Cream Scoop (ID: 331476292) 30 EGP" at bounding box center [695, 295] width 535 height 21
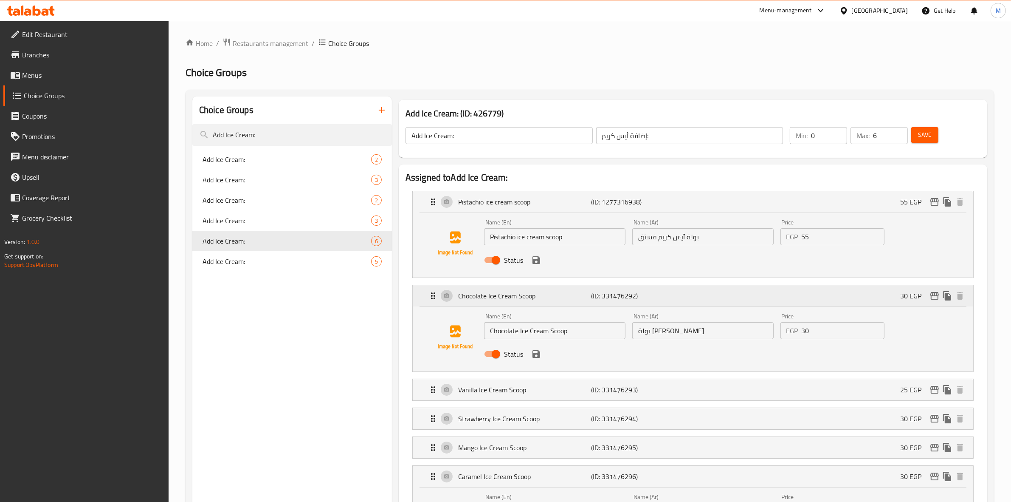
click at [935, 302] on div "Chocolate Ice Cream Scoop (ID: 331476292) 30 EGP" at bounding box center [695, 295] width 535 height 21
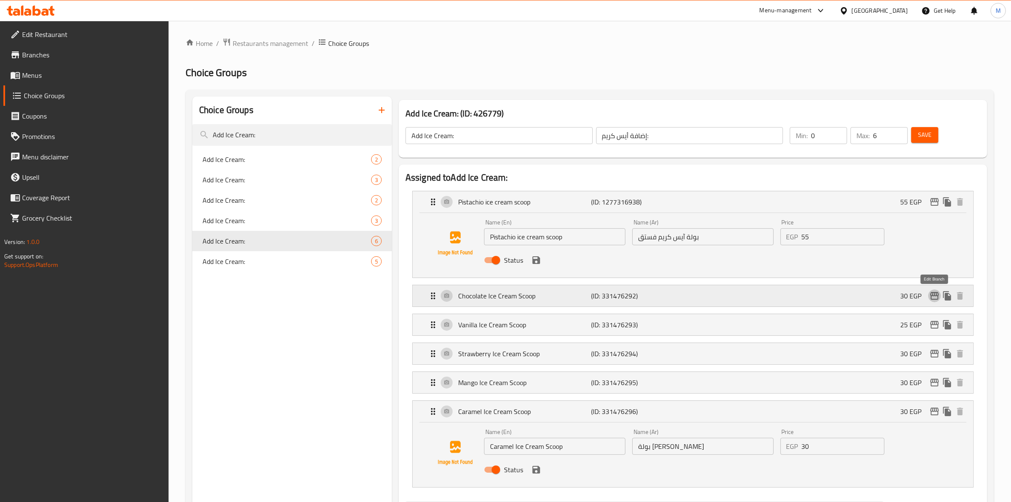
click at [935, 299] on icon "edit" at bounding box center [935, 296] width 8 height 8
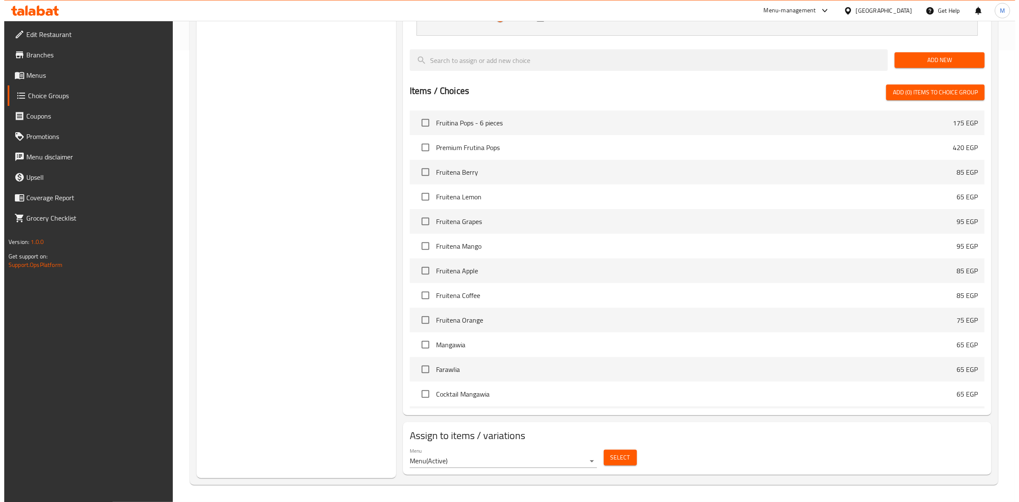
scroll to position [108, 0]
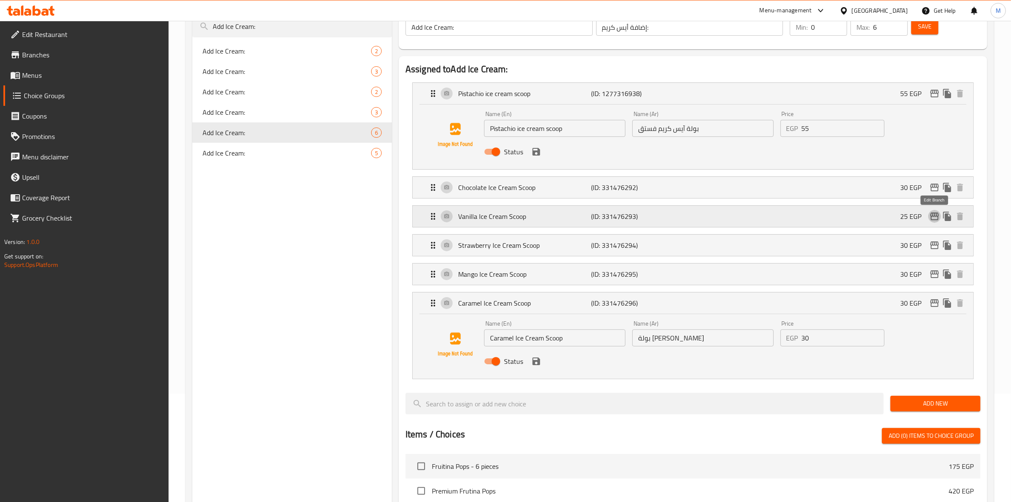
click at [934, 217] on icon "edit" at bounding box center [935, 216] width 8 height 8
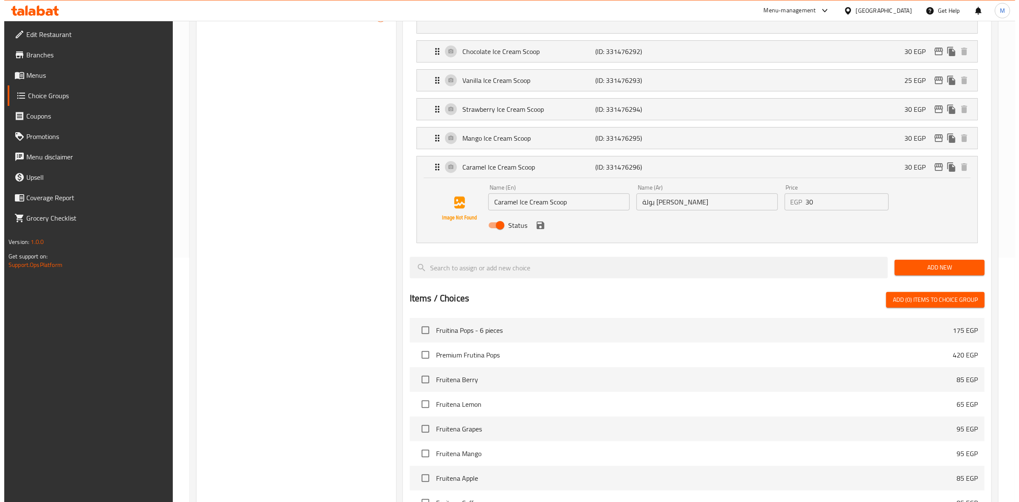
scroll to position [212, 0]
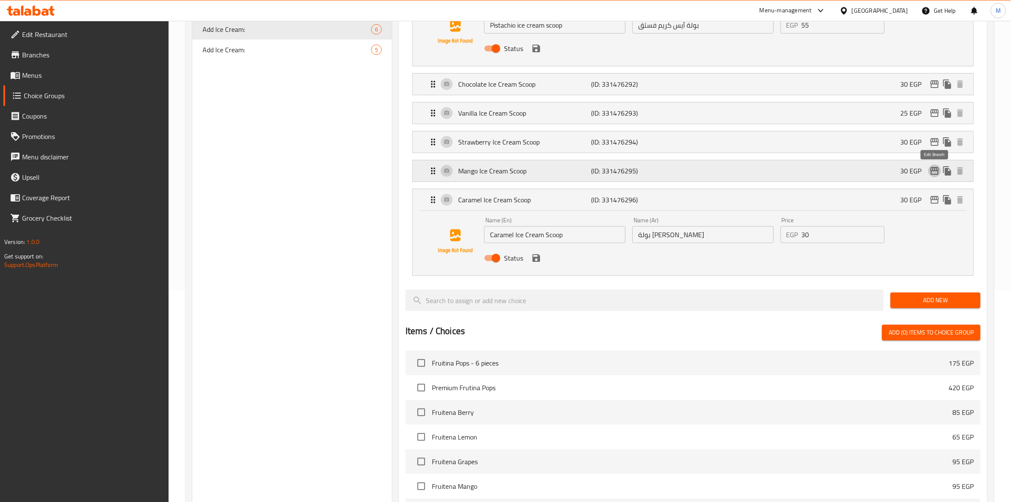
click at [935, 167] on icon "edit" at bounding box center [935, 171] width 10 height 10
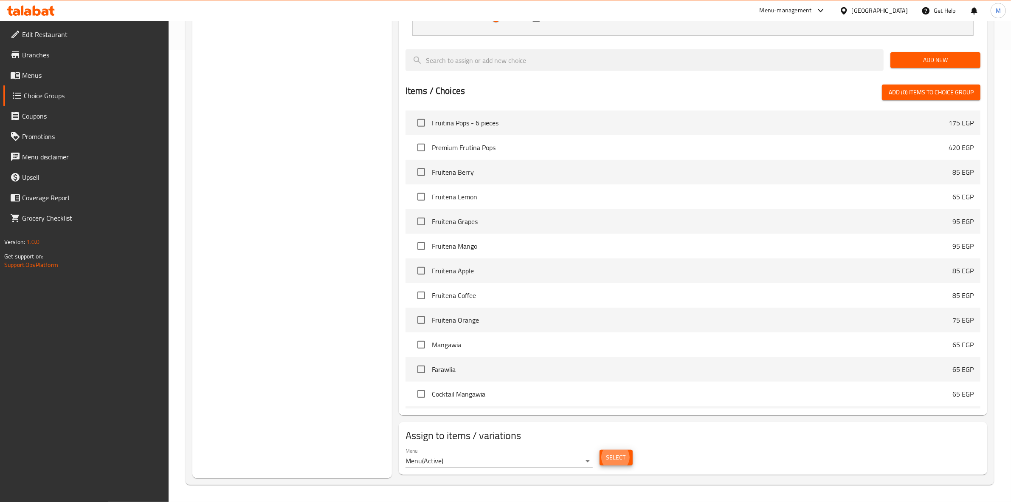
scroll to position [22, 0]
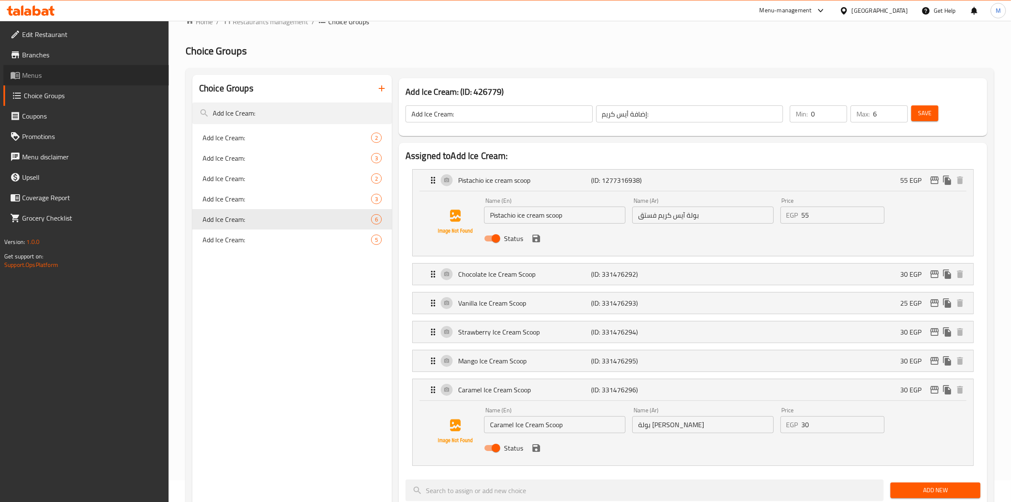
click at [31, 73] on span "Menus" at bounding box center [92, 75] width 140 height 10
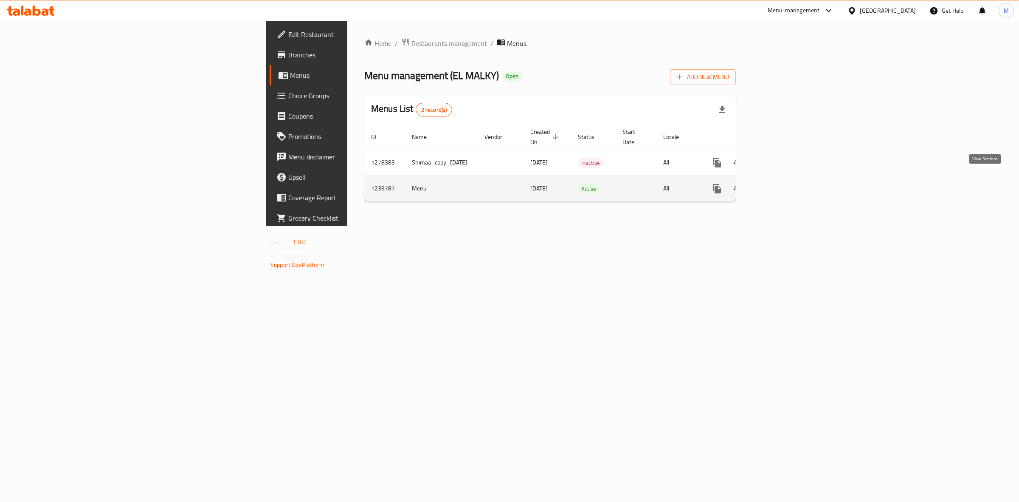
click at [784, 183] on icon "enhanced table" at bounding box center [778, 188] width 10 height 10
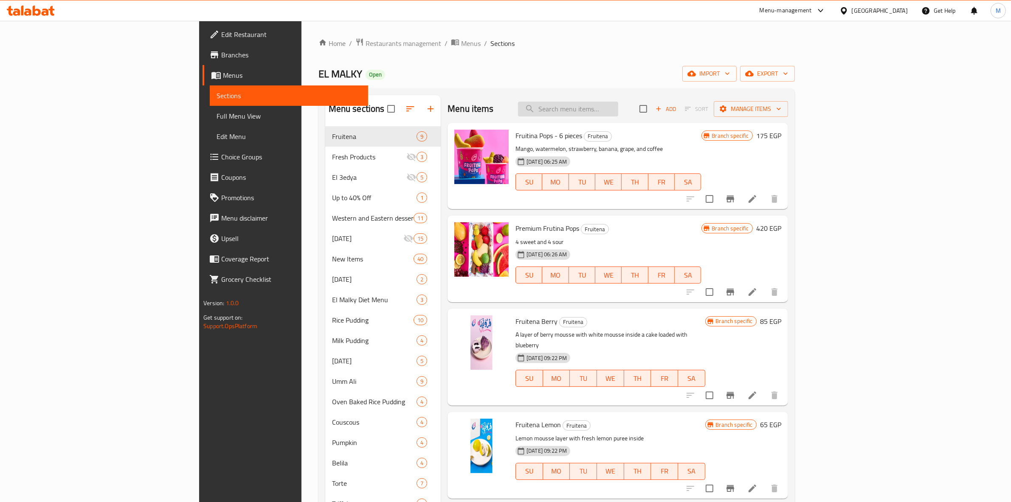
click at [618, 110] on input "search" at bounding box center [568, 109] width 100 height 15
paste input "Lotus Mini Torte"
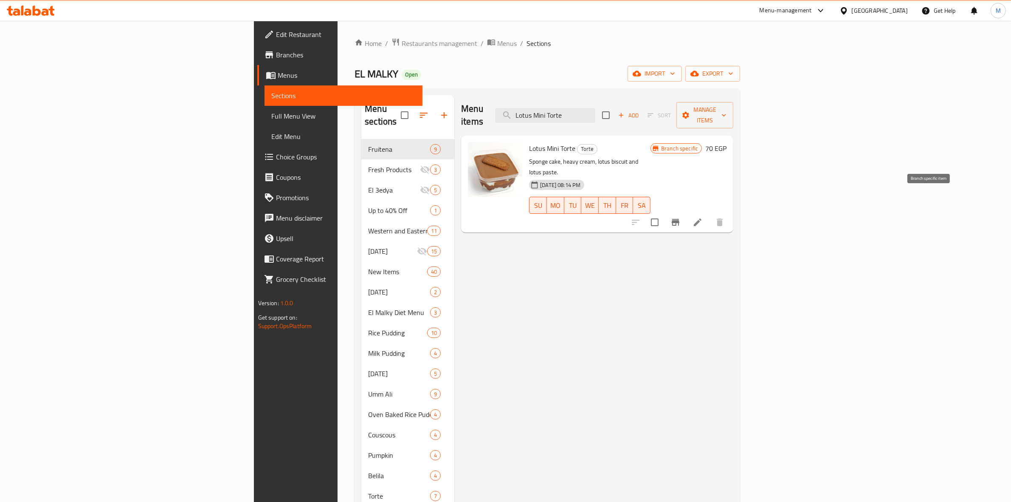
type input "Lotus Mini Torte"
click at [681, 217] on icon "Branch-specific-item" at bounding box center [676, 222] width 10 height 10
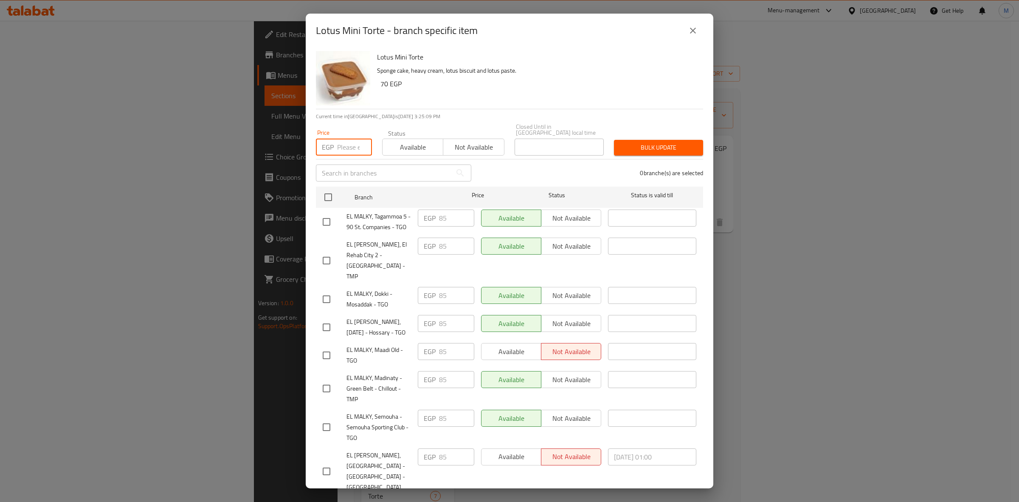
click at [345, 139] on input "number" at bounding box center [354, 146] width 35 height 17
type input "90"
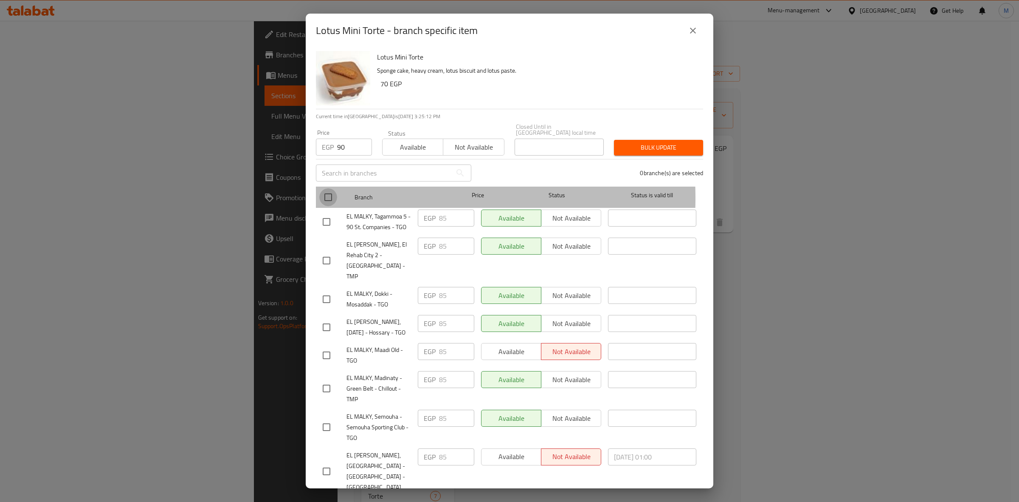
click at [324, 192] on input "checkbox" at bounding box center [328, 197] width 18 height 18
checkbox input "true"
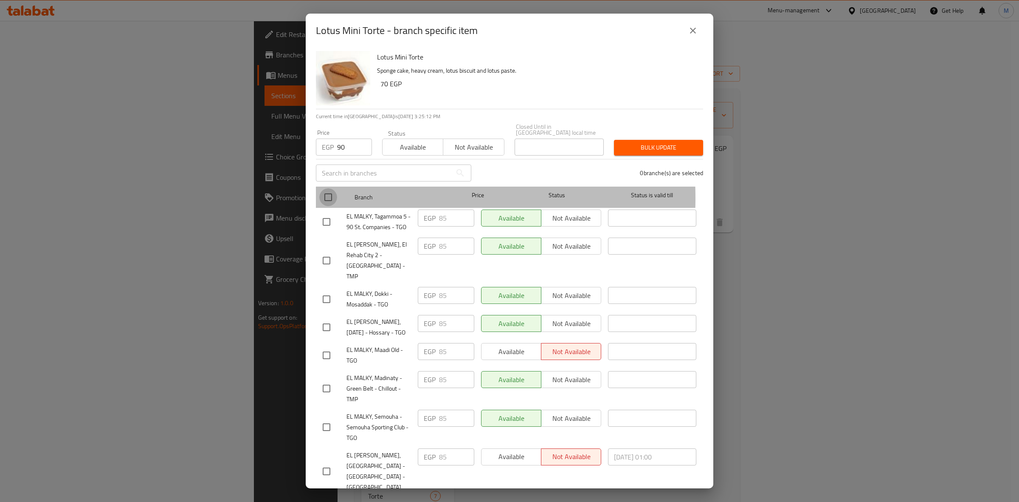
checkbox input "true"
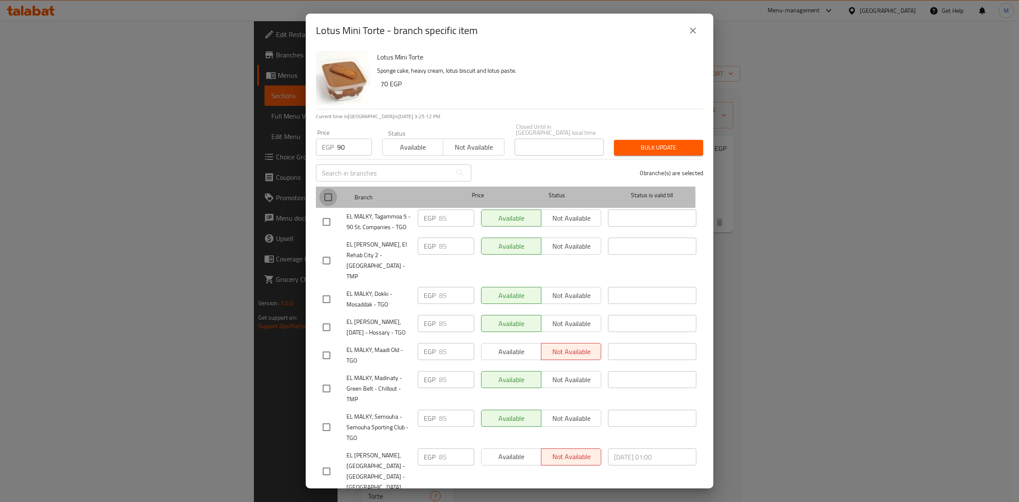
checkbox input "true"
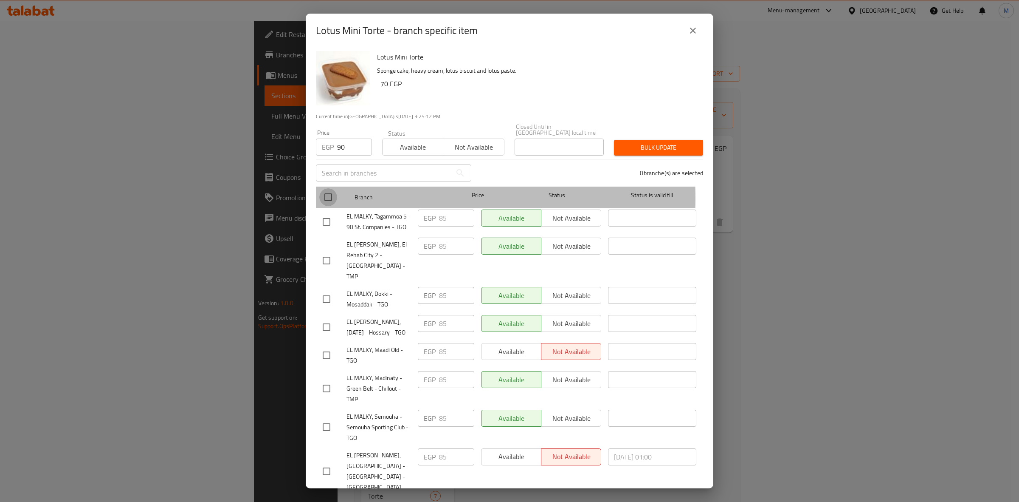
checkbox input "true"
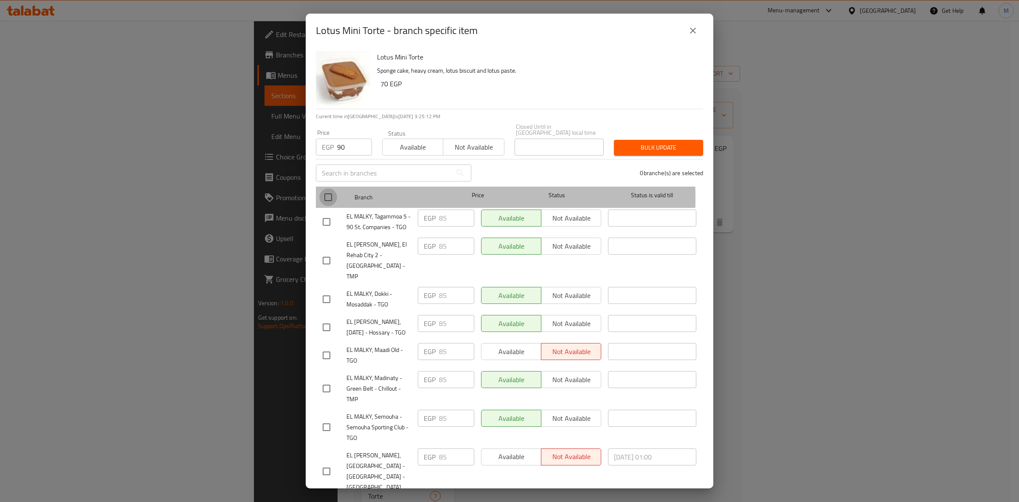
checkbox input "true"
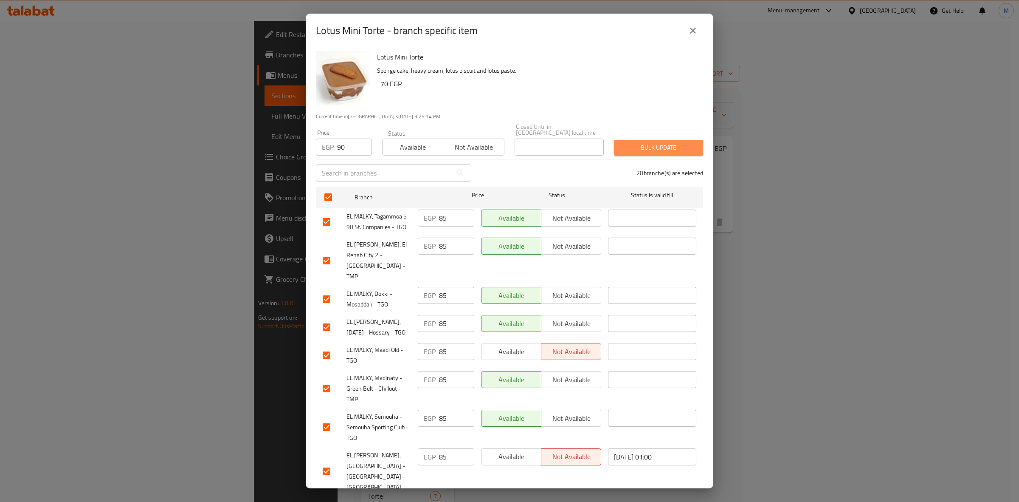
click at [679, 142] on span "Bulk update" at bounding box center [659, 147] width 76 height 11
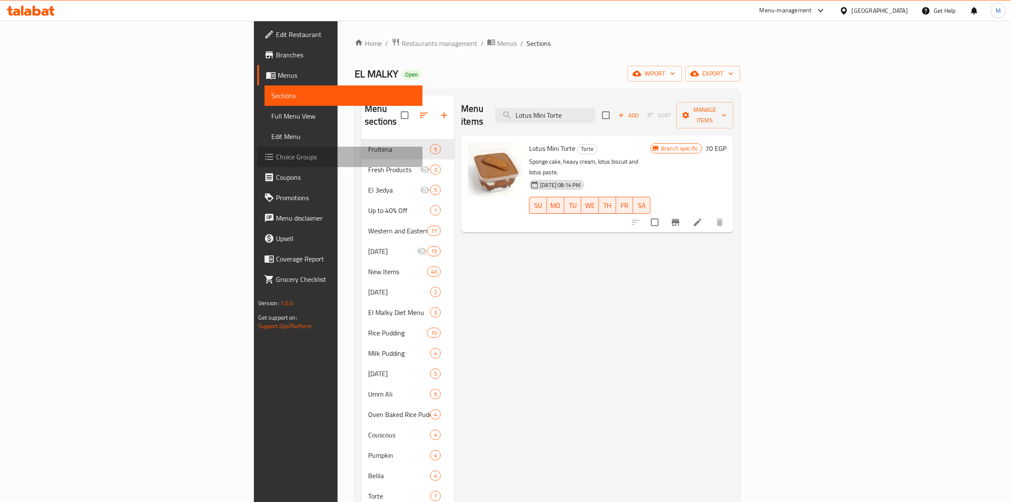
click at [276, 153] on span "Choice Groups" at bounding box center [346, 157] width 140 height 10
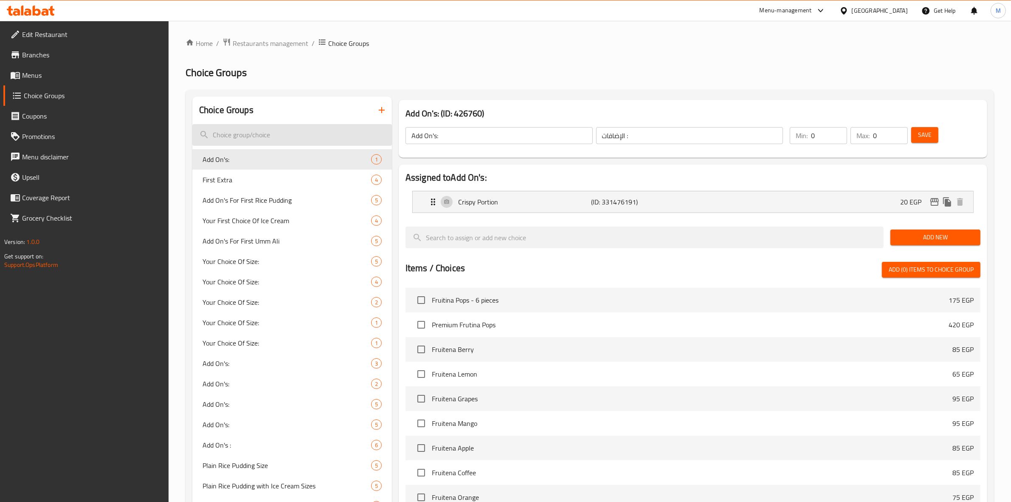
click at [306, 133] on input "search" at bounding box center [292, 135] width 200 height 22
paste input "Add On's :"
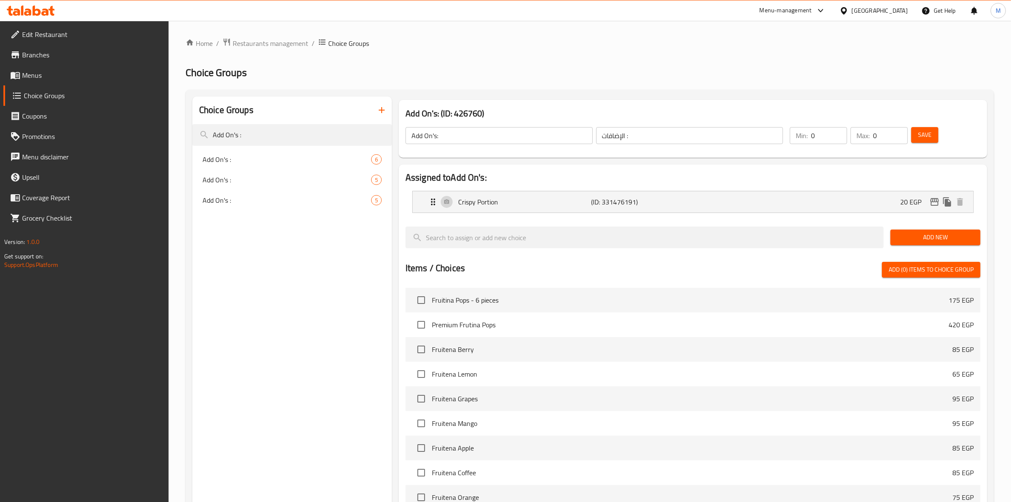
type input "Add On's :"
click at [296, 181] on span "Add On's :" at bounding box center [274, 180] width 143 height 10
type input "Add On's :"
type input "الإضافات:"
type input "4"
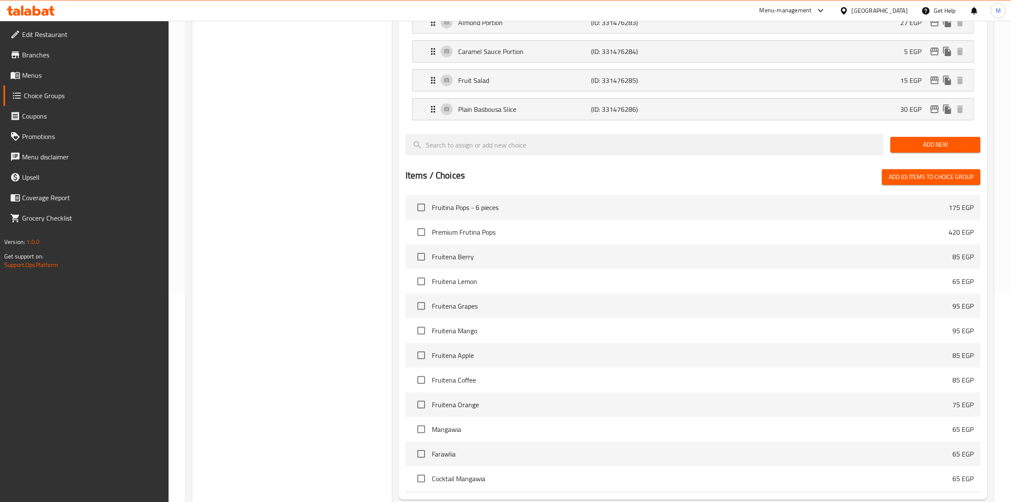
scroll to position [294, 0]
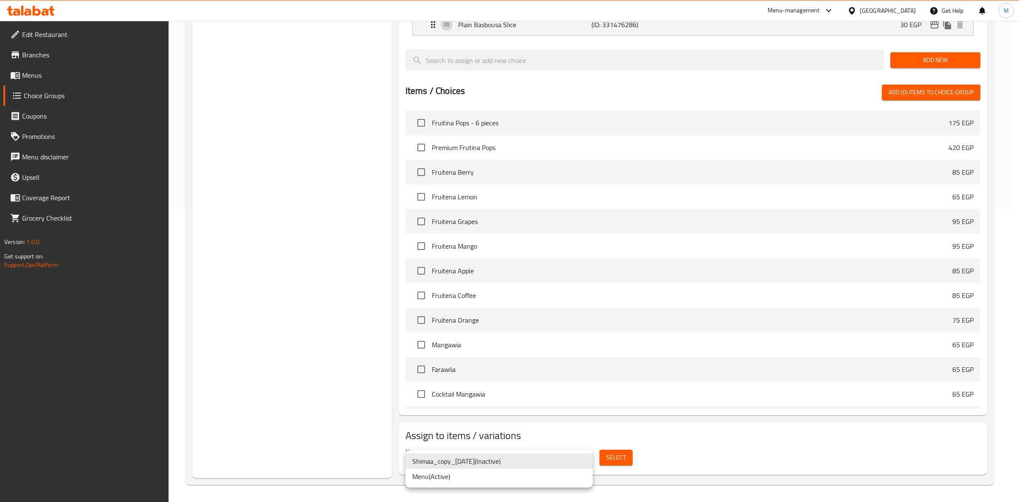
click at [546, 474] on li "Menu ( Active )" at bounding box center [499, 476] width 187 height 15
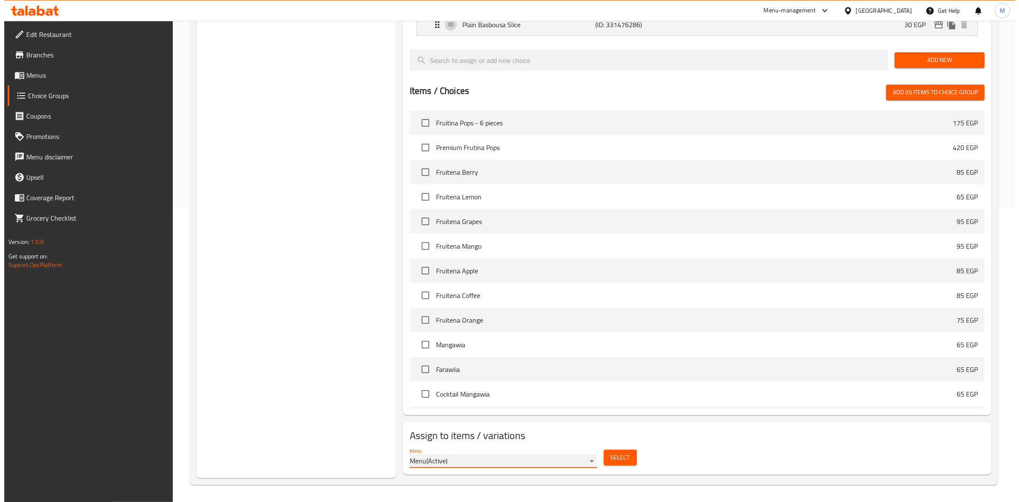
scroll to position [79, 0]
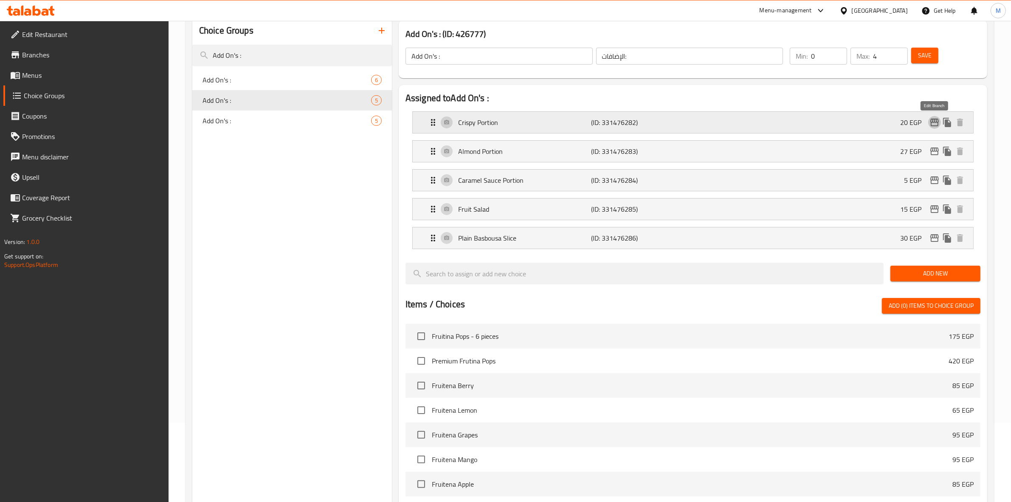
click at [937, 124] on icon "edit" at bounding box center [935, 122] width 10 height 10
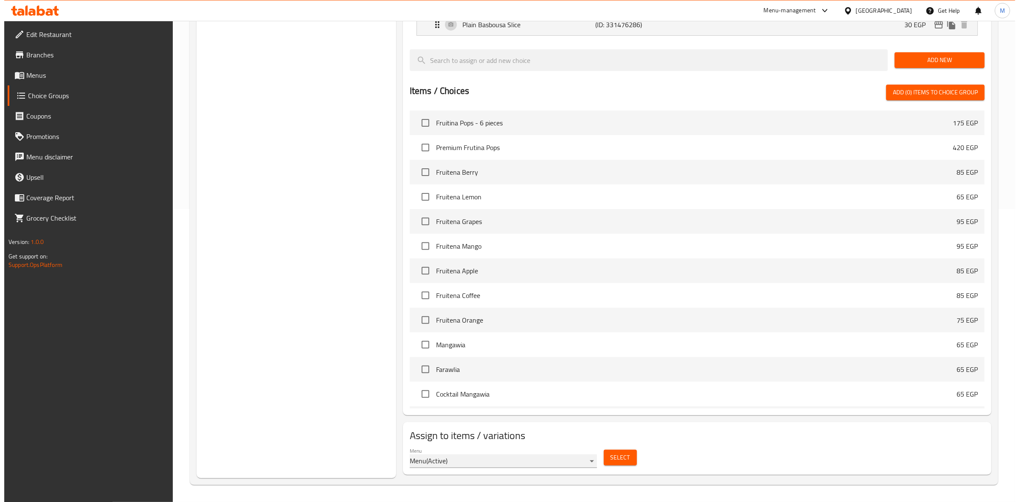
scroll to position [0, 0]
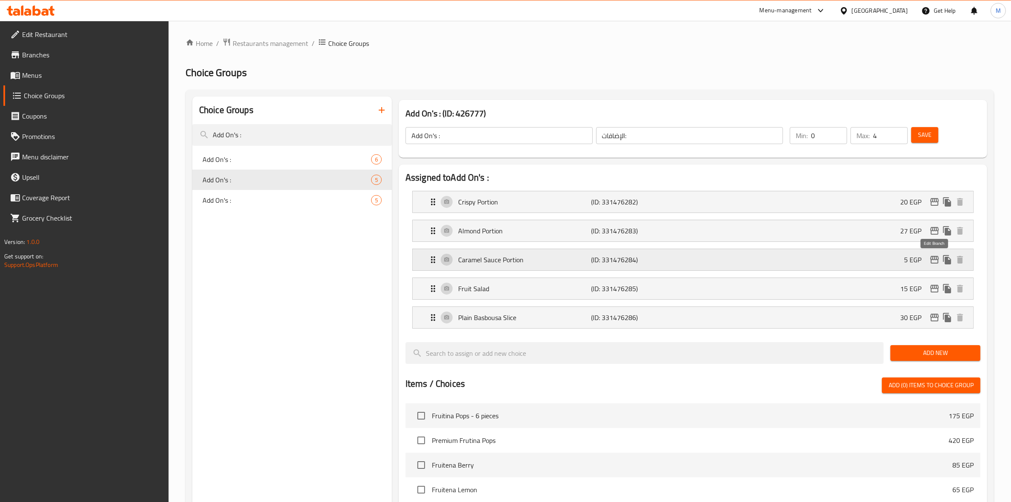
click at [930, 260] on icon "edit" at bounding box center [935, 259] width 10 height 10
click at [64, 92] on span "Choice Groups" at bounding box center [93, 95] width 138 height 10
click at [50, 77] on span "Menus" at bounding box center [92, 75] width 140 height 10
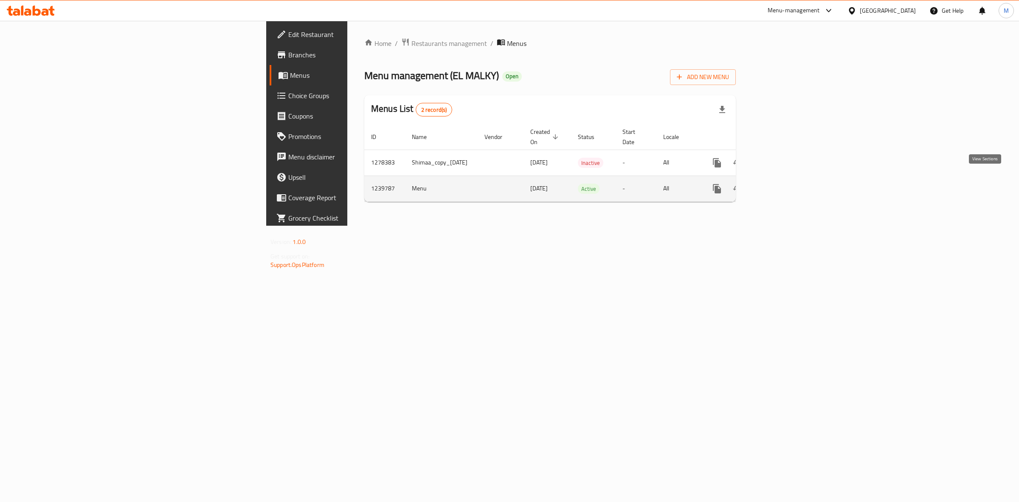
click at [784, 183] on icon "enhanced table" at bounding box center [778, 188] width 10 height 10
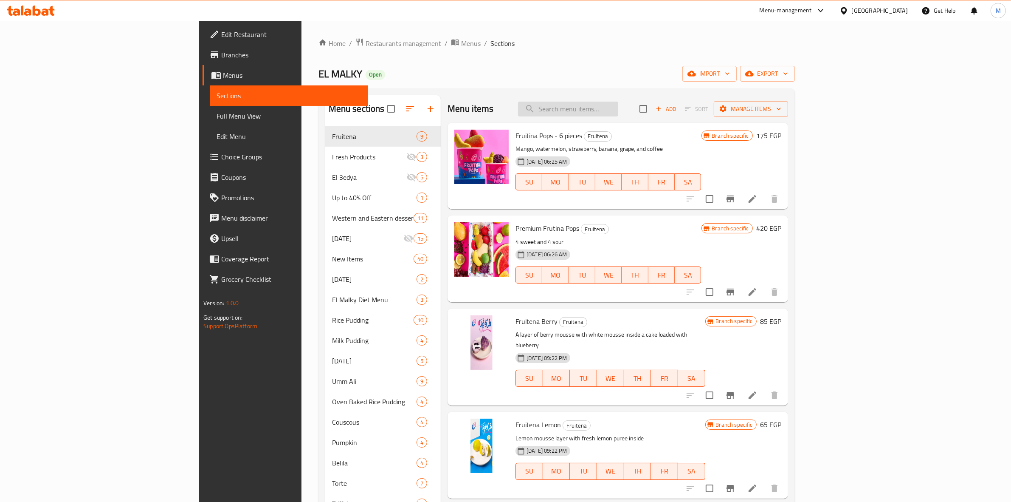
click at [618, 110] on input "search" at bounding box center [568, 109] width 100 height 15
paste input "[PERSON_NAME]"
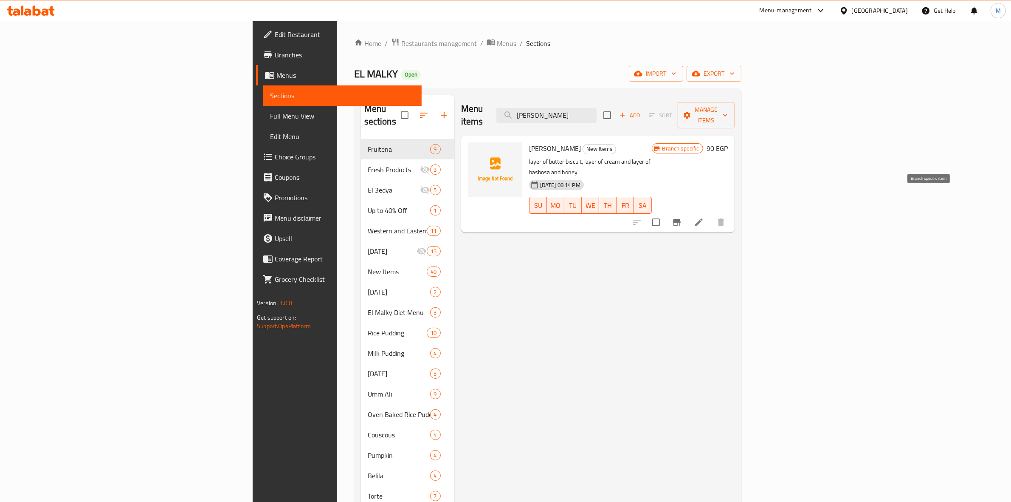
type input "[PERSON_NAME]"
click at [681, 219] on icon "Branch-specific-item" at bounding box center [677, 222] width 8 height 7
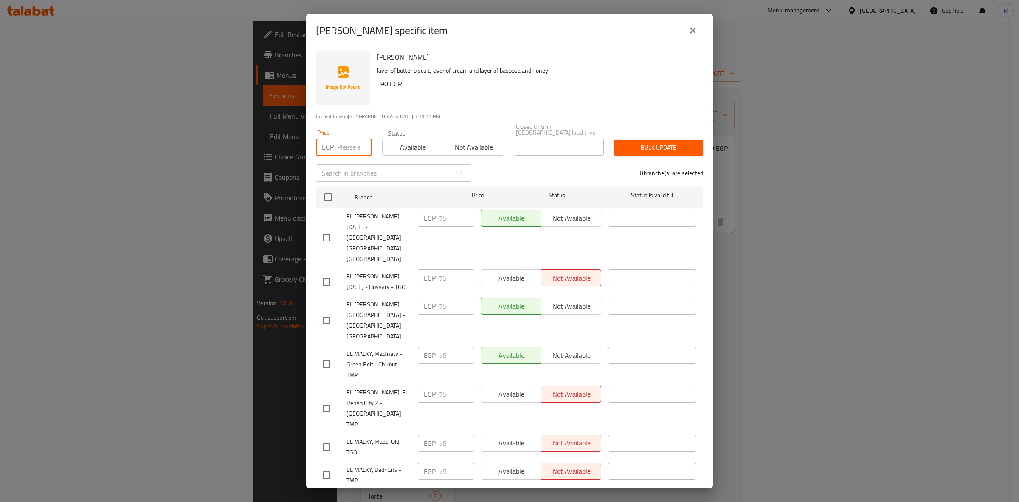
click at [338, 141] on input "number" at bounding box center [354, 146] width 35 height 17
type input "90"
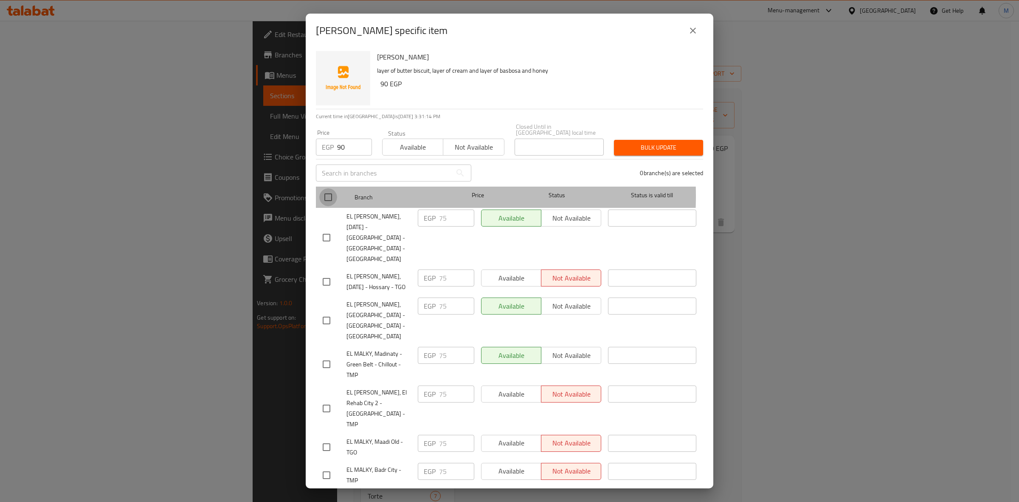
click at [326, 189] on input "checkbox" at bounding box center [328, 197] width 18 height 18
checkbox input "true"
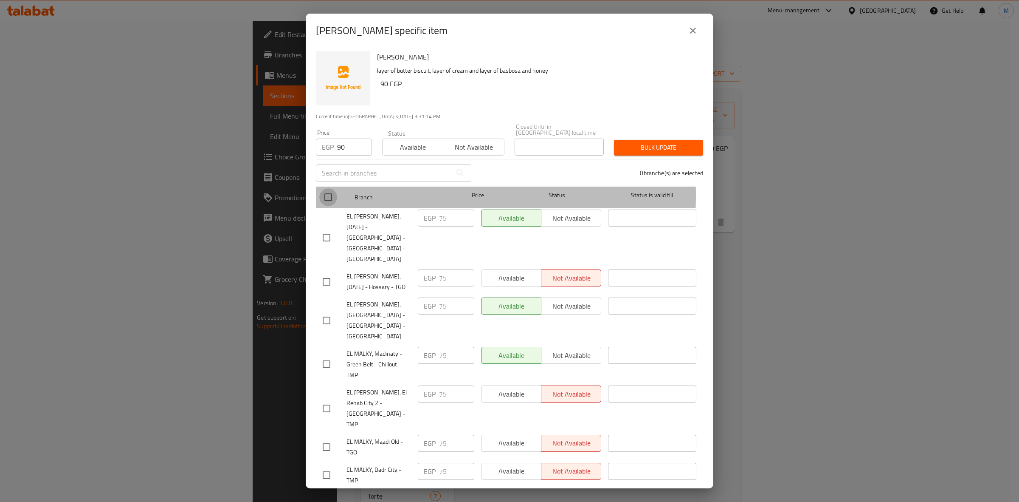
checkbox input "true"
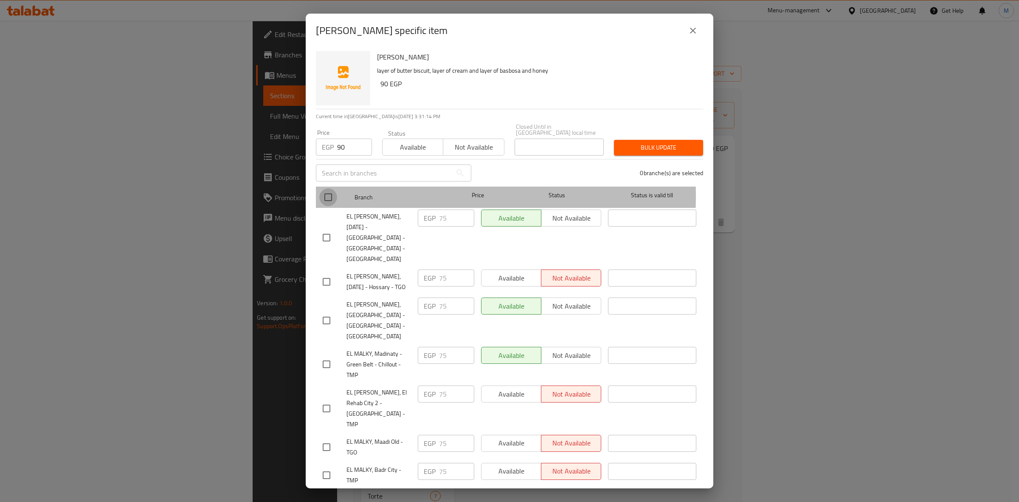
checkbox input "true"
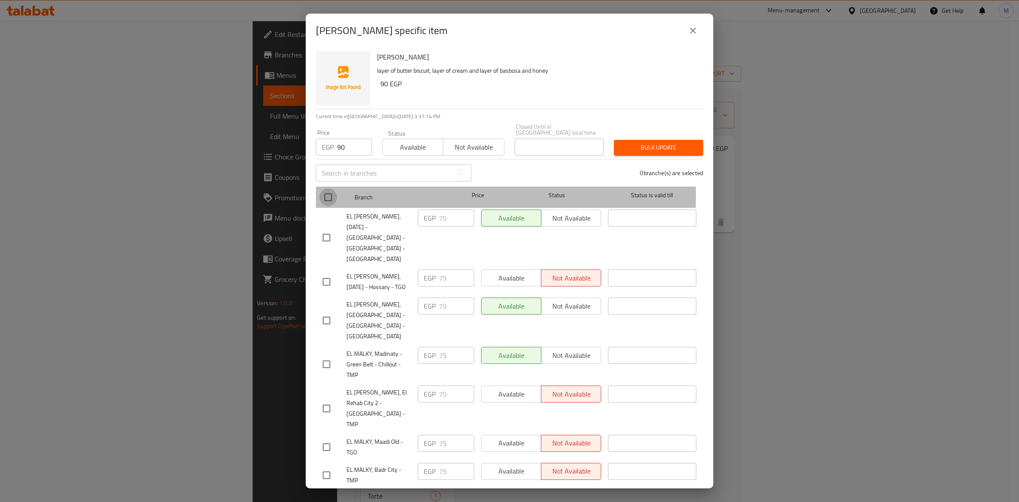
checkbox input "true"
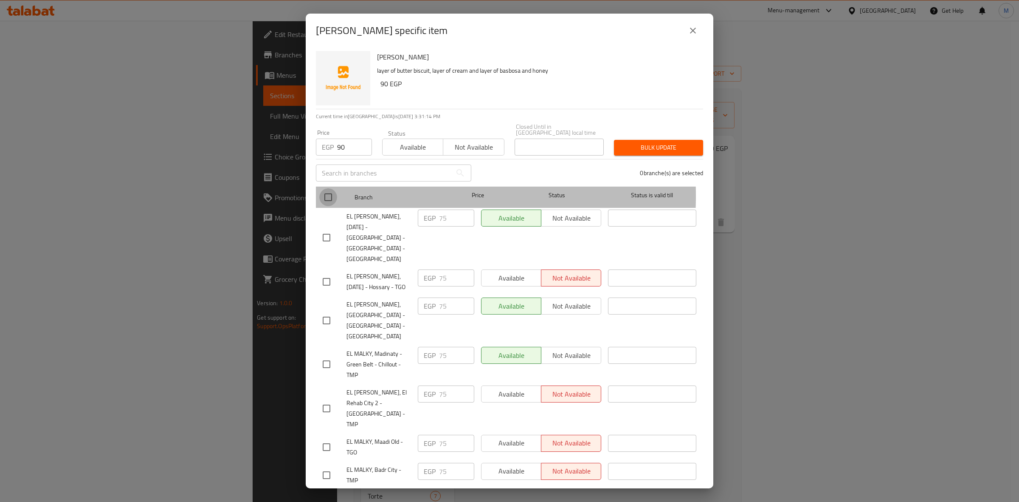
checkbox input "true"
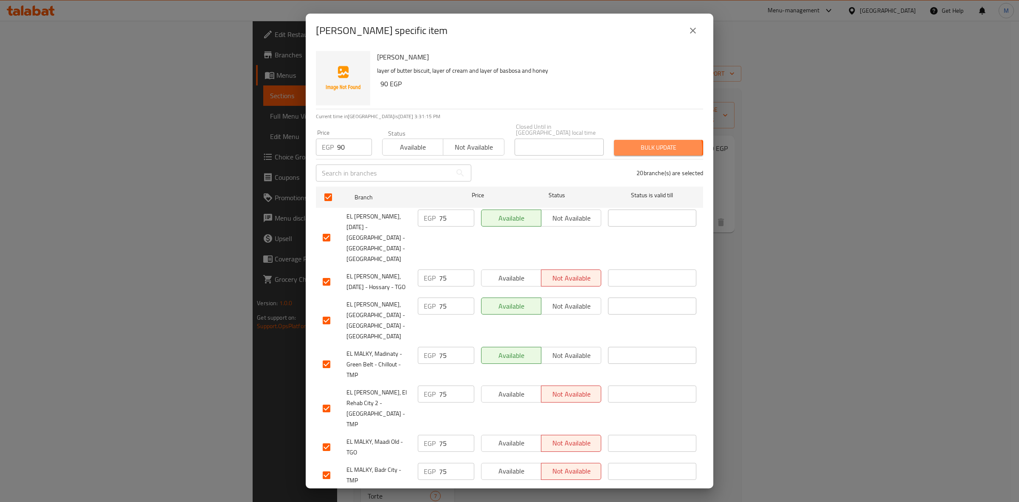
click at [649, 143] on span "Bulk update" at bounding box center [659, 147] width 76 height 11
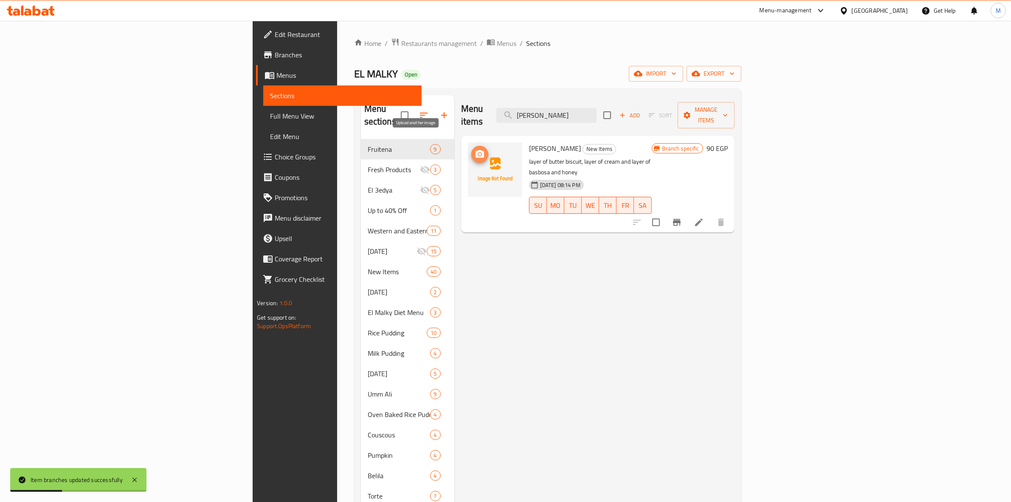
click at [471, 149] on span "upload picture" at bounding box center [479, 154] width 17 height 10
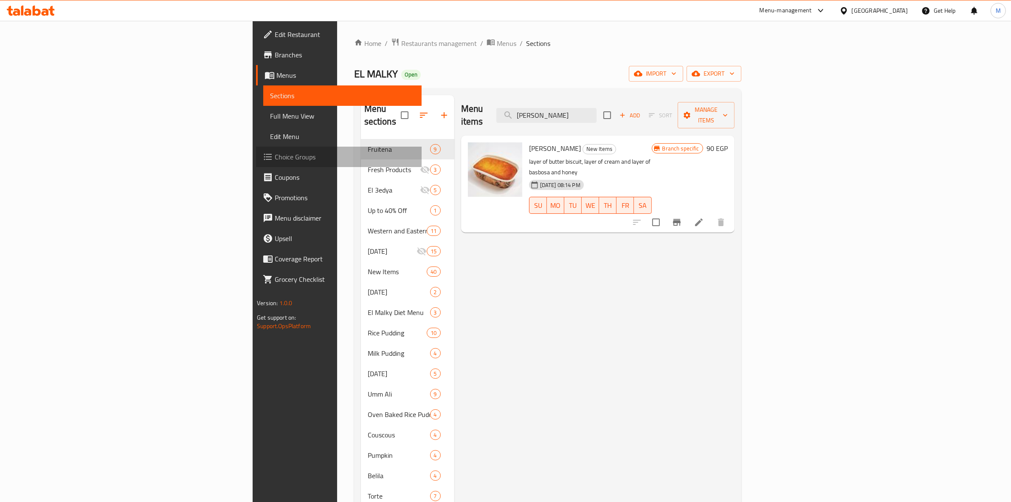
click at [275, 153] on span "Choice Groups" at bounding box center [345, 157] width 140 height 10
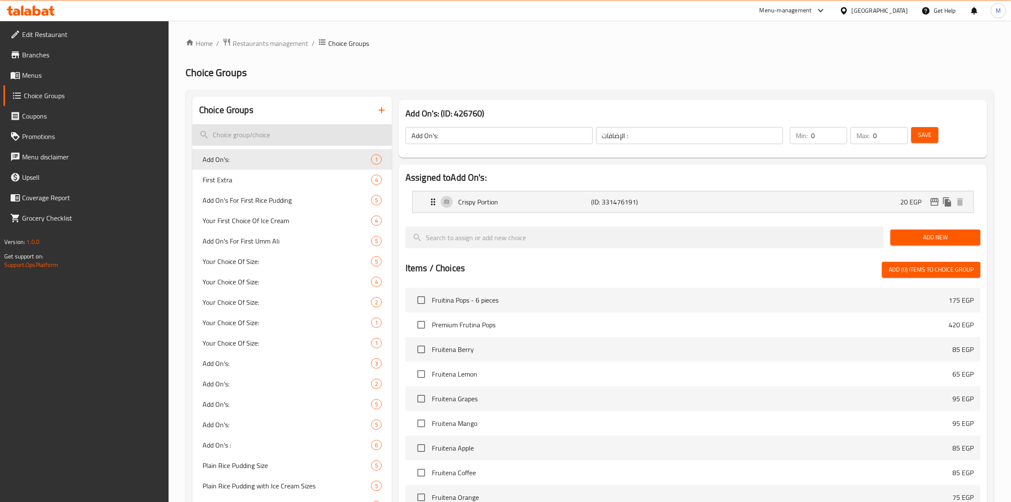
click at [308, 136] on input "search" at bounding box center [292, 135] width 200 height 22
paste input "Rice Pudding Almond Sizes:"
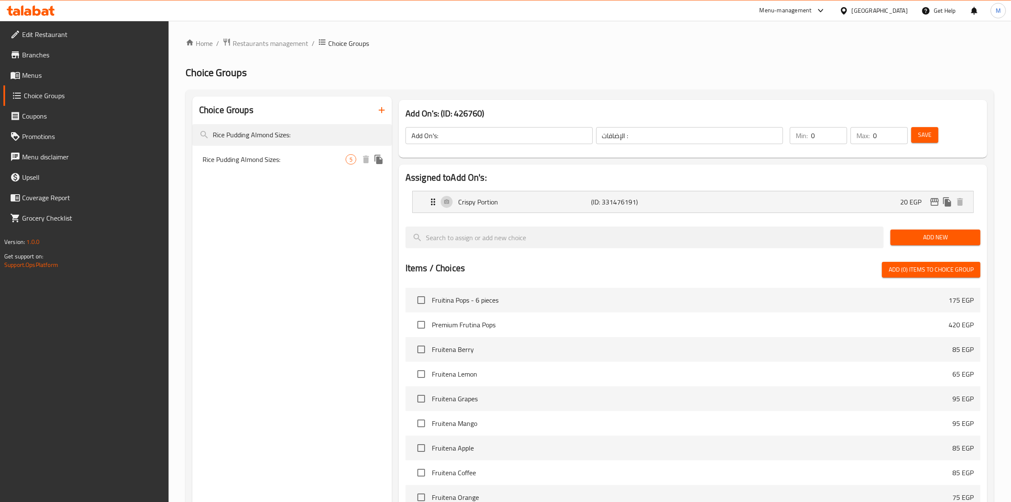
type input "Rice Pudding Almond Sizes:"
click at [294, 151] on div "Rice Pudding Almond Sizes: 5" at bounding box center [292, 159] width 200 height 20
type input "Rice Pudding Almond Sizes:"
type input "حجم أرز باللبن لوز:"
type input "1"
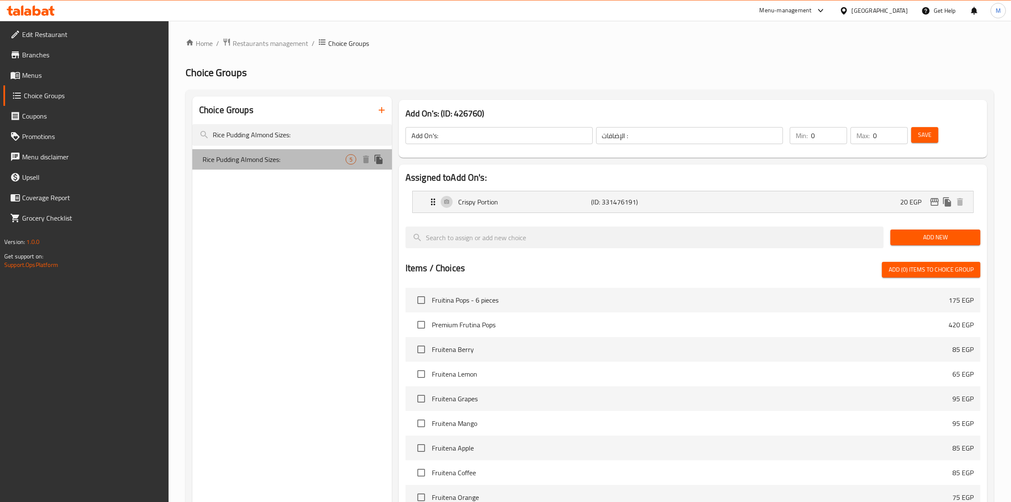
type input "1"
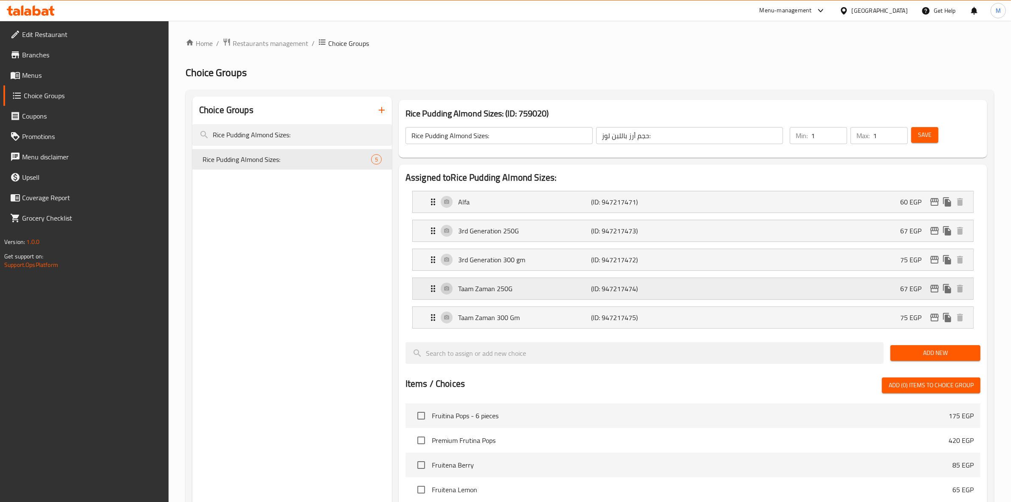
click at [767, 287] on div "Taam Zaman 250G (ID: 947217474) 67 EGP" at bounding box center [695, 288] width 535 height 21
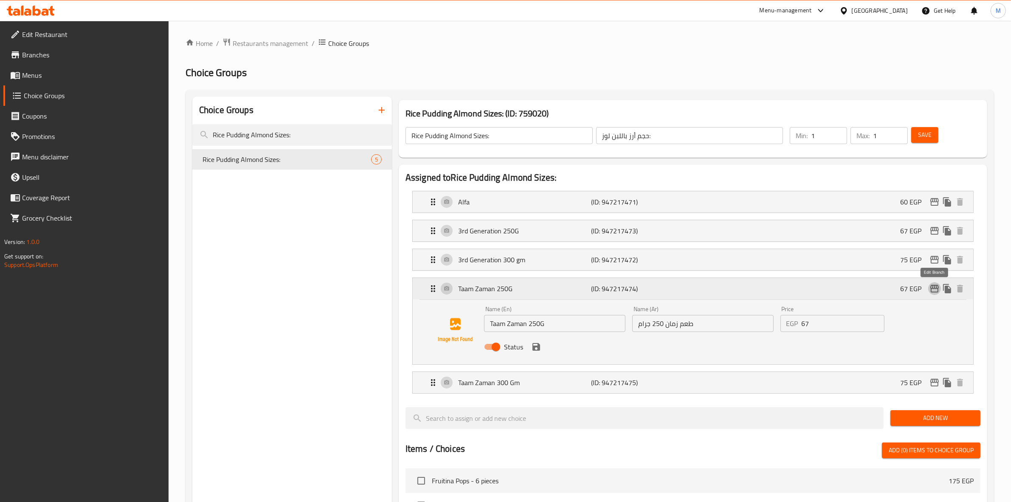
click at [936, 287] on icon "edit" at bounding box center [935, 288] width 10 height 10
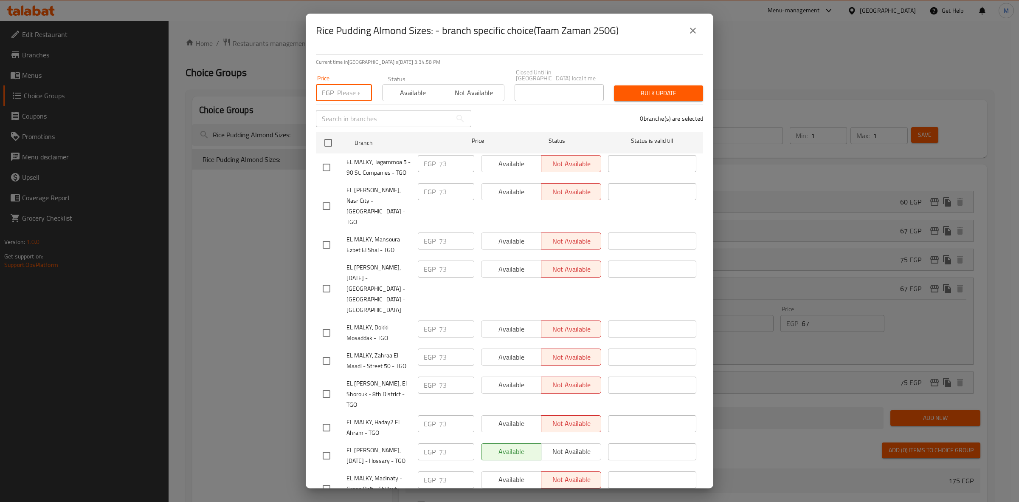
click at [347, 84] on input "number" at bounding box center [354, 92] width 35 height 17
type input "88"
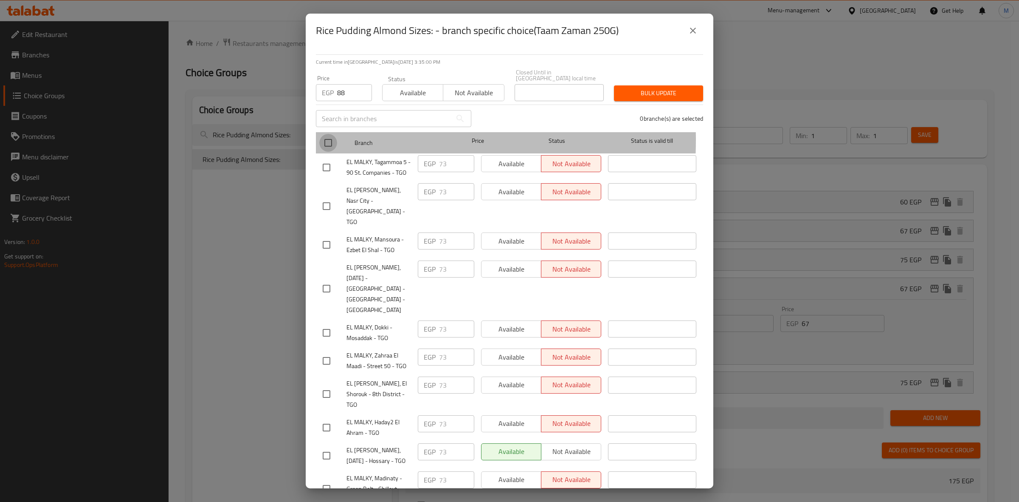
click at [324, 134] on input "checkbox" at bounding box center [328, 143] width 18 height 18
checkbox input "true"
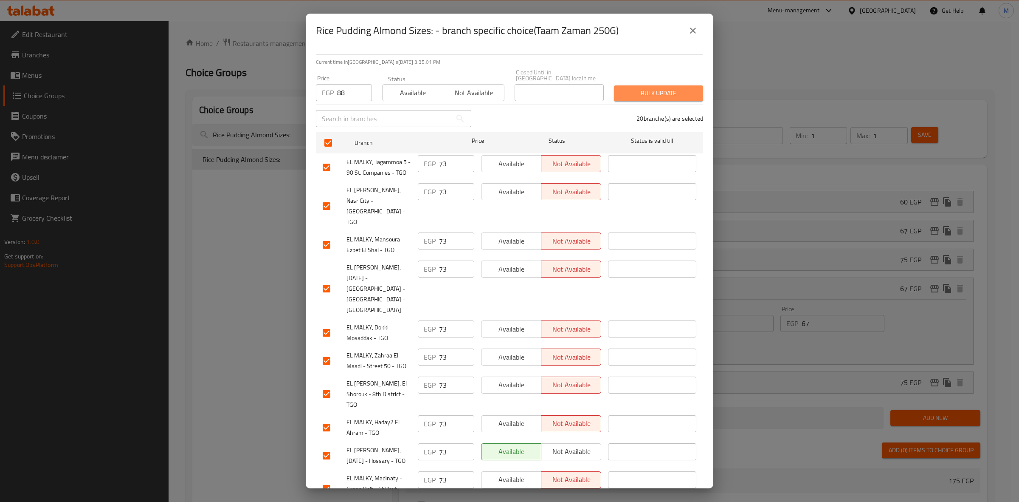
click at [665, 88] on span "Bulk update" at bounding box center [659, 93] width 76 height 11
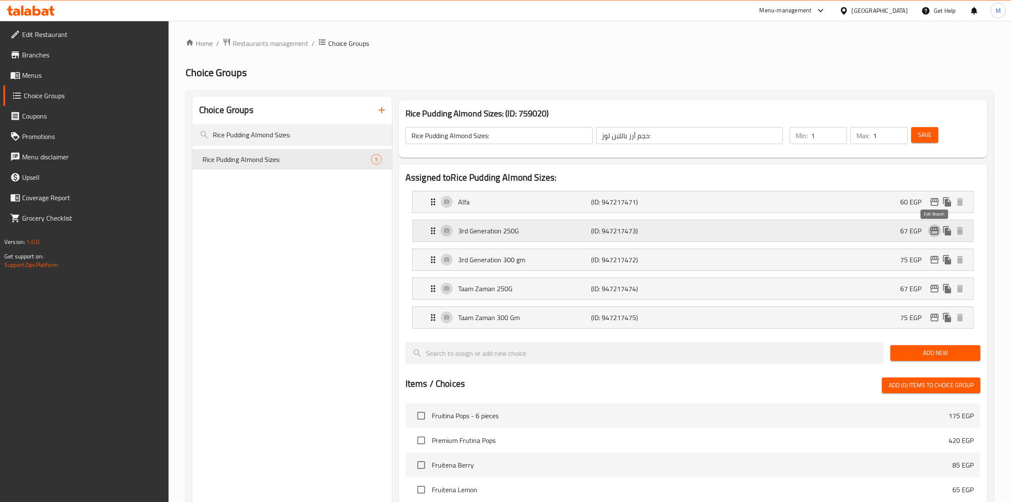
click at [934, 234] on icon "edit" at bounding box center [935, 231] width 8 height 8
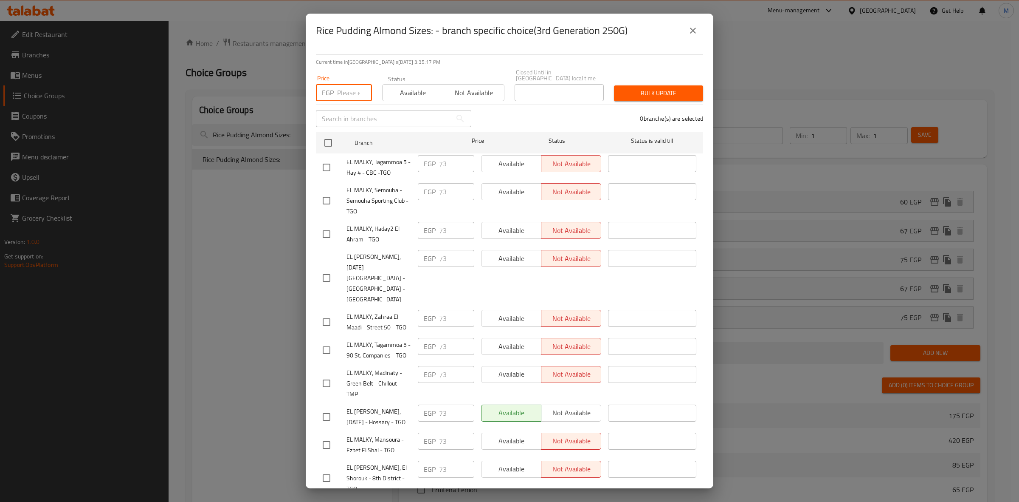
click at [342, 84] on input "number" at bounding box center [354, 92] width 35 height 17
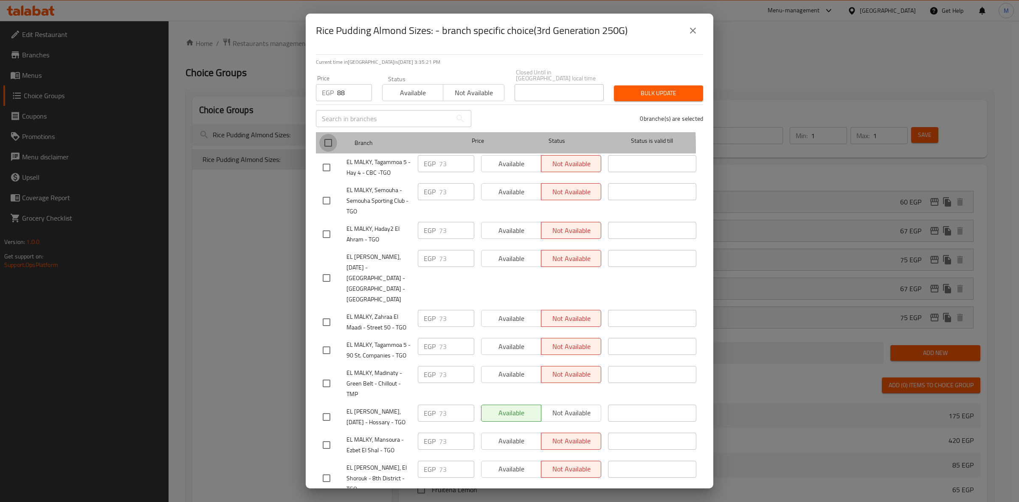
click at [331, 142] on input "checkbox" at bounding box center [328, 143] width 18 height 18
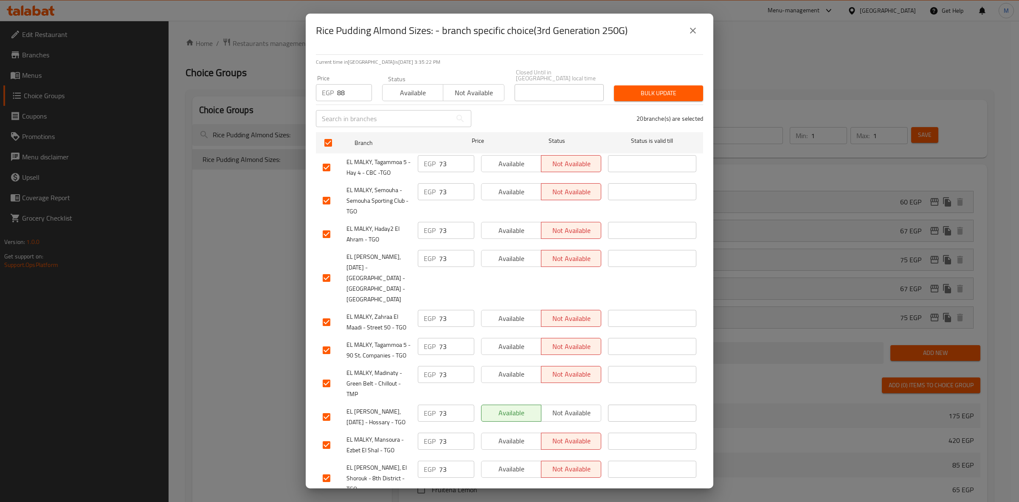
click at [665, 85] on button "Bulk update" at bounding box center [658, 93] width 89 height 16
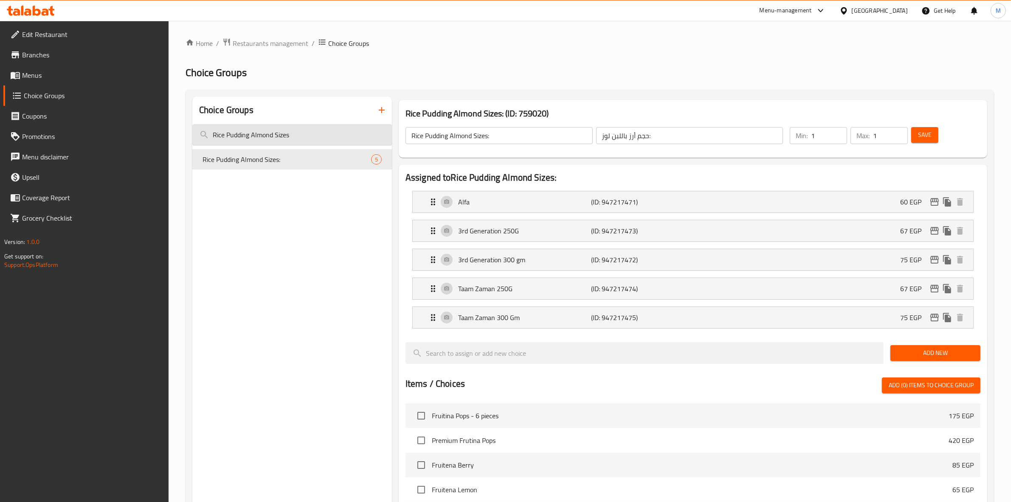
click at [302, 130] on input "Rice Pudding Almond Sizes" at bounding box center [292, 135] width 200 height 22
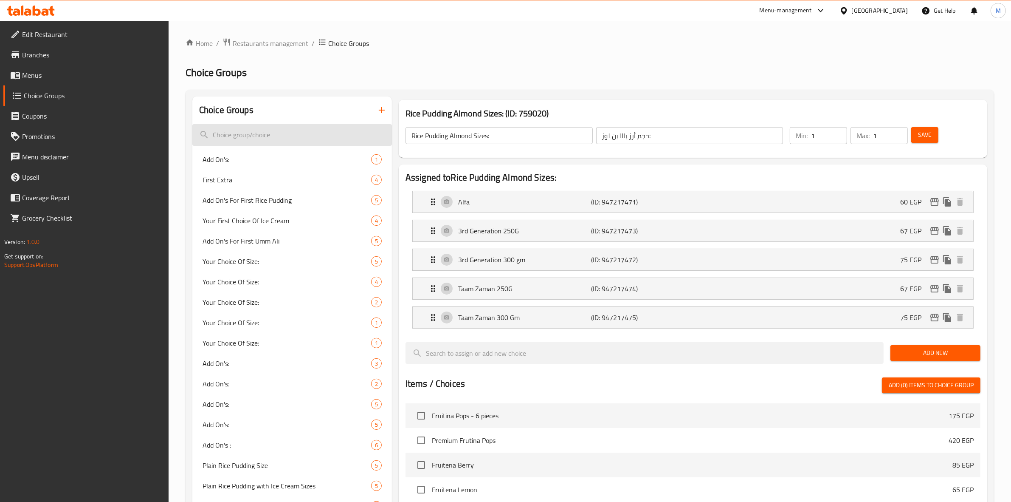
paste input "30"
paste input "Add On's:"
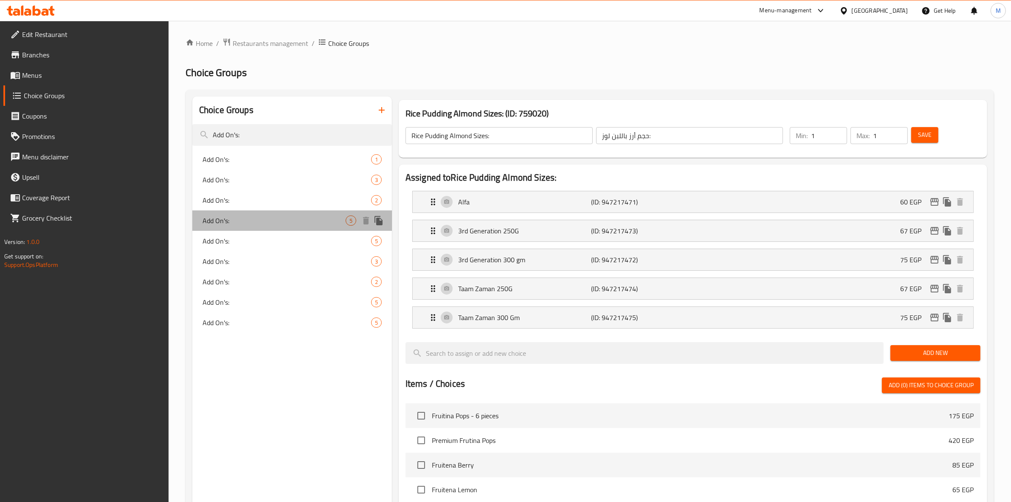
click at [306, 219] on span "Add On's:" at bounding box center [274, 220] width 143 height 10
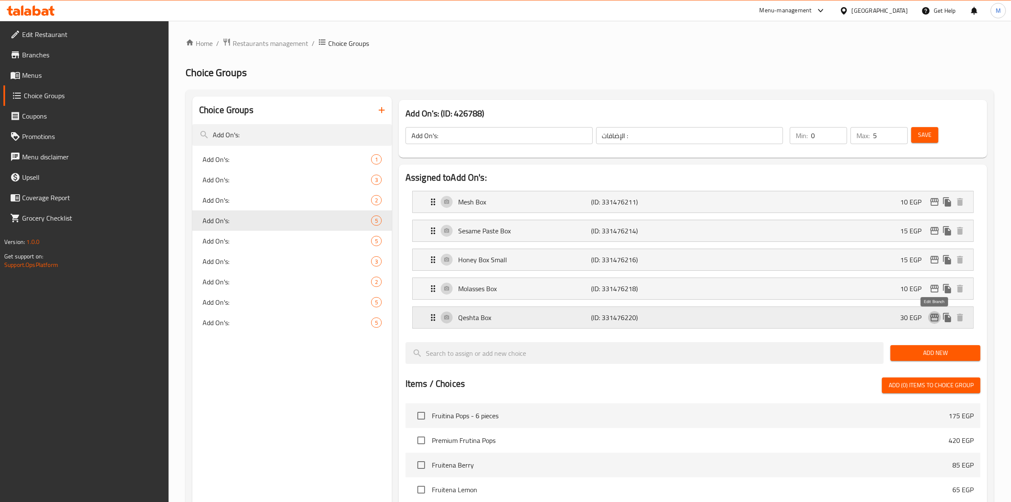
click at [935, 317] on icon "edit" at bounding box center [935, 317] width 8 height 8
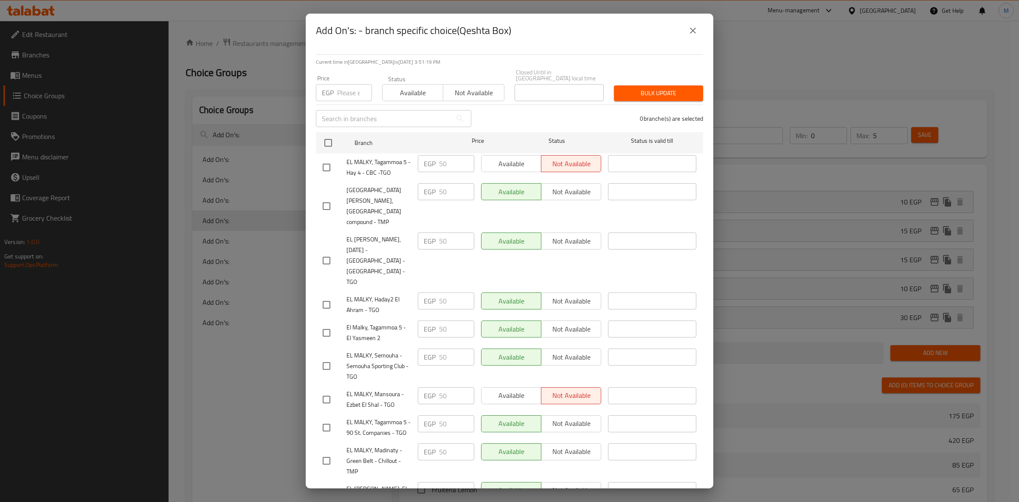
click at [336, 85] on div "EGP Price" at bounding box center [344, 92] width 56 height 17
click at [322, 152] on div "EL MALKY, Tagammoa 5 - Hay 4 - CBC -TGO" at bounding box center [366, 167] width 95 height 31
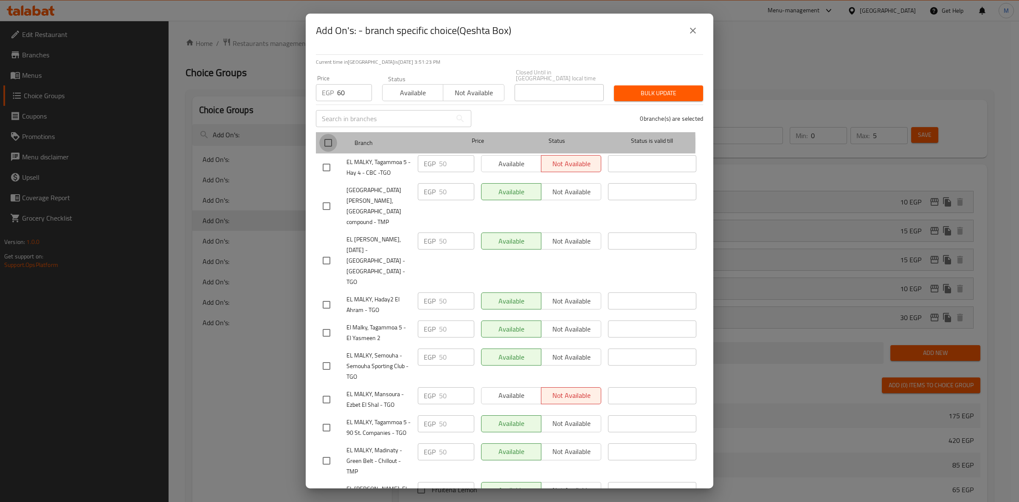
click at [327, 137] on input "checkbox" at bounding box center [328, 143] width 18 height 18
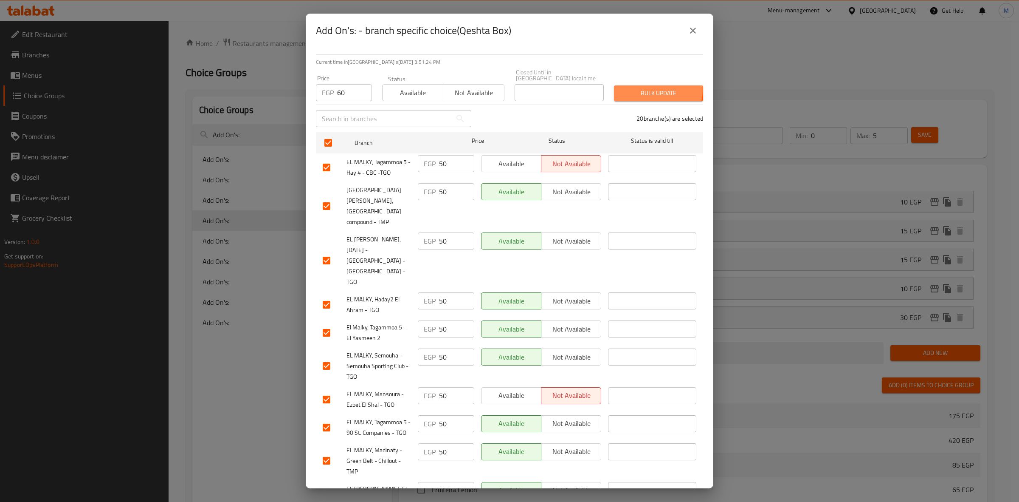
click at [638, 88] on span "Bulk update" at bounding box center [659, 93] width 76 height 11
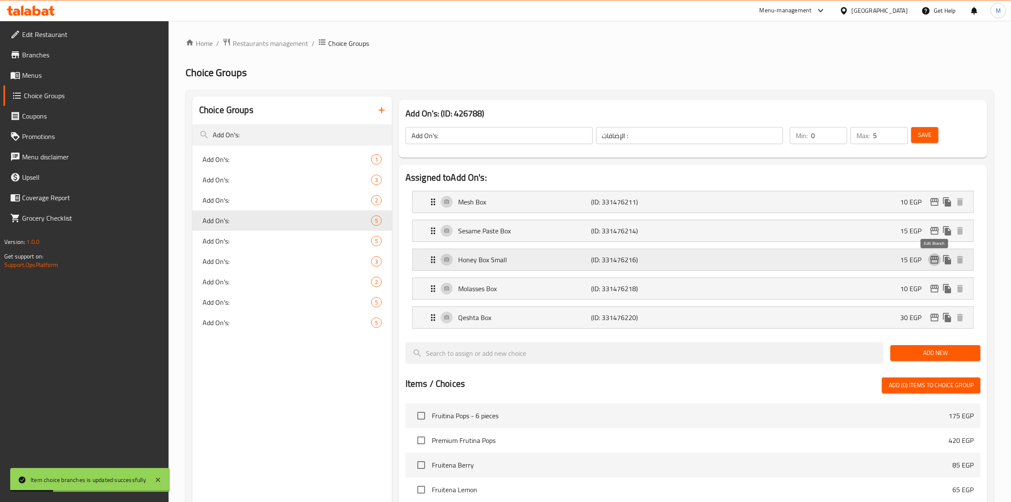
click at [937, 263] on icon "edit" at bounding box center [935, 260] width 8 height 8
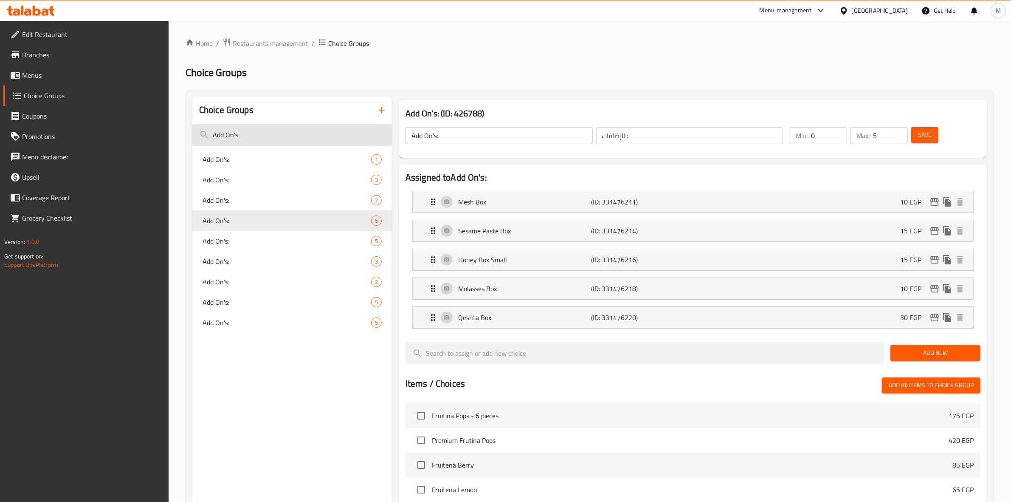
click at [288, 135] on input "Add On's" at bounding box center [292, 135] width 200 height 22
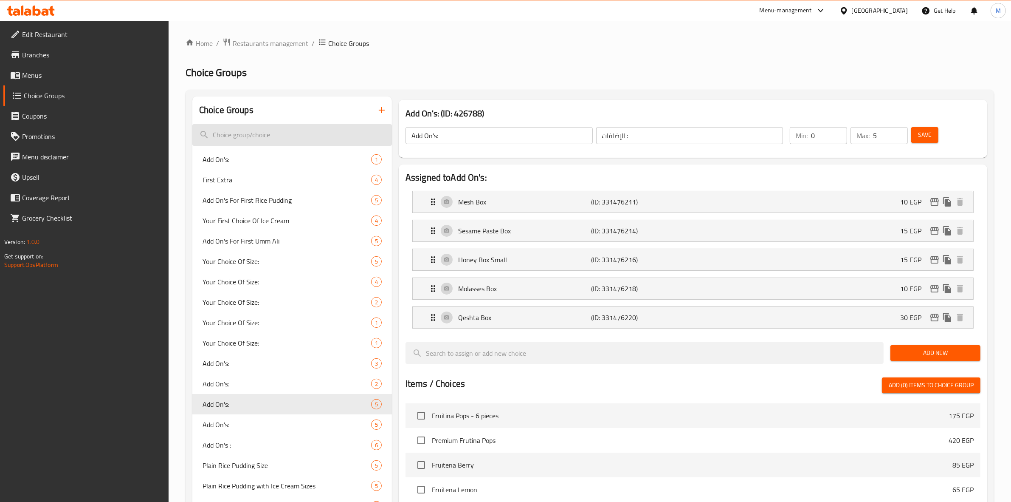
paste input "Add On's :"
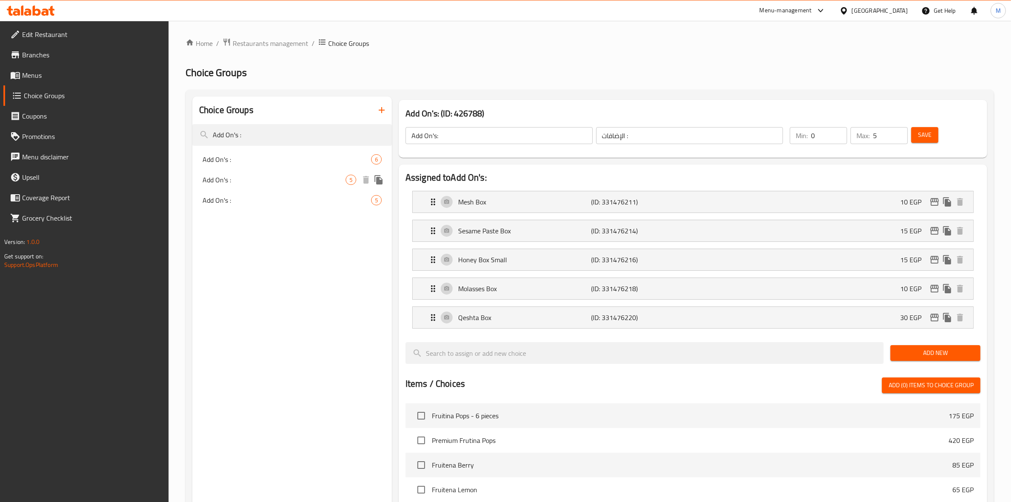
click at [301, 177] on span "Add On's :" at bounding box center [274, 180] width 143 height 10
click at [934, 317] on icon "edit" at bounding box center [935, 317] width 10 height 10
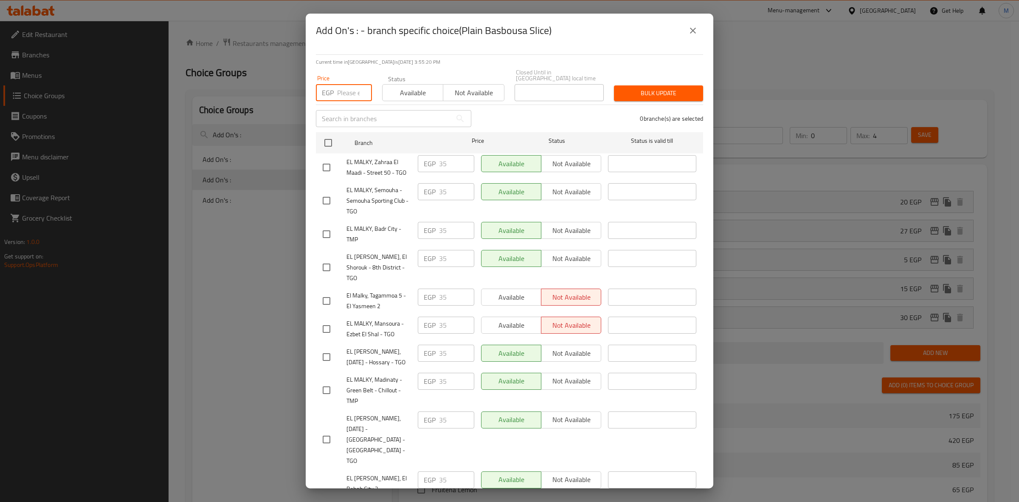
click at [348, 84] on input "number" at bounding box center [354, 92] width 35 height 17
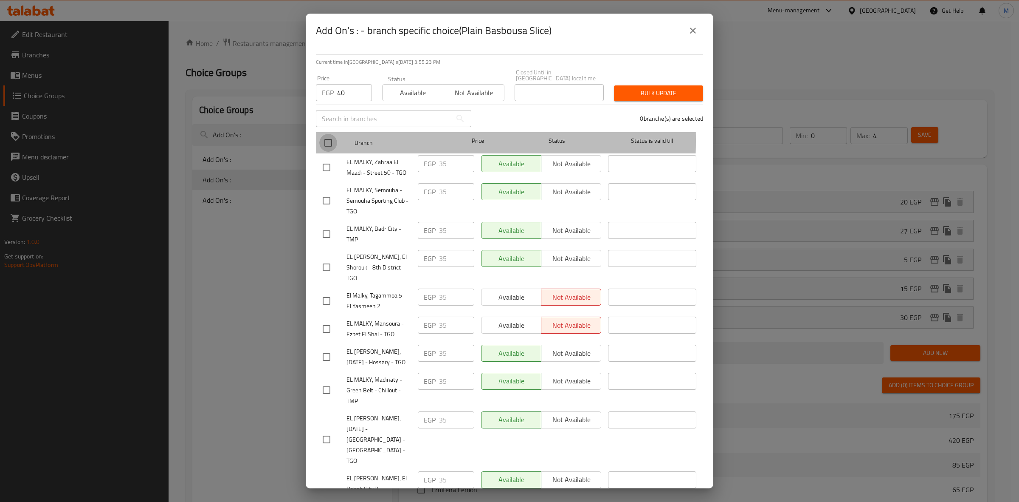
click at [324, 135] on input "checkbox" at bounding box center [328, 143] width 18 height 18
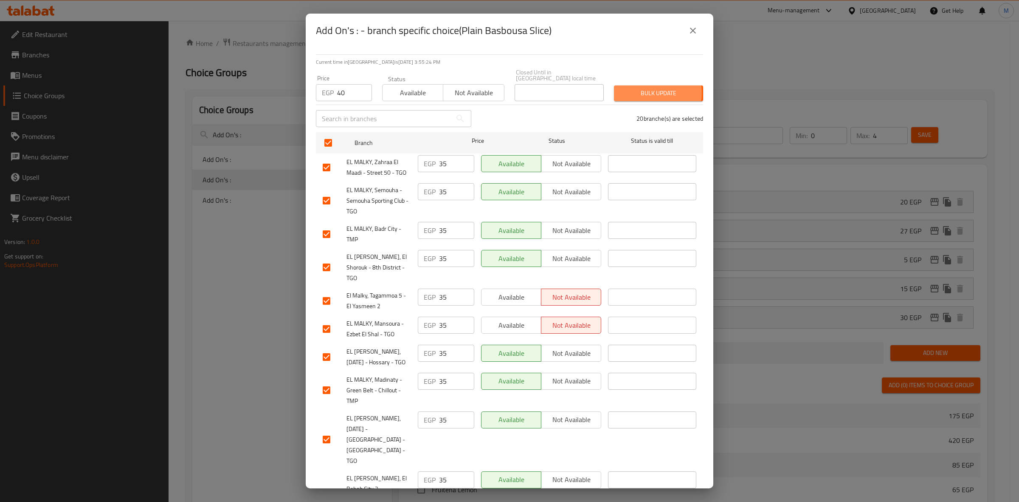
click at [638, 88] on span "Bulk update" at bounding box center [659, 93] width 76 height 11
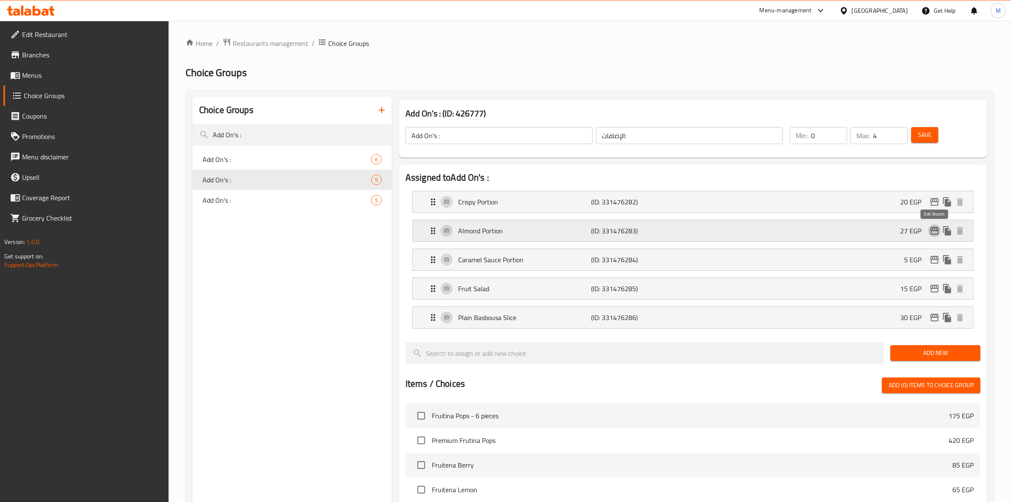
click at [935, 229] on icon "edit" at bounding box center [935, 231] width 10 height 10
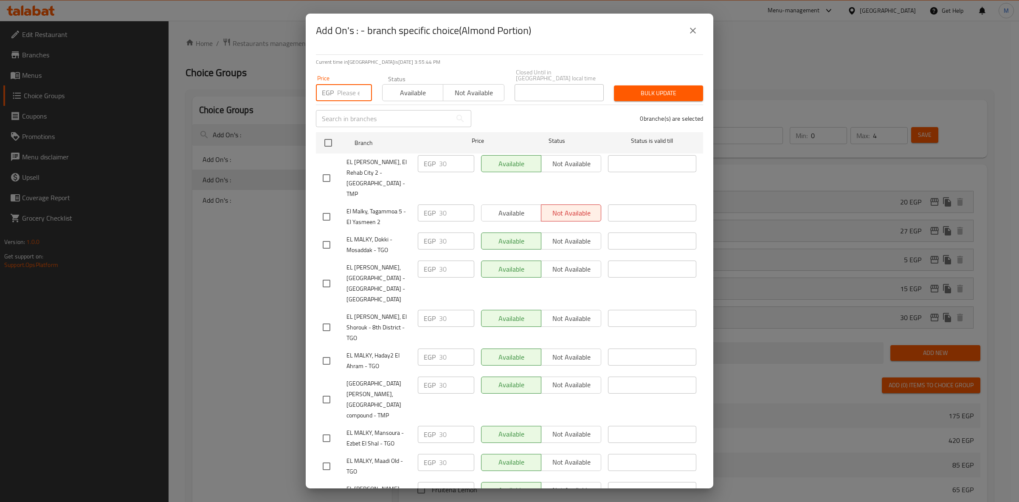
click at [345, 84] on input "number" at bounding box center [354, 92] width 35 height 17
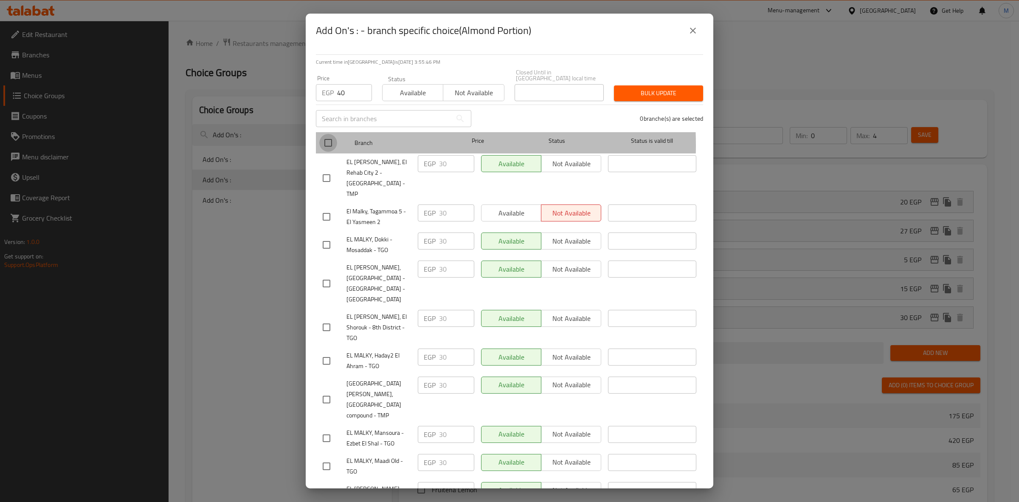
click at [330, 139] on input "checkbox" at bounding box center [328, 143] width 18 height 18
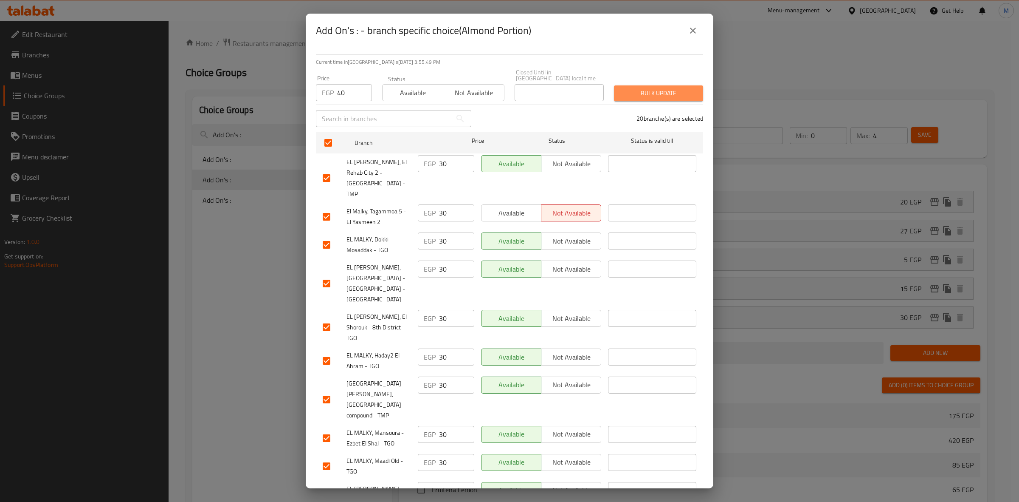
click at [668, 90] on span "Bulk update" at bounding box center [659, 93] width 76 height 11
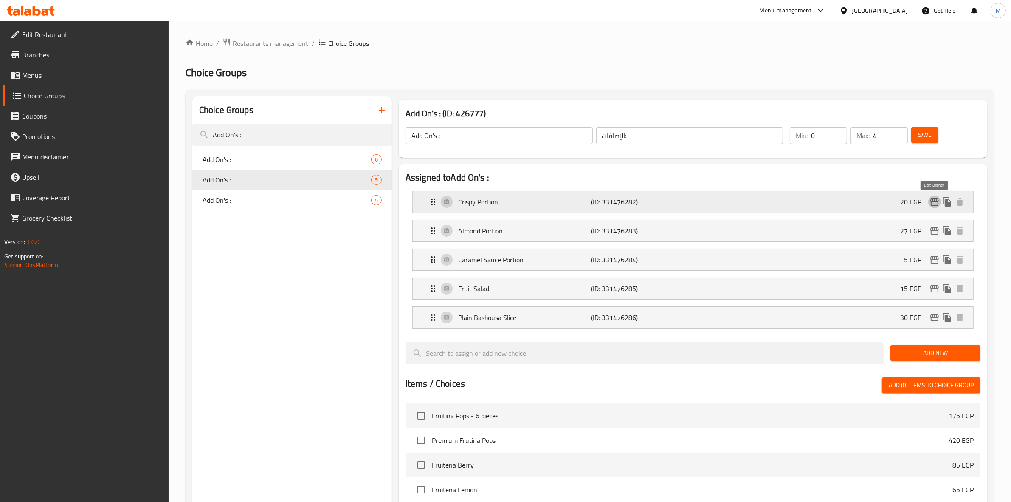
click at [933, 202] on icon "edit" at bounding box center [935, 202] width 8 height 8
click at [934, 232] on icon "edit" at bounding box center [935, 231] width 10 height 10
click at [934, 260] on icon "edit" at bounding box center [935, 260] width 8 height 8
click at [936, 319] on icon "edit" at bounding box center [935, 317] width 10 height 10
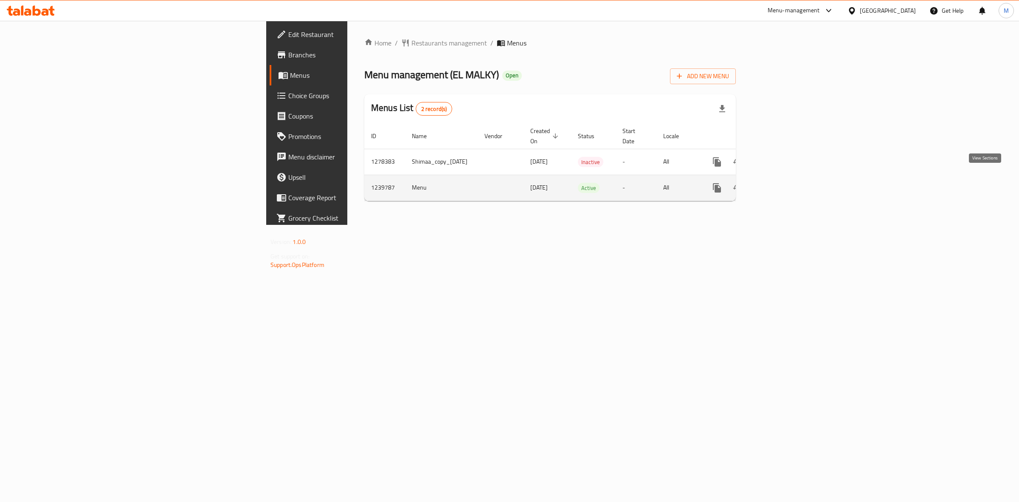
click at [784, 183] on icon "enhanced table" at bounding box center [778, 188] width 10 height 10
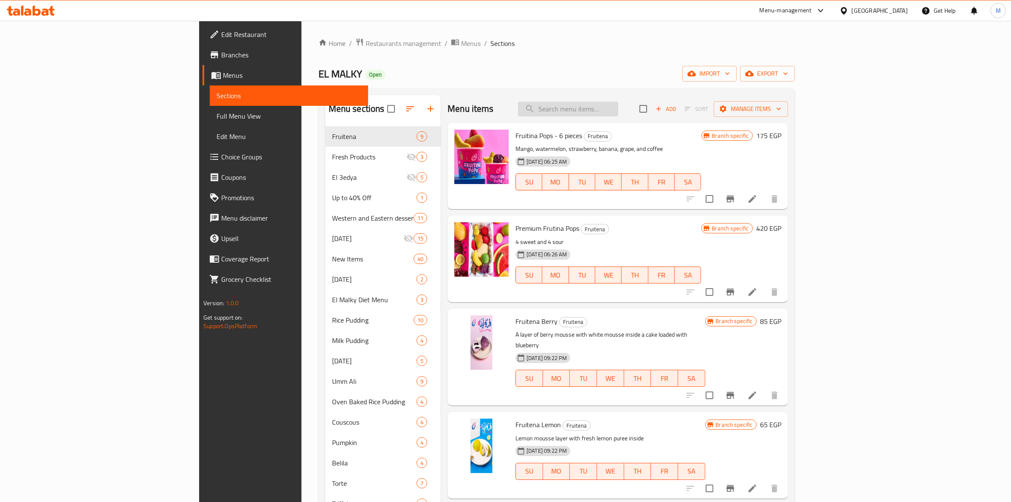
click at [618, 104] on input "search" at bounding box center [568, 109] width 100 height 15
paste input "[PERSON_NAME]"
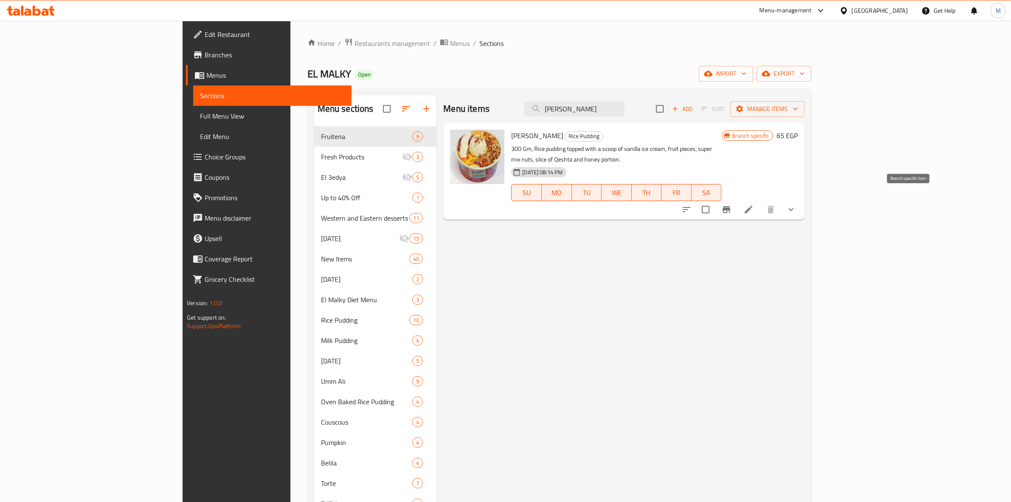
type input "[PERSON_NAME]"
click at [731, 206] on icon "Branch-specific-item" at bounding box center [727, 209] width 8 height 7
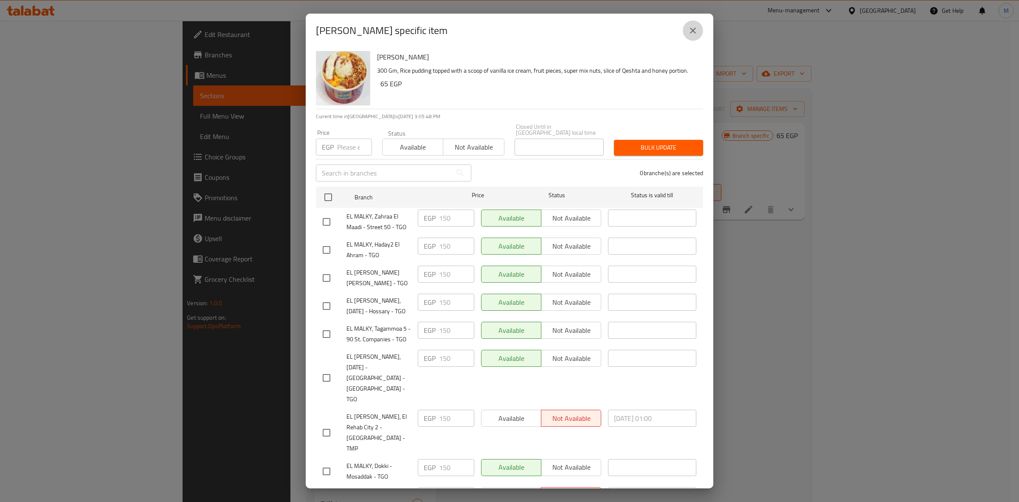
click at [696, 33] on icon "close" at bounding box center [693, 31] width 6 height 6
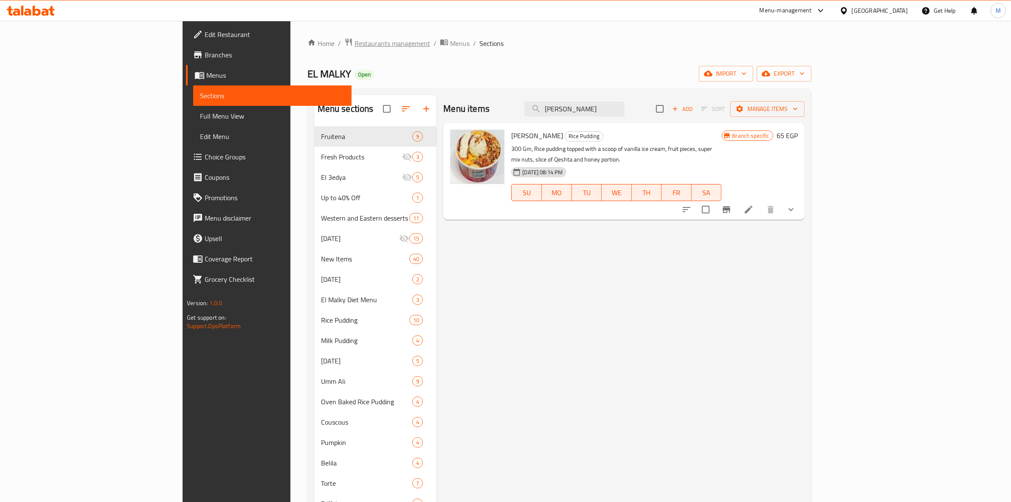
click at [355, 39] on span "Restaurants management" at bounding box center [393, 43] width 76 height 10
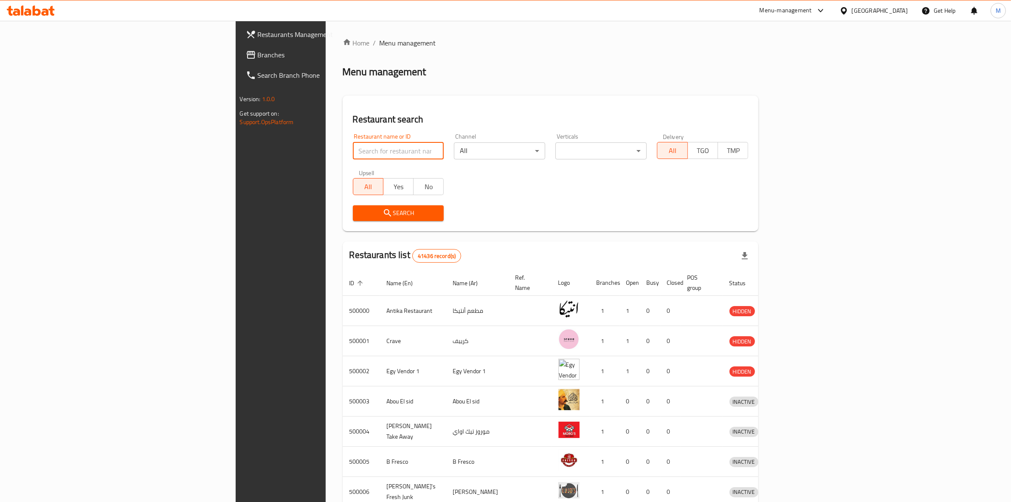
paste input "680017"
click at [353, 147] on input "680017" at bounding box center [398, 150] width 91 height 17
type input "680017"
click button "Search" at bounding box center [398, 213] width 91 height 16
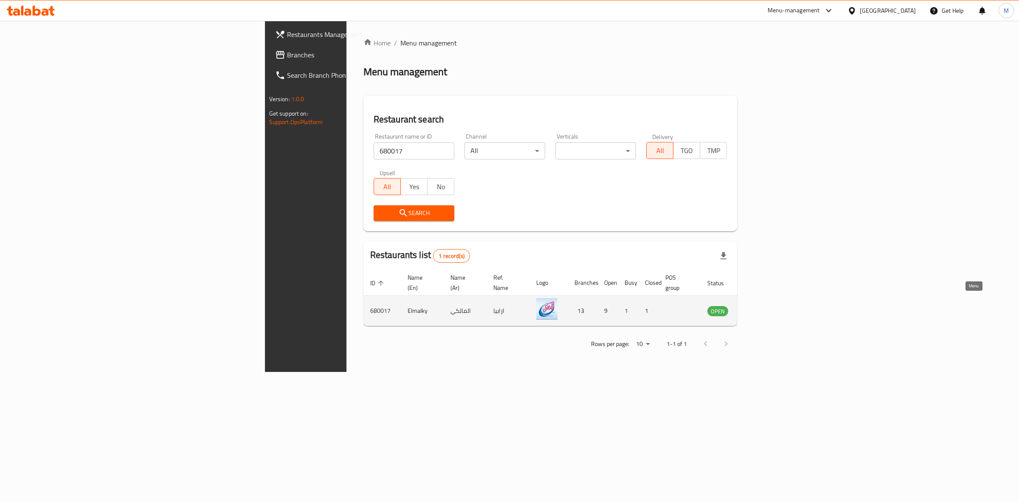
click at [762, 308] on icon "enhanced table" at bounding box center [757, 311] width 9 height 7
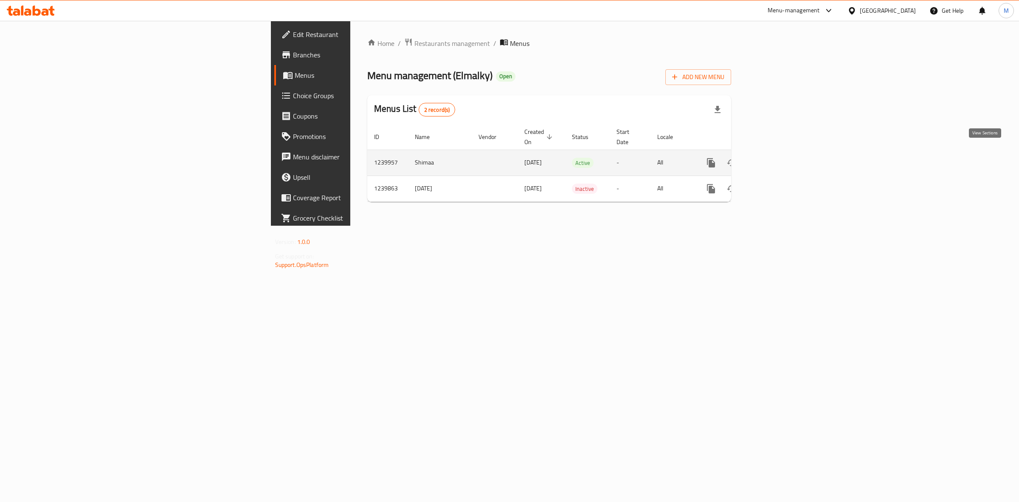
click at [778, 158] on icon "enhanced table" at bounding box center [773, 163] width 10 height 10
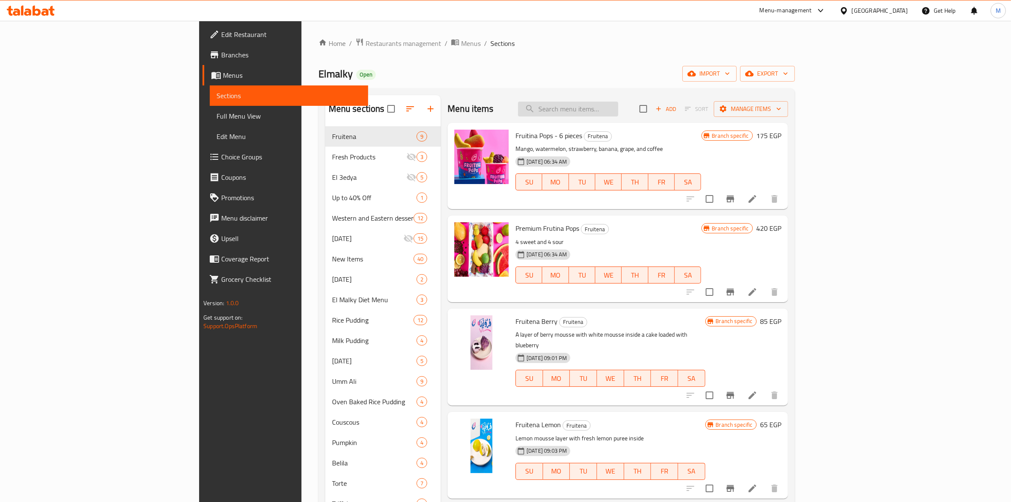
click at [618, 113] on input "search" at bounding box center [568, 109] width 100 height 15
paste input "[PERSON_NAME]"
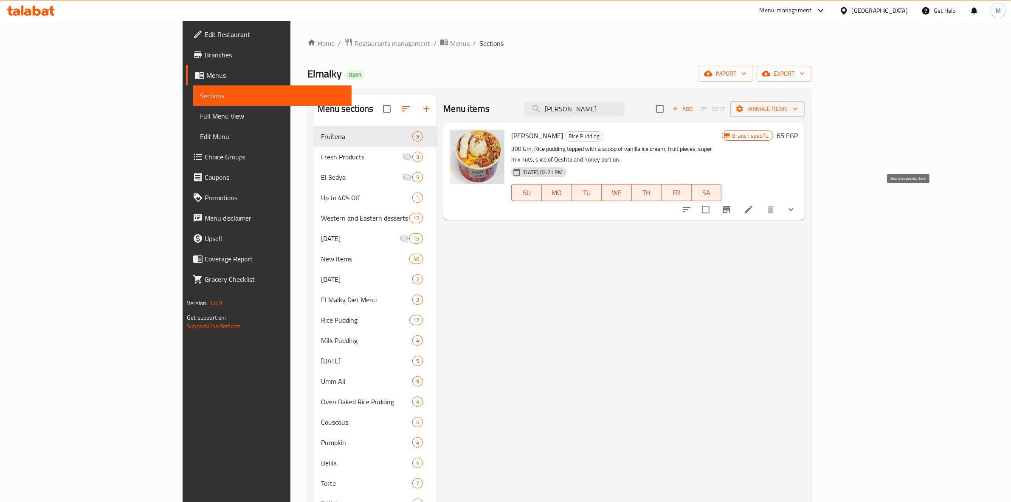
type input "[PERSON_NAME]"
click at [732, 204] on icon "Branch-specific-item" at bounding box center [727, 209] width 10 height 10
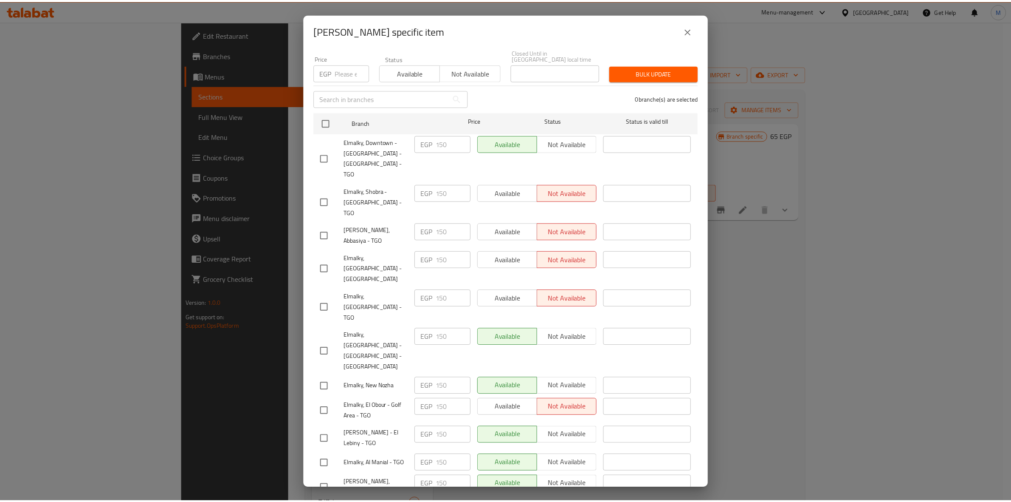
scroll to position [76, 0]
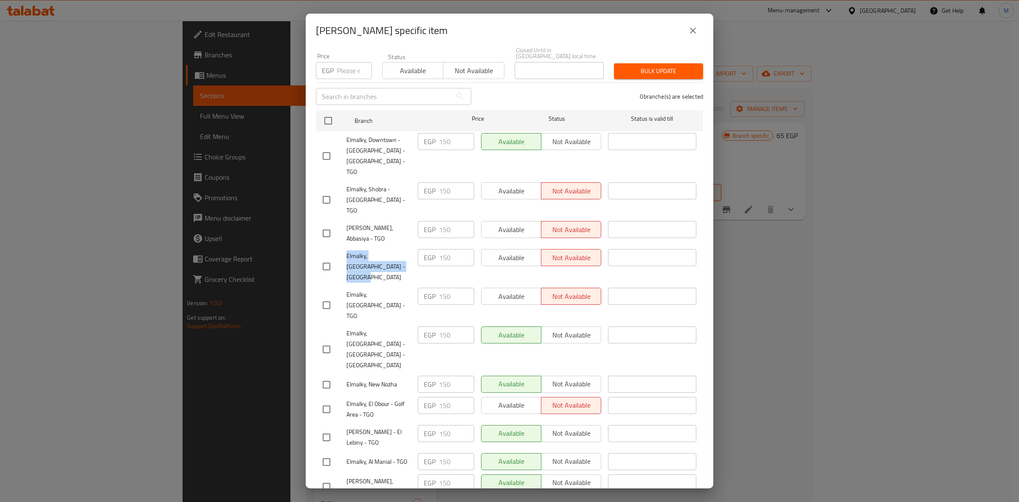
drag, startPoint x: 391, startPoint y: 230, endPoint x: 345, endPoint y: 229, distance: 45.9
click at [345, 246] on div "Elmalky, [GEOGRAPHIC_DATA] - [GEOGRAPHIC_DATA]" at bounding box center [366, 267] width 95 height 42
copy span "Elmalky, [GEOGRAPHIC_DATA] - [GEOGRAPHIC_DATA]"
click at [689, 35] on icon "close" at bounding box center [693, 30] width 10 height 10
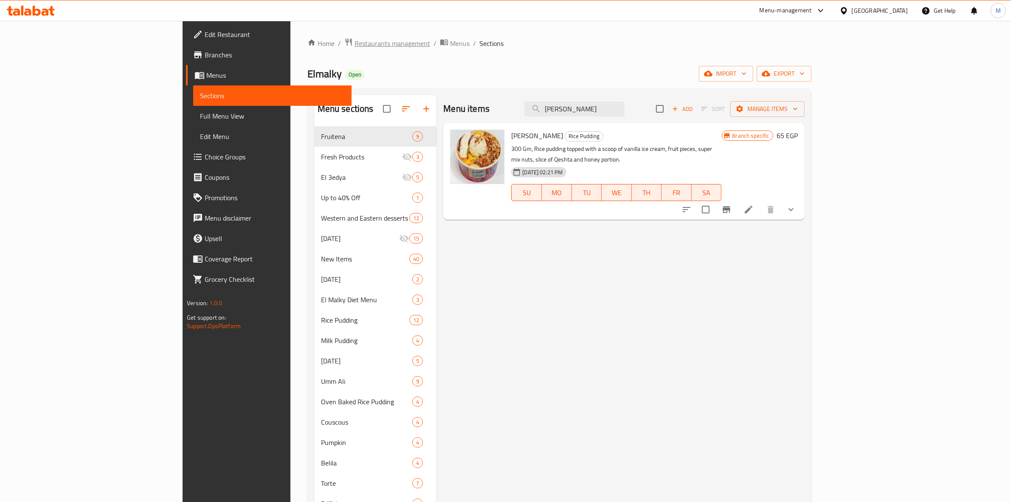
click at [355, 41] on span "Restaurants management" at bounding box center [393, 43] width 76 height 10
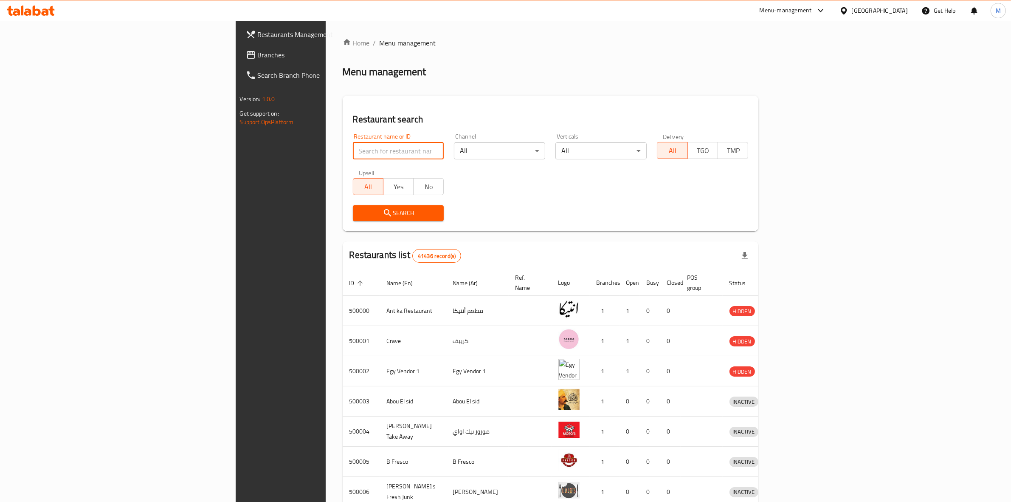
paste input "684749"
click at [353, 153] on input "684749" at bounding box center [398, 150] width 91 height 17
type input "684749"
click button "Search" at bounding box center [398, 213] width 91 height 16
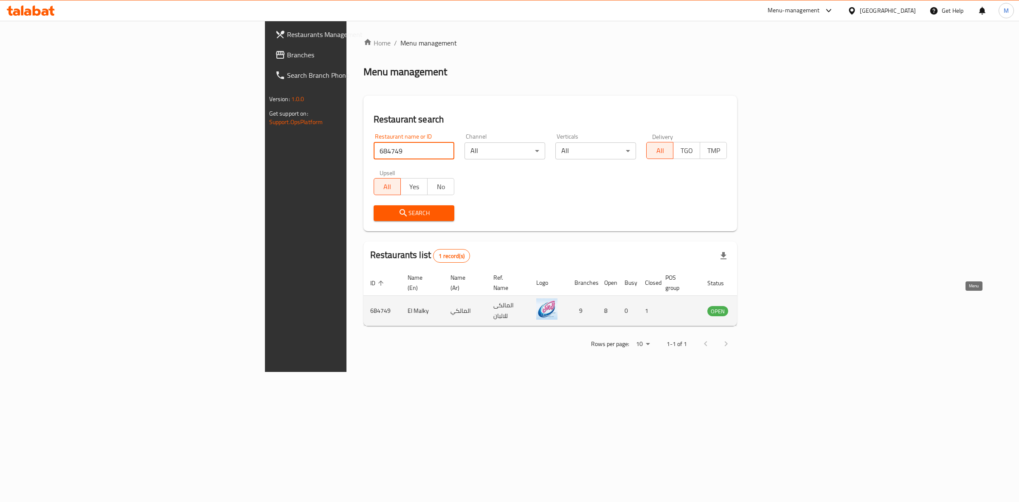
click at [762, 305] on icon "enhanced table" at bounding box center [757, 310] width 10 height 10
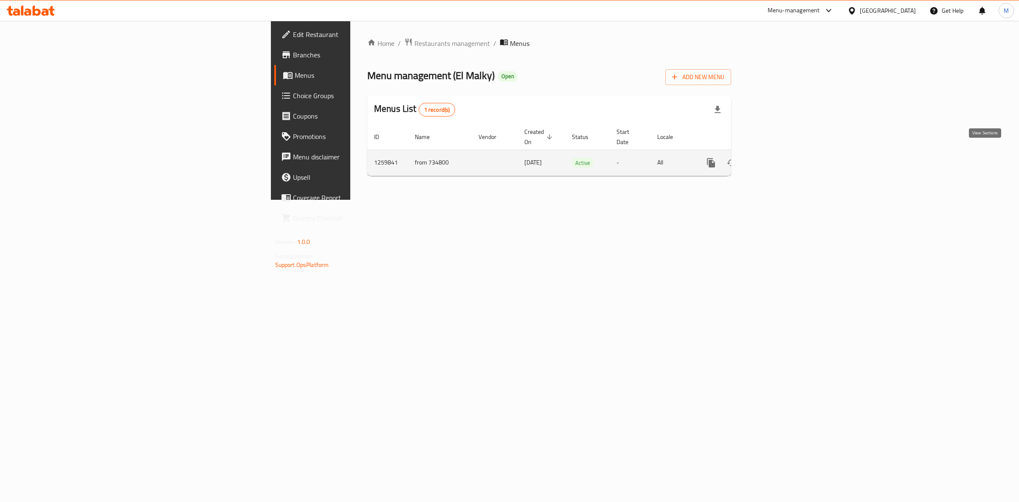
click at [783, 152] on link "enhanced table" at bounding box center [772, 162] width 20 height 20
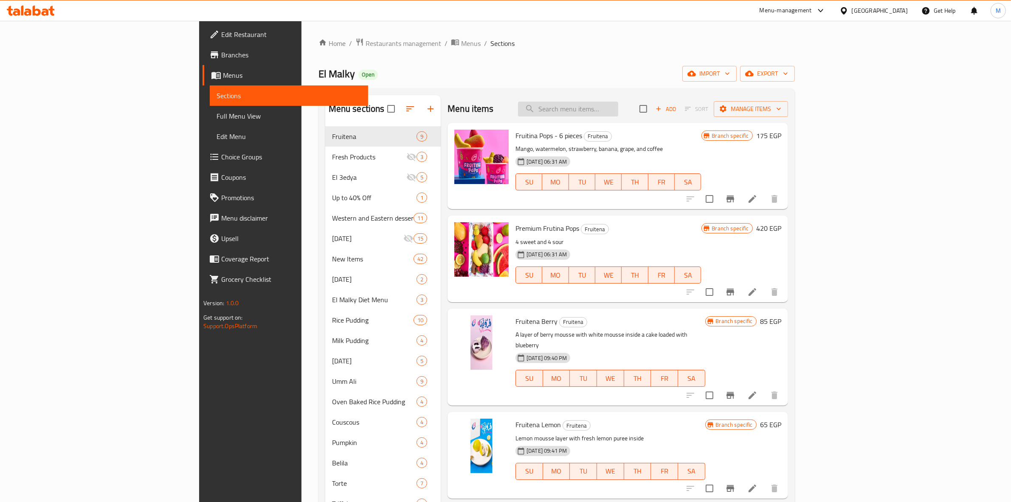
click at [618, 108] on input "search" at bounding box center [568, 109] width 100 height 15
paste input "[PERSON_NAME]"
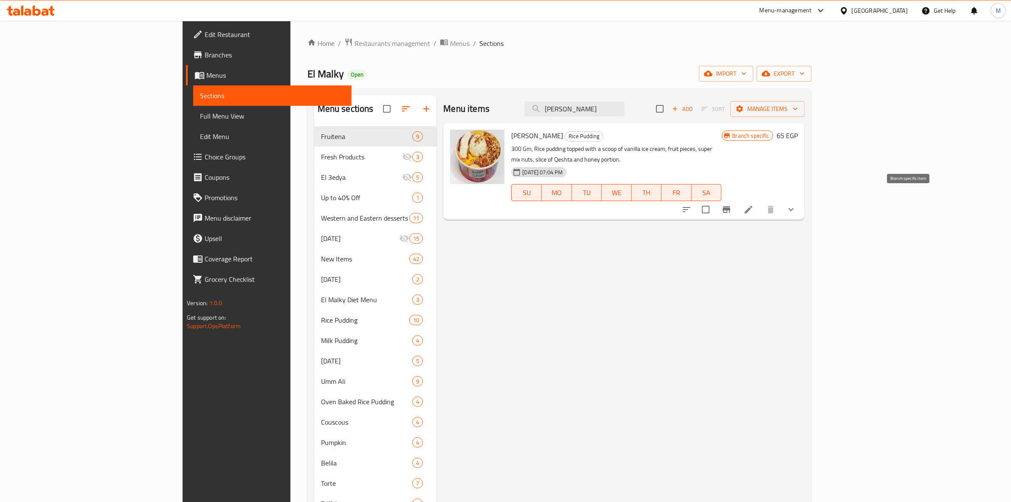
type input "[PERSON_NAME]"
click at [731, 206] on icon "Branch-specific-item" at bounding box center [727, 209] width 8 height 7
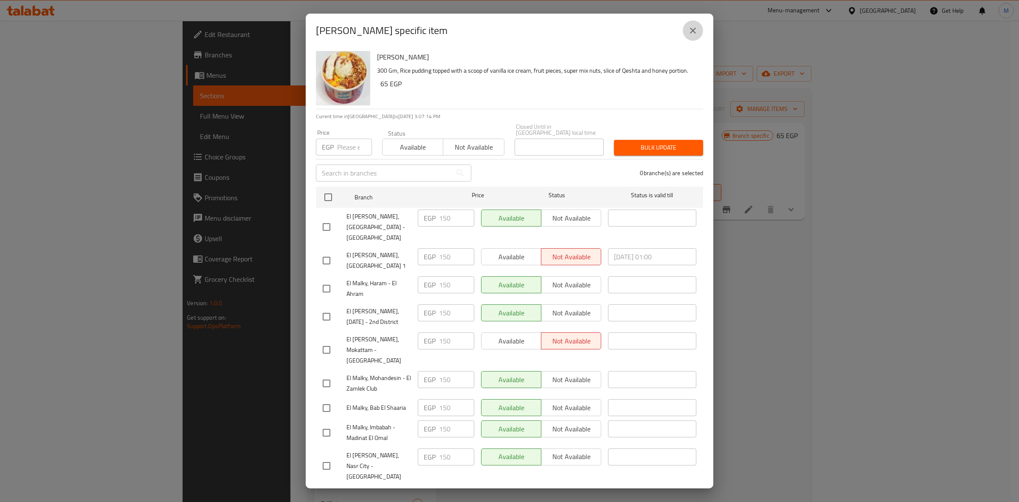
click at [693, 36] on icon "close" at bounding box center [693, 30] width 10 height 10
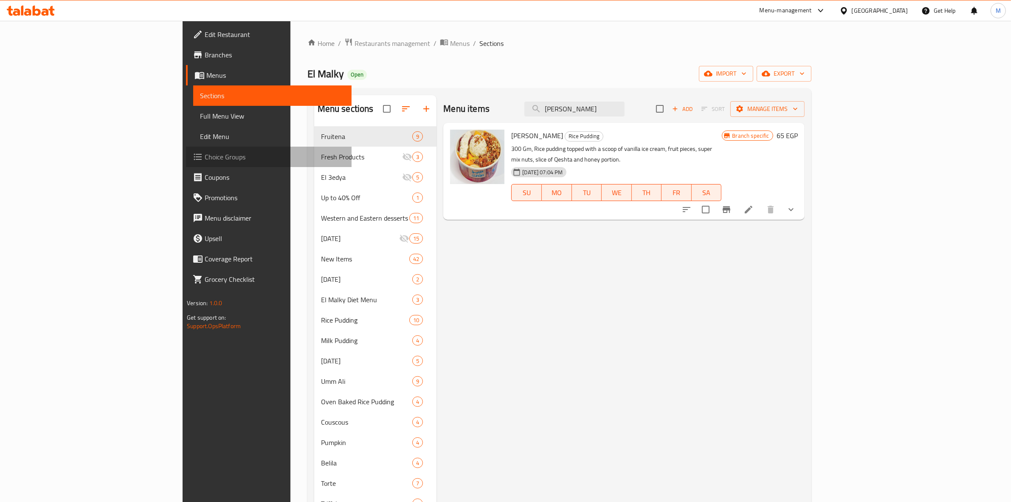
click at [205, 158] on span "Choice Groups" at bounding box center [275, 157] width 140 height 10
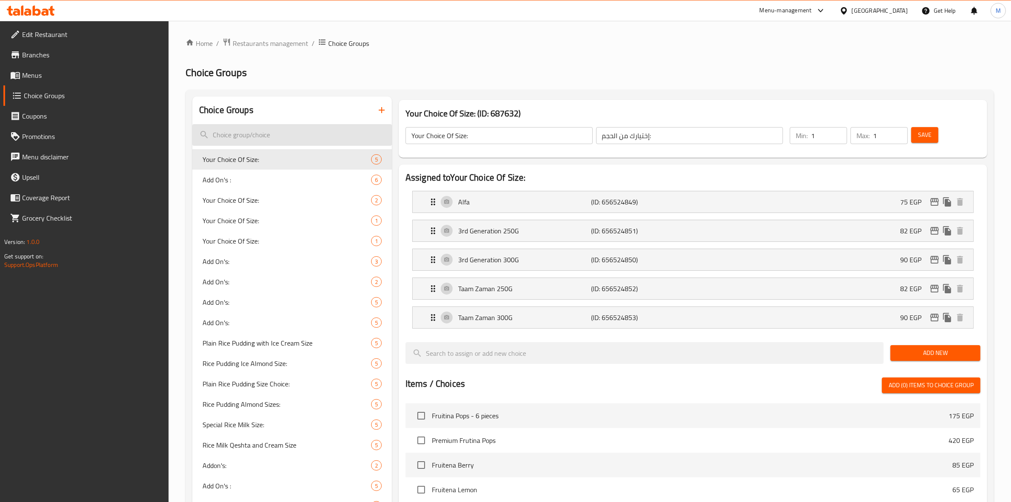
click at [314, 132] on input "search" at bounding box center [292, 135] width 200 height 22
paste input "Your Choice Of Size:"
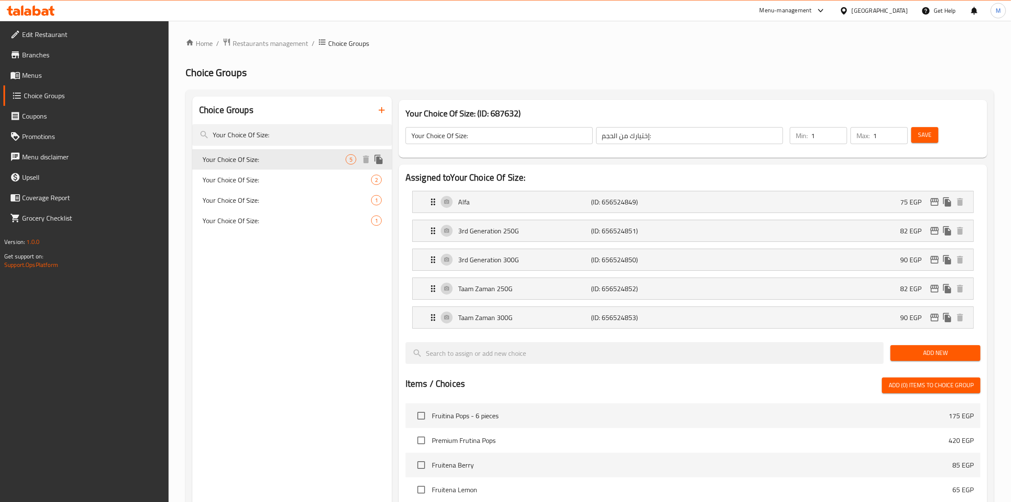
type input "Your Choice Of Size:"
click at [317, 164] on span "Your Choice Of Size:" at bounding box center [274, 159] width 143 height 10
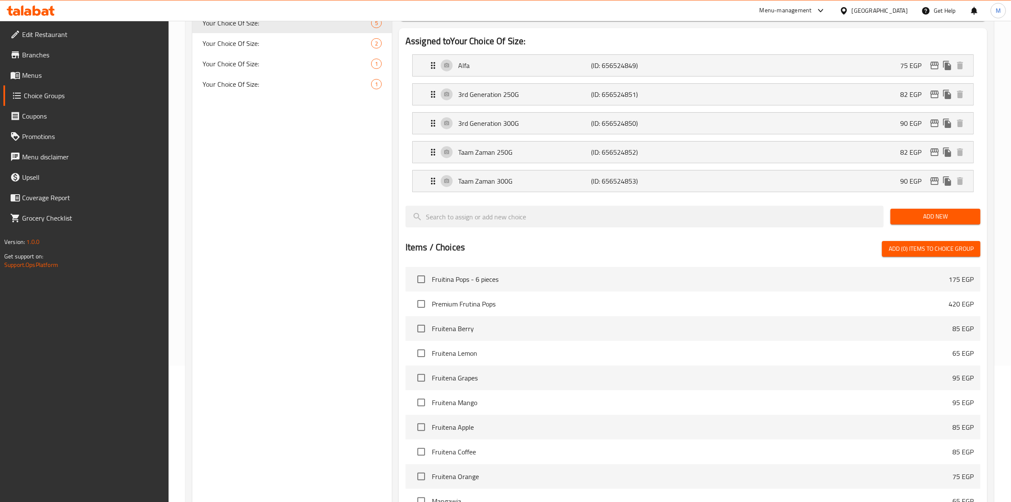
scroll to position [294, 0]
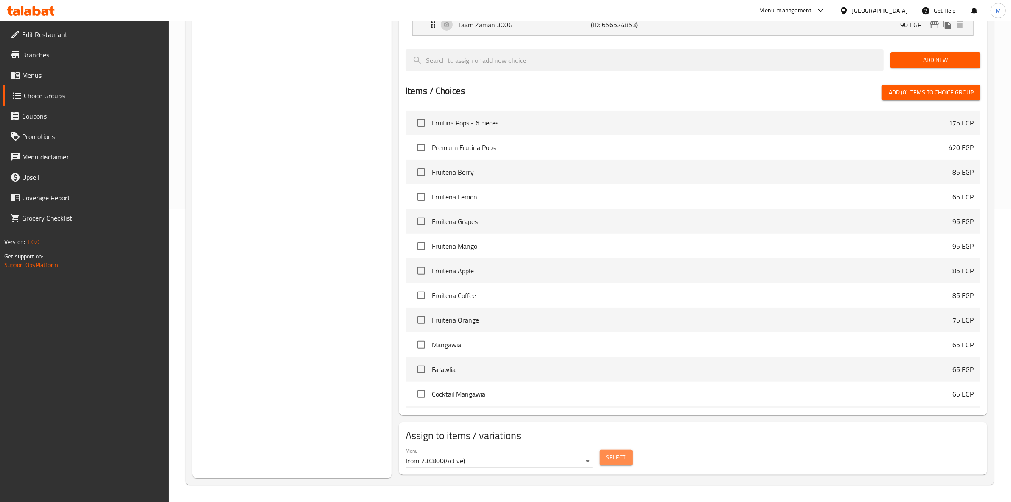
click at [621, 463] on button "Select" at bounding box center [616, 457] width 33 height 16
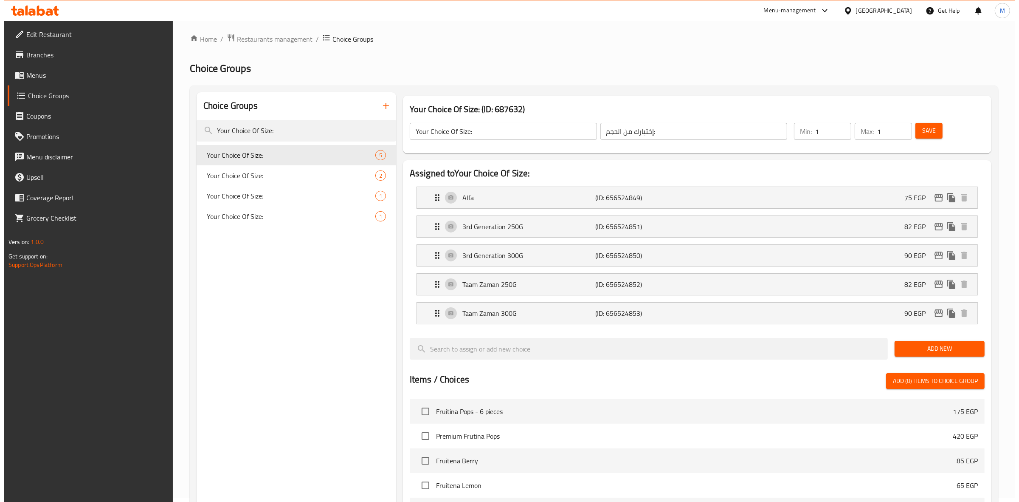
scroll to position [0, 0]
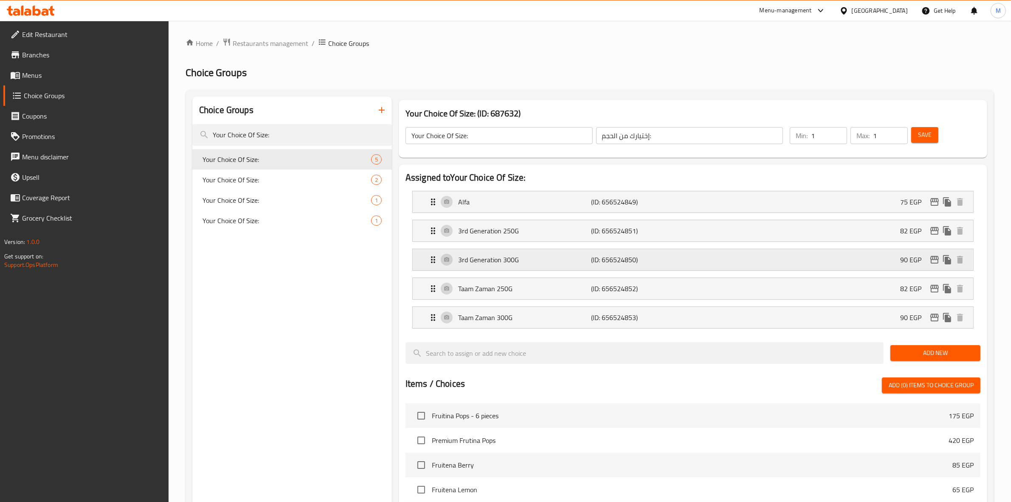
click at [856, 262] on div "3rd Generation 300G (ID: 656524850) 90 EGP" at bounding box center [695, 259] width 535 height 21
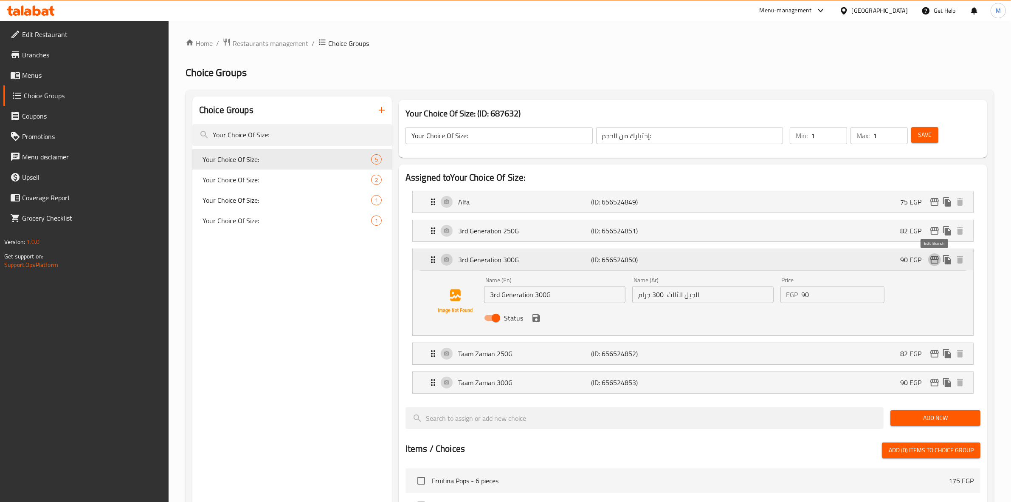
click at [934, 260] on icon "edit" at bounding box center [935, 260] width 8 height 8
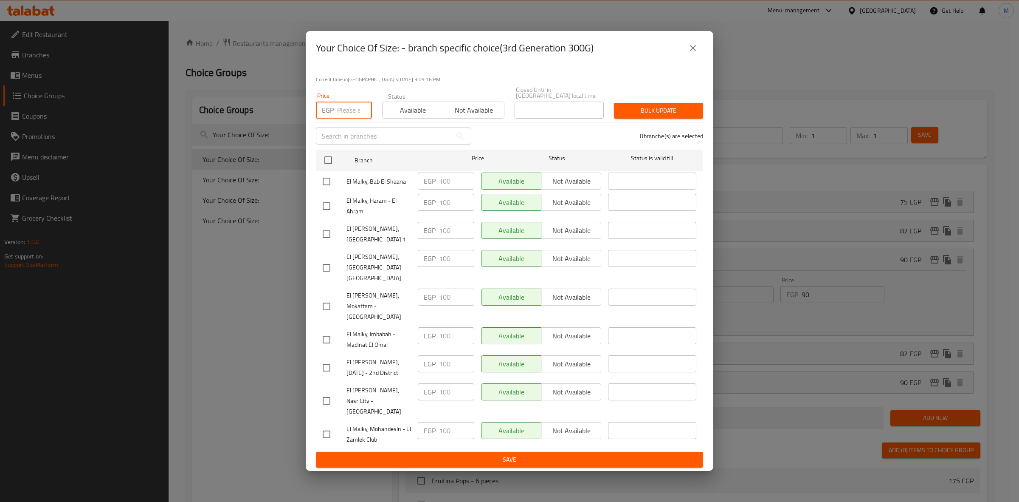
click at [354, 119] on input "number" at bounding box center [354, 110] width 35 height 17
type input "110"
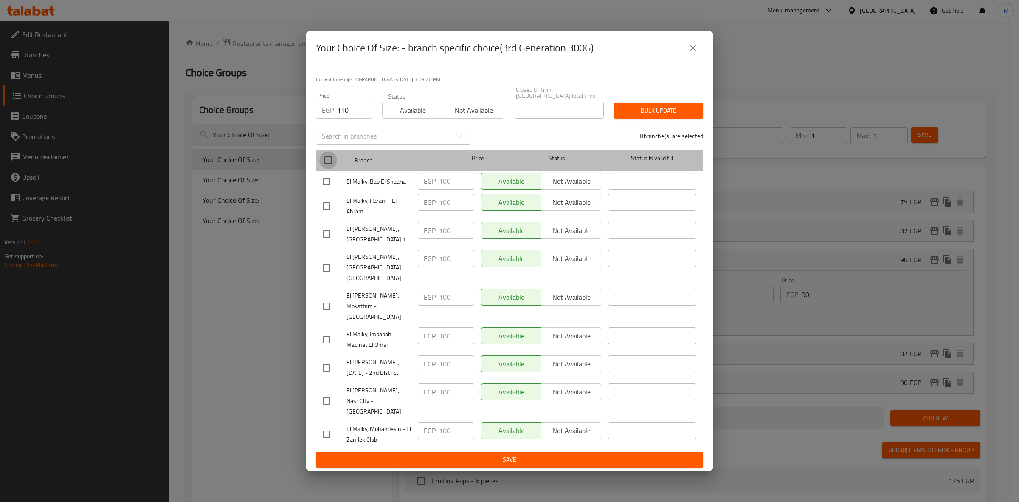
click at [327, 169] on input "checkbox" at bounding box center [328, 160] width 18 height 18
checkbox input "true"
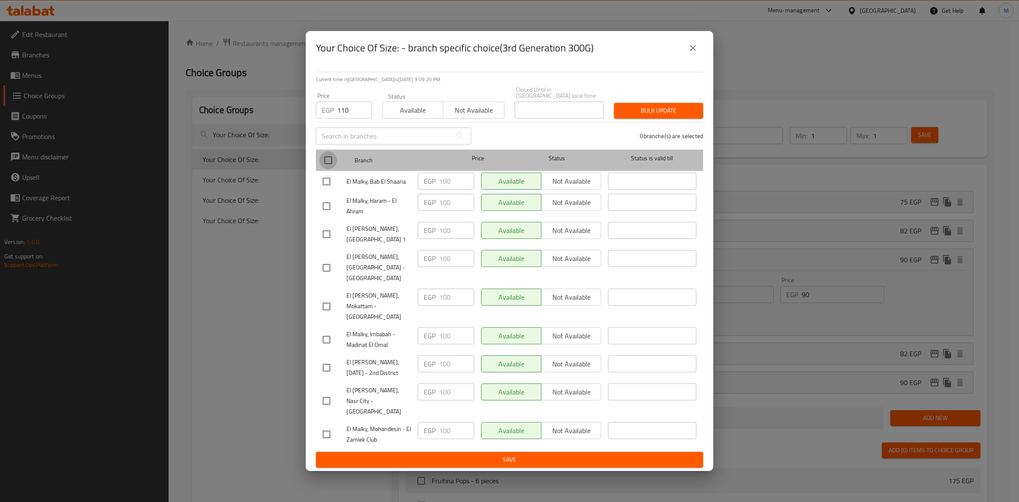
checkbox input "true"
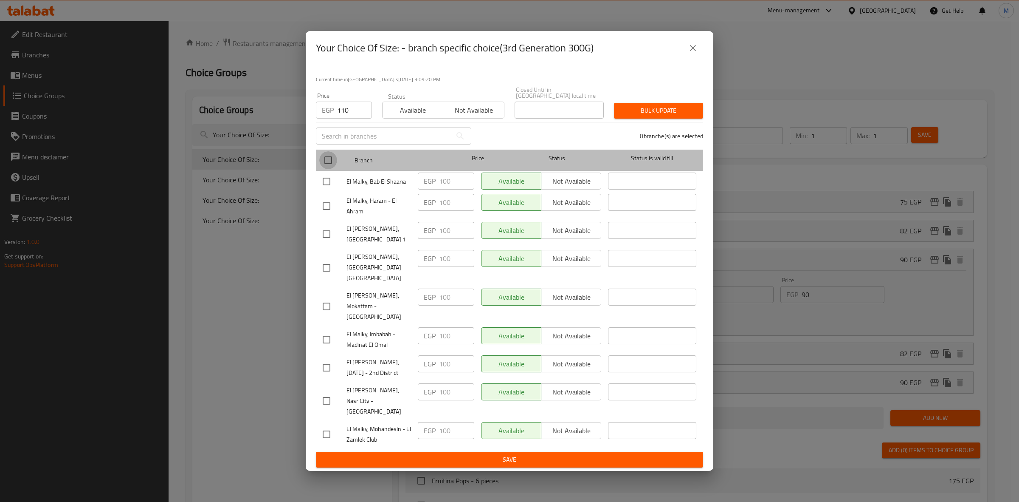
checkbox input "true"
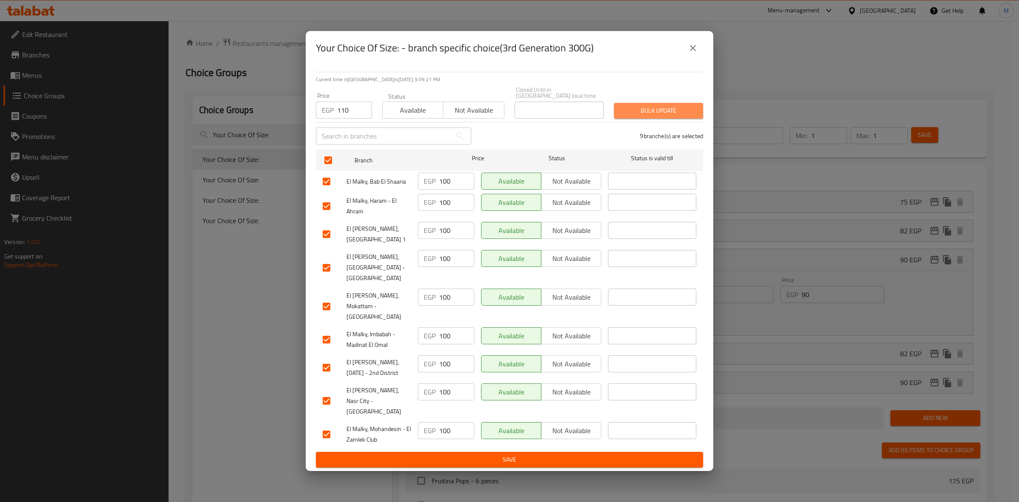
click at [670, 116] on span "Bulk update" at bounding box center [659, 110] width 76 height 11
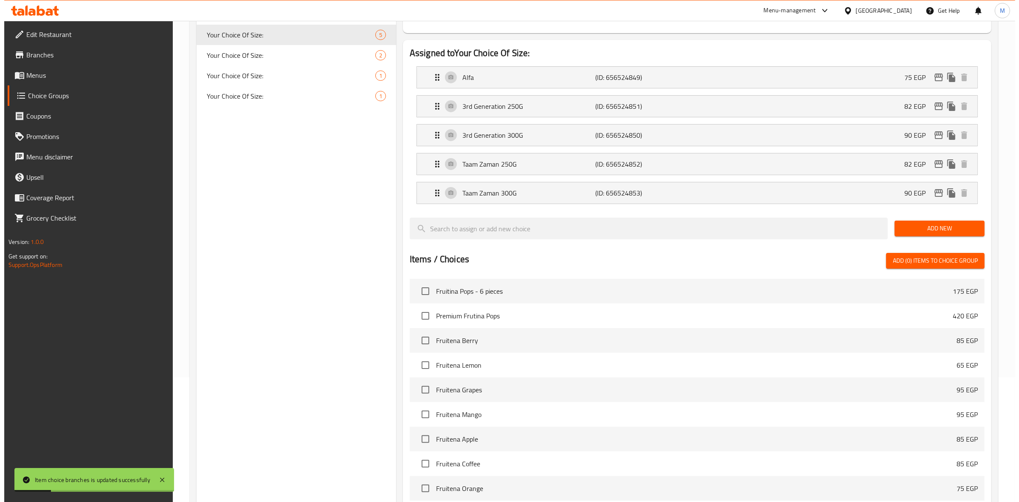
scroll to position [117, 0]
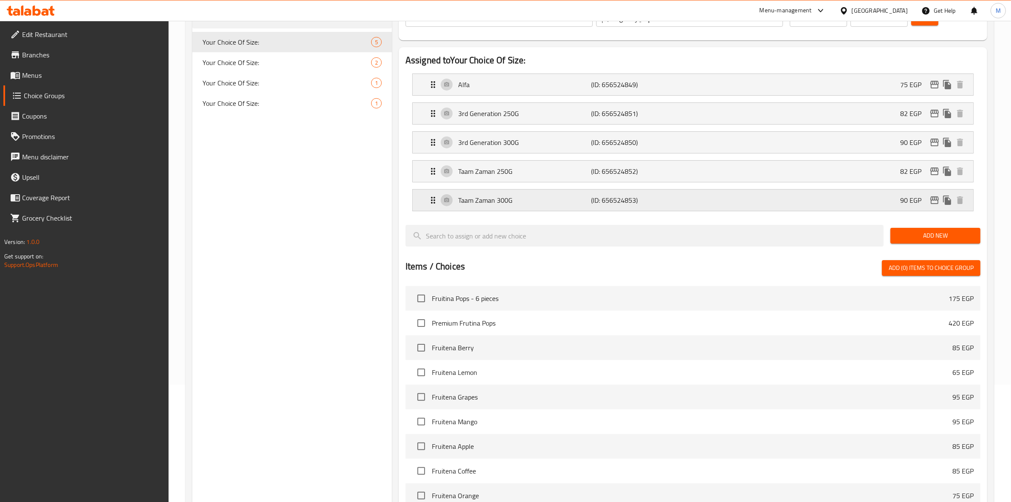
click at [886, 201] on div "Taam Zaman 300G (ID: 656524853) 90 EGP" at bounding box center [695, 199] width 535 height 21
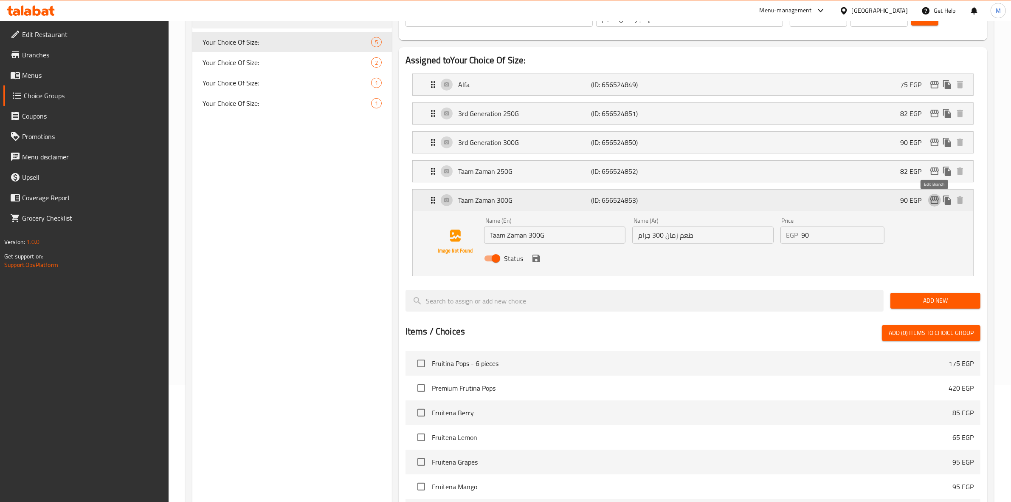
click at [933, 202] on icon "edit" at bounding box center [935, 200] width 10 height 10
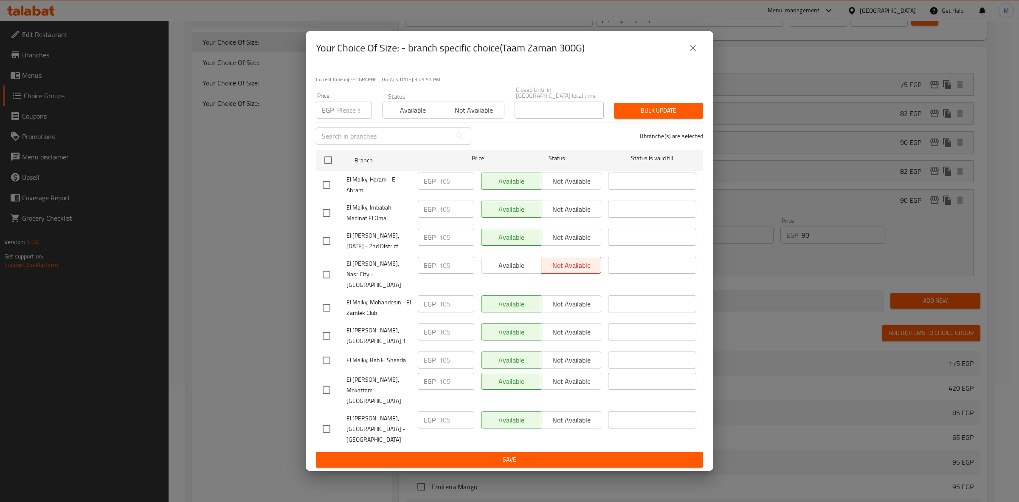
click at [334, 119] on div "EGP Price" at bounding box center [344, 110] width 56 height 17
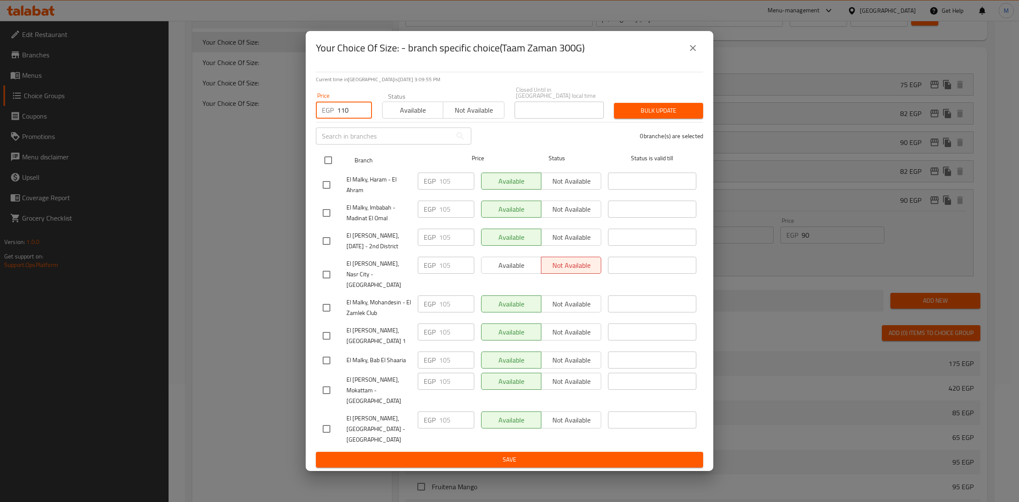
type input "110"
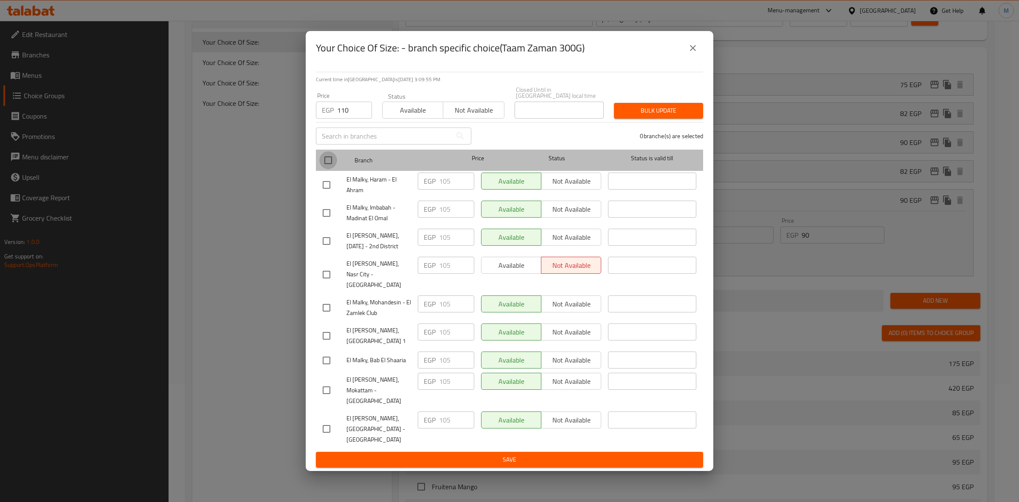
click at [330, 169] on input "checkbox" at bounding box center [328, 160] width 18 height 18
checkbox input "true"
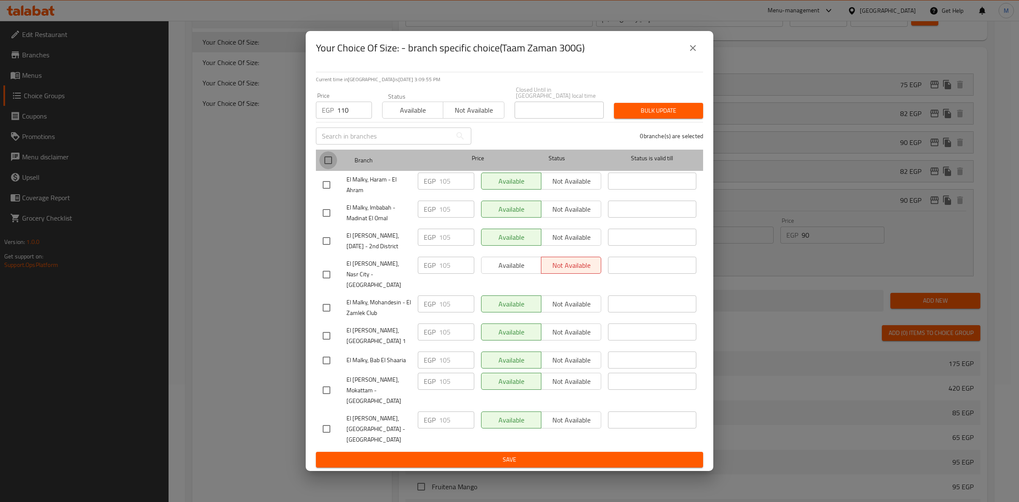
checkbox input "true"
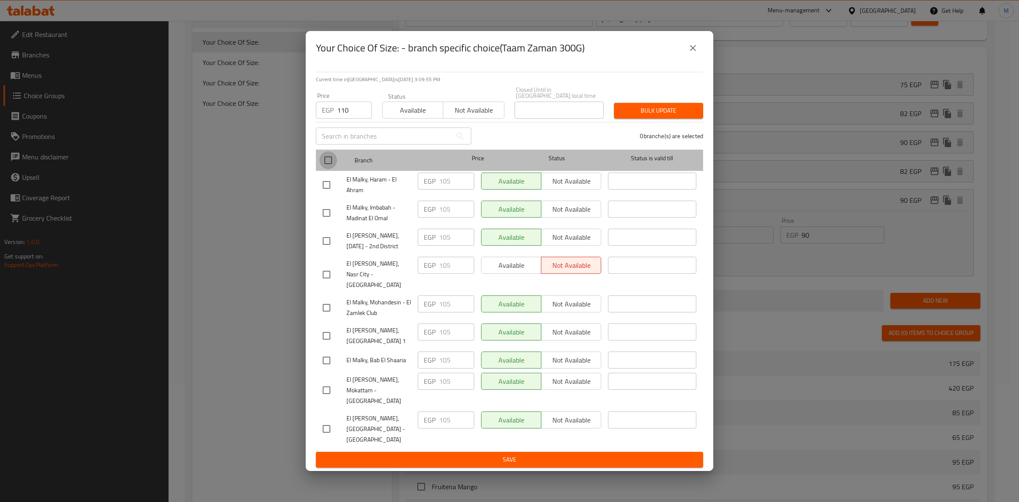
checkbox input "true"
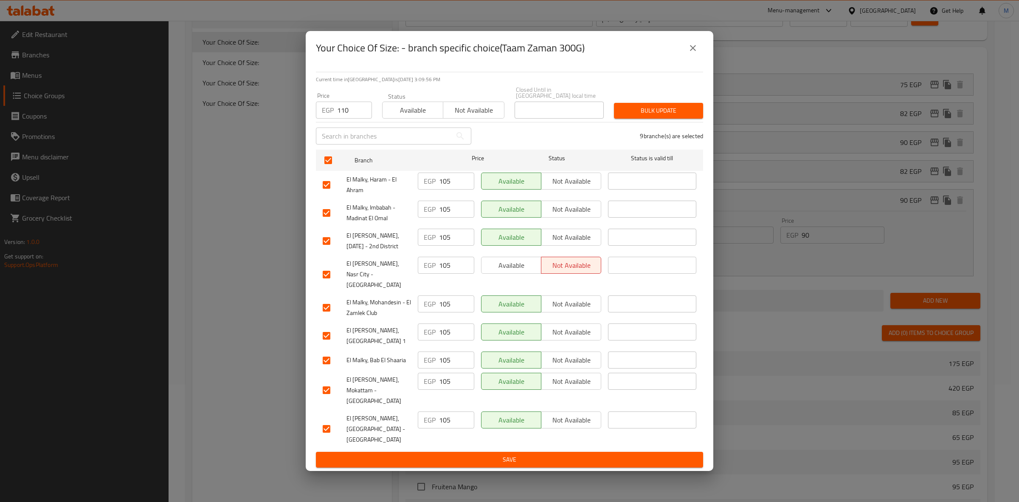
click at [682, 116] on span "Bulk update" at bounding box center [659, 110] width 76 height 11
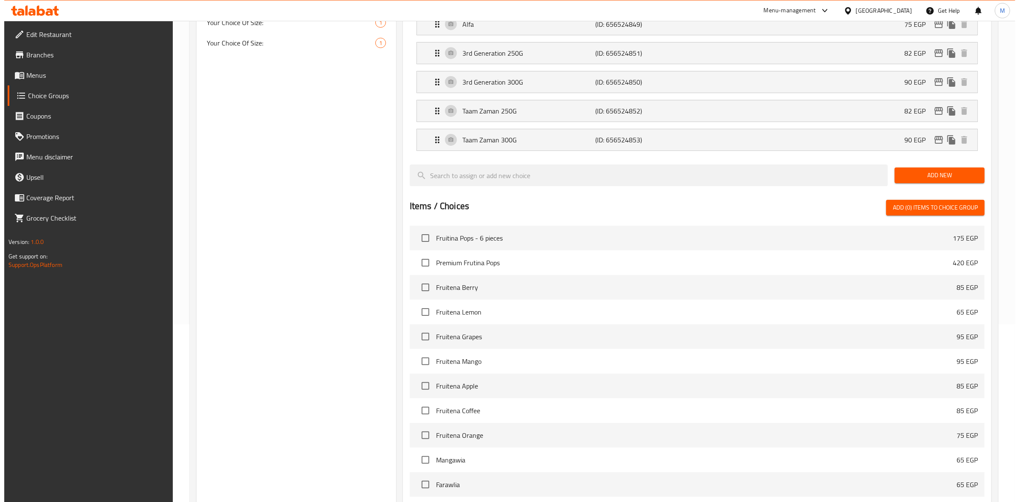
scroll to position [176, 0]
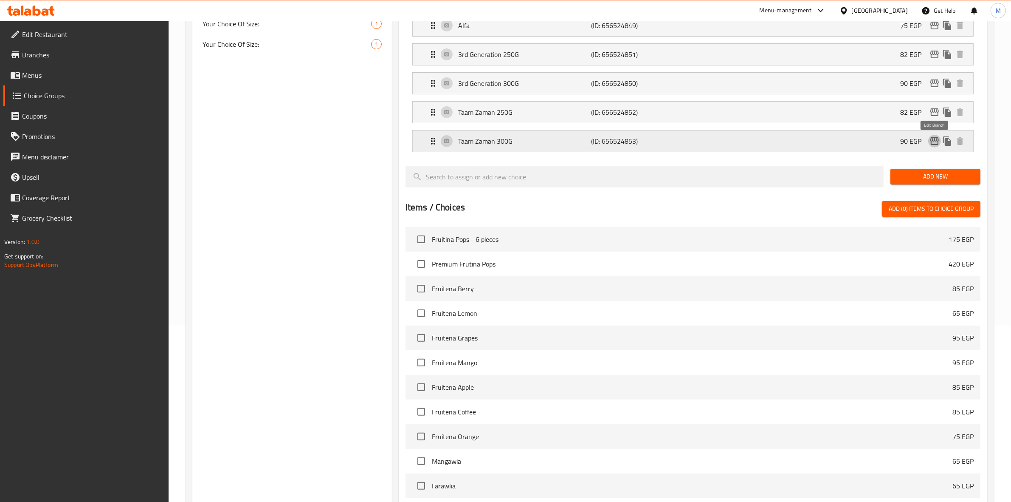
click at [936, 139] on icon "edit" at bounding box center [935, 141] width 10 height 10
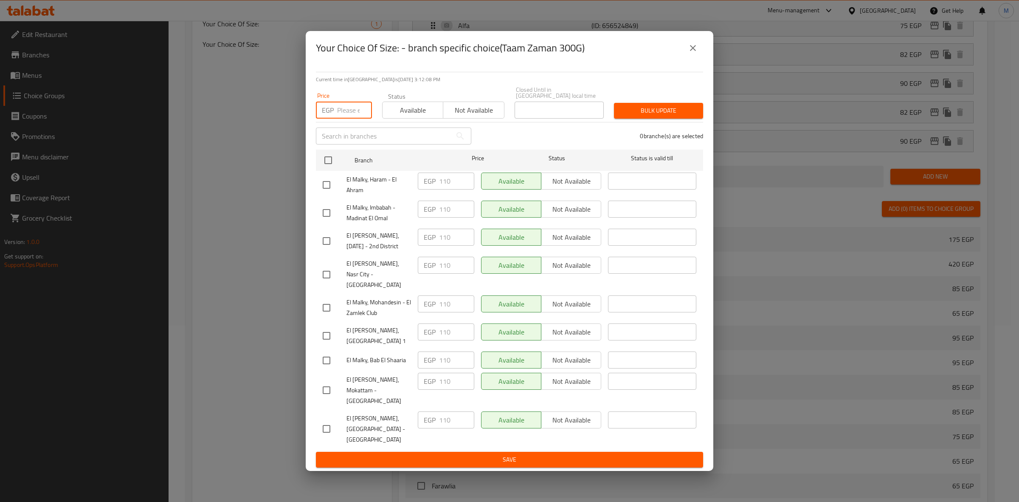
click at [341, 119] on input "number" at bounding box center [354, 110] width 35 height 17
type input "120"
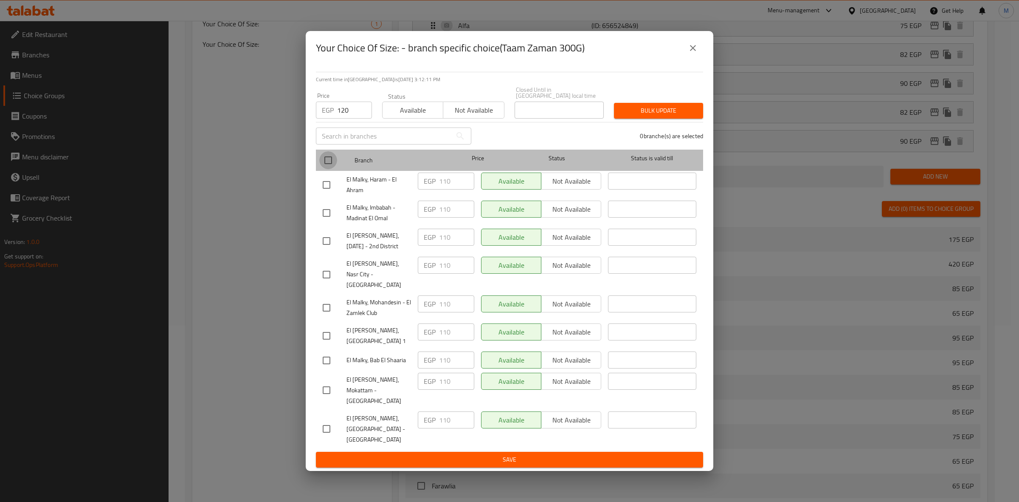
click at [336, 169] on input "checkbox" at bounding box center [328, 160] width 18 height 18
checkbox input "true"
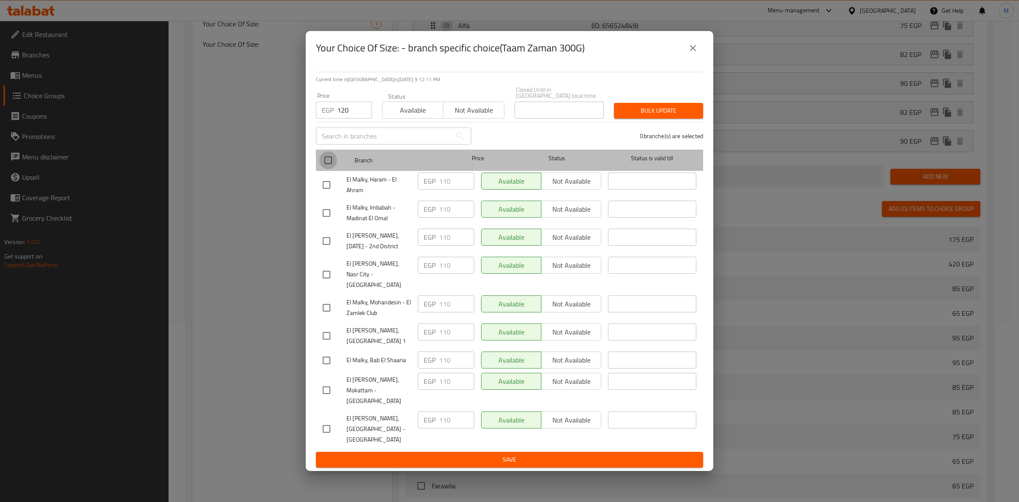
checkbox input "true"
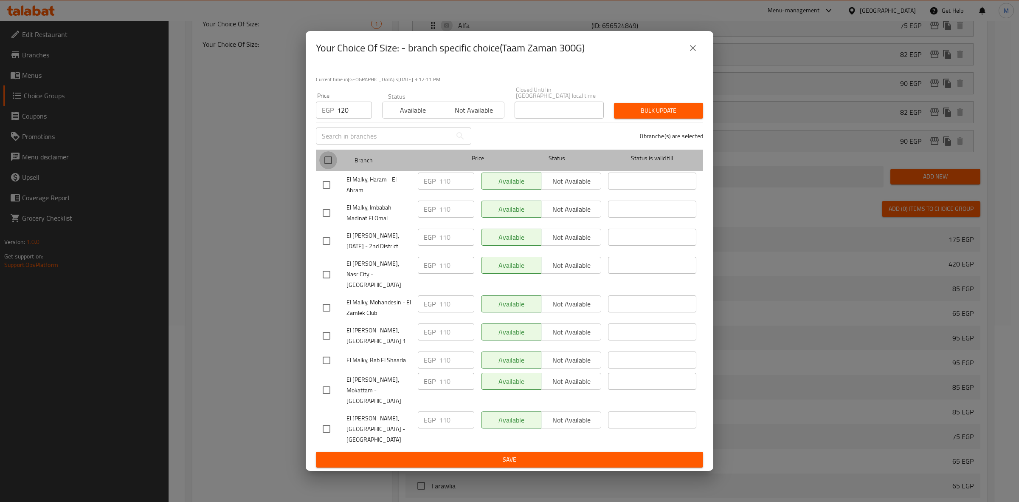
checkbox input "true"
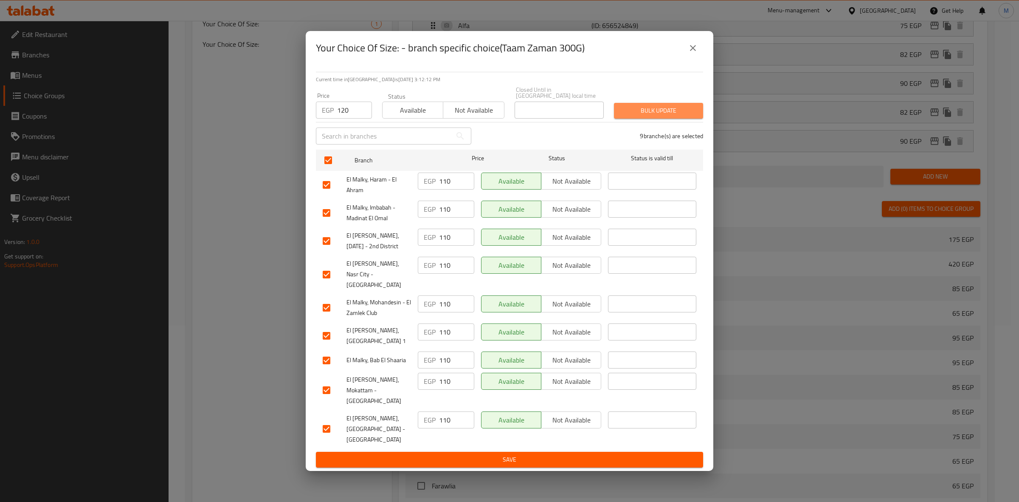
click at [682, 116] on span "Bulk update" at bounding box center [659, 110] width 76 height 11
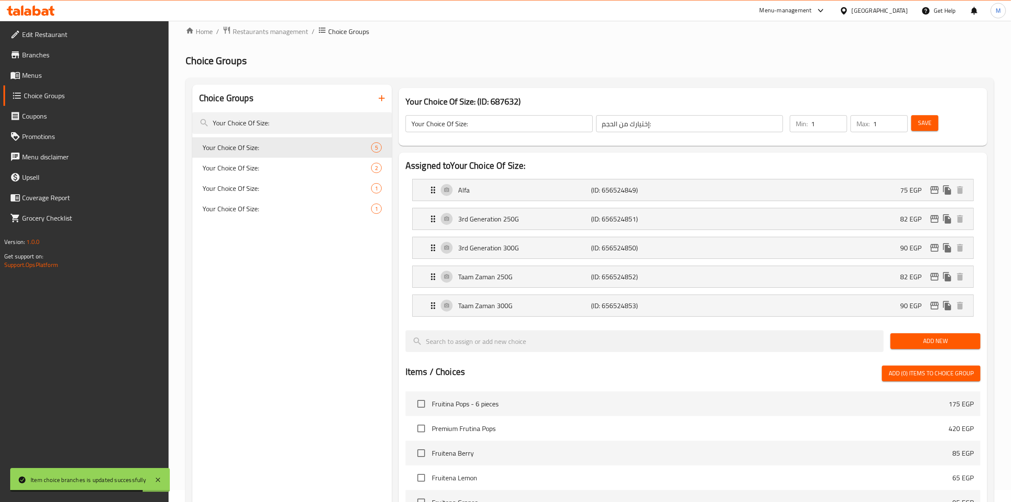
scroll to position [0, 0]
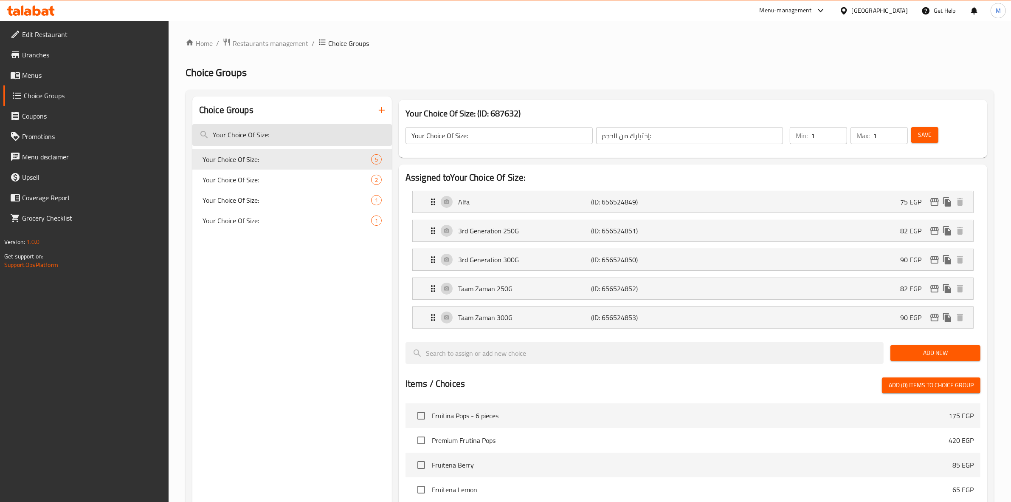
click at [300, 133] on input "Your Choice Of Size:" at bounding box center [292, 135] width 200 height 22
type input "Y"
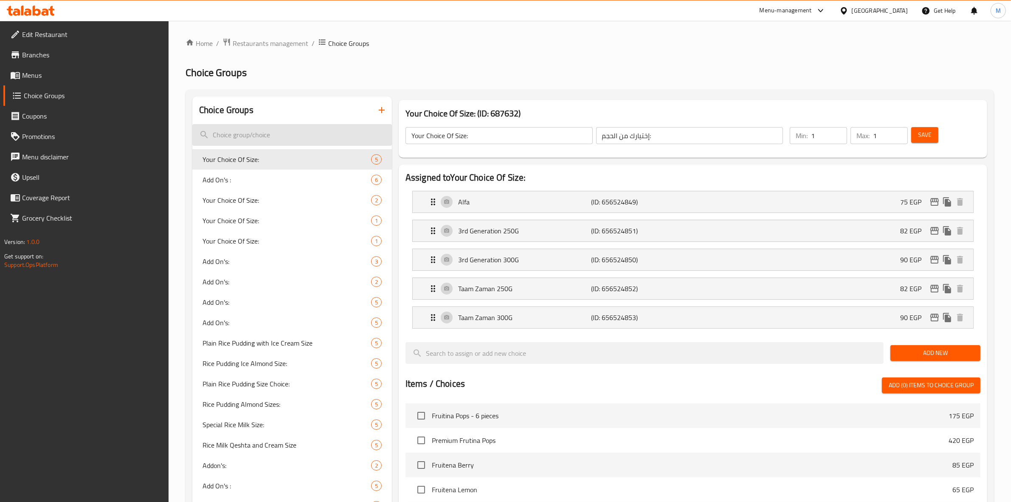
paste input "Add Ice Cream:"
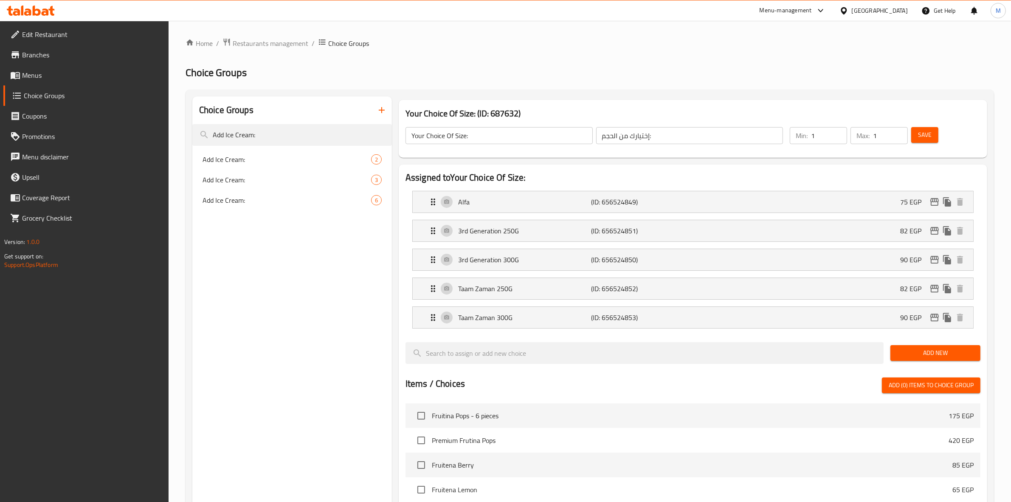
type input "Add Ice Cream:"
click at [269, 166] on div "Add Ice Cream: 2" at bounding box center [292, 159] width 200 height 20
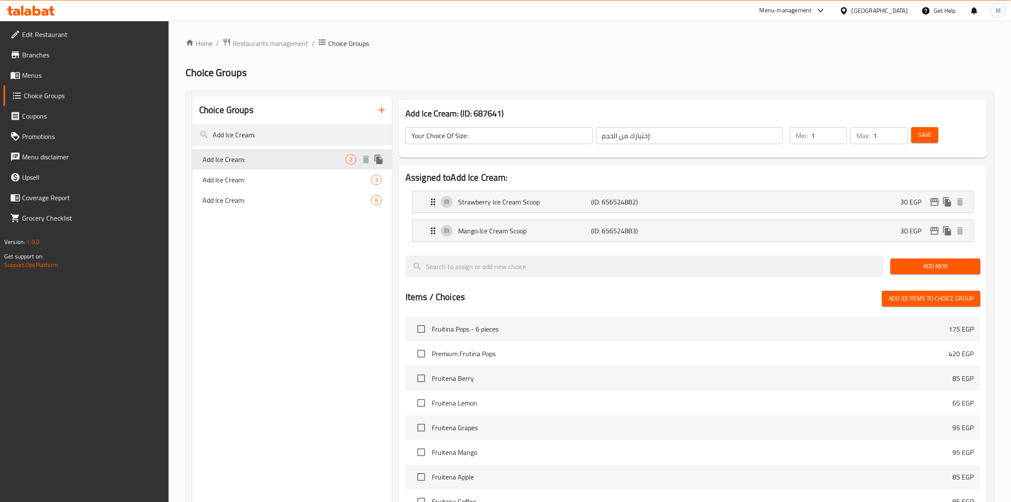
type input "Add Ice Cream:"
type input "إضافة أيس كريم:"
type input "0"
click at [279, 193] on div "Add Ice Cream: 6" at bounding box center [292, 200] width 200 height 20
type input "6"
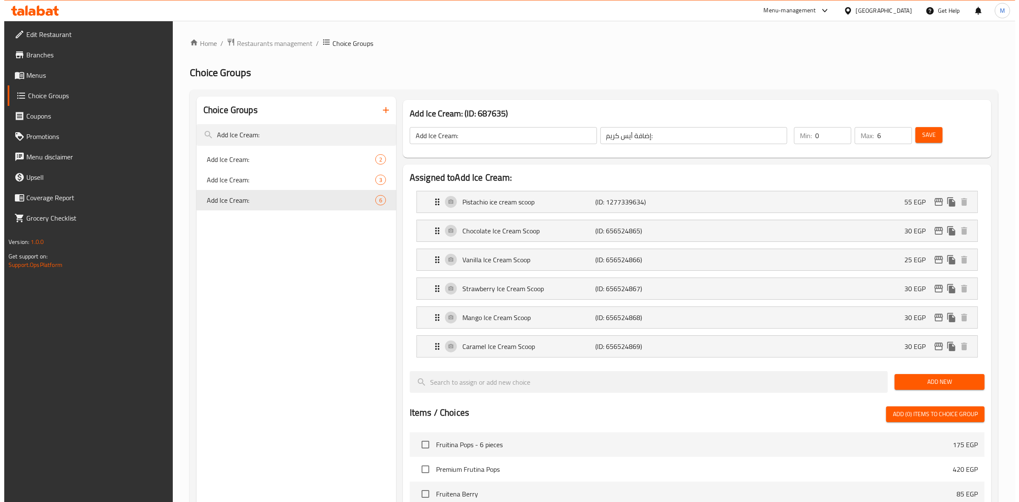
scroll to position [323, 0]
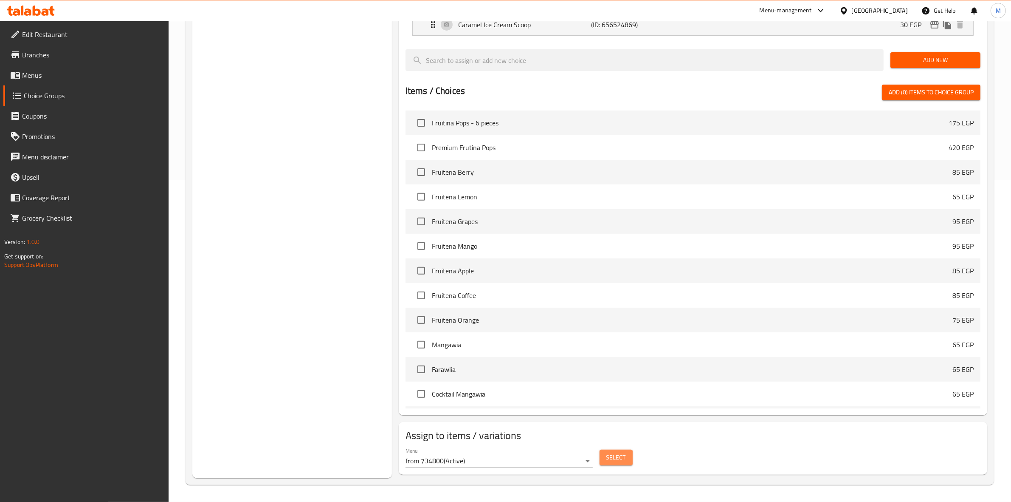
click at [622, 463] on button "Select" at bounding box center [616, 457] width 33 height 16
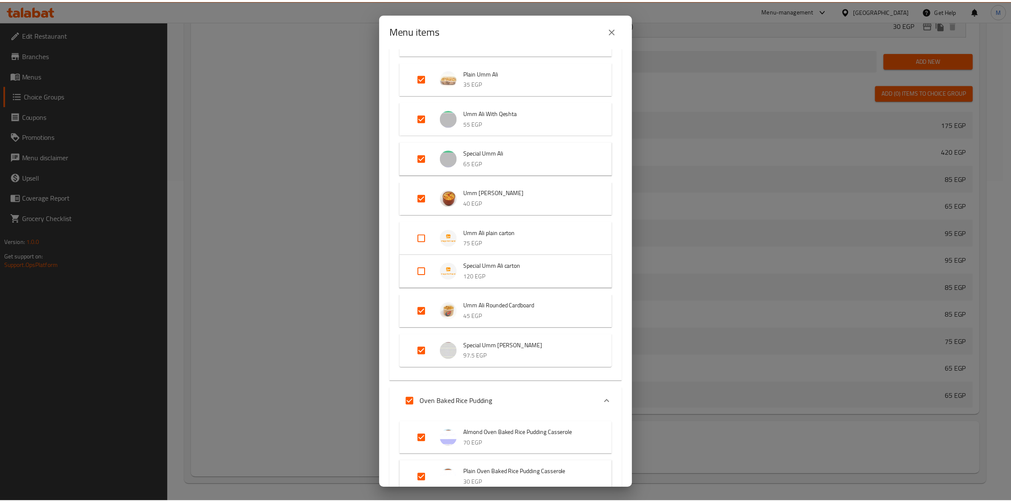
scroll to position [1029, 0]
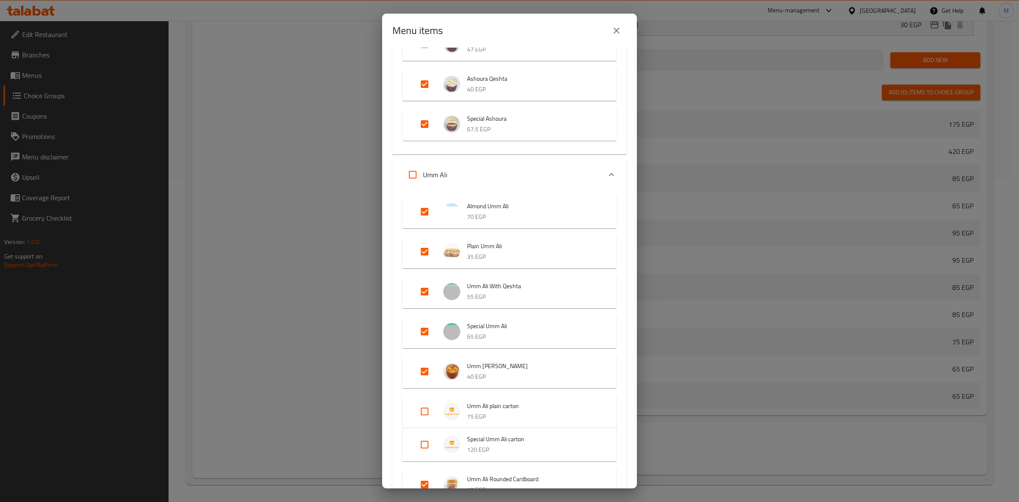
click at [616, 33] on icon "close" at bounding box center [617, 30] width 10 height 10
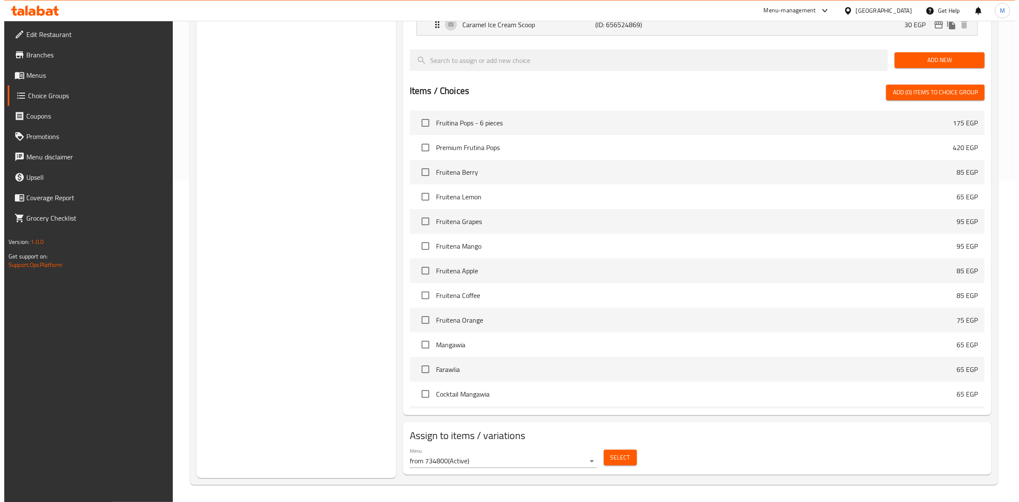
scroll to position [77, 0]
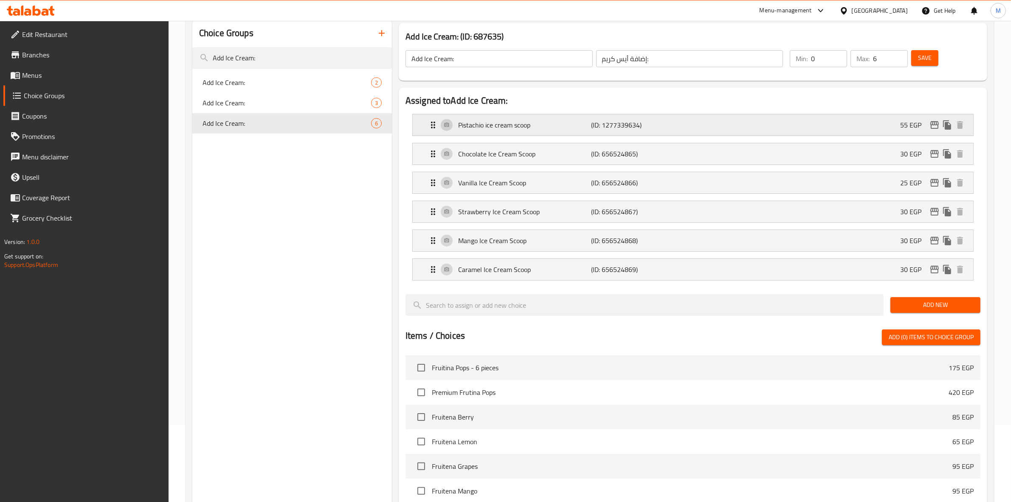
click at [844, 126] on div "Pistachio ice cream scoop (ID: 1277339634) 55 EGP" at bounding box center [695, 124] width 535 height 21
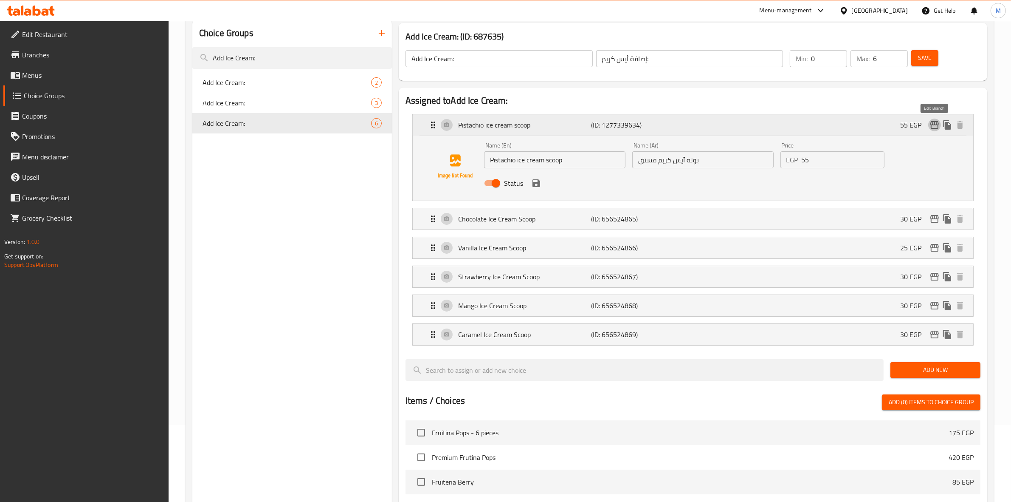
click at [935, 129] on icon "edit" at bounding box center [935, 125] width 10 height 10
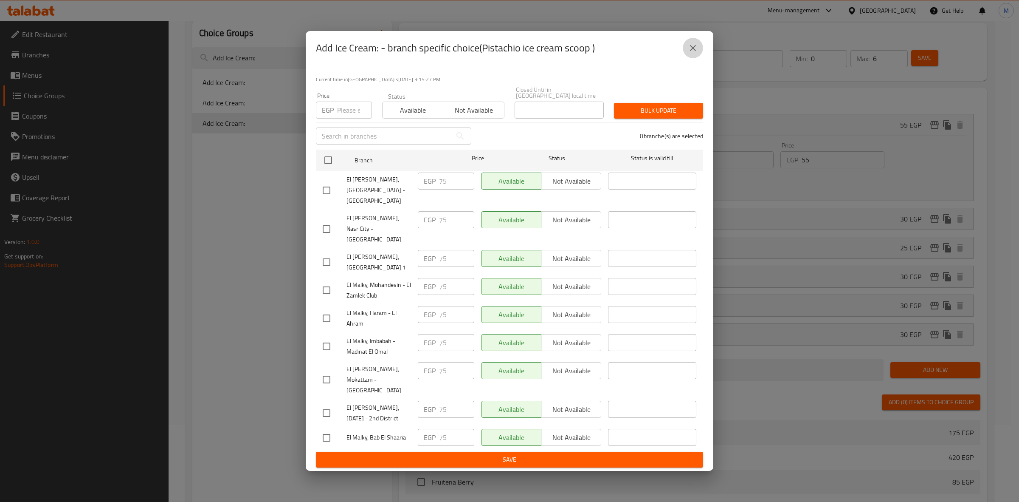
click at [697, 53] on icon "close" at bounding box center [693, 48] width 10 height 10
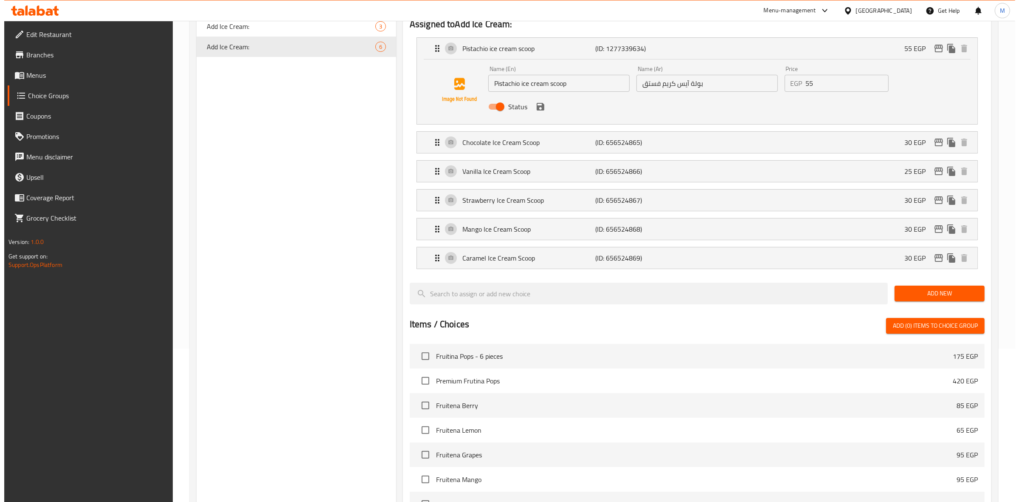
scroll to position [146, 0]
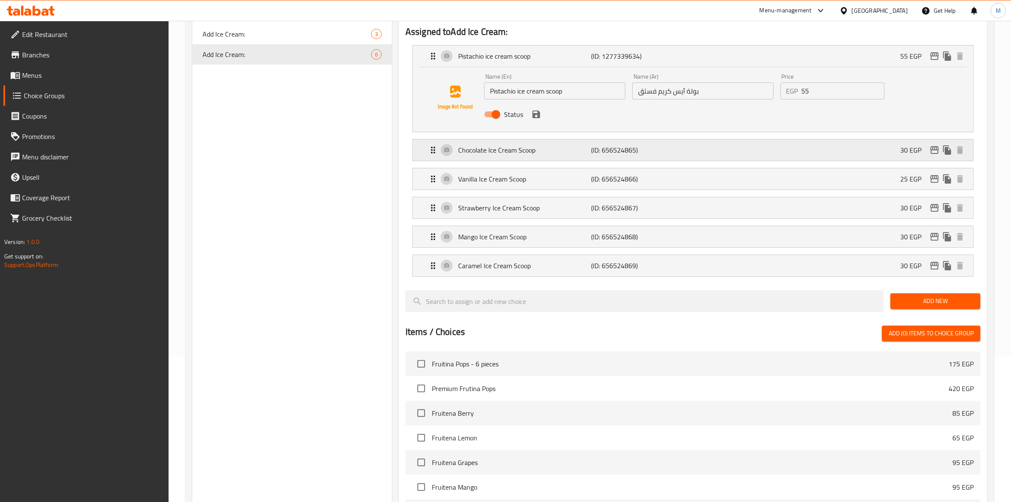
click at [823, 151] on div "Chocolate Ice Cream Scoop (ID: 656524865) 30 EGP" at bounding box center [695, 149] width 535 height 21
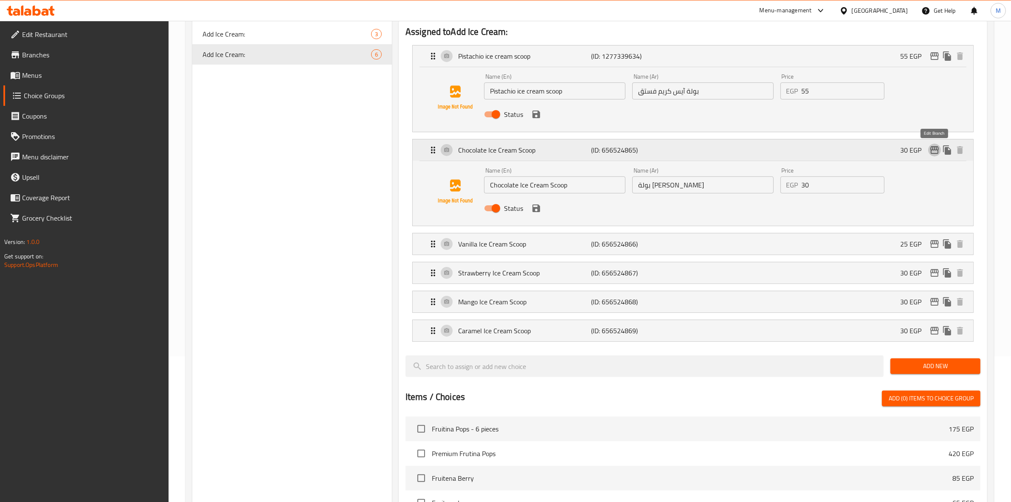
click at [931, 147] on icon "edit" at bounding box center [935, 150] width 10 height 10
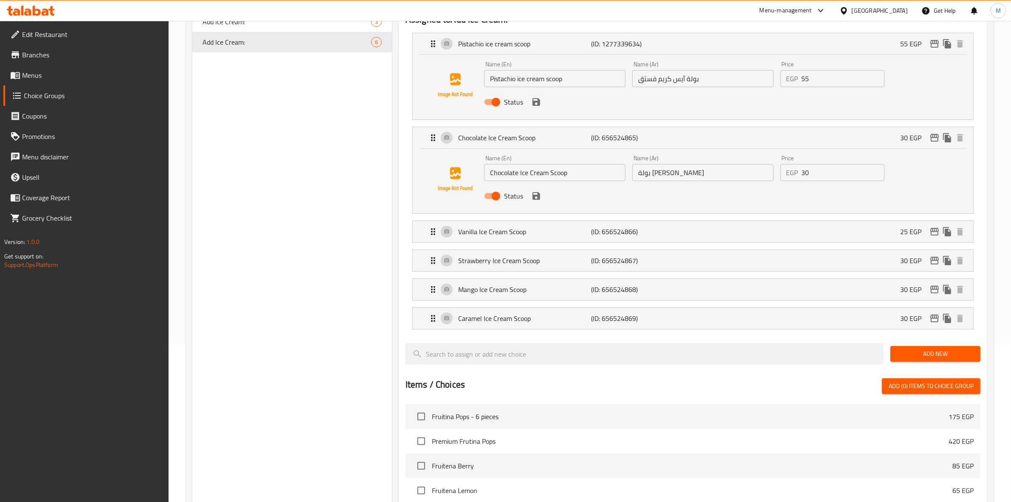
scroll to position [155, 0]
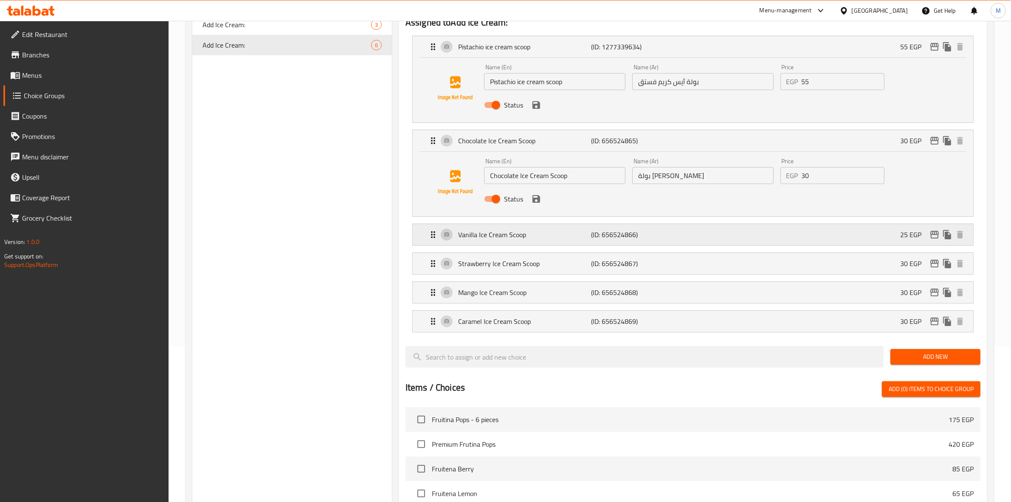
click at [880, 236] on div "Vanilla Ice Cream Scoop (ID: 656524866) 25 EGP" at bounding box center [695, 234] width 535 height 21
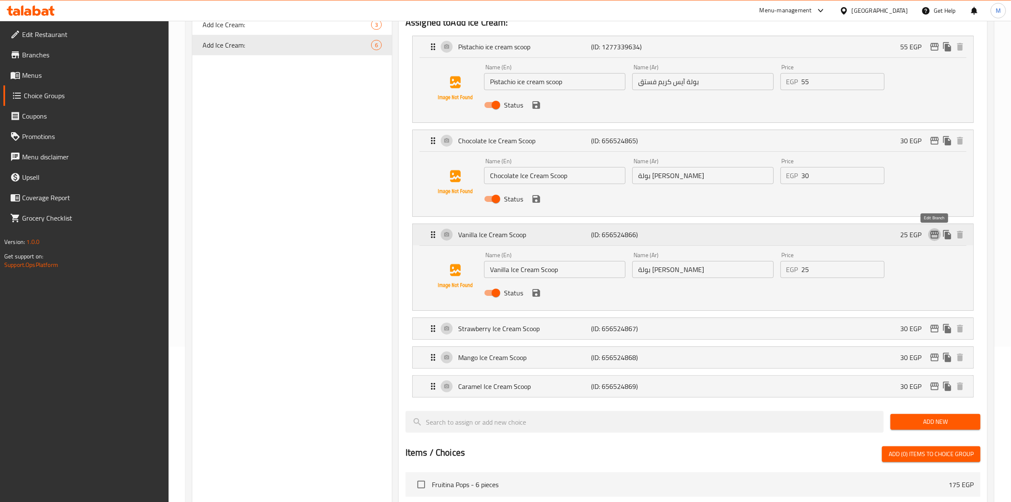
click at [936, 229] on button "edit" at bounding box center [935, 234] width 13 height 13
click at [818, 325] on div "Strawberry Ice Cream Scoop (ID: 656524867) 30 EGP" at bounding box center [695, 328] width 535 height 21
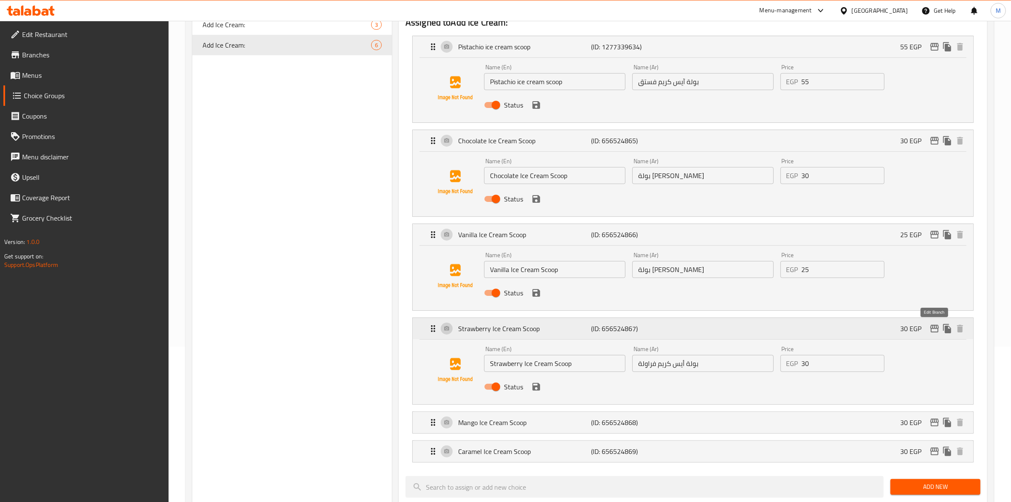
click at [931, 327] on icon "edit" at bounding box center [935, 328] width 10 height 10
click at [761, 423] on div "Mango Ice Cream Scoop (ID: 656524868) 30 EGP" at bounding box center [695, 422] width 535 height 21
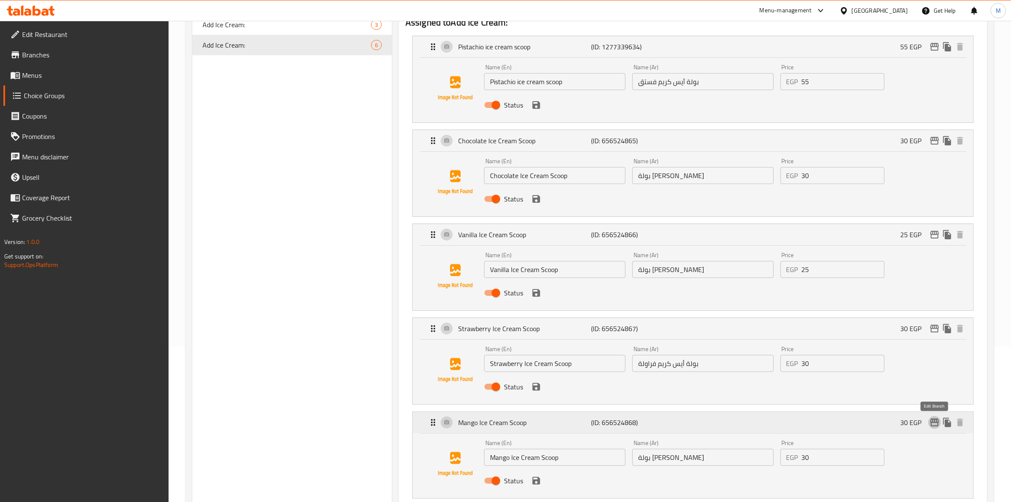
click at [931, 425] on icon "edit" at bounding box center [935, 422] width 8 height 8
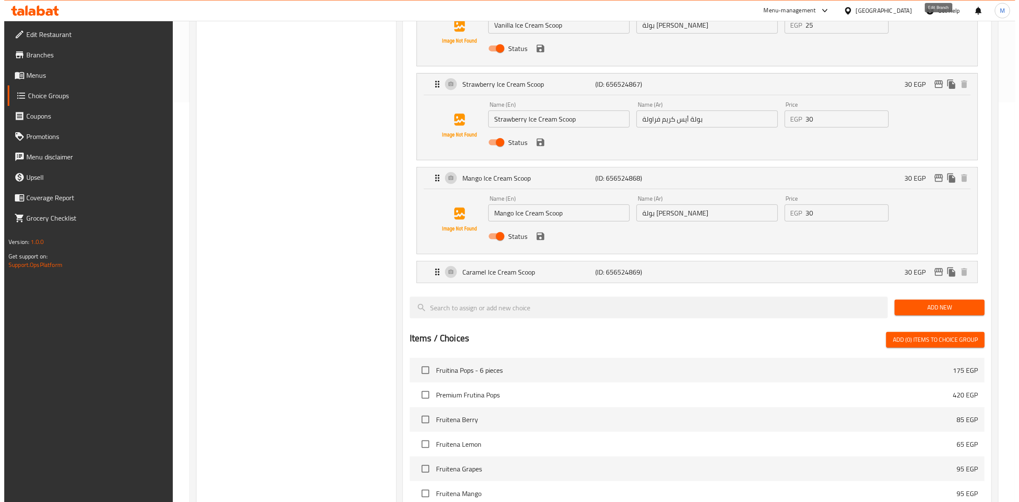
scroll to position [444, 0]
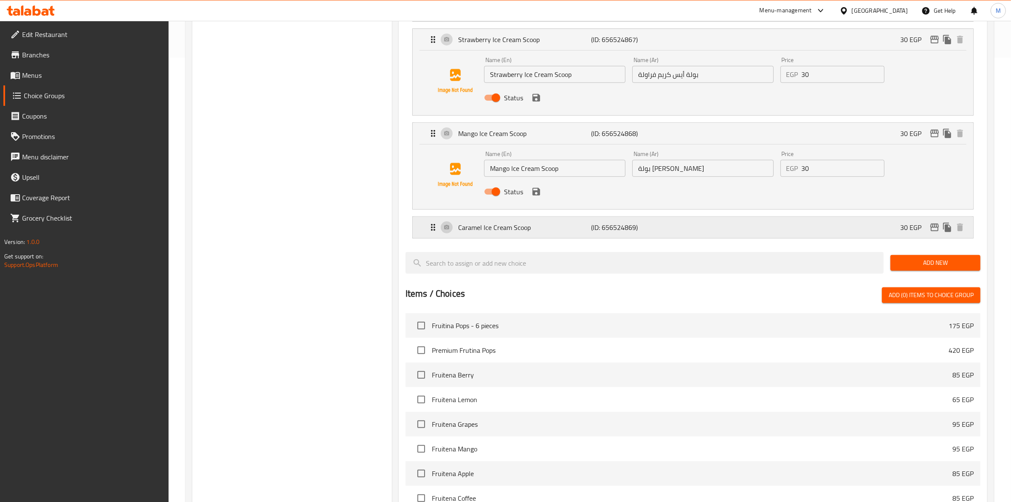
click at [795, 228] on div "Caramel Ice Cream Scoop (ID: 656524869) 30 EGP" at bounding box center [695, 227] width 535 height 21
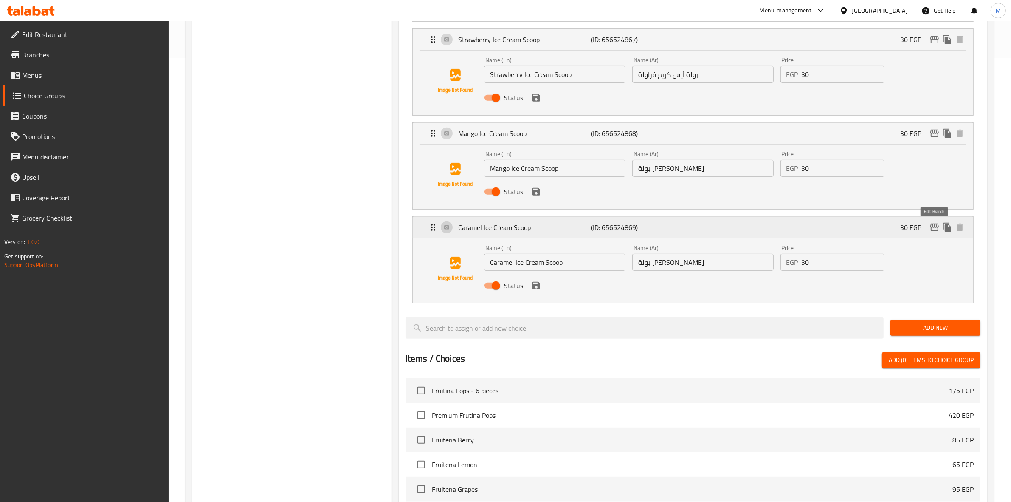
click at [939, 231] on icon "edit" at bounding box center [935, 227] width 10 height 10
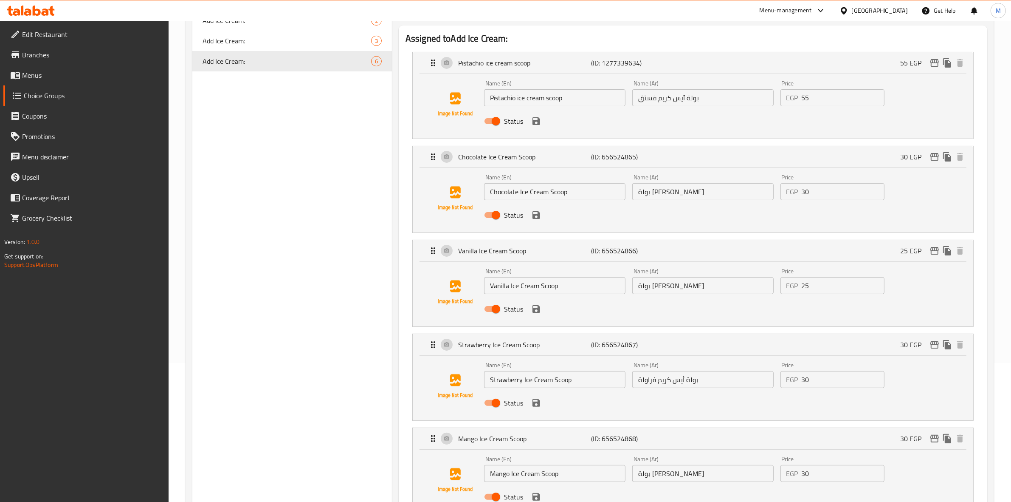
scroll to position [0, 0]
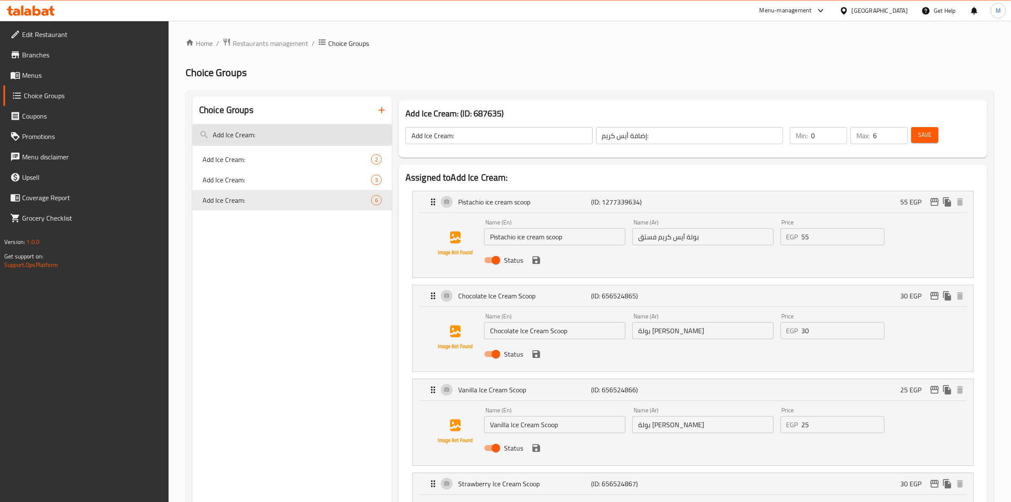
drag, startPoint x: 257, startPoint y: 137, endPoint x: 211, endPoint y: 134, distance: 46.8
click at [211, 134] on input "Add Ice Cream:" at bounding box center [292, 135] width 200 height 22
click at [935, 205] on icon "edit" at bounding box center [935, 202] width 8 height 8
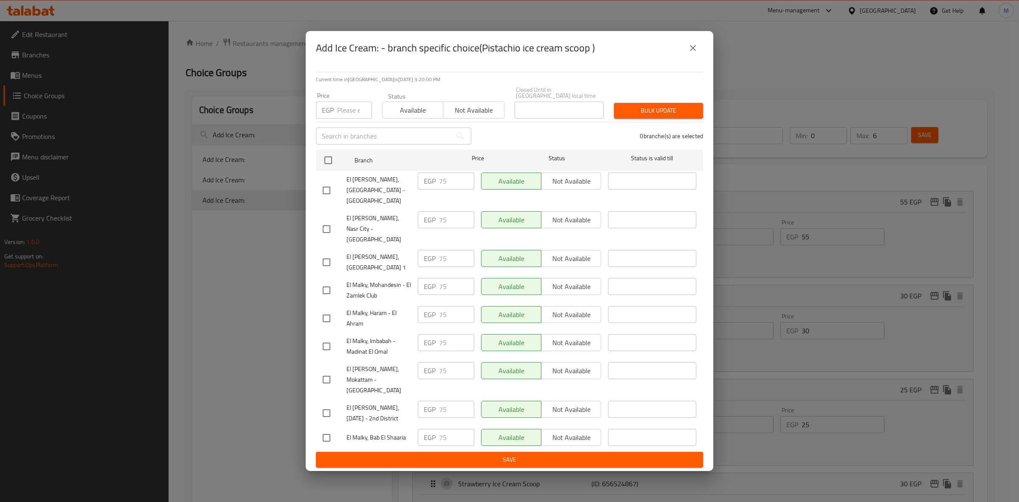
click at [412, 32] on div "Add Ice Cream: - branch specific choice(Pistachio ice cream scoop ) Current tim…" at bounding box center [509, 251] width 1019 height 502
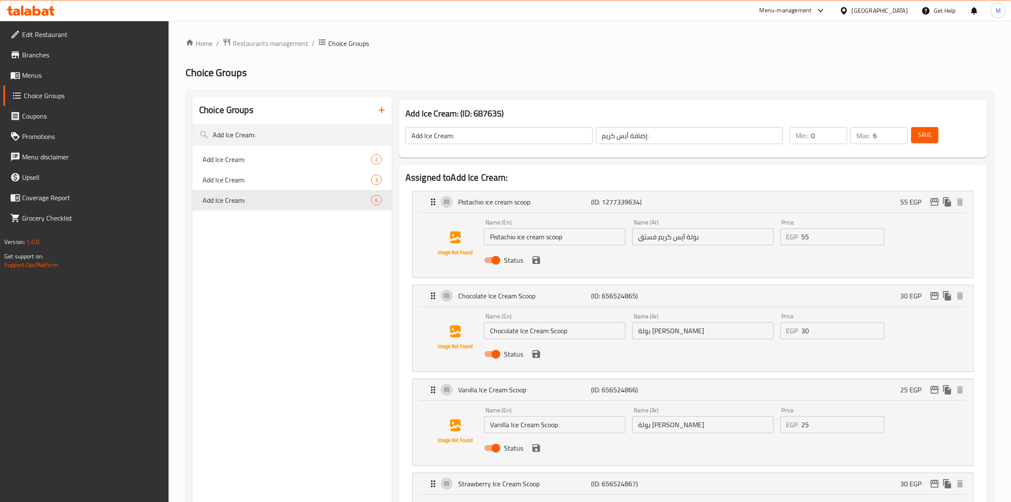
click at [47, 73] on span "Menus" at bounding box center [92, 75] width 140 height 10
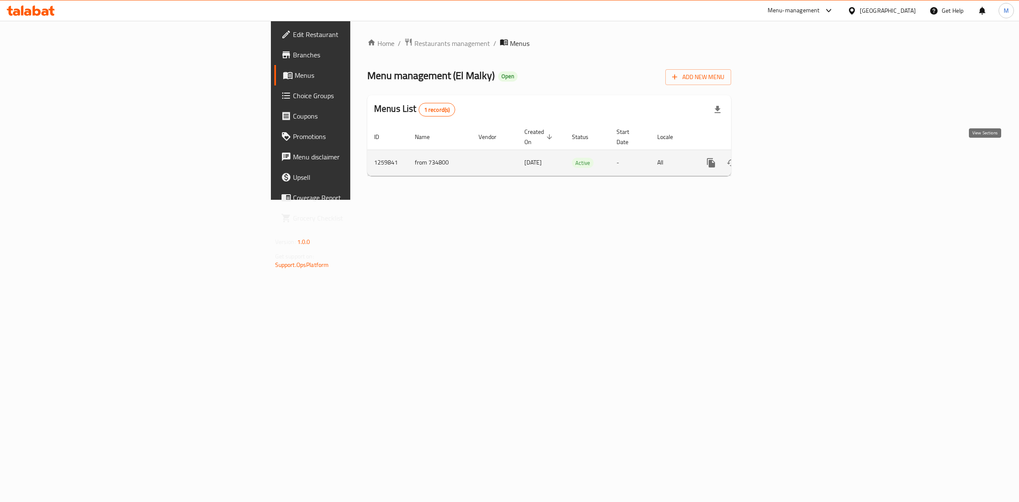
click at [776, 159] on icon "enhanced table" at bounding box center [773, 163] width 8 height 8
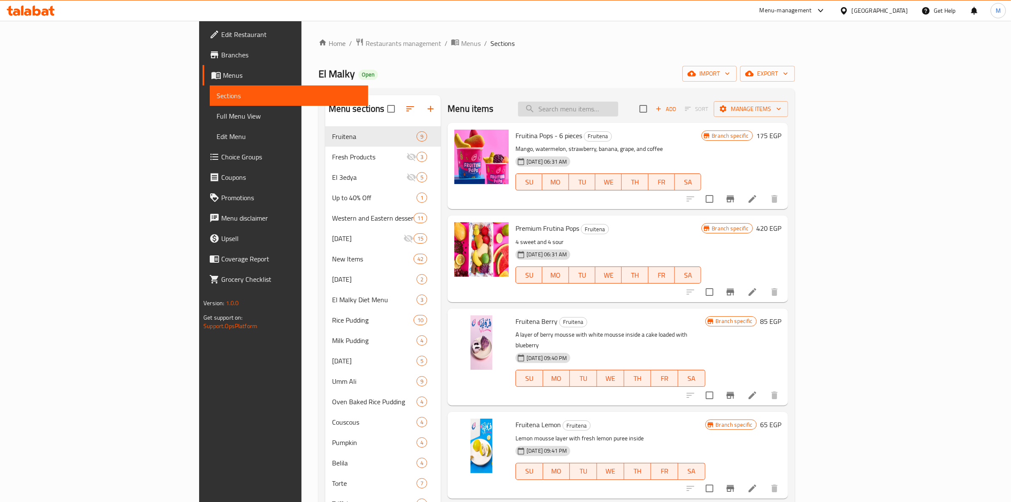
paste input "Lotus Mini Torte"
click at [618, 110] on input "Lotus Mini Torte" at bounding box center [568, 109] width 100 height 15
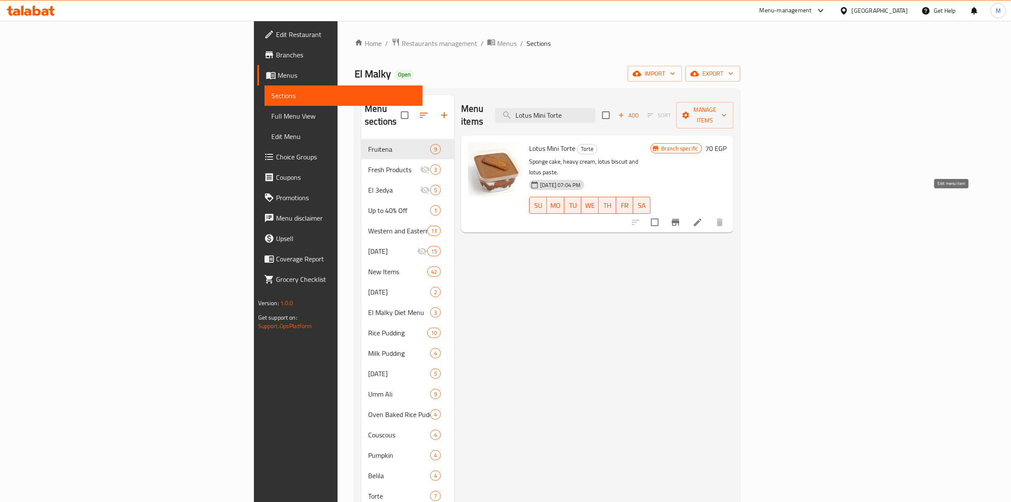
type input "Lotus Mini Torte"
click at [703, 217] on icon at bounding box center [698, 222] width 10 height 10
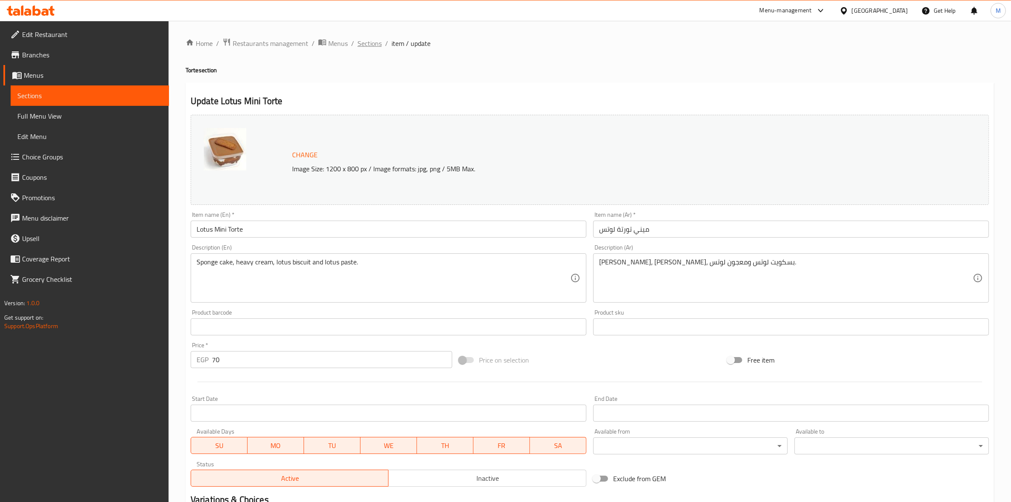
click at [377, 46] on span "Sections" at bounding box center [370, 43] width 24 height 10
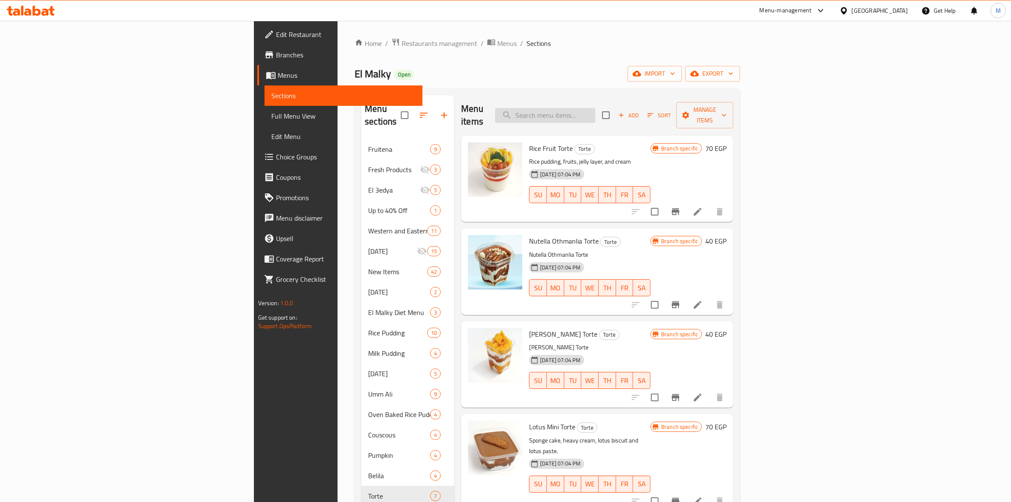
click at [596, 112] on input "search" at bounding box center [545, 115] width 100 height 15
paste input "Lotus Mini Torte"
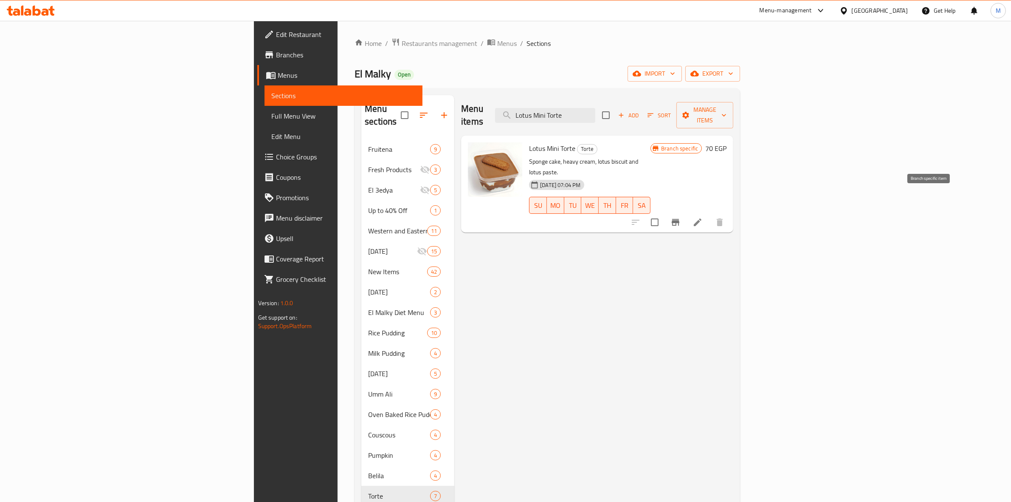
type input "Lotus Mini Torte"
click at [681, 217] on icon "Branch-specific-item" at bounding box center [676, 222] width 10 height 10
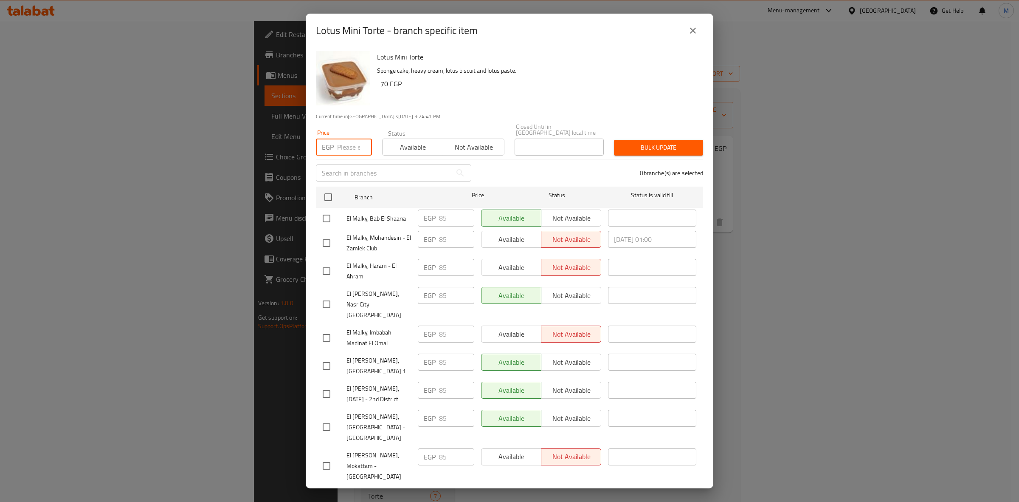
click at [350, 151] on input "number" at bounding box center [354, 146] width 35 height 17
type input "90"
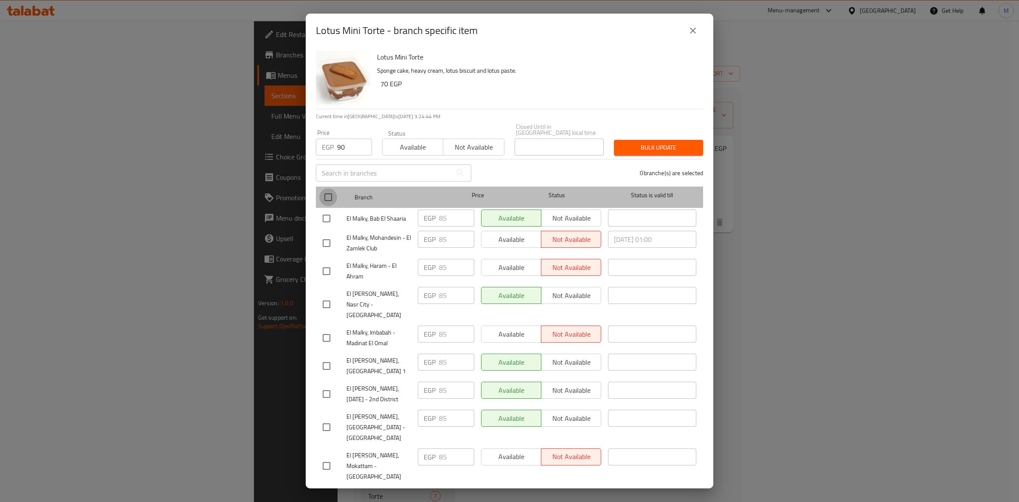
click at [332, 204] on input "checkbox" at bounding box center [328, 197] width 18 height 18
checkbox input "true"
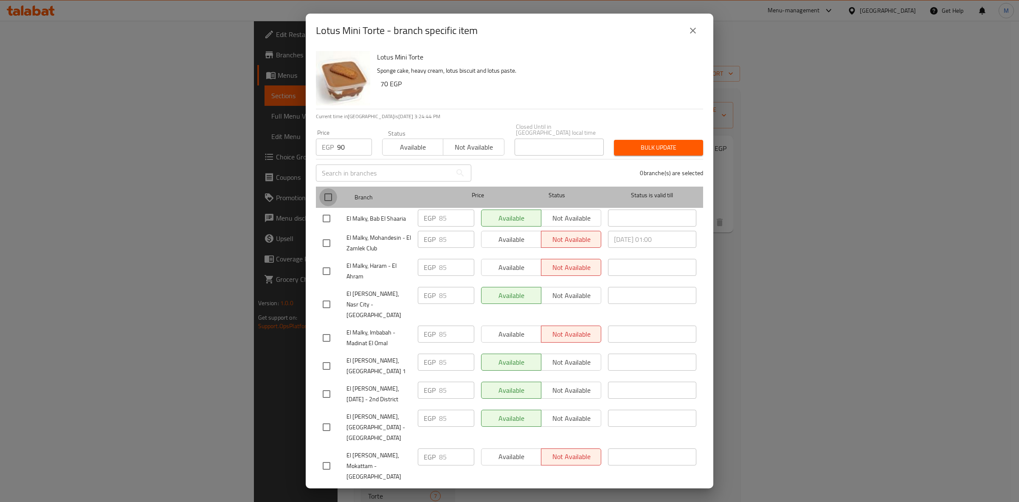
checkbox input "true"
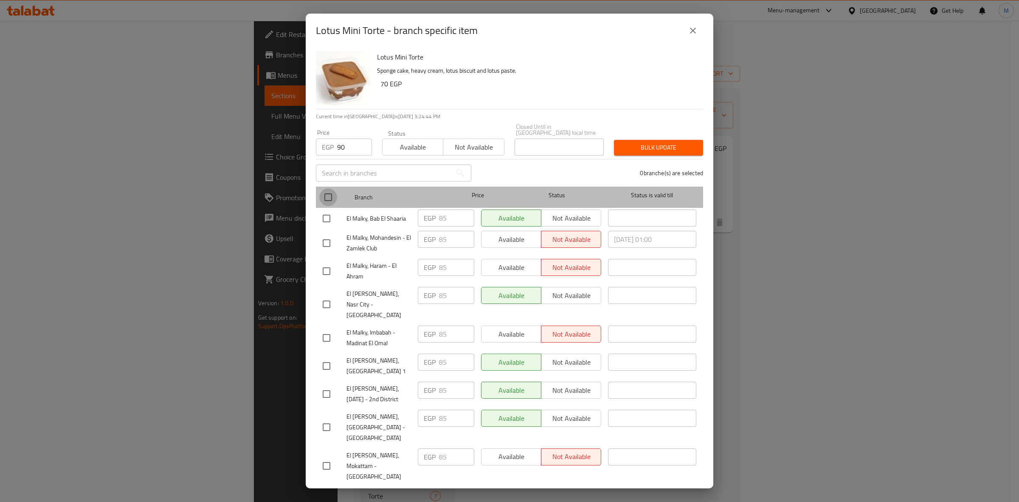
checkbox input "true"
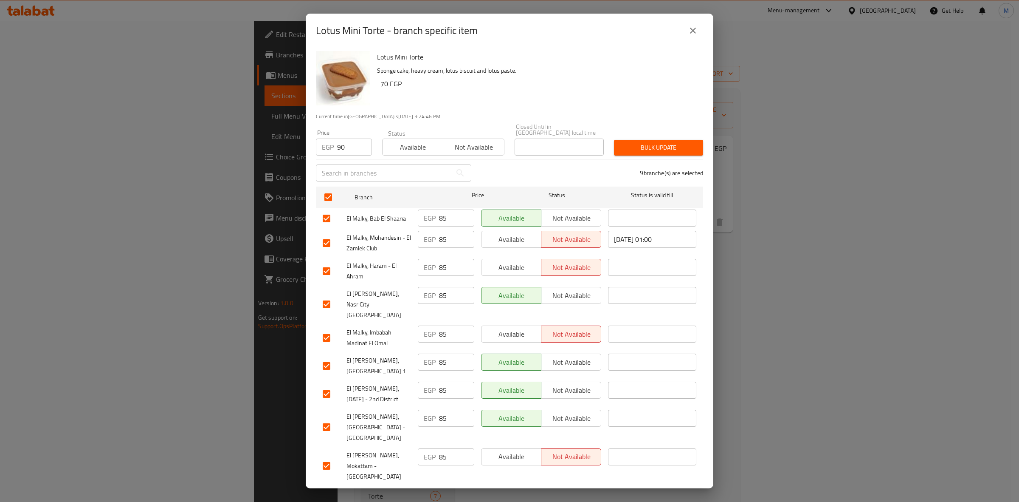
click at [553, 491] on span "Save" at bounding box center [510, 496] width 374 height 11
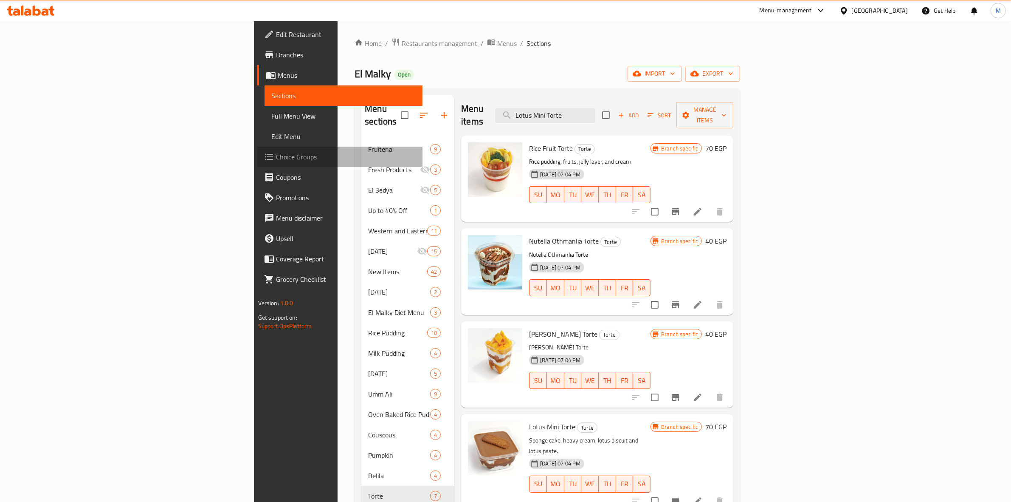
click at [276, 158] on span "Choice Groups" at bounding box center [346, 157] width 140 height 10
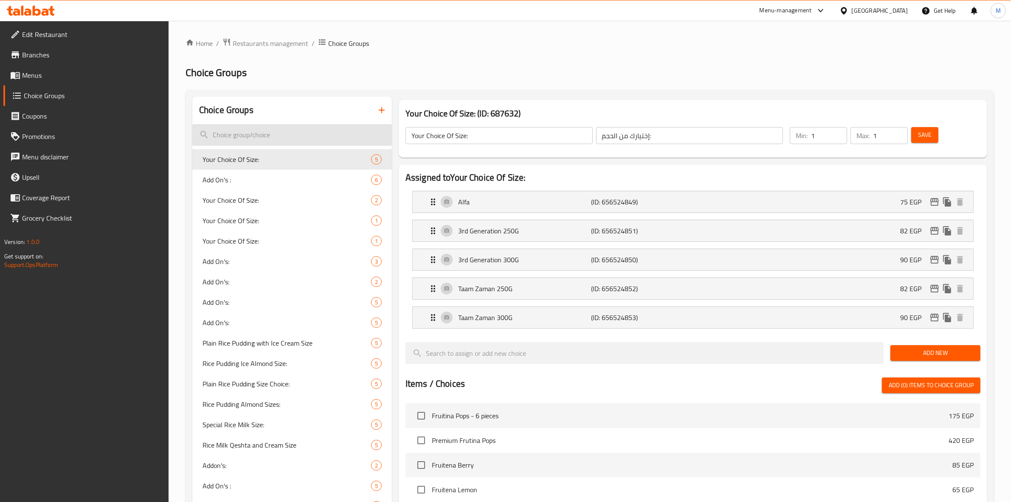
click at [267, 130] on input "search" at bounding box center [292, 135] width 200 height 22
paste input "Add On's :"
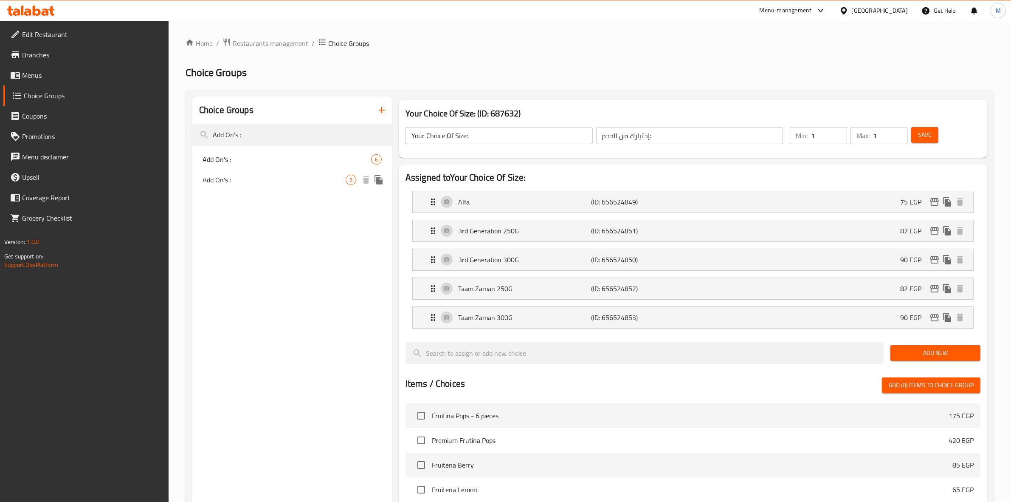
type input "Add On's :"
click at [319, 175] on span "Add On's :" at bounding box center [274, 180] width 143 height 10
type input "Add On's :"
type input "الإضافات:"
type input "0"
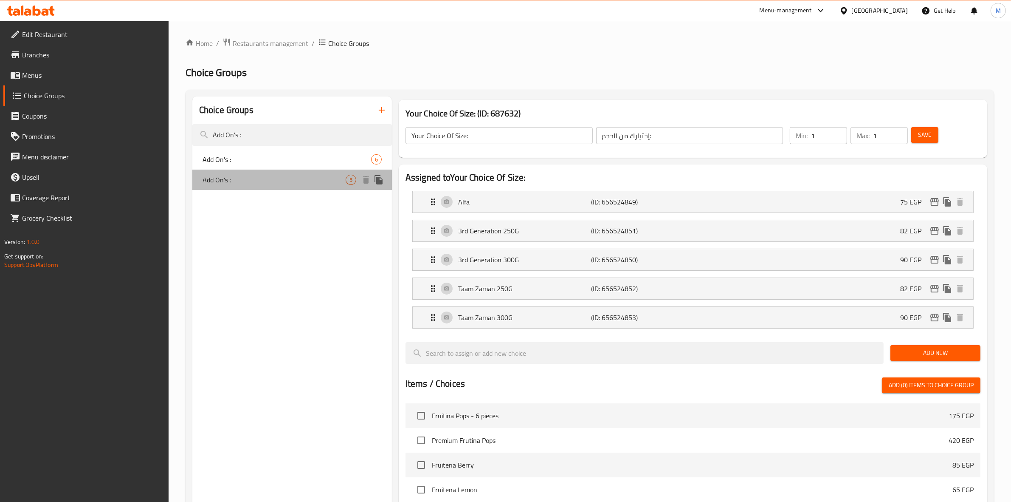
type input "4"
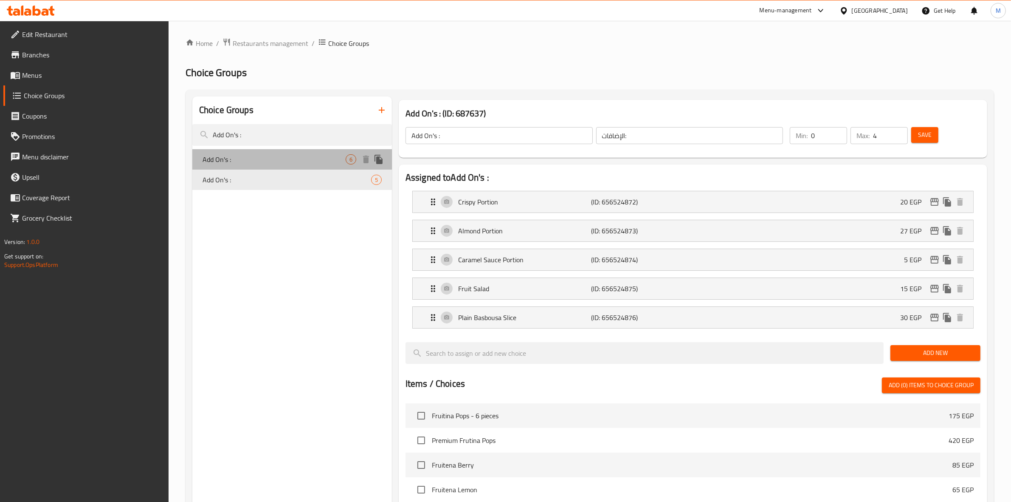
click at [308, 159] on span "Add On's :" at bounding box center [274, 159] width 143 height 10
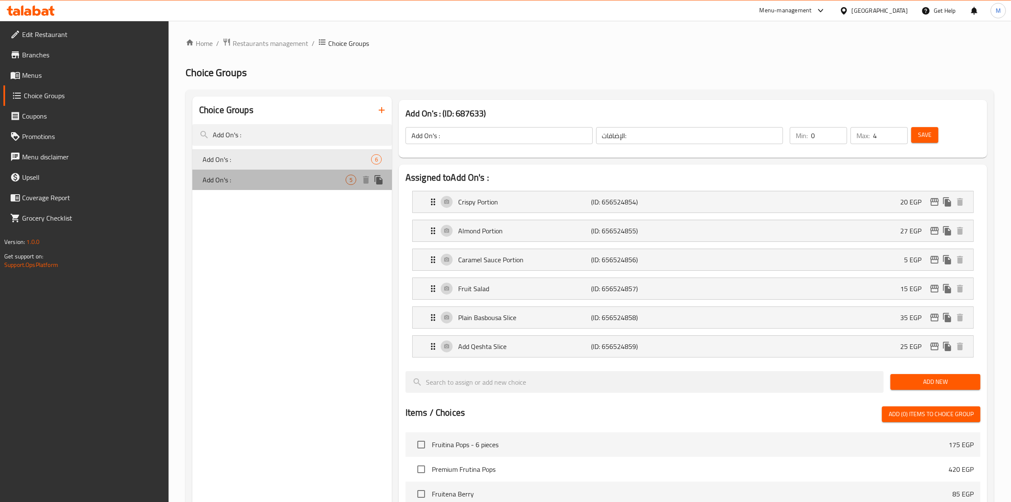
click at [305, 175] on span "Add On's :" at bounding box center [274, 180] width 143 height 10
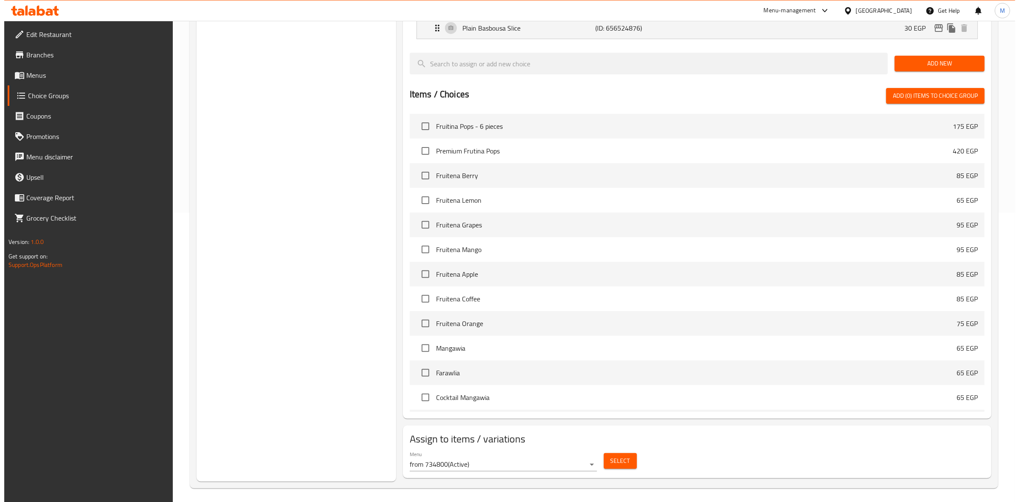
scroll to position [292, 0]
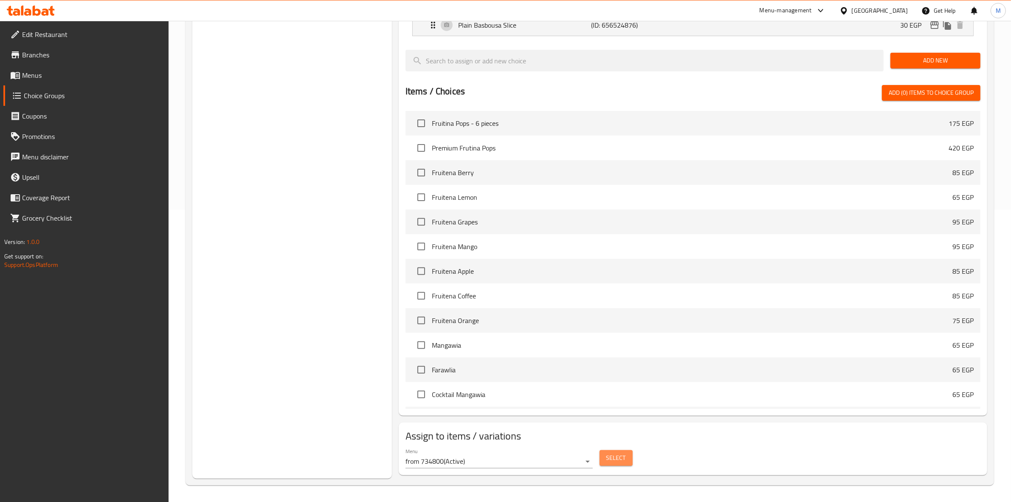
click at [621, 456] on span "Select" at bounding box center [617, 457] width 20 height 11
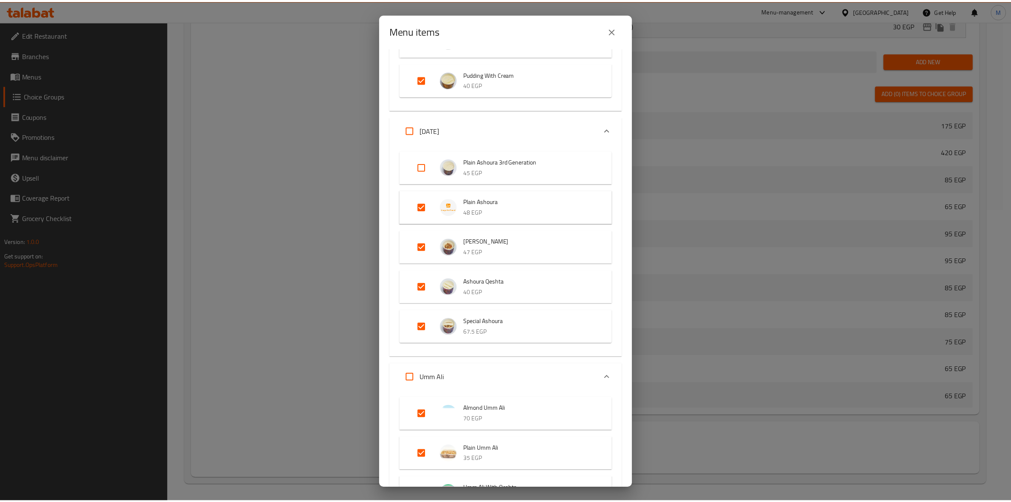
scroll to position [423, 0]
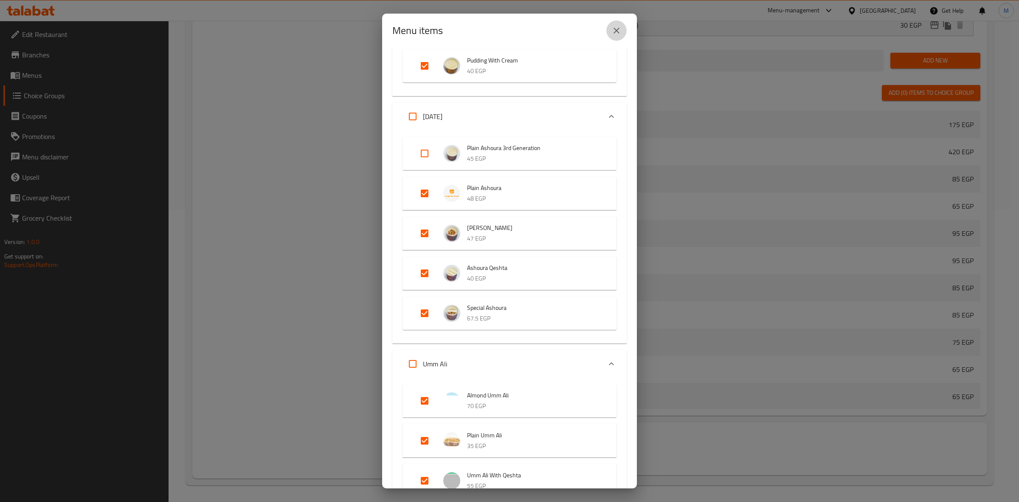
click at [616, 26] on icon "close" at bounding box center [617, 30] width 10 height 10
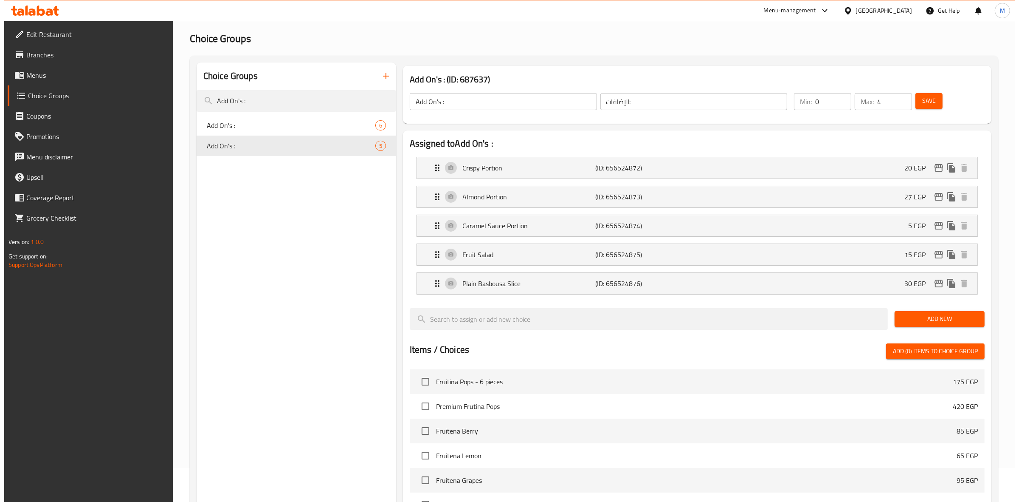
scroll to position [37, 0]
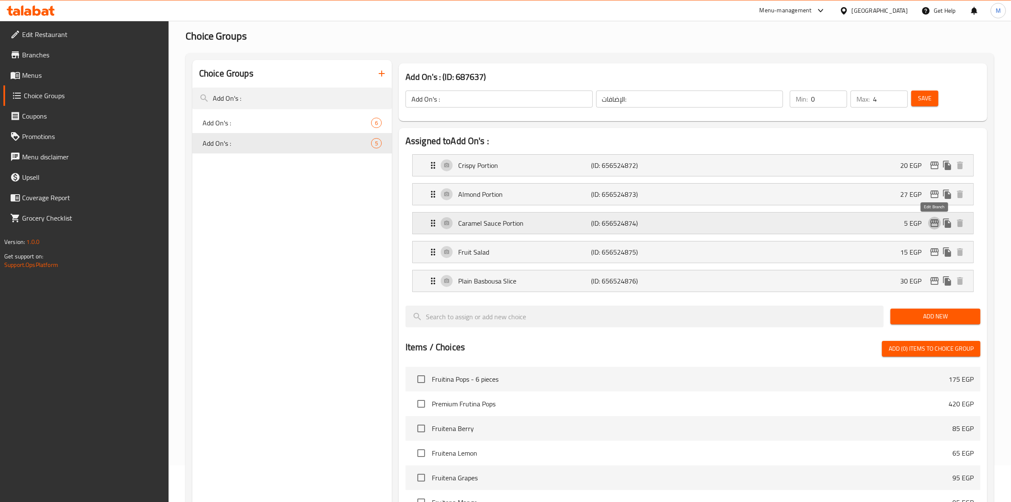
click at [935, 222] on icon "edit" at bounding box center [935, 223] width 8 height 8
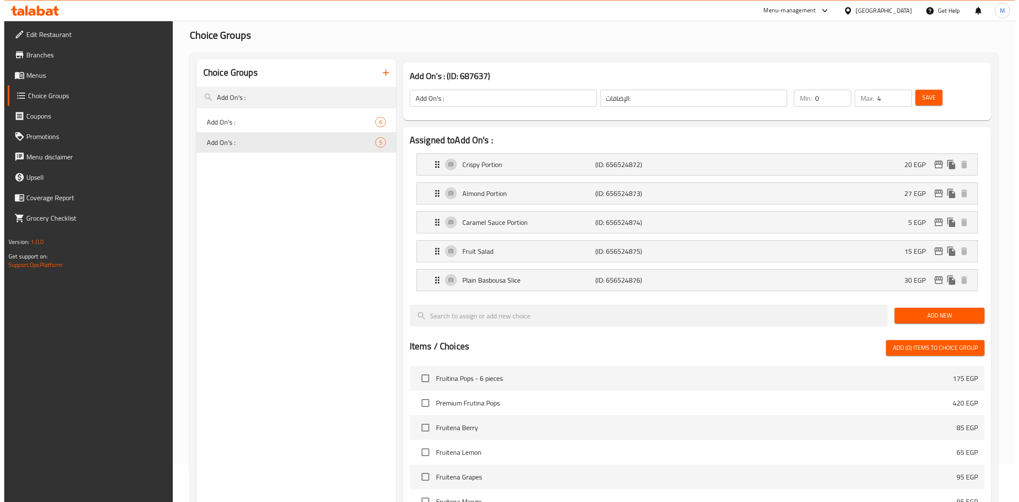
scroll to position [34, 0]
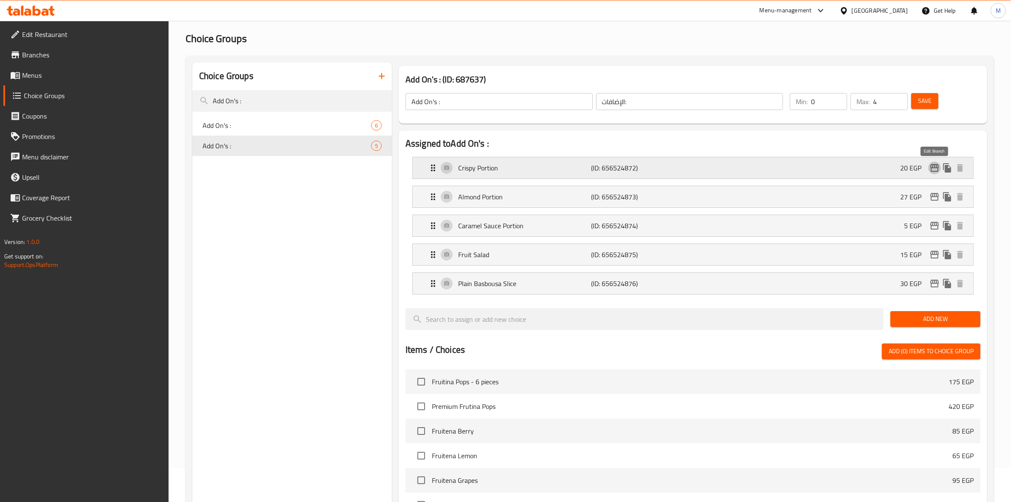
click at [931, 170] on icon "edit" at bounding box center [935, 168] width 8 height 8
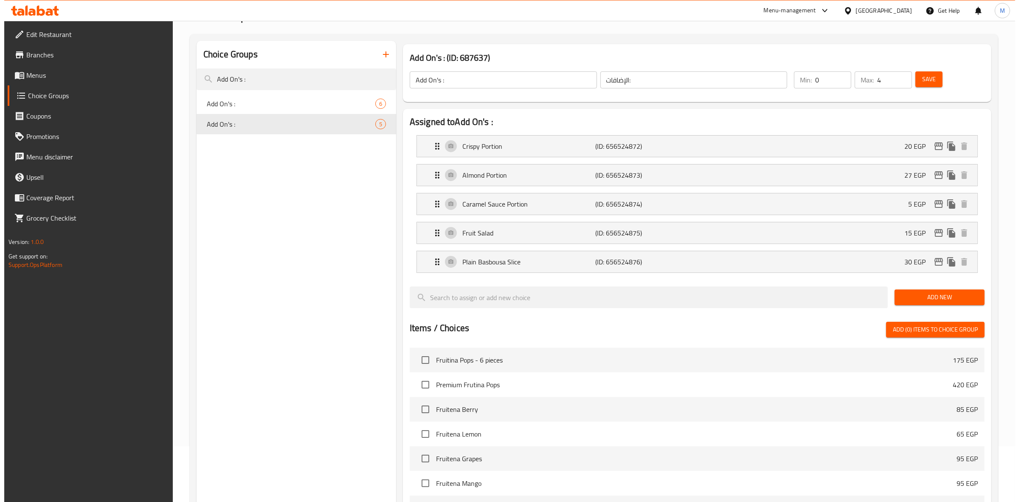
scroll to position [40, 0]
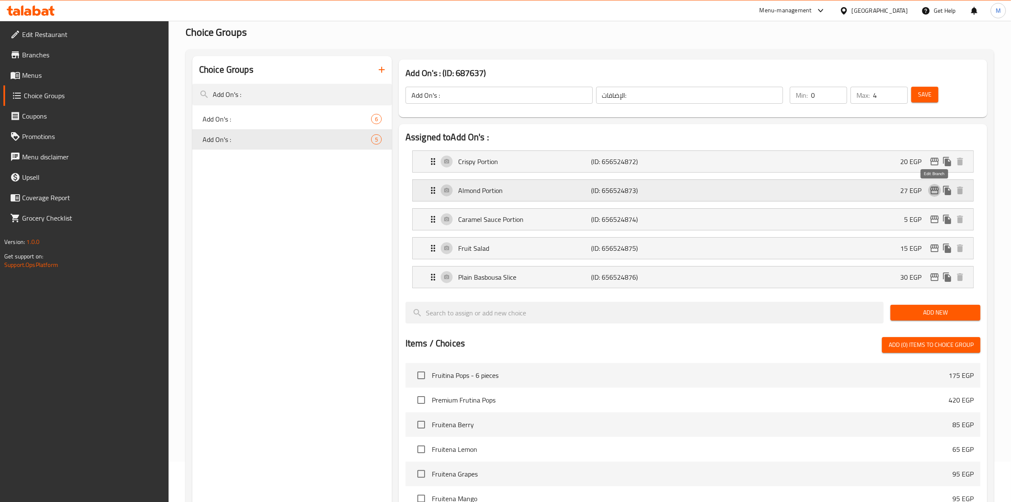
click at [938, 193] on icon "edit" at bounding box center [935, 190] width 8 height 8
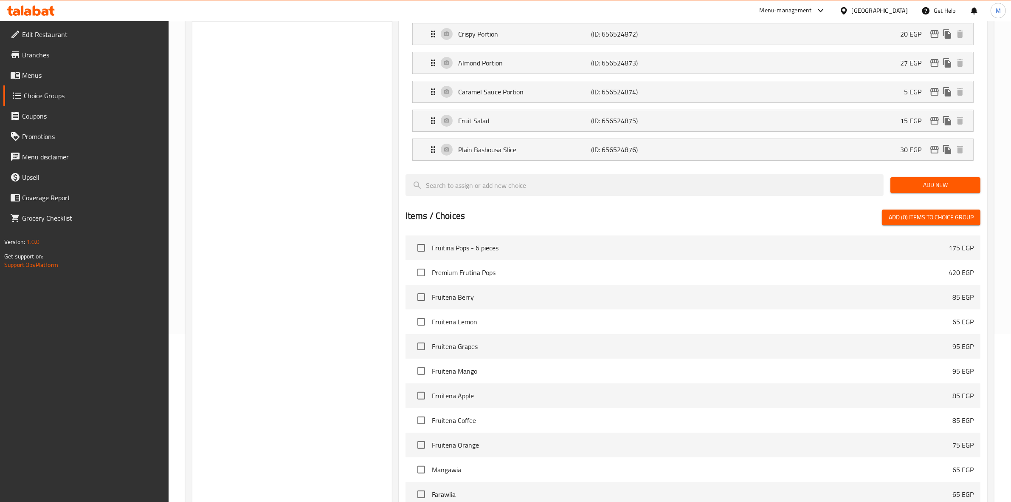
scroll to position [0, 0]
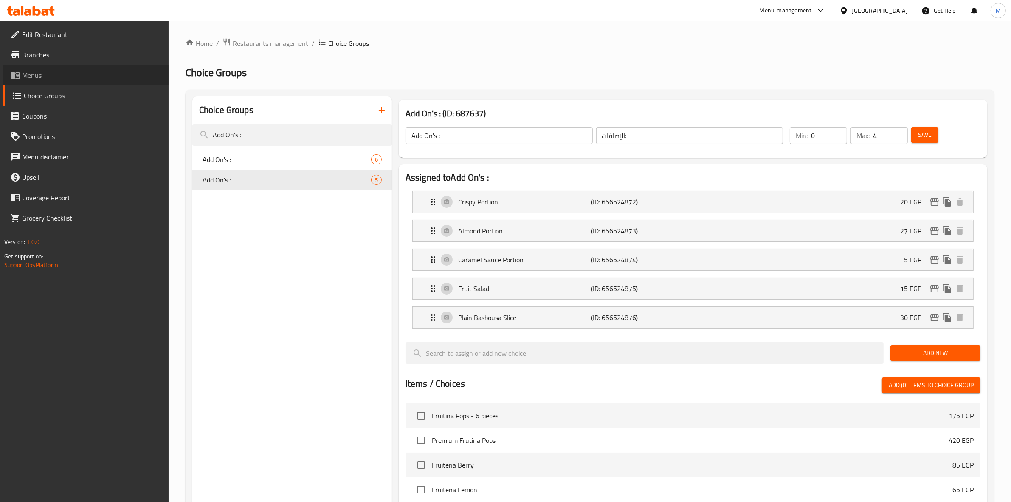
click at [37, 76] on span "Menus" at bounding box center [92, 75] width 140 height 10
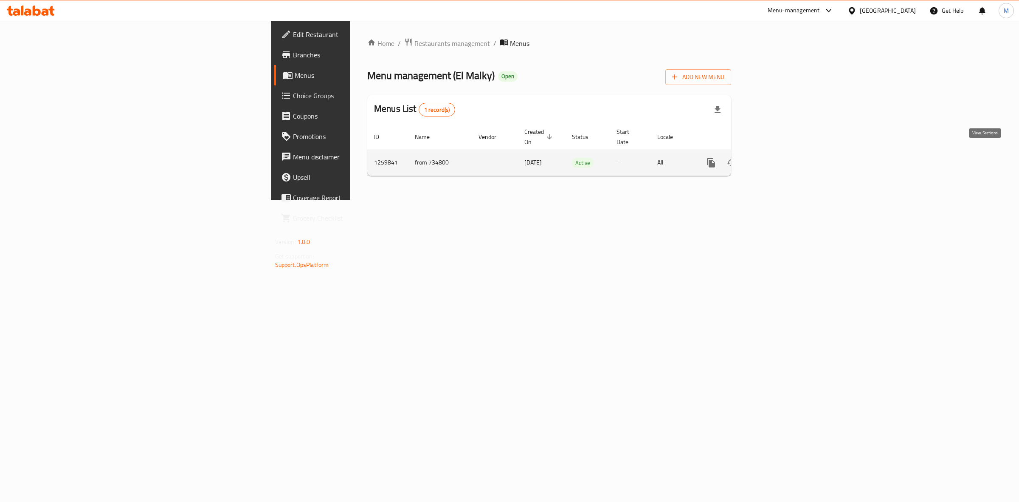
click at [778, 158] on icon "enhanced table" at bounding box center [773, 163] width 10 height 10
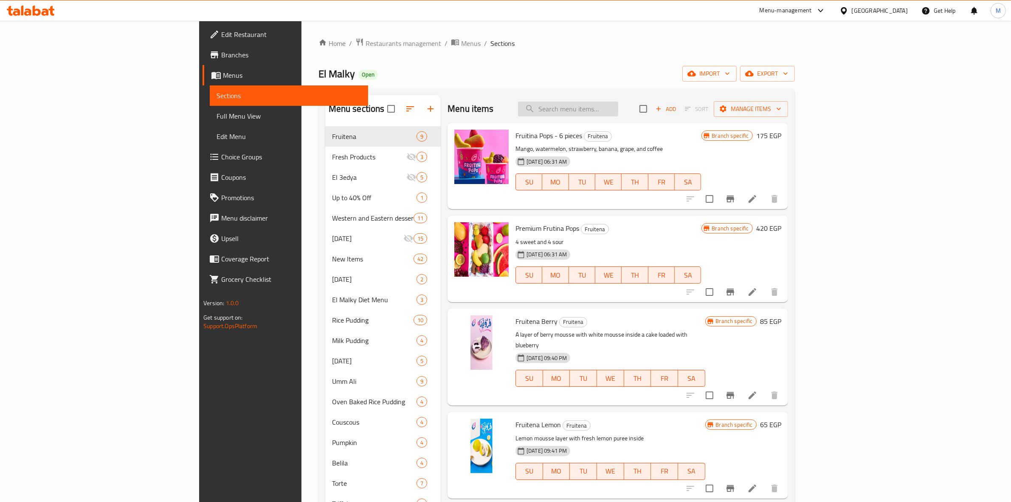
paste input "[PERSON_NAME]"
click at [618, 112] on input "[PERSON_NAME]" at bounding box center [568, 109] width 100 height 15
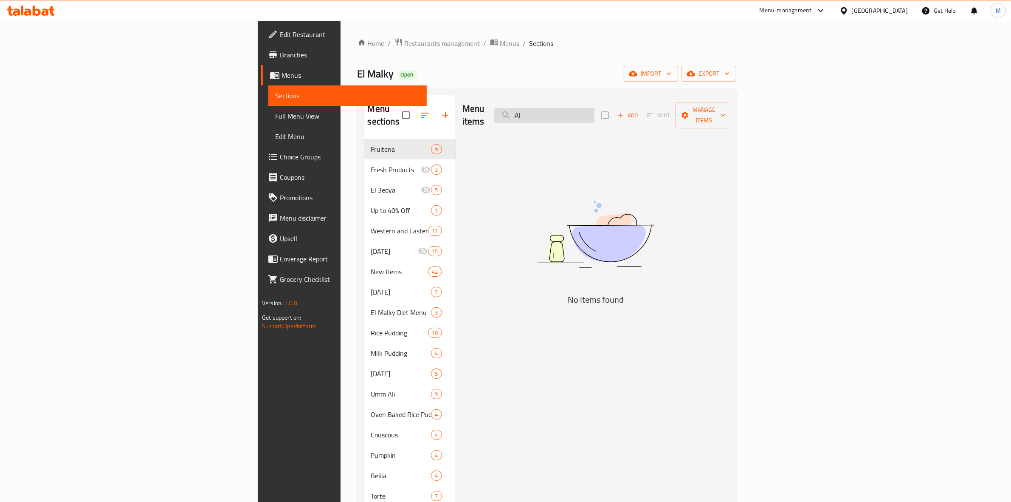
type input "A"
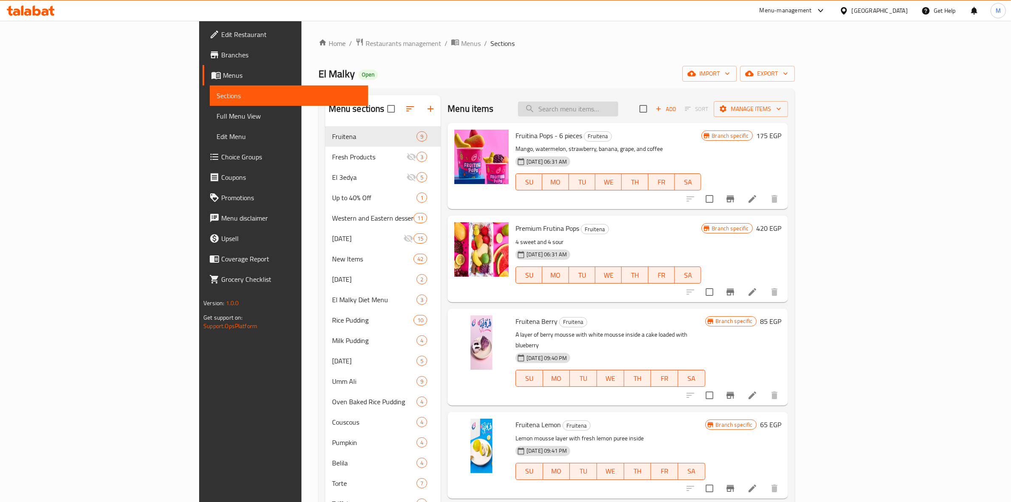
type input "h"
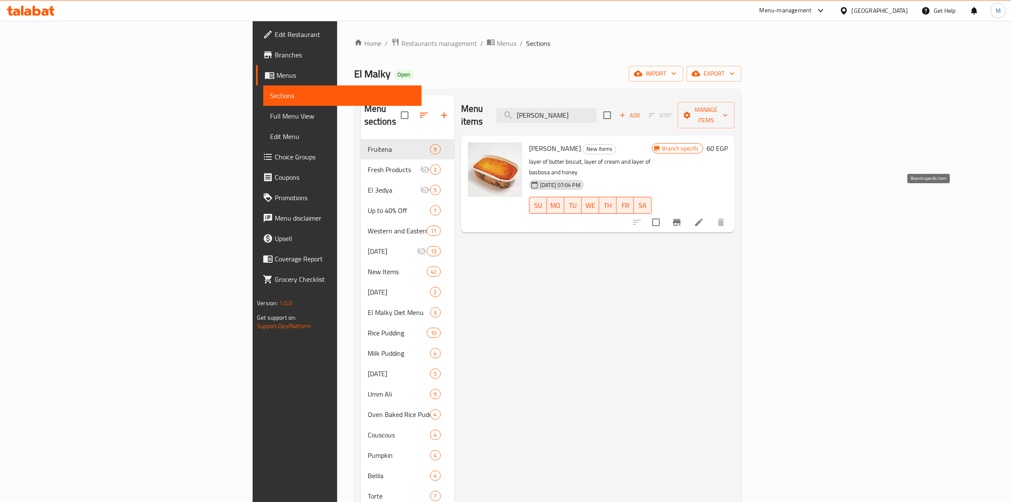
type input "أحمد"
click at [682, 217] on icon "Branch-specific-item" at bounding box center [677, 222] width 10 height 10
drag, startPoint x: 466, startPoint y: 136, endPoint x: 497, endPoint y: 138, distance: 30.6
click at [529, 142] on h6 "Alb Ahmed New Items" at bounding box center [590, 148] width 123 height 12
copy span "[PERSON_NAME]"
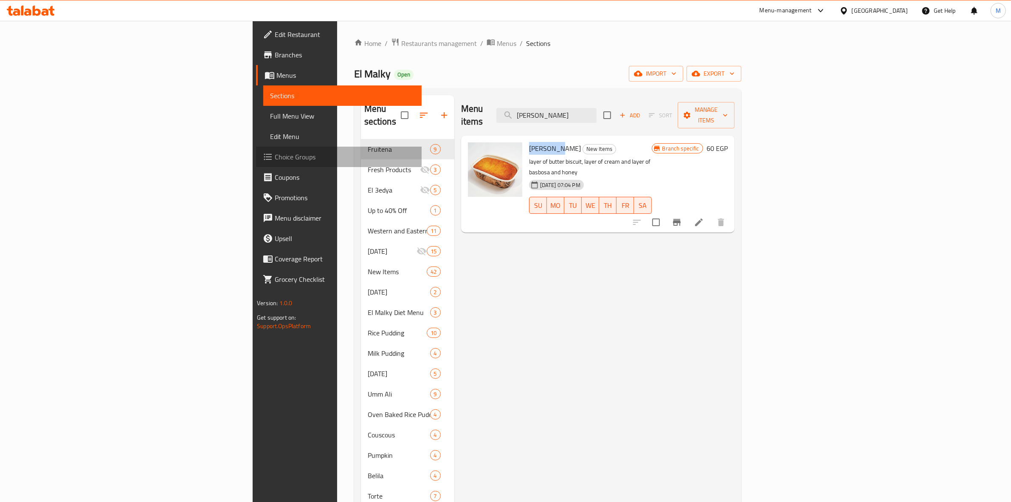
click at [275, 161] on span "Choice Groups" at bounding box center [345, 157] width 140 height 10
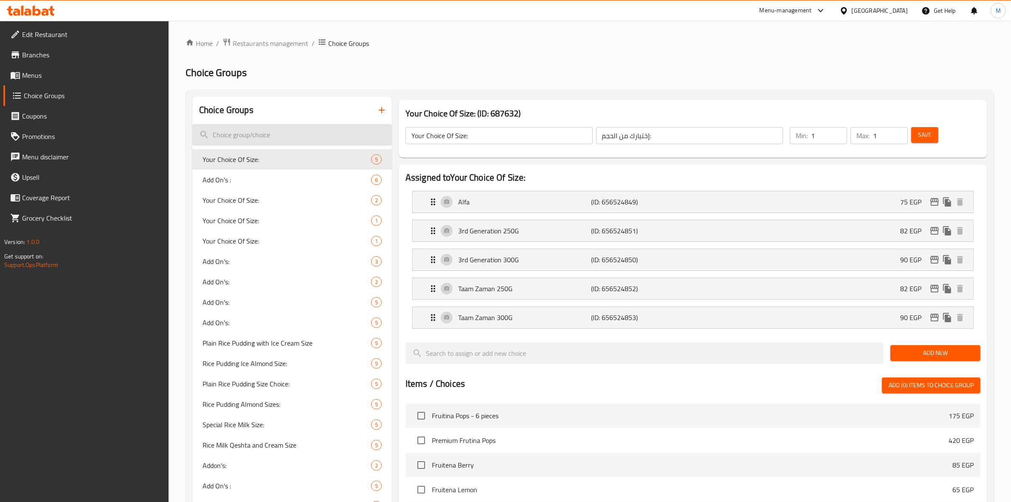
click at [310, 135] on input "search" at bounding box center [292, 135] width 200 height 22
paste input "Rice Pudding Almond Sizes:"
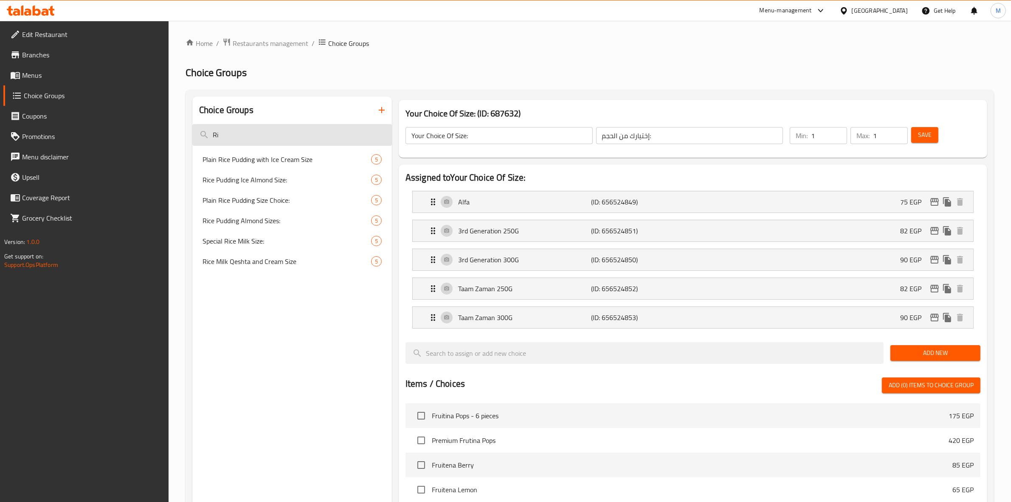
type input "R"
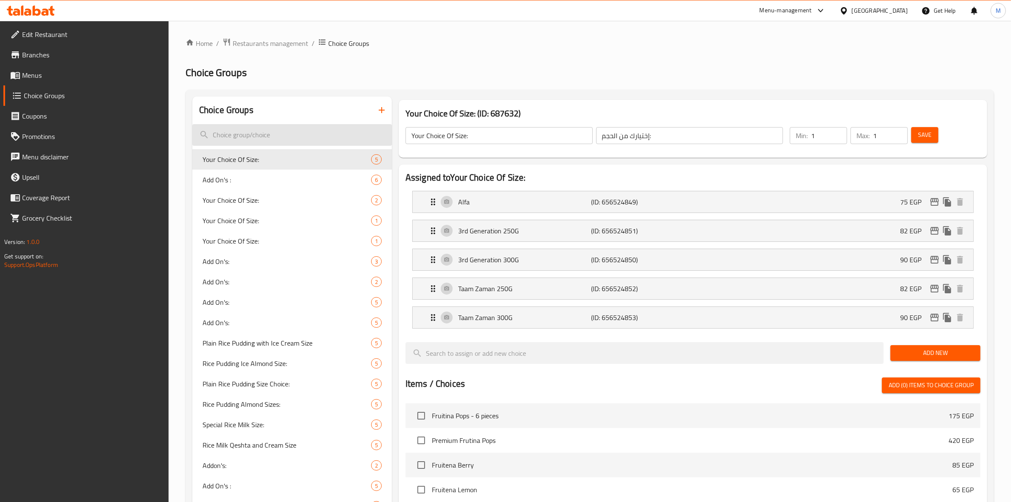
paste input "Rice Pudding Almond Sizes:"
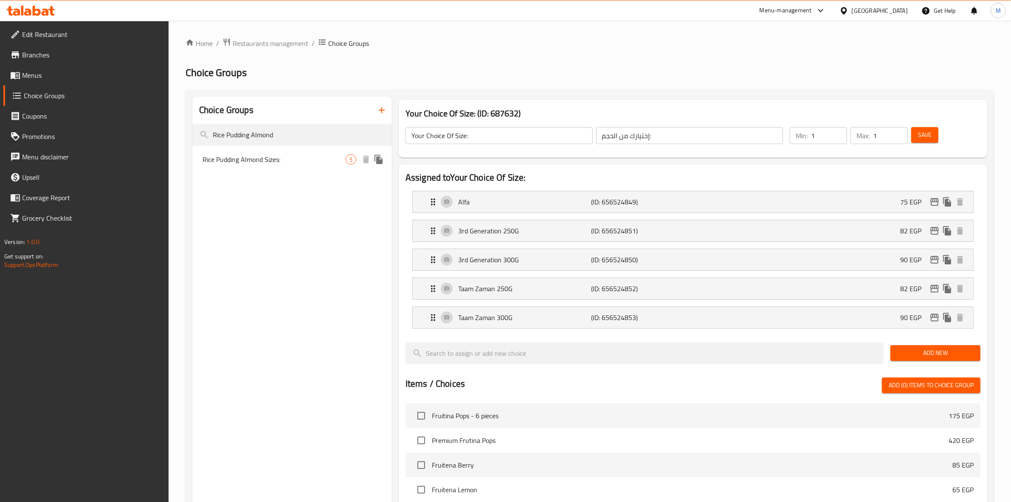
type input "Rice Pudding Almond"
click at [308, 160] on span "Rice Pudding Almond Sizes:" at bounding box center [274, 159] width 143 height 10
type input "Rice Pudding Almond Sizes:"
type input "حجم أرز باللبن لوز:"
click at [848, 288] on div "Taam Zaman 250G (ID: 947253578) 67 EGP" at bounding box center [695, 288] width 535 height 21
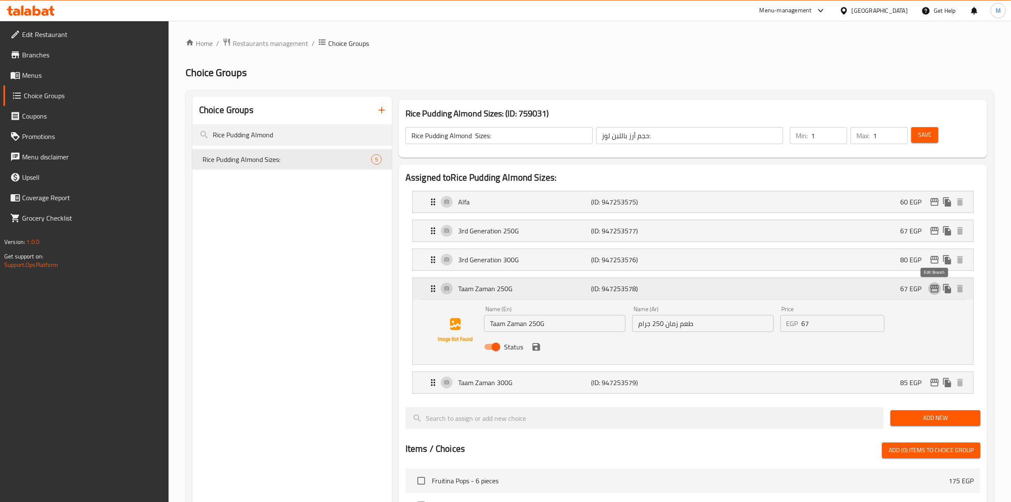
click at [932, 292] on icon "edit" at bounding box center [935, 288] width 10 height 10
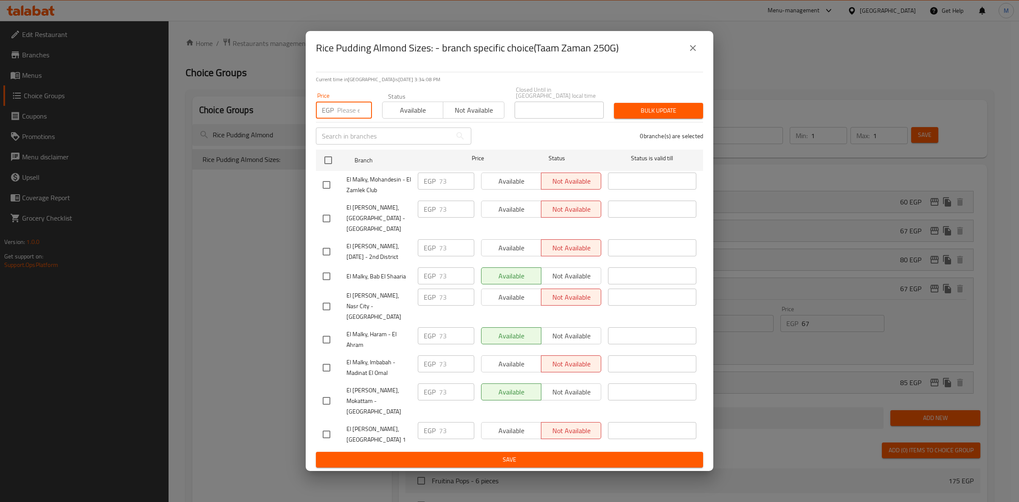
click at [344, 119] on input "number" at bounding box center [354, 110] width 35 height 17
type input "88"
click at [321, 169] on input "checkbox" at bounding box center [328, 160] width 18 height 18
checkbox input "true"
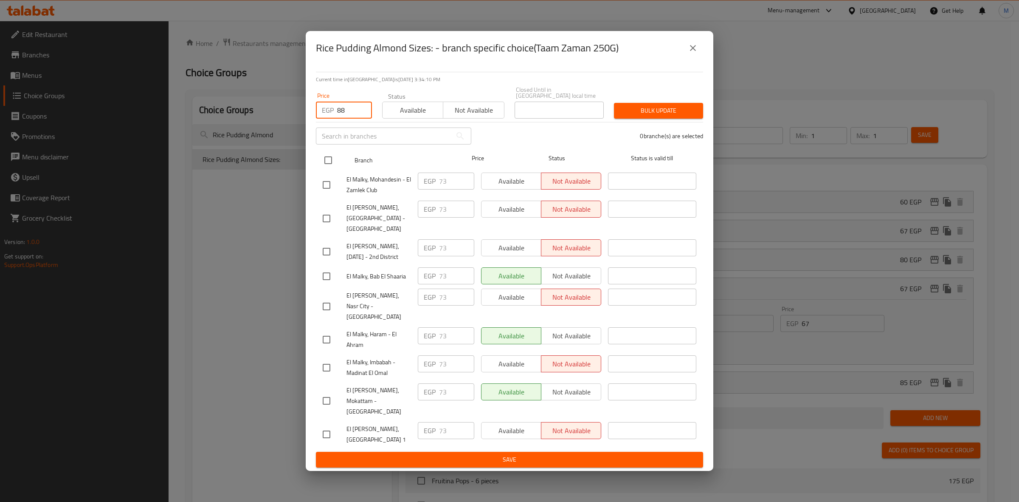
checkbox input "true"
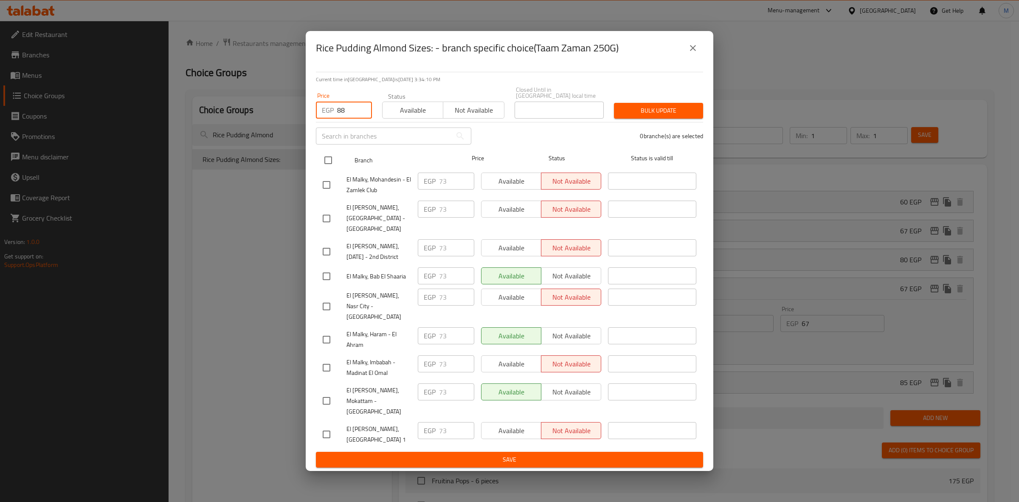
checkbox input "true"
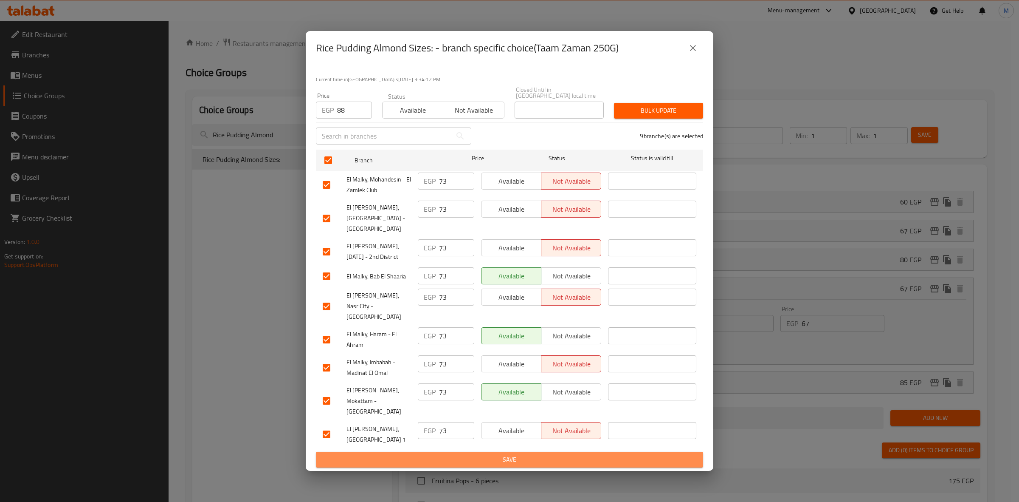
click at [526, 454] on span "Save" at bounding box center [510, 459] width 374 height 11
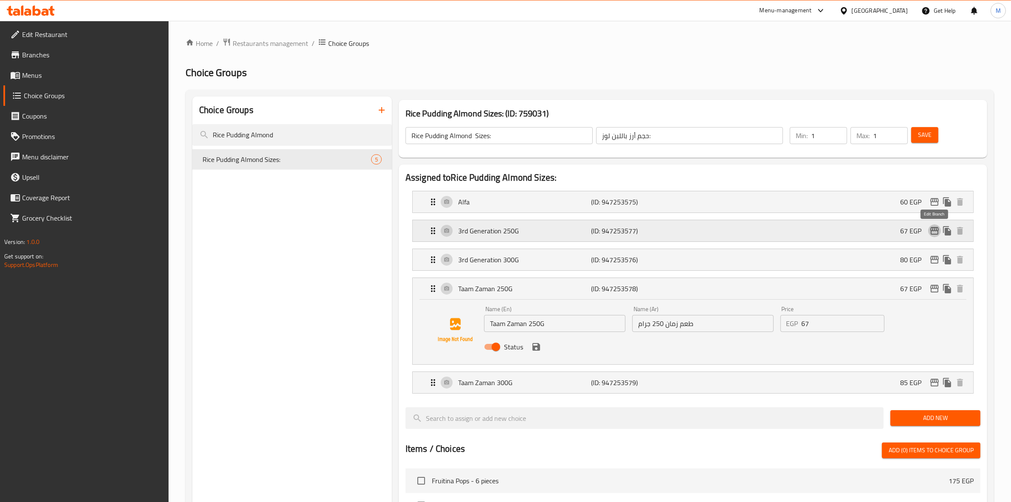
click at [936, 230] on icon "edit" at bounding box center [935, 231] width 10 height 10
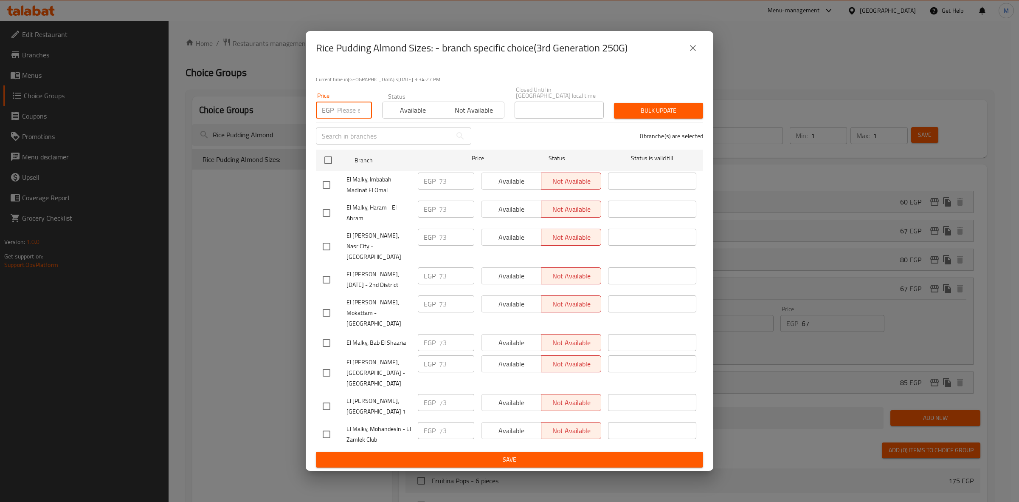
click at [348, 119] on input "number" at bounding box center [354, 110] width 35 height 17
type input "88"
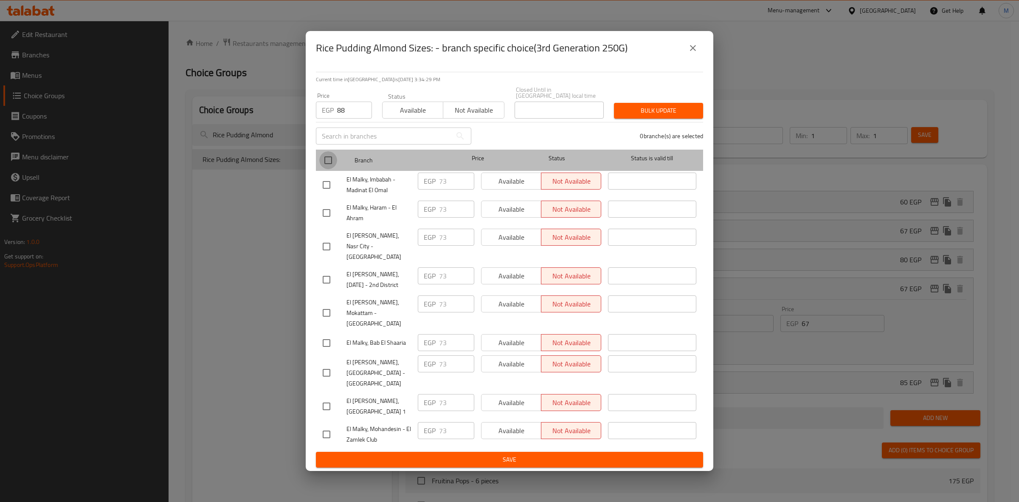
click at [328, 169] on input "checkbox" at bounding box center [328, 160] width 18 height 18
checkbox input "true"
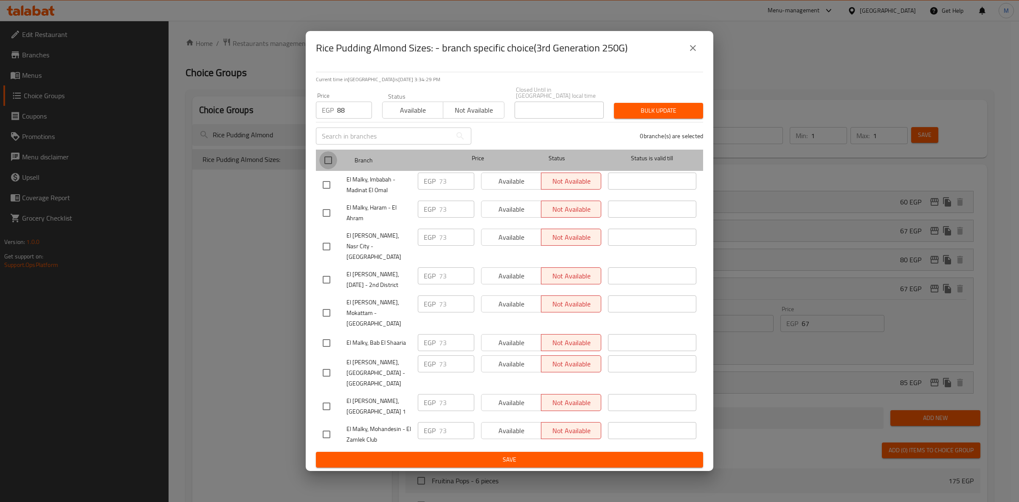
checkbox input "true"
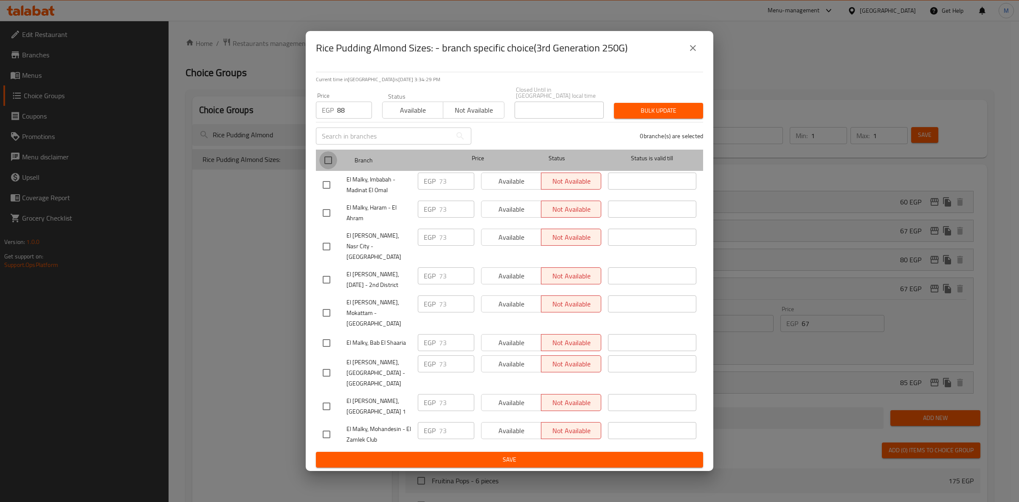
checkbox input "true"
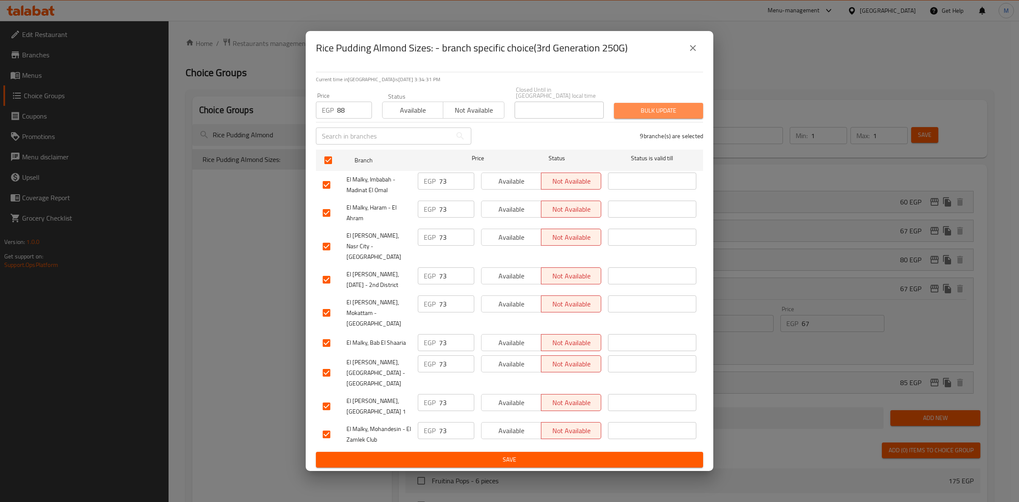
click at [657, 116] on span "Bulk update" at bounding box center [659, 110] width 76 height 11
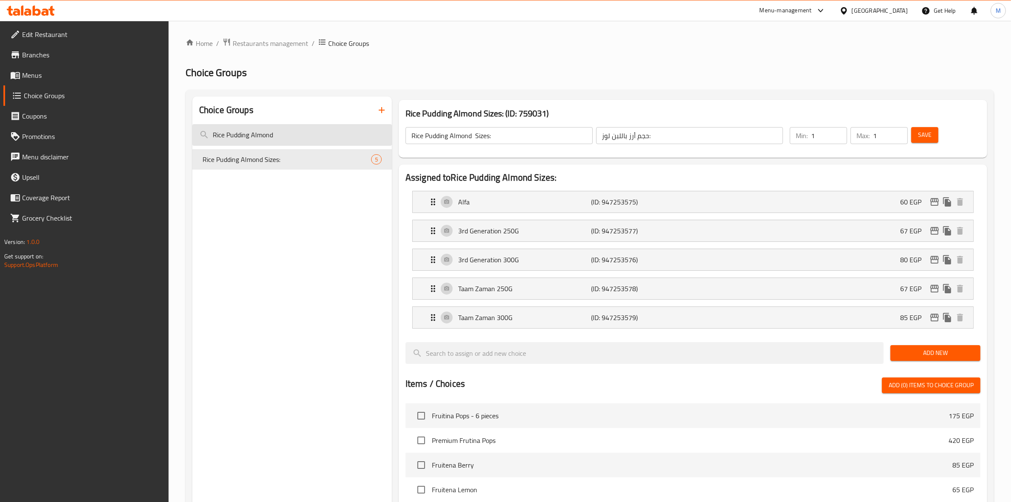
click at [301, 140] on input "Rice Pudding Almond" at bounding box center [292, 135] width 200 height 22
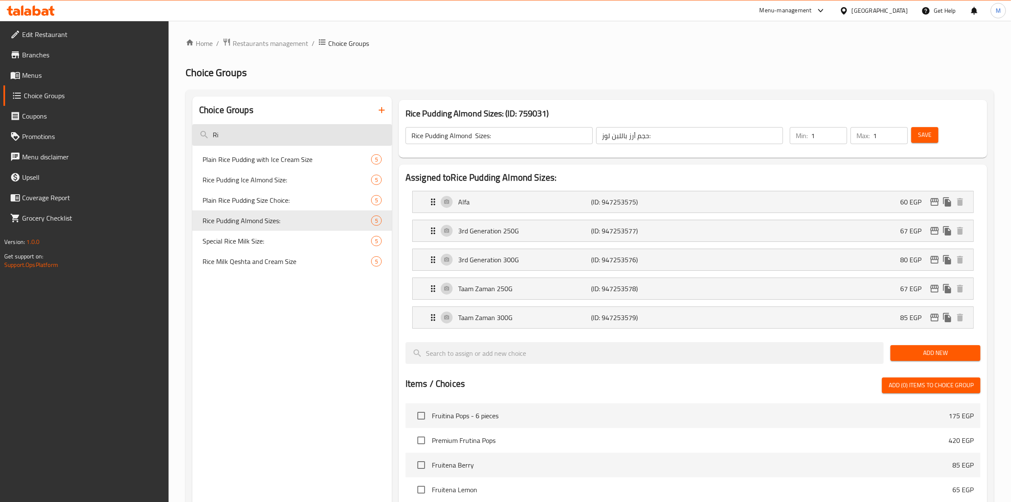
type input "R"
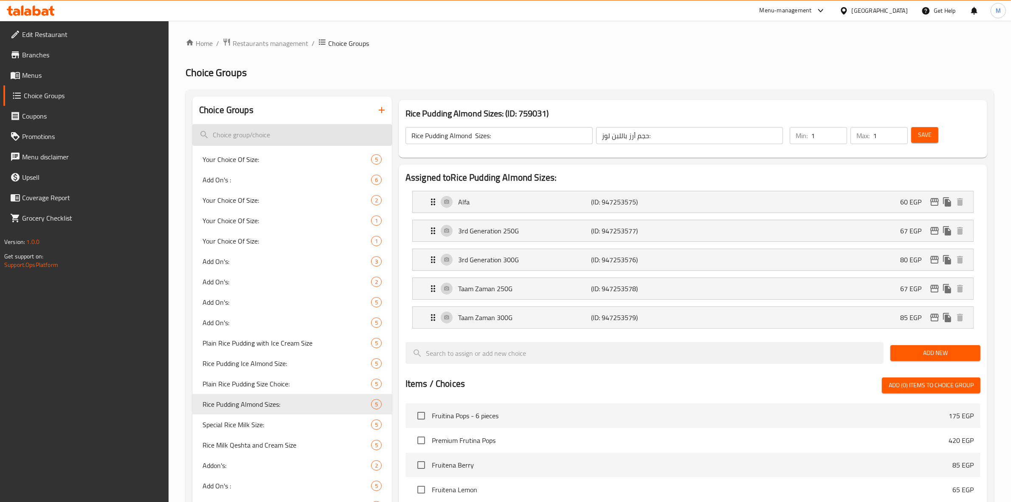
paste input "Add On's :"
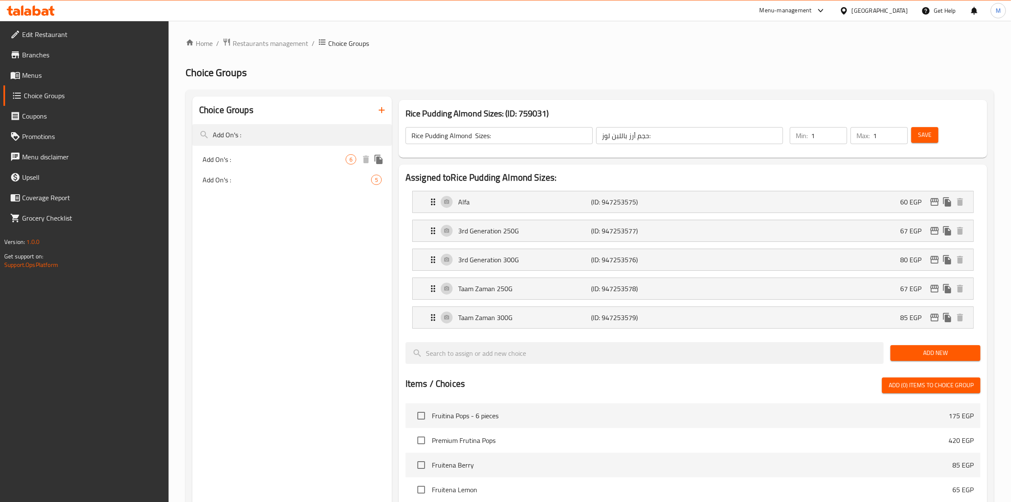
type input "Add On's :"
click at [306, 158] on span "Add On's :" at bounding box center [274, 159] width 143 height 10
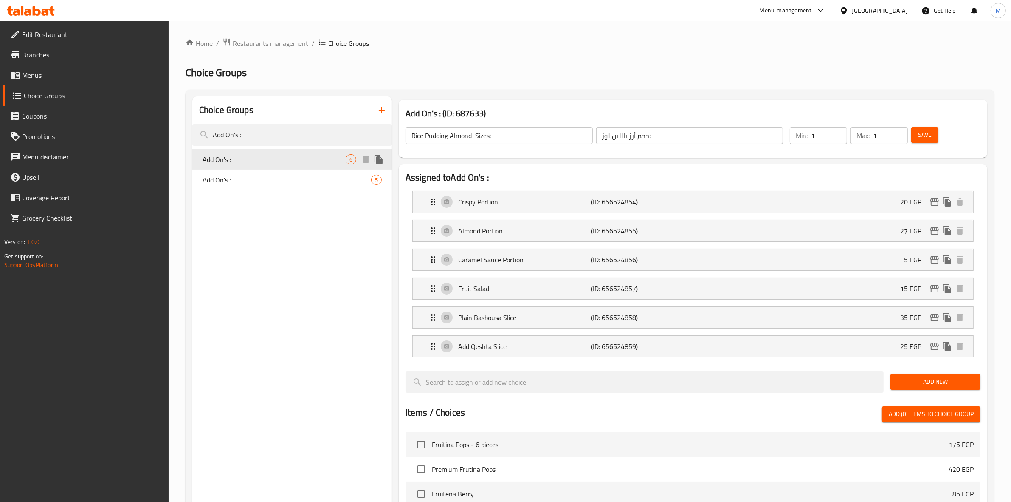
type input "Add On's :"
type input "الإضافات:"
type input "0"
type input "4"
click at [932, 232] on icon "edit" at bounding box center [935, 231] width 10 height 10
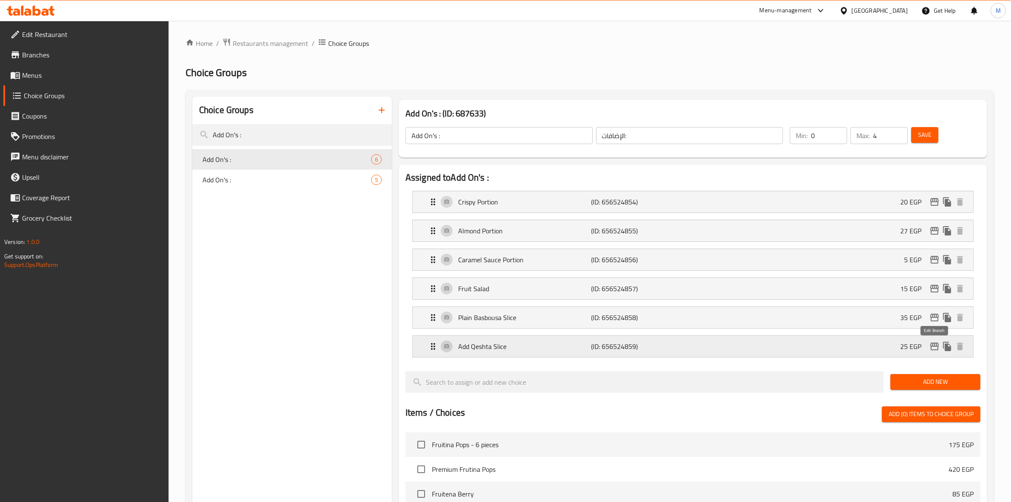
click at [940, 349] on button "edit" at bounding box center [935, 346] width 13 height 13
click at [274, 132] on input "Add On's :" at bounding box center [292, 135] width 200 height 22
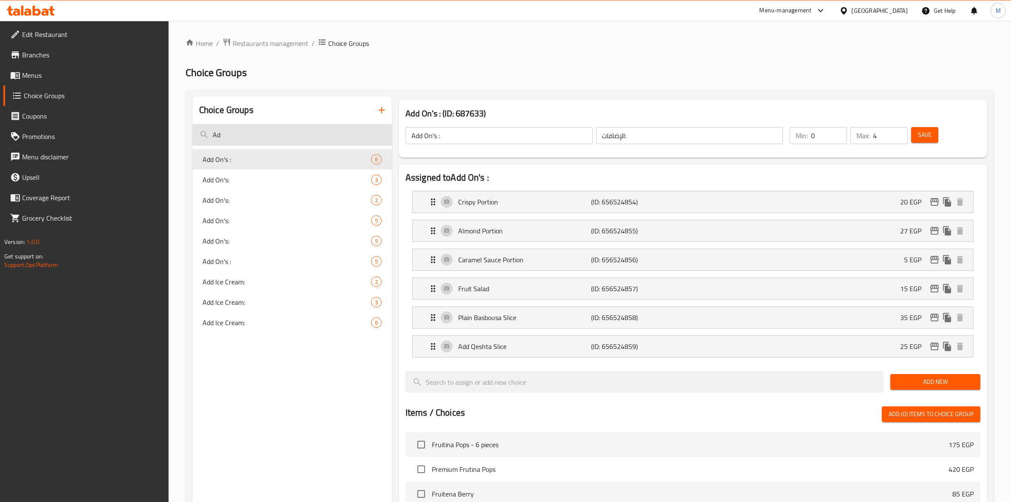
type input "A"
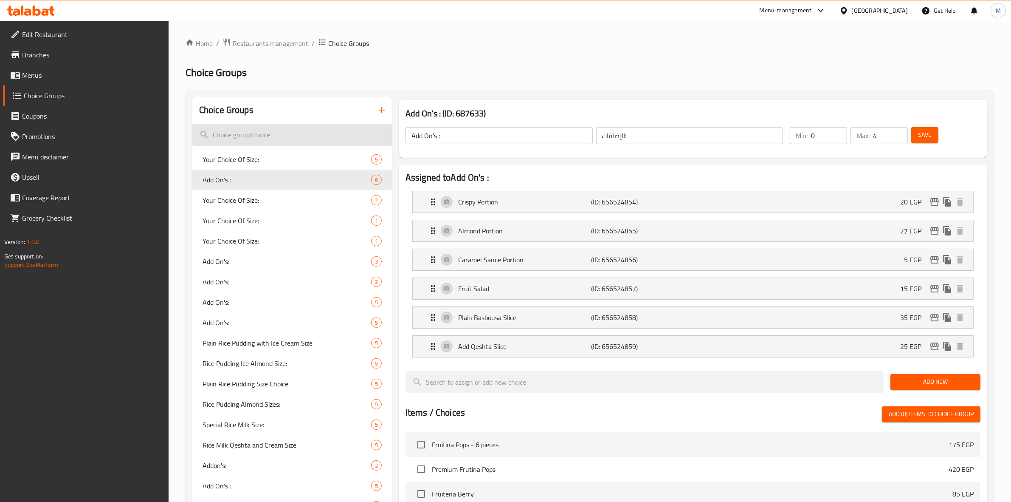
paste input "Large Feteer Meshaltet"
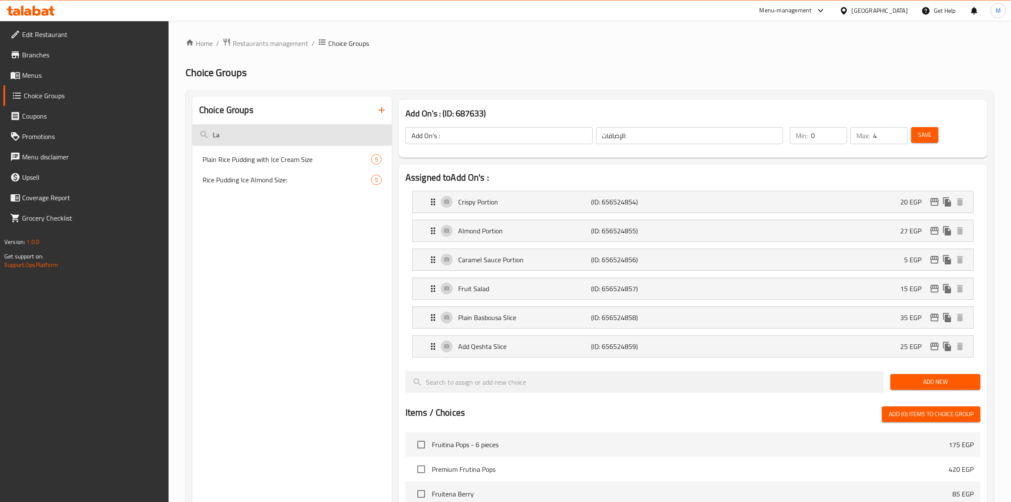
type input "L"
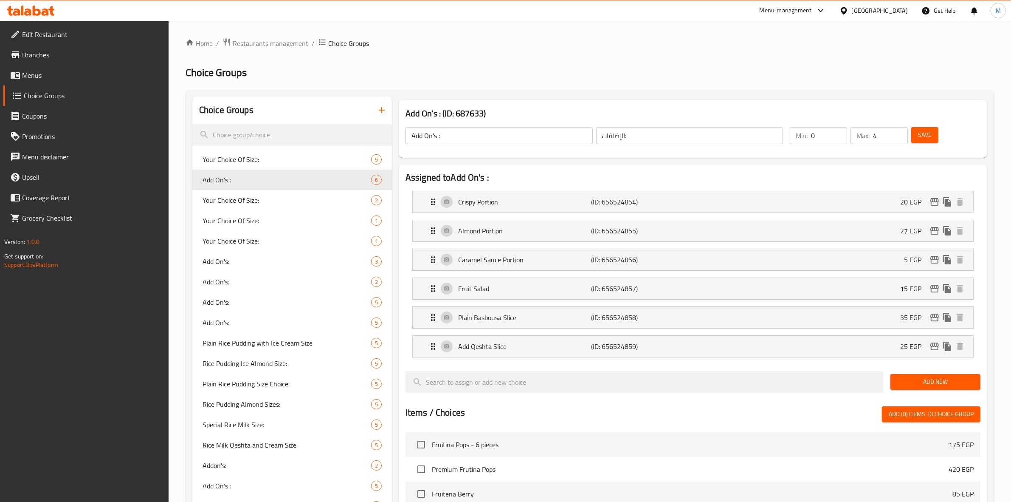
paste input "Add On's:"
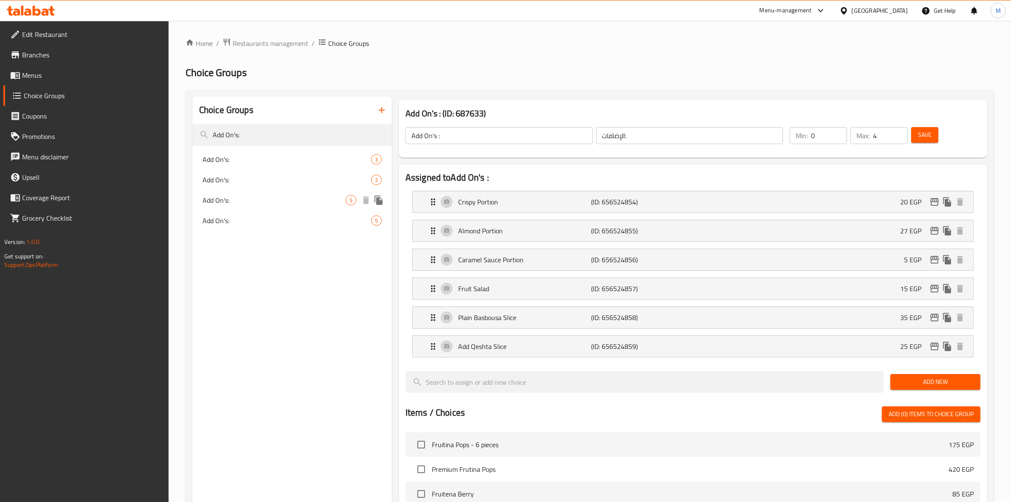
type input "Add On's:"
click at [338, 203] on span "Add On's:" at bounding box center [274, 200] width 143 height 10
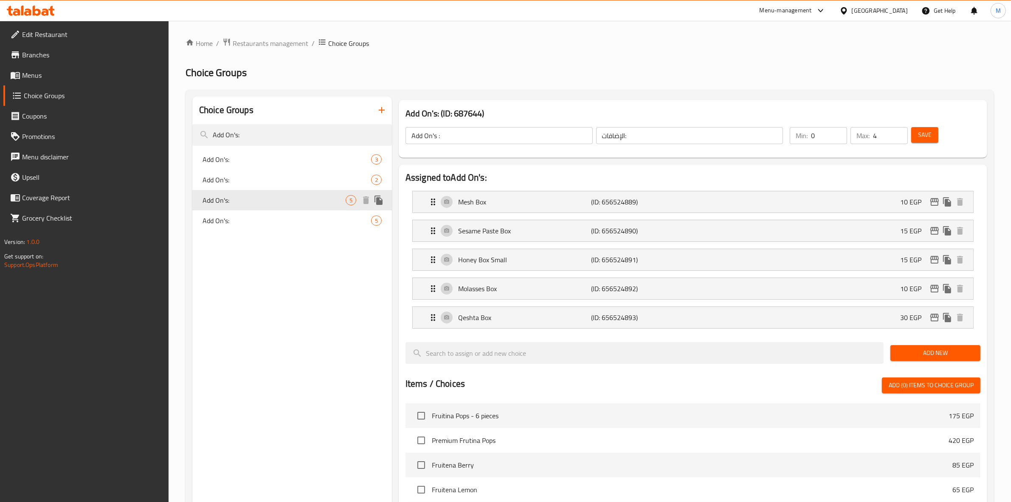
type input "Add On's:"
type input "الإضافات :"
type input "5"
click at [935, 315] on icon "edit" at bounding box center [935, 317] width 8 height 8
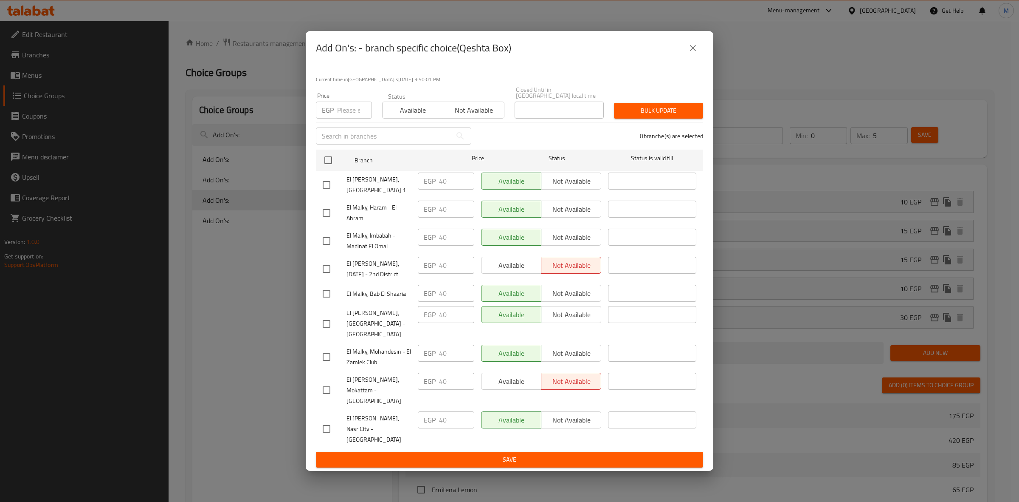
click at [348, 119] on input "number" at bounding box center [354, 110] width 35 height 17
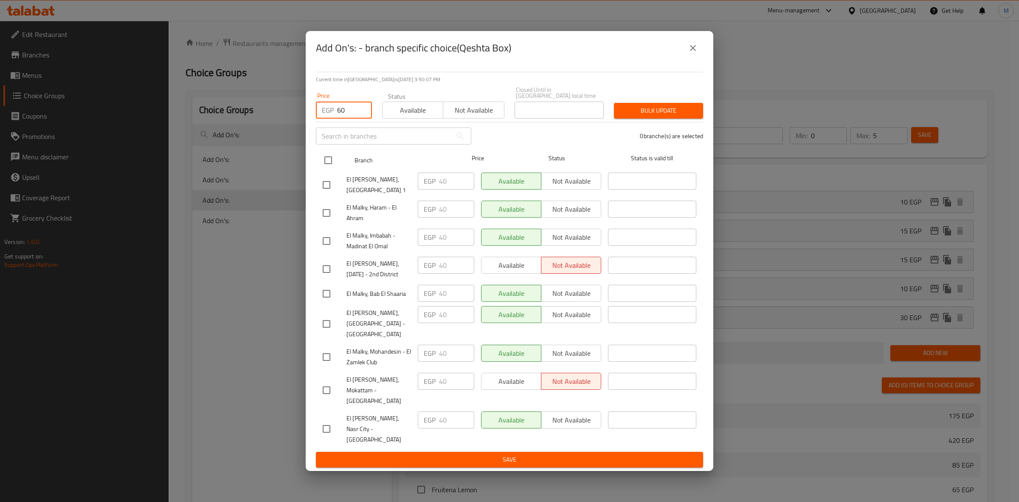
type input "60"
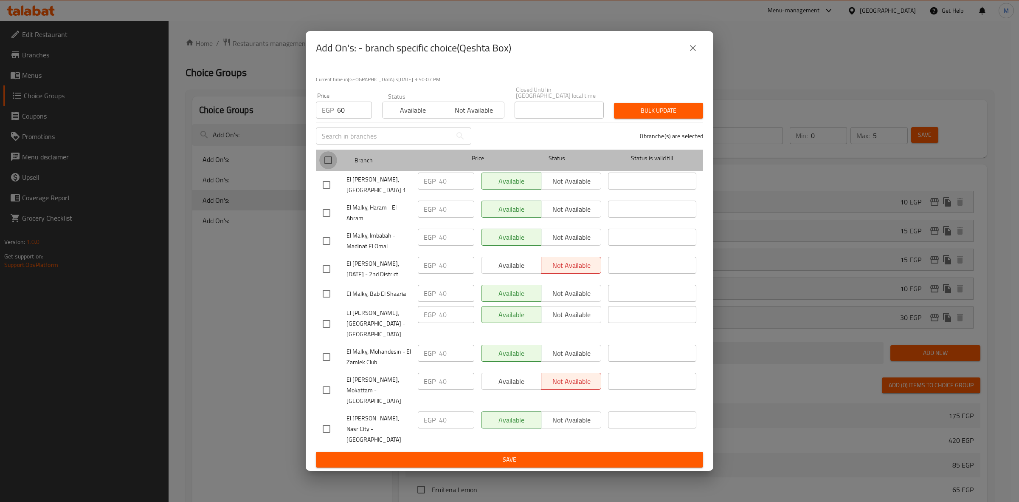
click at [328, 169] on input "checkbox" at bounding box center [328, 160] width 18 height 18
checkbox input "true"
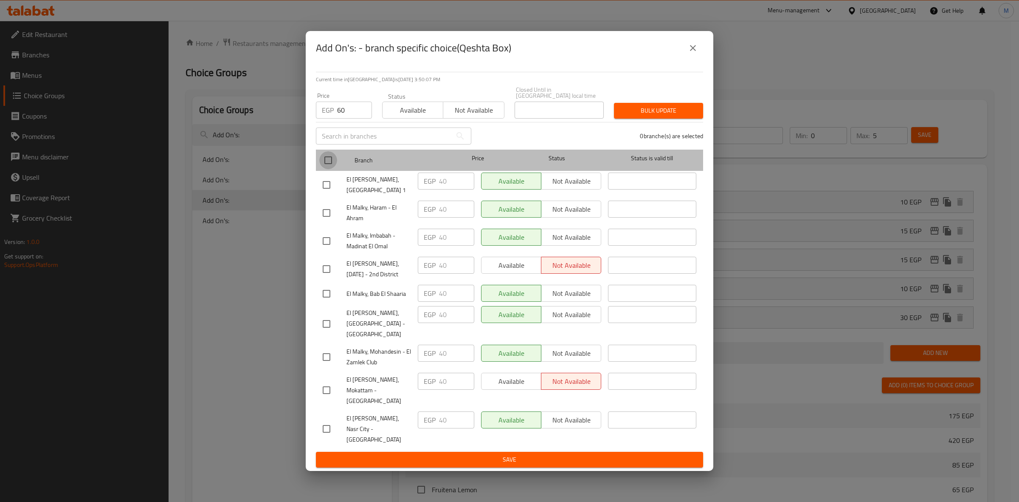
checkbox input "true"
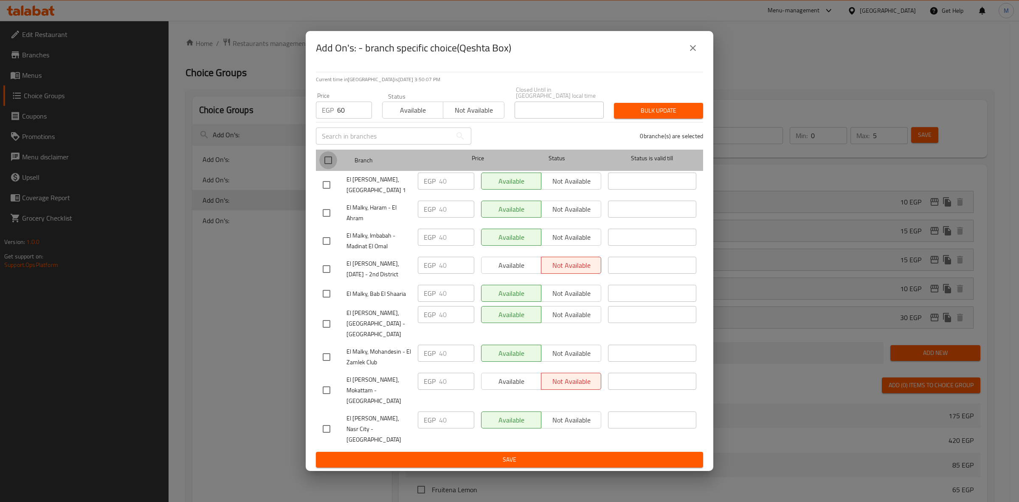
checkbox input "true"
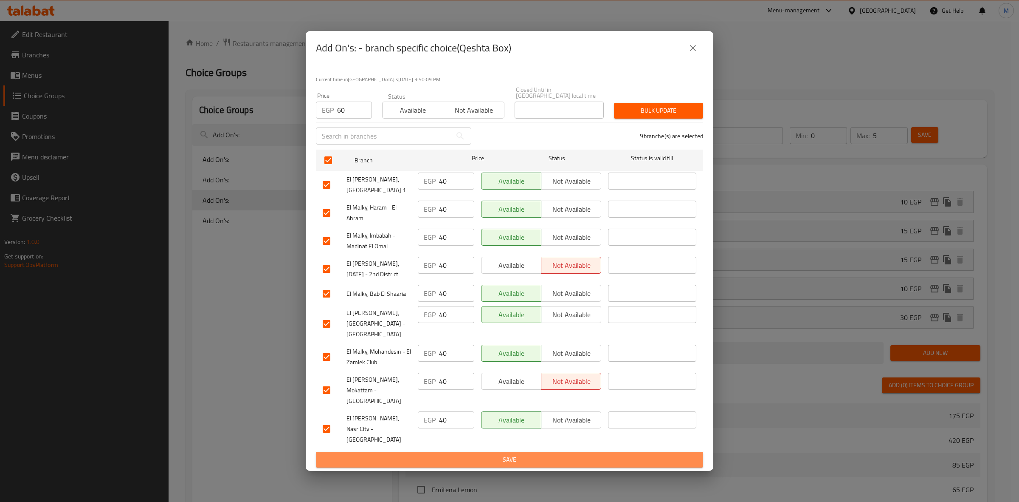
click at [546, 454] on span "Save" at bounding box center [510, 459] width 374 height 11
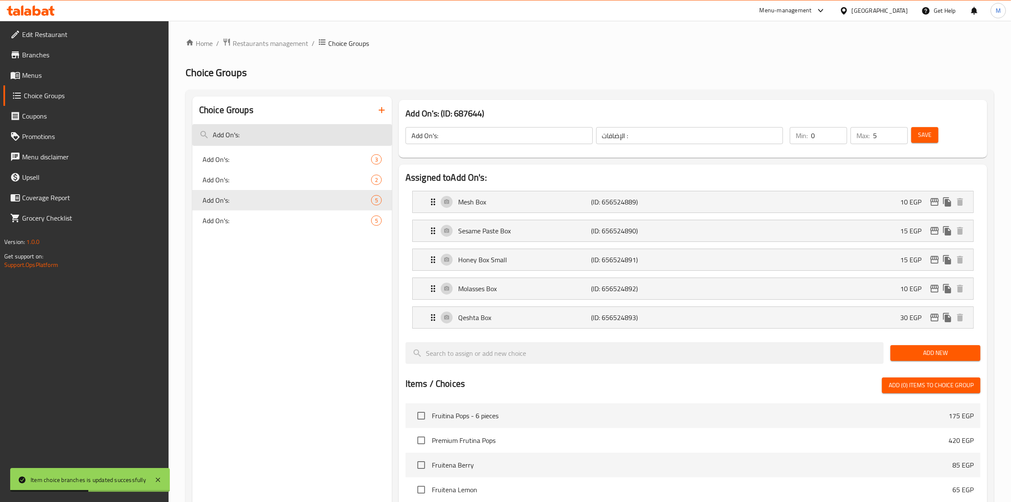
drag, startPoint x: 253, startPoint y: 137, endPoint x: 207, endPoint y: 139, distance: 46.4
click at [207, 139] on input "Add On's:" at bounding box center [292, 135] width 200 height 22
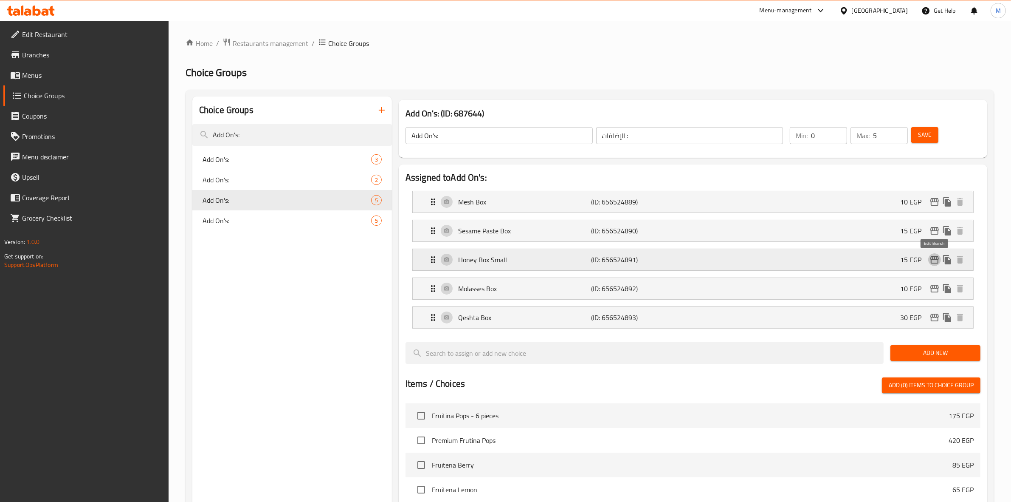
click at [934, 262] on icon "edit" at bounding box center [935, 259] width 10 height 10
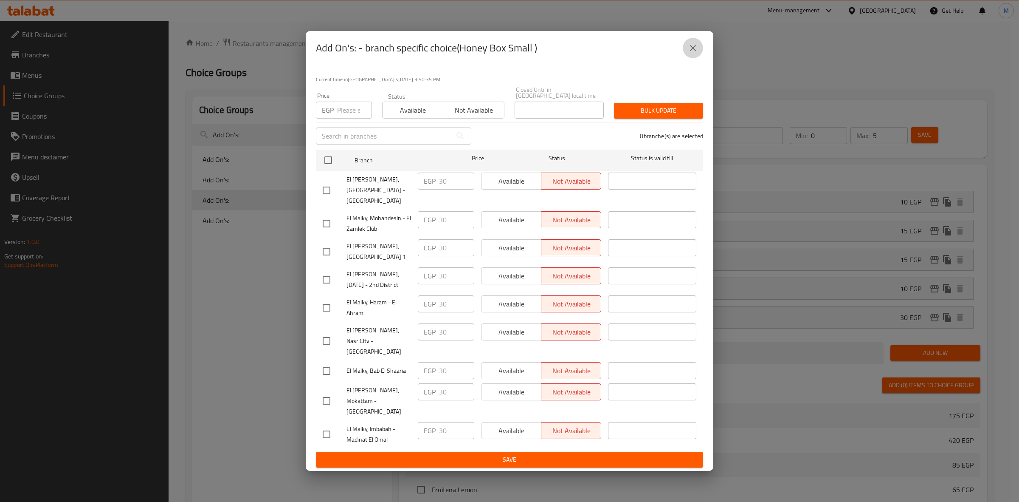
click at [693, 53] on icon "close" at bounding box center [693, 48] width 10 height 10
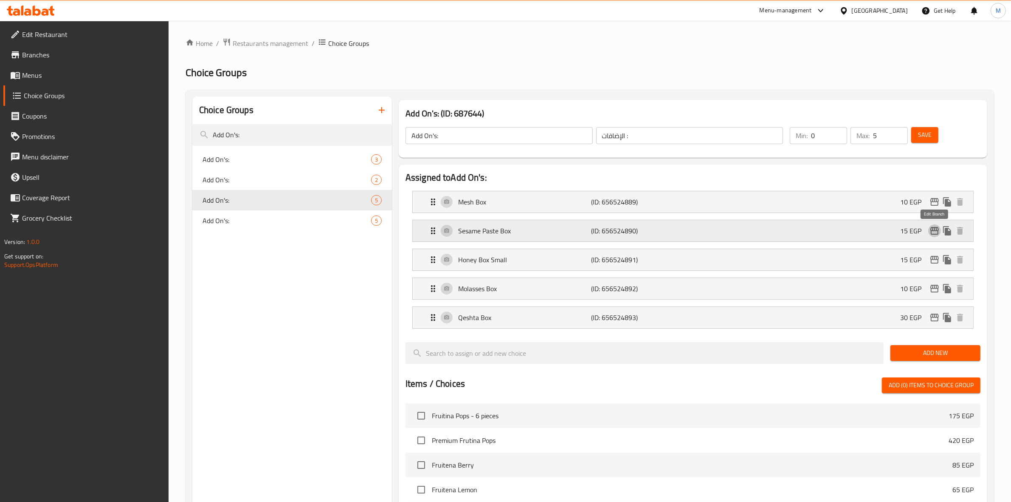
click at [934, 229] on icon "edit" at bounding box center [935, 231] width 10 height 10
click at [845, 281] on div "Molasses Box (ID: 656524892) 10 EGP" at bounding box center [695, 288] width 535 height 21
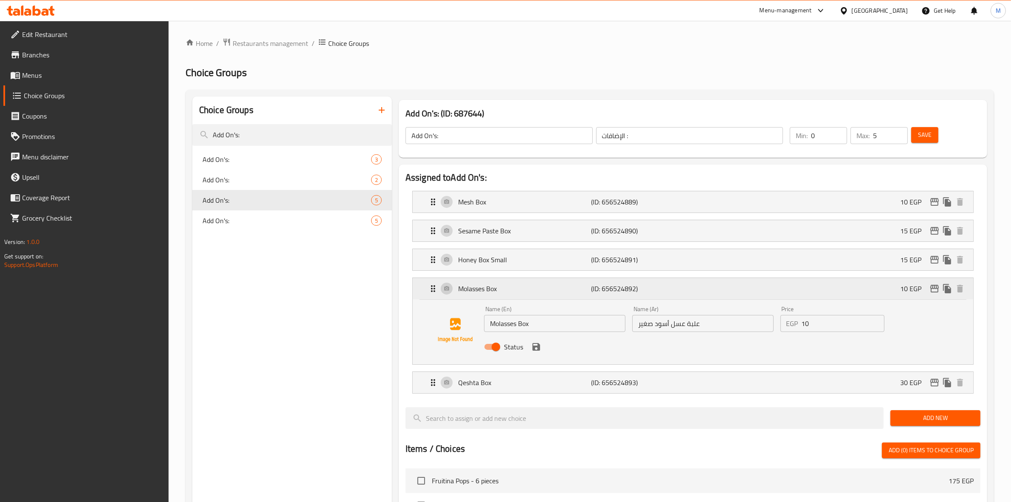
click at [845, 281] on div "Molasses Box (ID: 656524892) 10 EGP" at bounding box center [695, 288] width 535 height 21
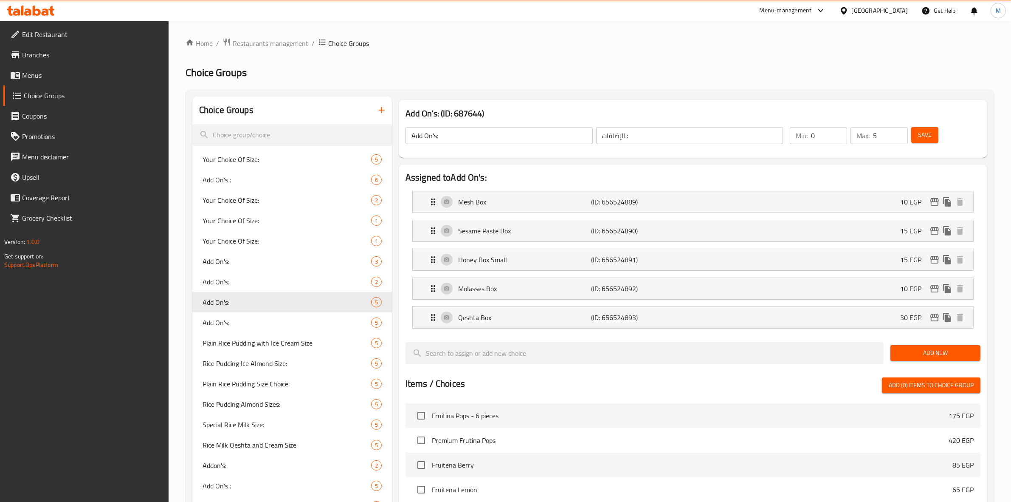
paste input "Add On's :"
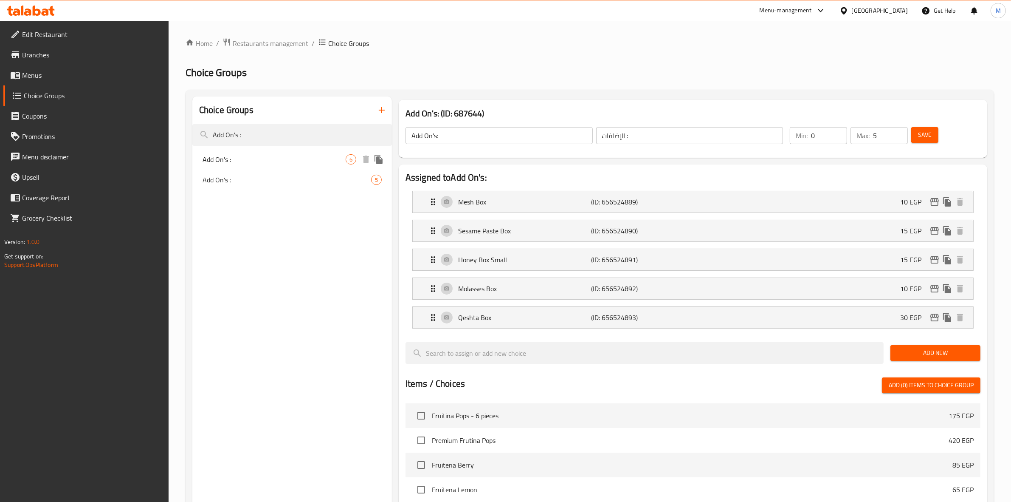
type input "Add On's :"
click at [291, 161] on span "Add On's :" at bounding box center [274, 159] width 143 height 10
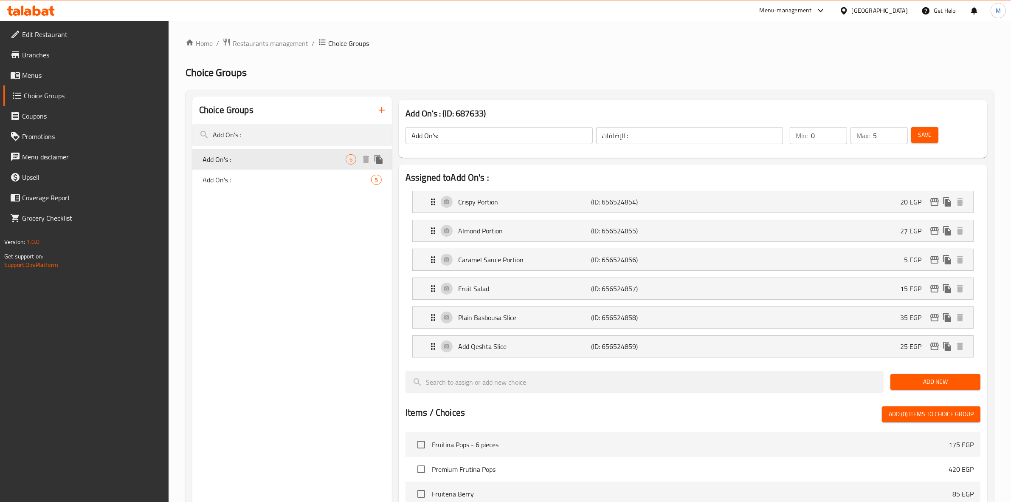
type input "Add On's :"
type input "الإضافات:"
type input "4"
click at [937, 321] on icon "edit" at bounding box center [935, 317] width 10 height 10
click at [935, 231] on icon "edit" at bounding box center [935, 231] width 10 height 10
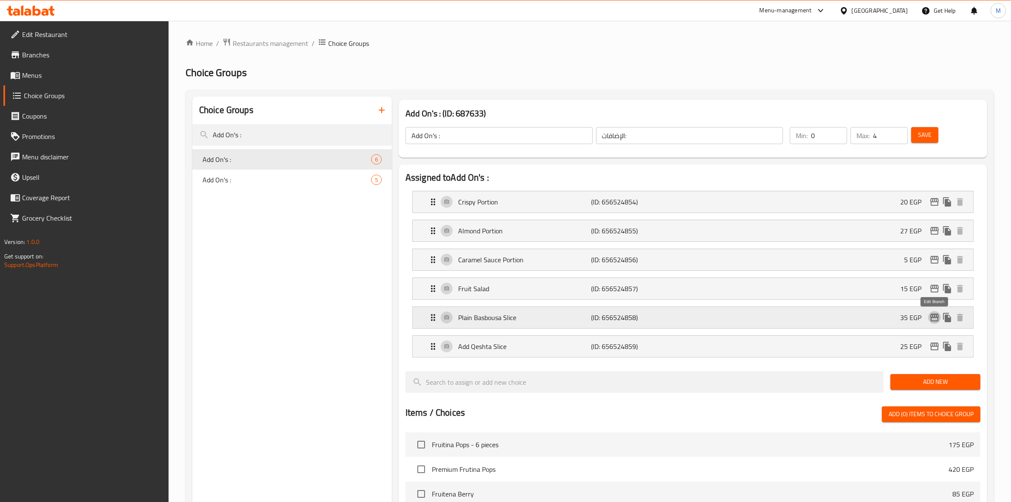
click at [937, 321] on icon "edit" at bounding box center [935, 317] width 8 height 8
click at [937, 201] on icon "edit" at bounding box center [935, 202] width 8 height 8
click at [934, 226] on icon "edit" at bounding box center [935, 231] width 10 height 10
click at [935, 258] on icon "edit" at bounding box center [935, 260] width 8 height 8
click at [933, 317] on icon "edit" at bounding box center [935, 317] width 8 height 8
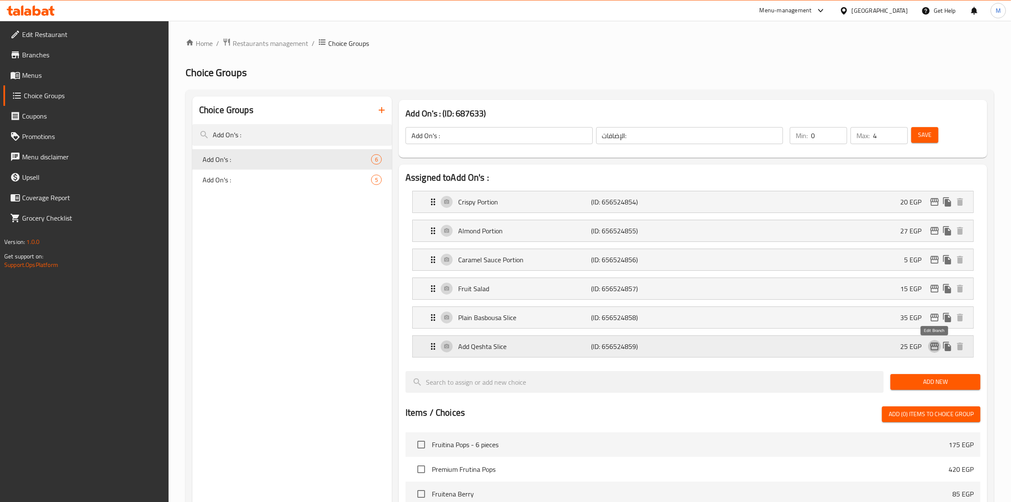
click at [934, 344] on icon "edit" at bounding box center [935, 346] width 10 height 10
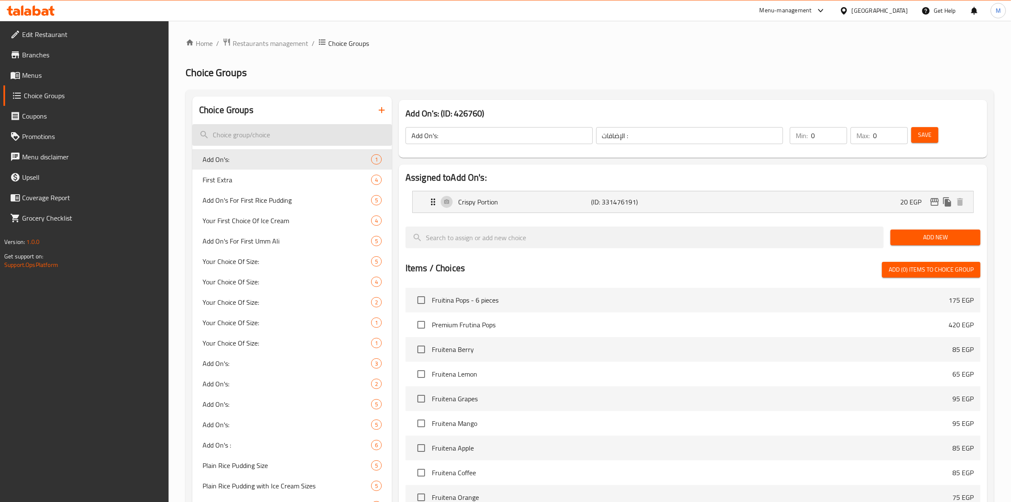
click at [313, 135] on input "search" at bounding box center [292, 135] width 200 height 22
paste input "Add Ice Cream:"
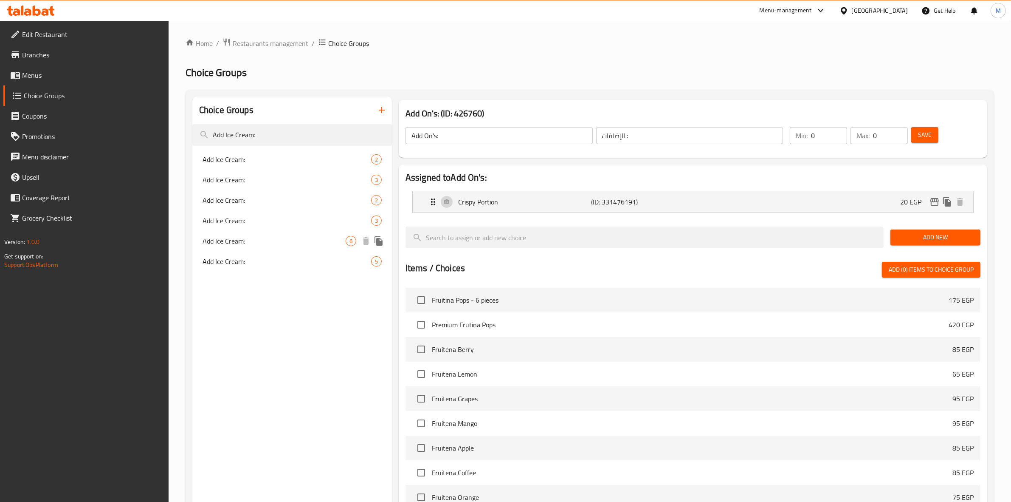
type input "Add Ice Cream:"
click at [328, 245] on span "Add Ice Cream:" at bounding box center [274, 241] width 143 height 10
type input "Add Ice Cream:"
type input "إضافة أيس كريم:"
type input "6"
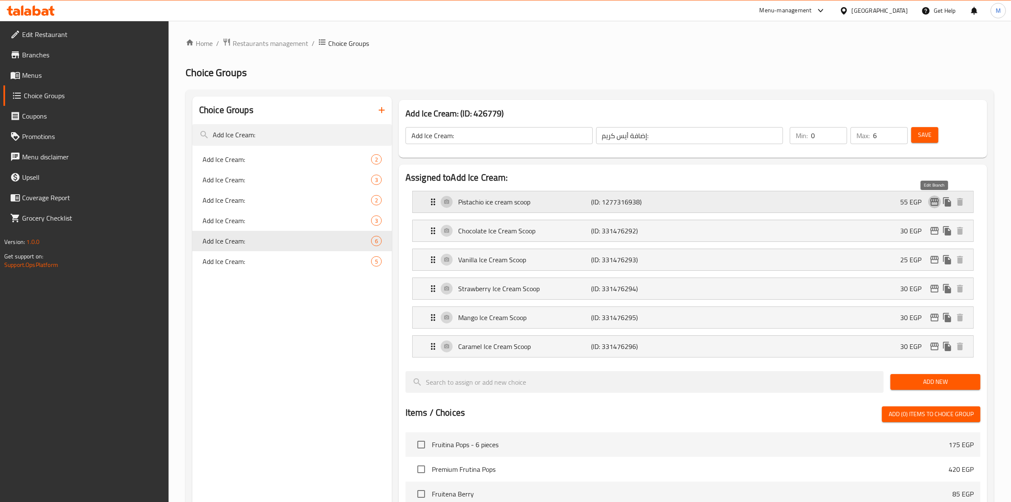
click at [938, 200] on icon "edit" at bounding box center [935, 202] width 8 height 8
click at [43, 73] on span "Menus" at bounding box center [92, 75] width 140 height 10
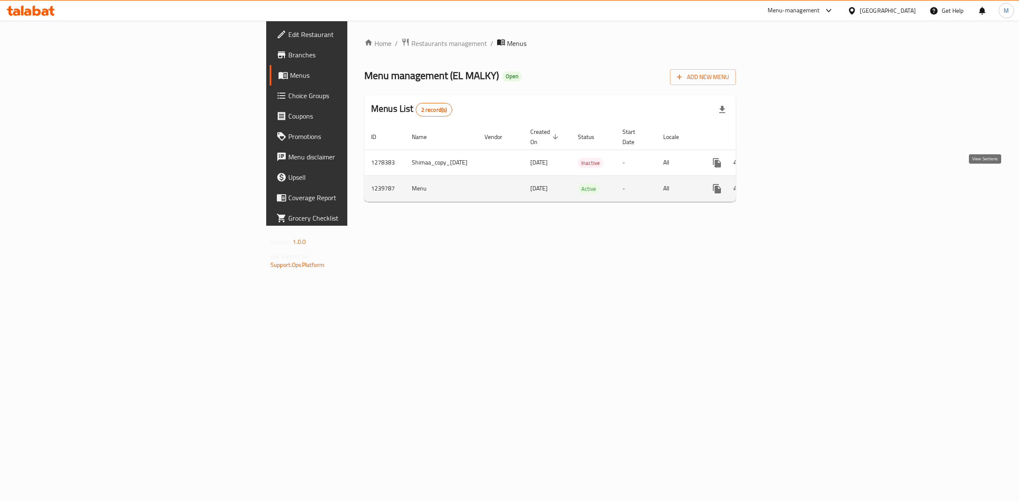
click at [784, 183] on icon "enhanced table" at bounding box center [778, 188] width 10 height 10
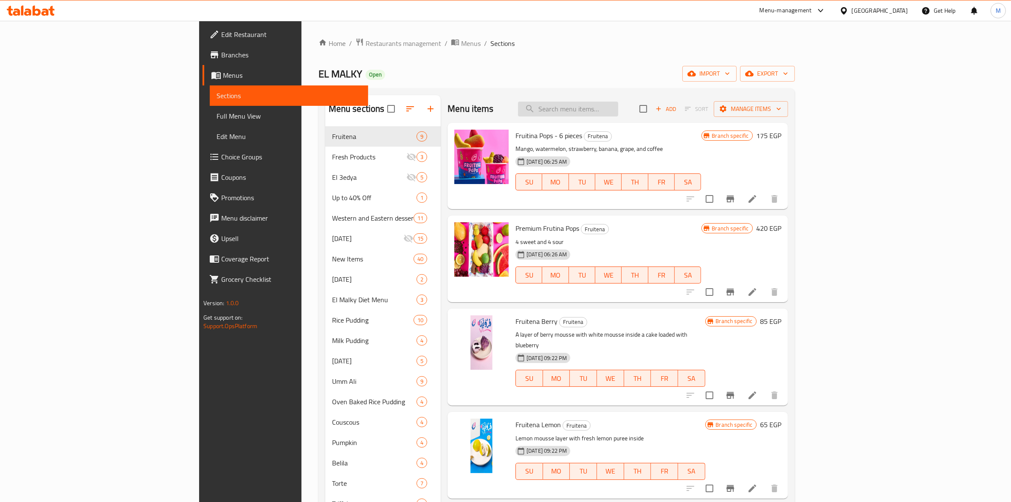
paste input "Large Feteer Meshaltet"
click at [618, 111] on input "Large Feteer Meshaltet" at bounding box center [568, 109] width 100 height 15
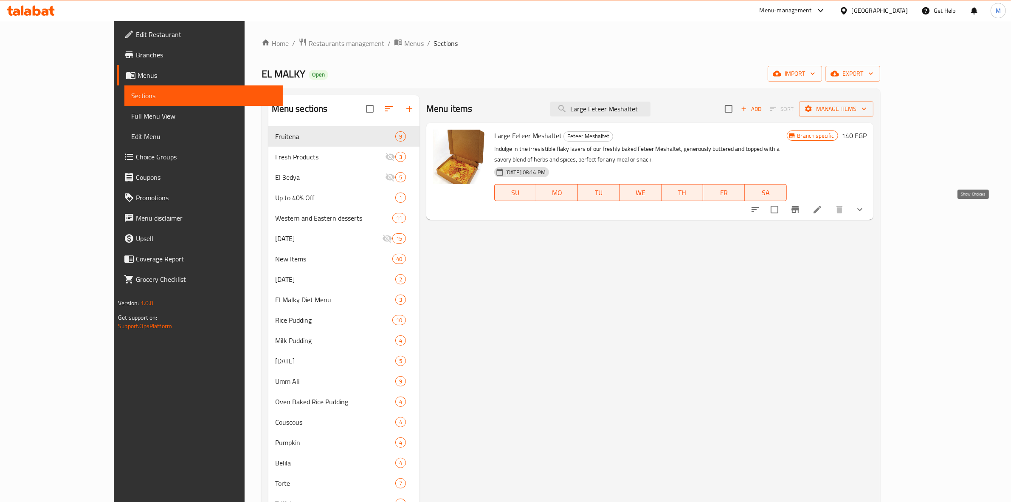
type input "Large Feteer Meshaltet"
click at [865, 212] on icon "show more" at bounding box center [860, 209] width 10 height 10
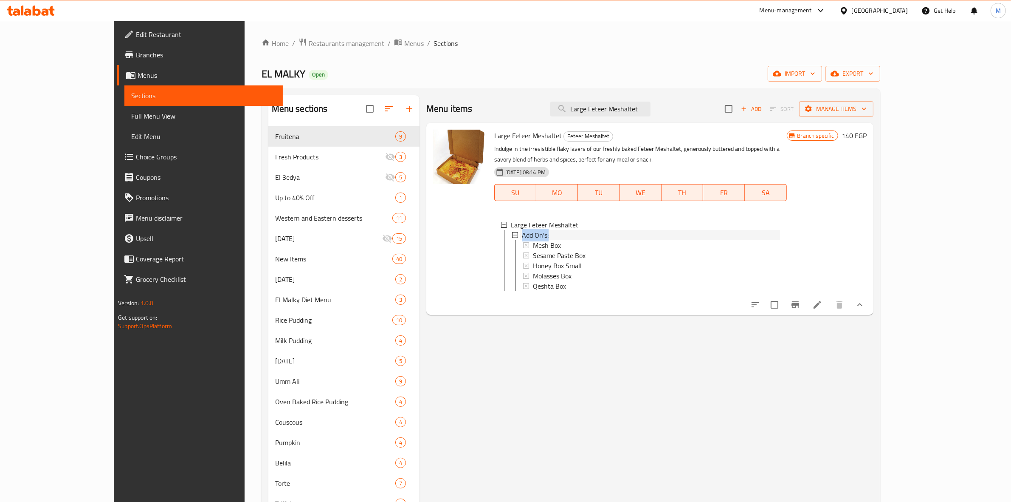
drag, startPoint x: 525, startPoint y: 231, endPoint x: 491, endPoint y: 236, distance: 33.4
click at [520, 236] on div "Add On's:" at bounding box center [650, 235] width 260 height 10
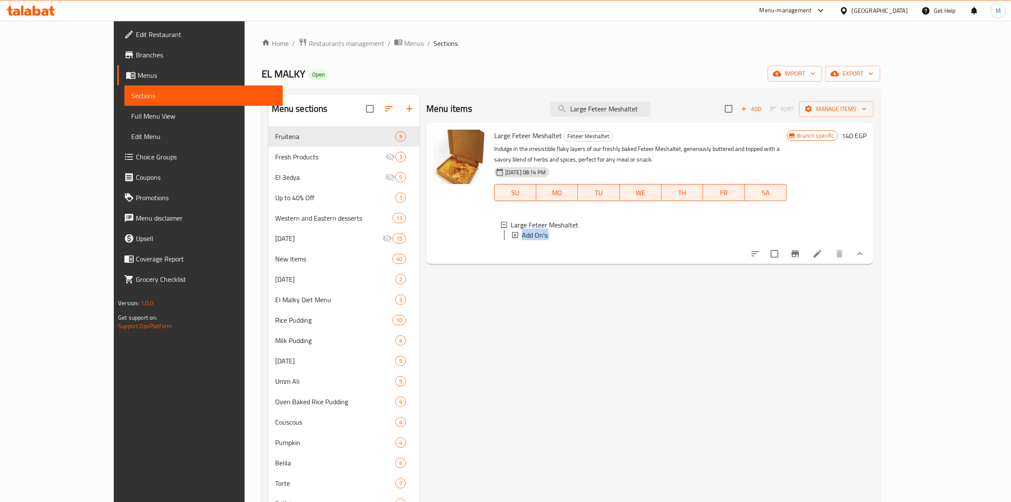
copy span "Add On's:"
click at [624, 110] on input "Large Feteer Meshaltet" at bounding box center [600, 109] width 100 height 15
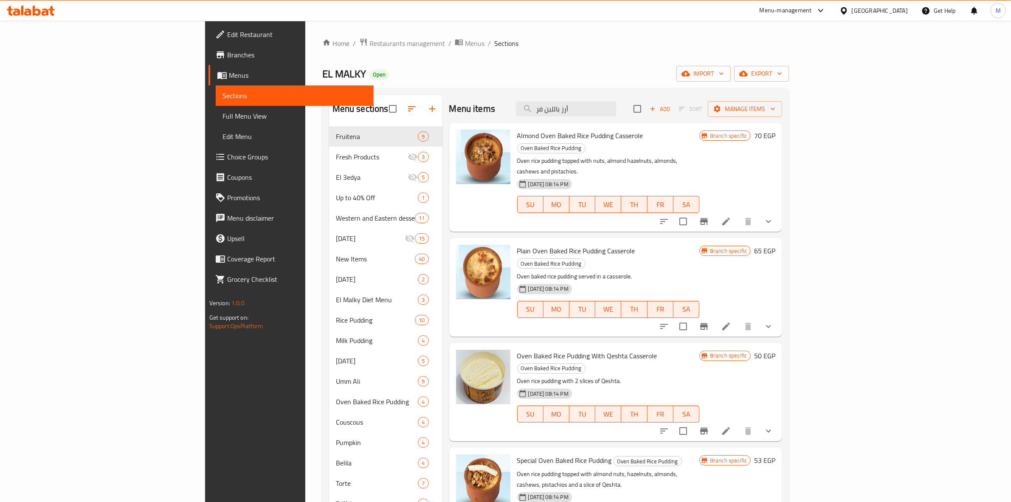
type input "أرز باللبن فر"
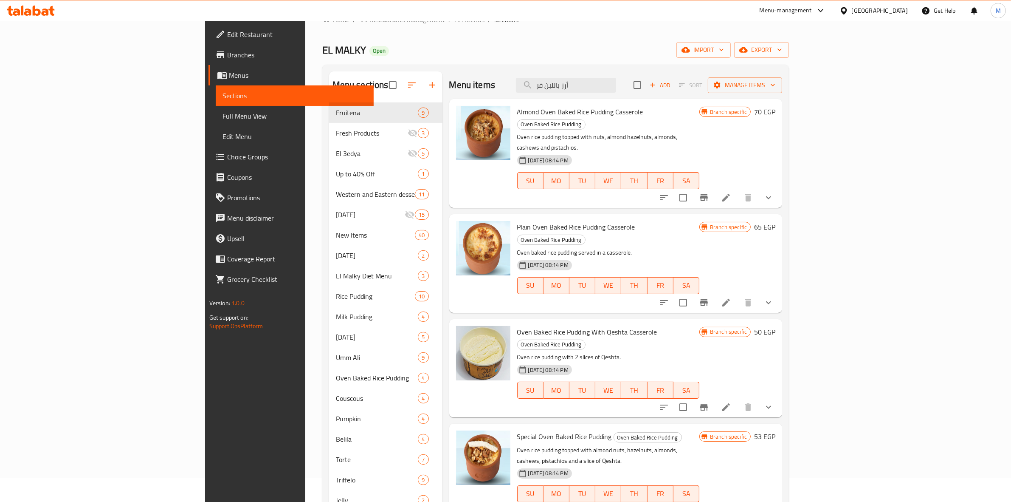
scroll to position [26, 0]
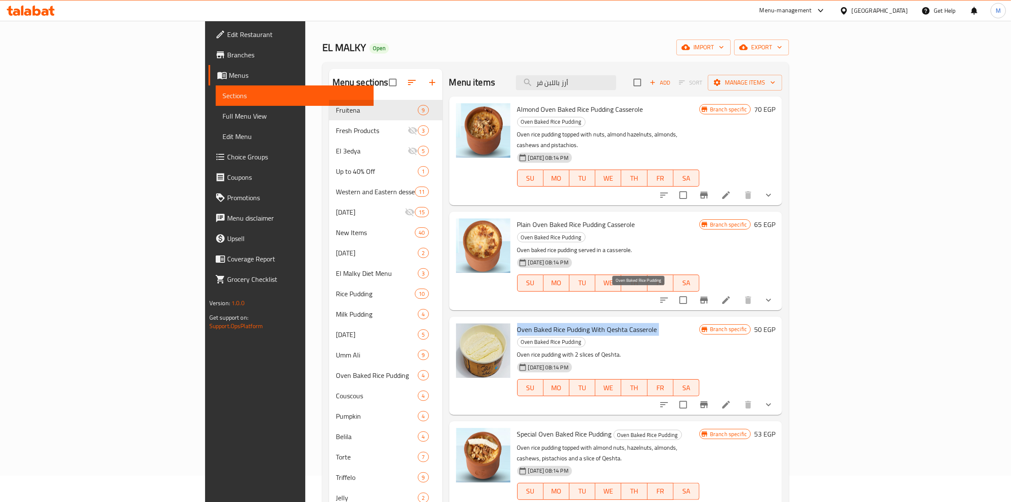
drag, startPoint x: 467, startPoint y: 290, endPoint x: 609, endPoint y: 296, distance: 141.6
click at [609, 323] on h6 "Oven Baked Rice Pudding With Qeshta Casserole Oven Baked Rice Pudding" at bounding box center [608, 335] width 182 height 24
copy h6 "Oven Baked Rice Pudding With Qeshta Casserole"
click at [738, 397] on li at bounding box center [726, 404] width 24 height 15
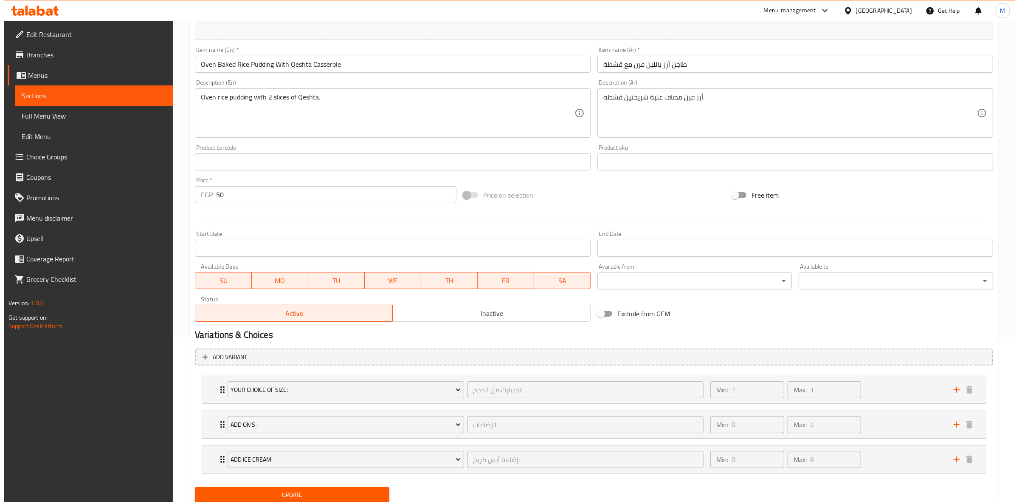
scroll to position [170, 0]
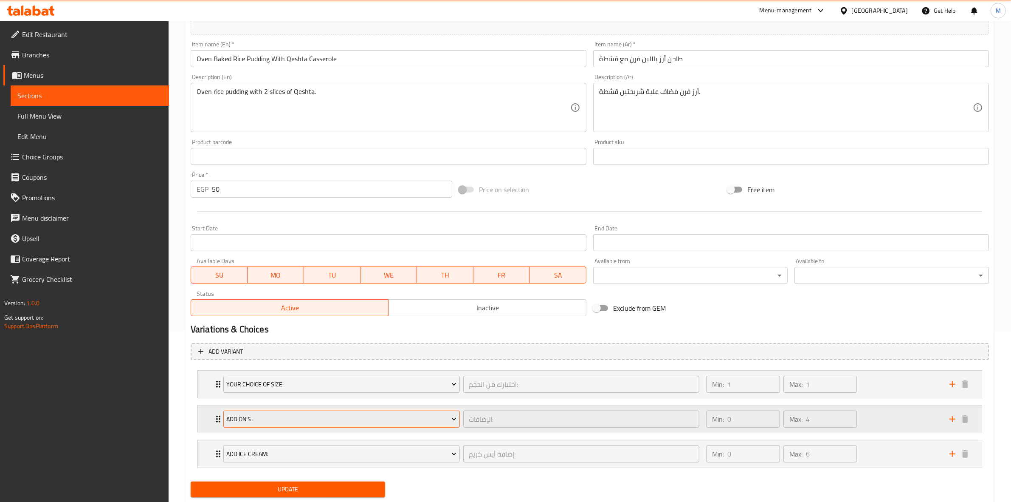
drag, startPoint x: 260, startPoint y: 418, endPoint x: 226, endPoint y: 418, distance: 34.0
click at [226, 418] on button "Add On's :" at bounding box center [341, 418] width 237 height 17
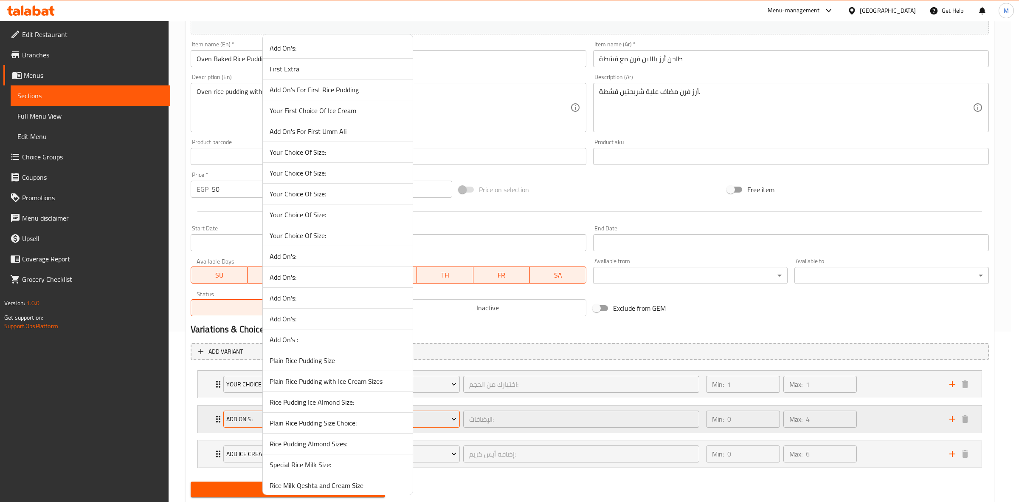
click at [226, 418] on div at bounding box center [509, 251] width 1019 height 502
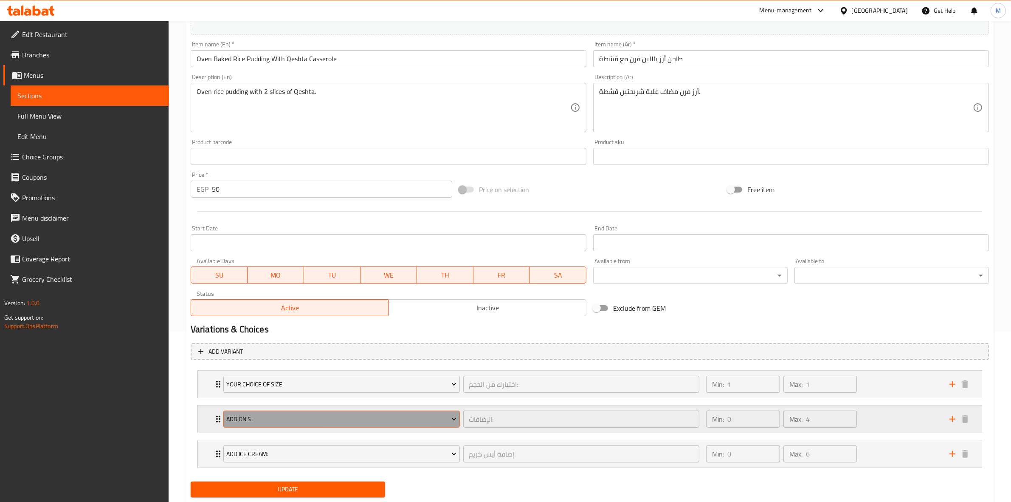
drag, startPoint x: 226, startPoint y: 418, endPoint x: 253, endPoint y: 419, distance: 27.2
click at [253, 419] on button "Add On's :" at bounding box center [341, 418] width 237 height 17
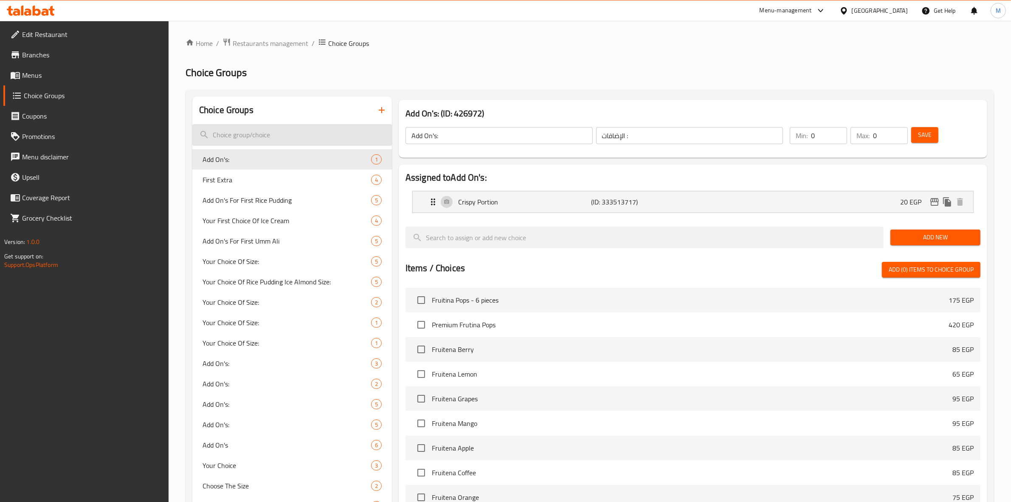
click at [277, 130] on input "search" at bounding box center [292, 135] width 200 height 22
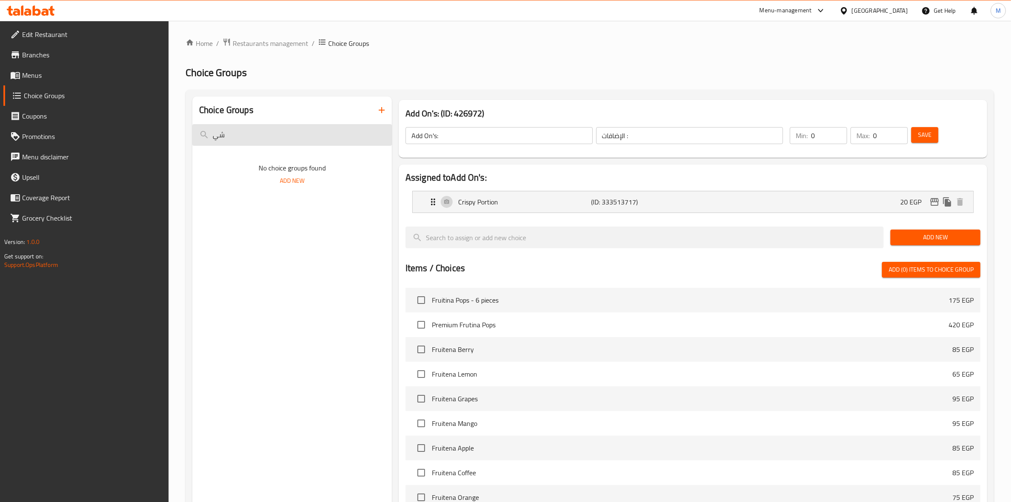
type input "ش"
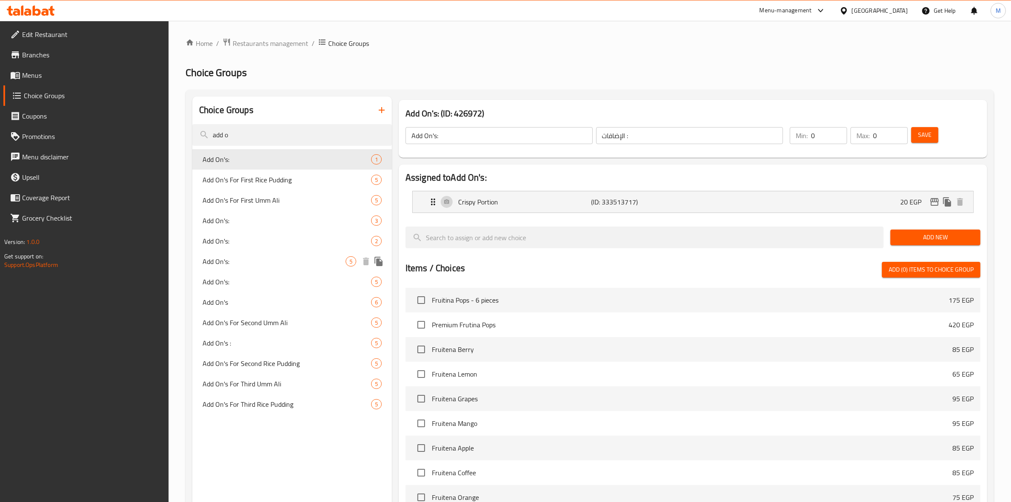
type input "add o"
click at [330, 266] on span "Add On's:" at bounding box center [274, 261] width 143 height 10
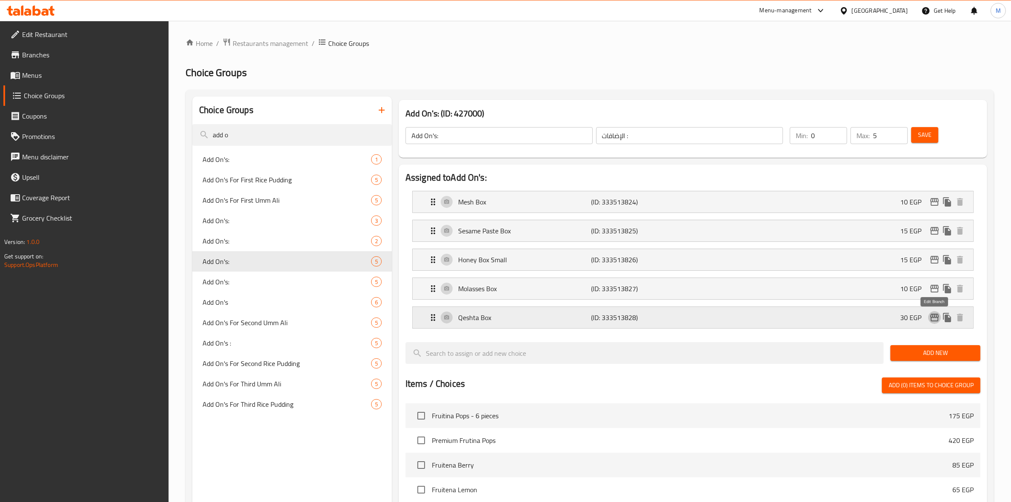
click at [931, 315] on icon "edit" at bounding box center [935, 317] width 10 height 10
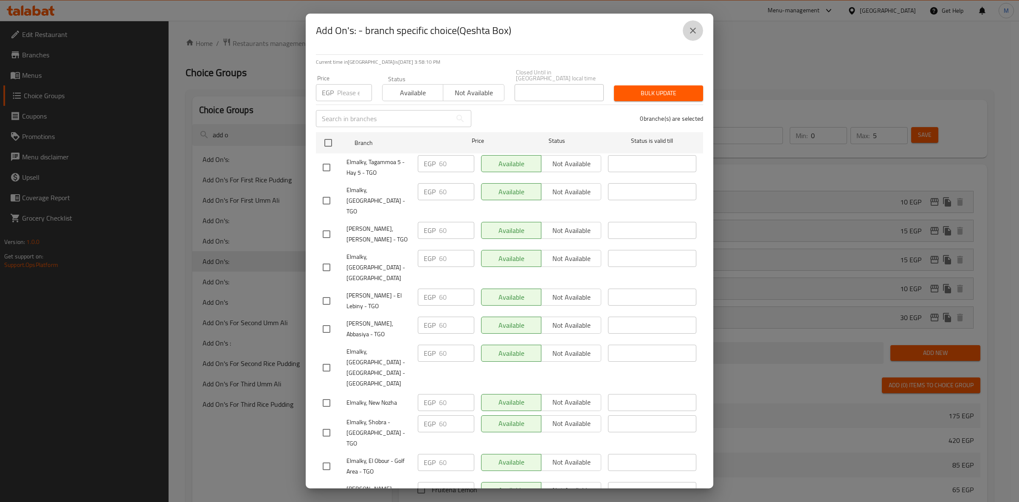
click at [697, 35] on icon "close" at bounding box center [693, 30] width 10 height 10
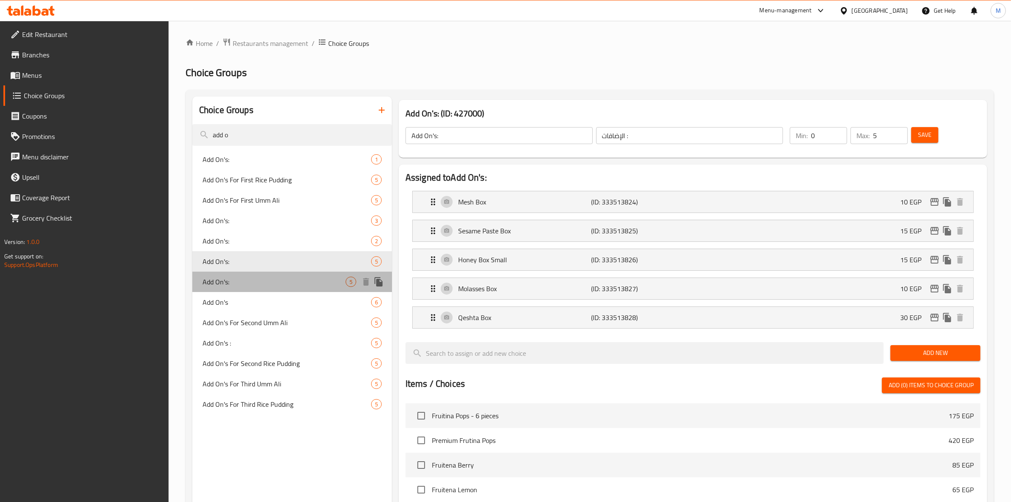
click at [322, 286] on span "Add On's:" at bounding box center [274, 282] width 143 height 10
type input "0"
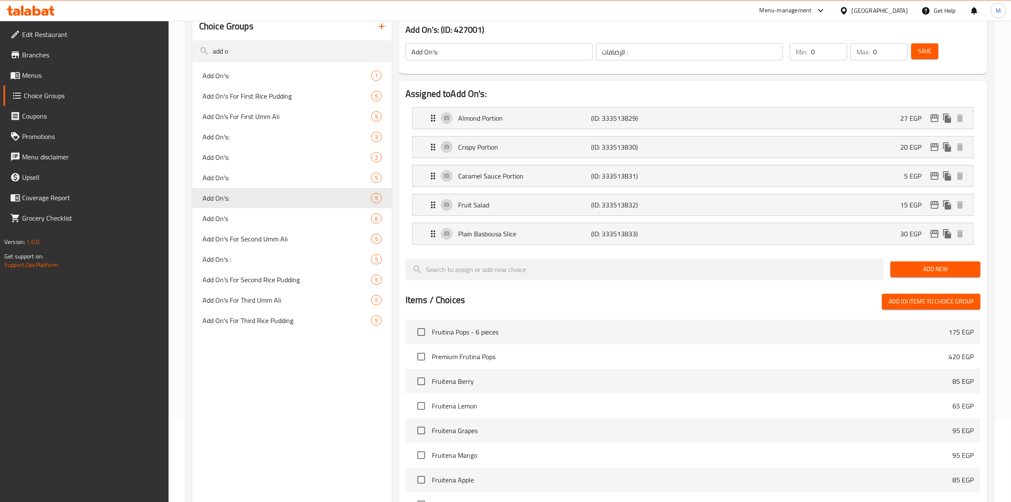
scroll to position [77, 0]
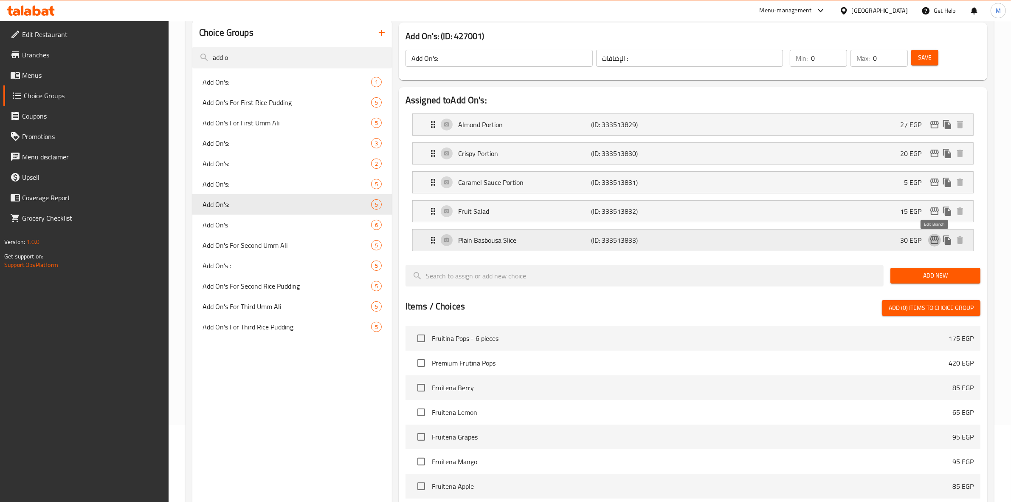
click at [932, 239] on icon "edit" at bounding box center [935, 240] width 10 height 10
click at [935, 182] on icon "edit" at bounding box center [935, 182] width 8 height 8
click at [934, 156] on icon "edit" at bounding box center [935, 153] width 10 height 10
click at [934, 126] on icon "edit" at bounding box center [935, 124] width 10 height 10
